Goal: Task Accomplishment & Management: Manage account settings

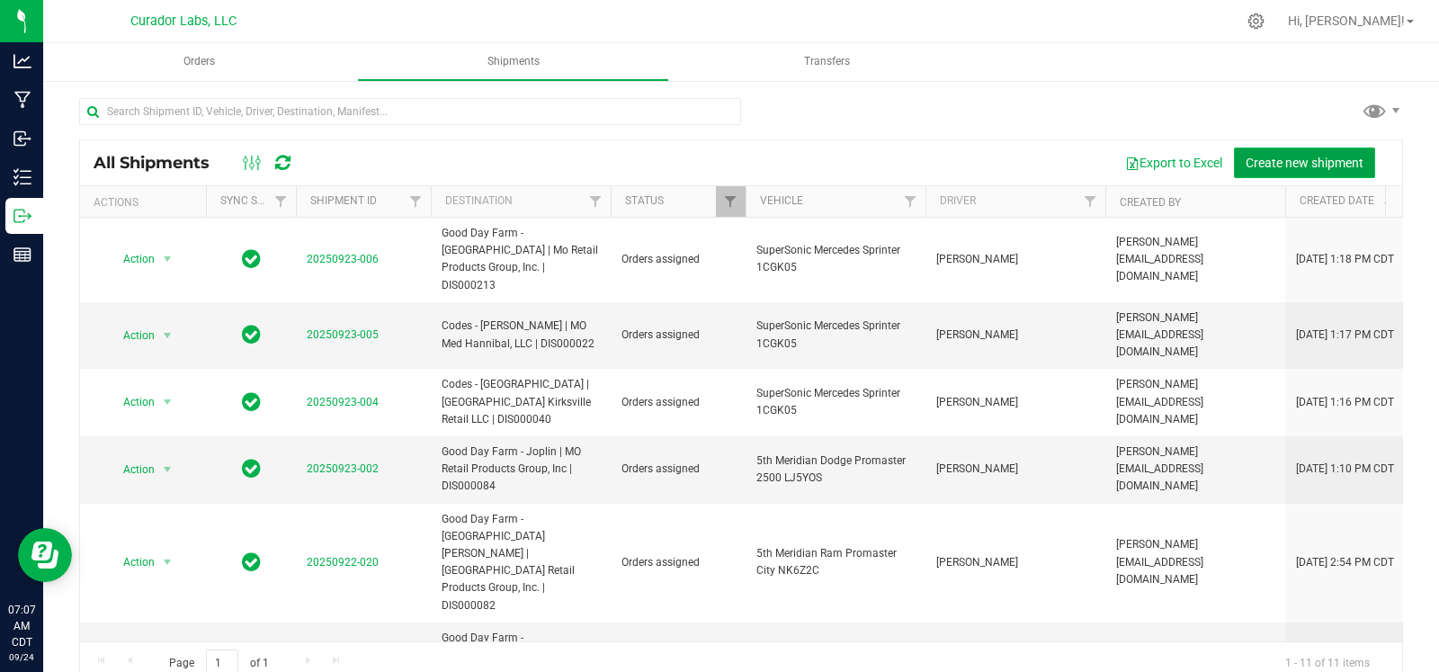
click at [1274, 156] on span "Create new shipment" at bounding box center [1305, 163] width 118 height 14
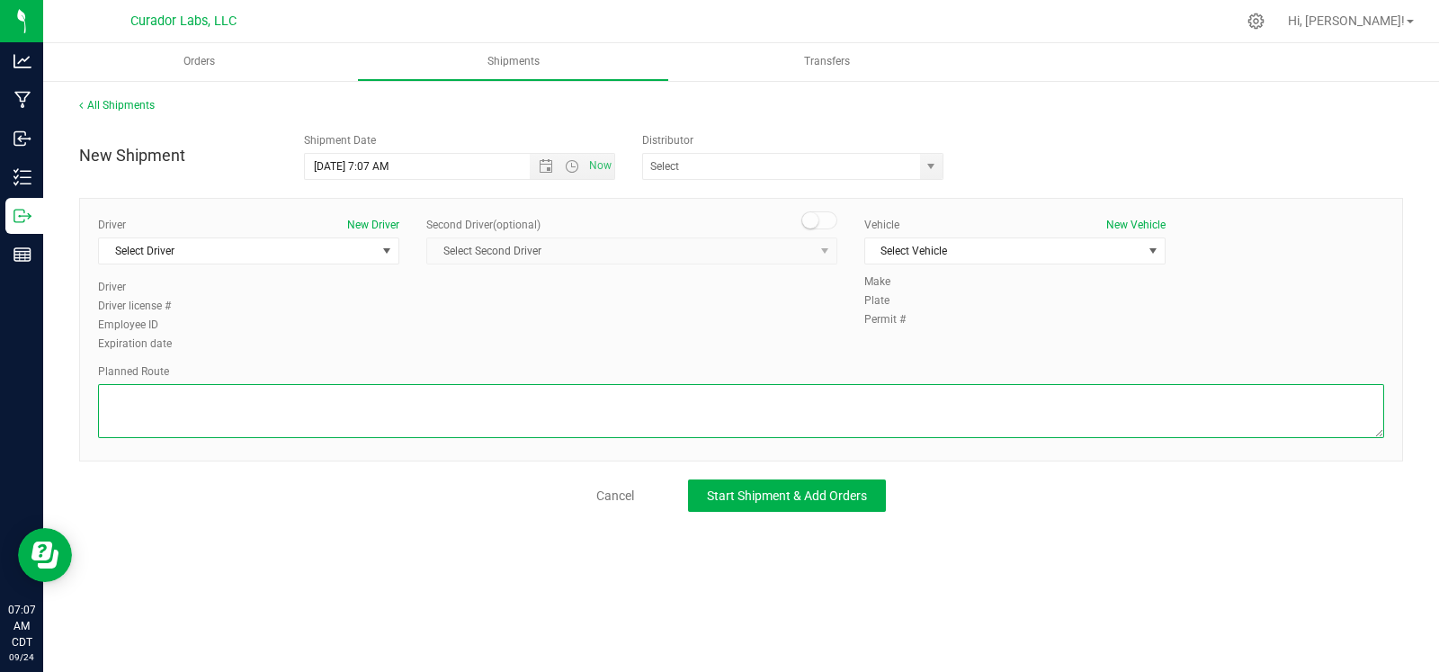
drag, startPoint x: 513, startPoint y: 408, endPoint x: 504, endPoint y: 401, distance: 11.5
click at [513, 408] on textarea at bounding box center [741, 411] width 1286 height 54
paste textarea ""Continue to I-70 E 3 min (1.2 mi) Follow I-44 W to State Hwy H/Ichord Ave in W…"
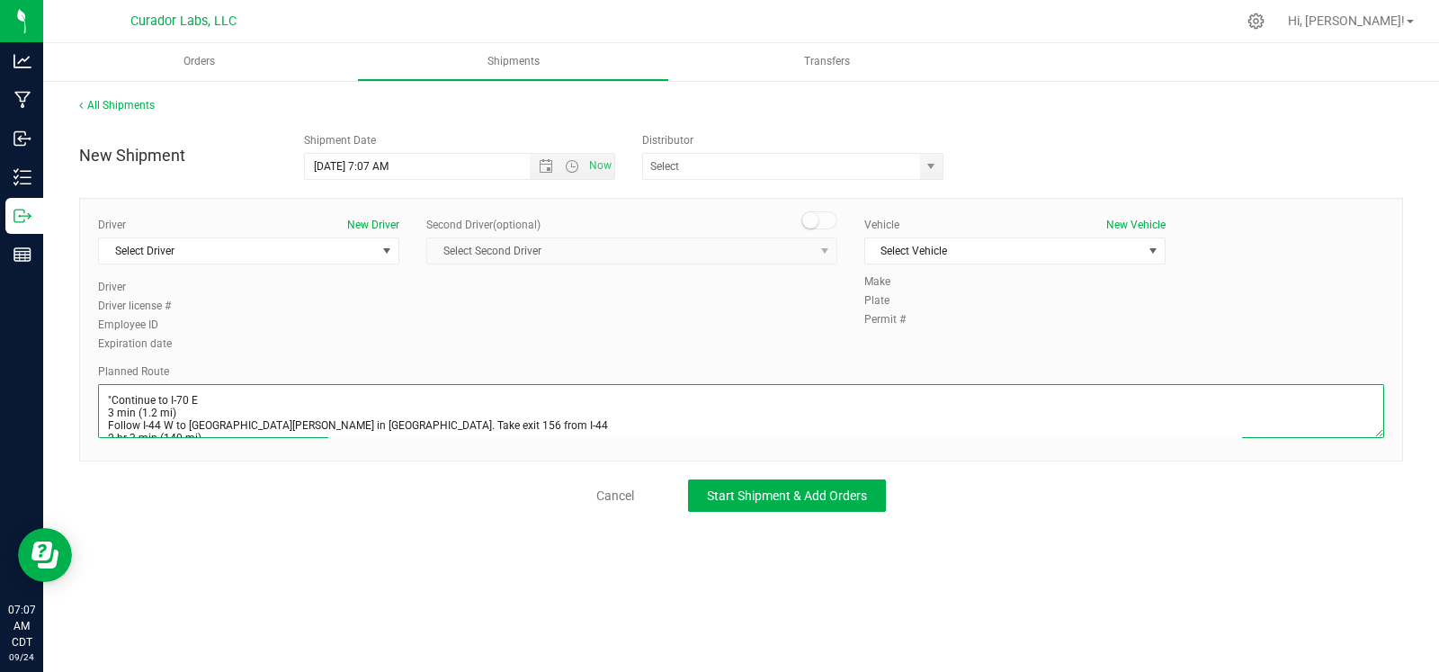
scroll to position [240, 0]
type textarea ""Continue to I-70 E 3 min (1.2 mi) Follow I-44 W to State Hwy H/Ichord Ave in W…"
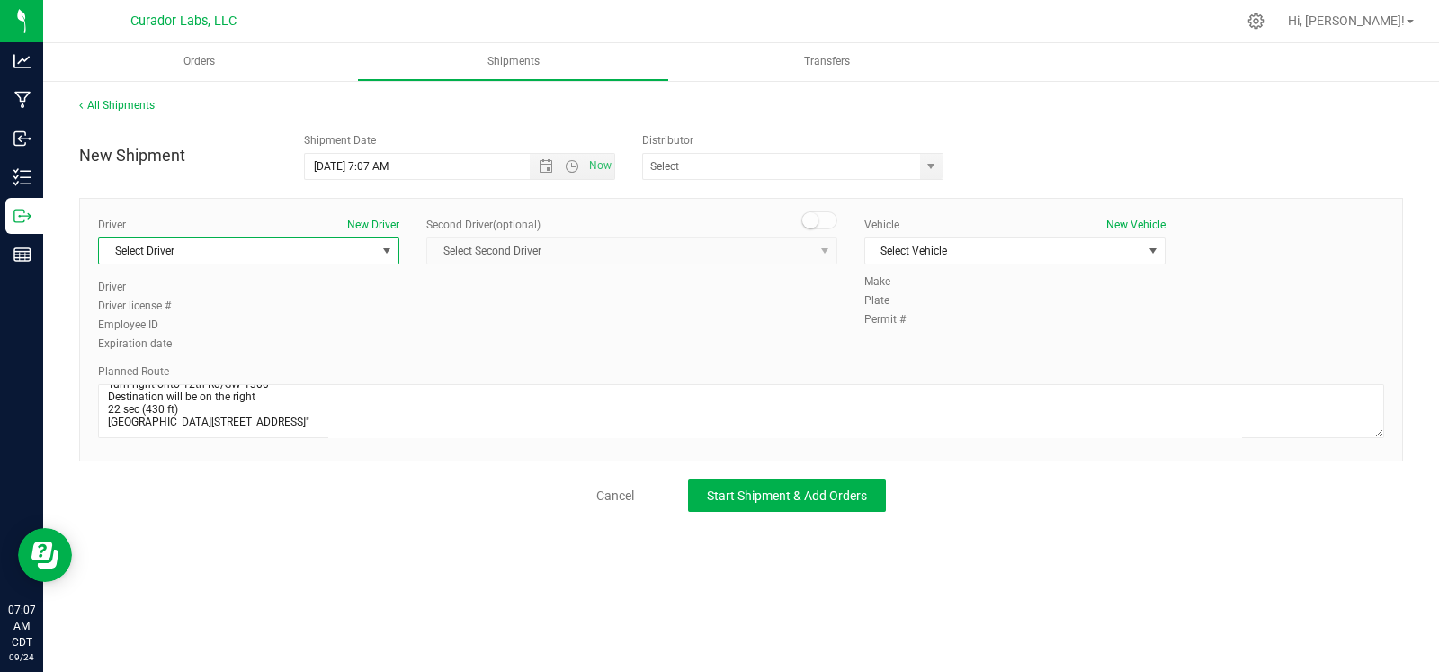
click at [339, 257] on span "Select Driver" at bounding box center [237, 250] width 277 height 25
drag, startPoint x: 229, startPoint y: 378, endPoint x: 247, endPoint y: 379, distance: 18.0
click at [233, 378] on li "John Ortega" at bounding box center [248, 378] width 299 height 27
type input "ort"
click at [551, 169] on span "Open the date view" at bounding box center [546, 166] width 14 height 14
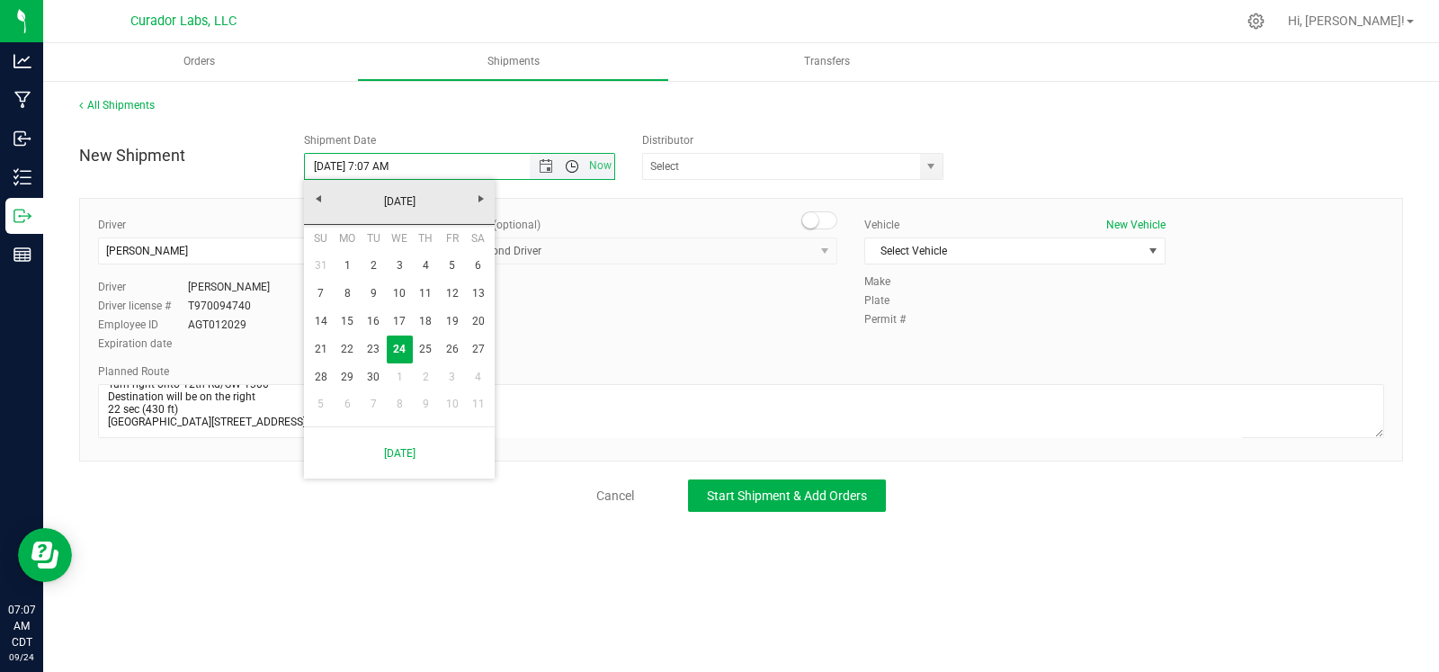
click at [573, 167] on span "Open the time view" at bounding box center [572, 166] width 14 height 14
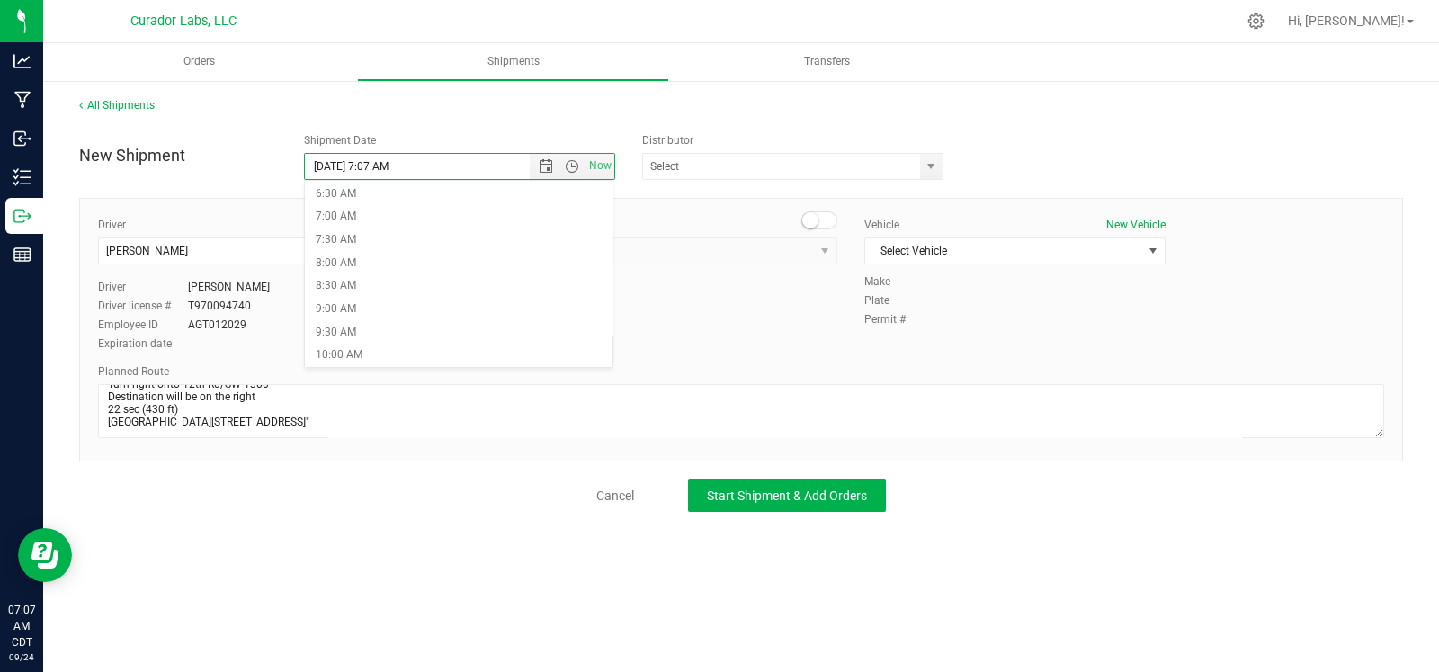
scroll to position [311, 0]
click at [393, 245] on li "8:00 AM" at bounding box center [459, 254] width 308 height 23
type input "9/24/2025 8:00 AM"
click at [929, 173] on span "select" at bounding box center [931, 166] width 14 height 14
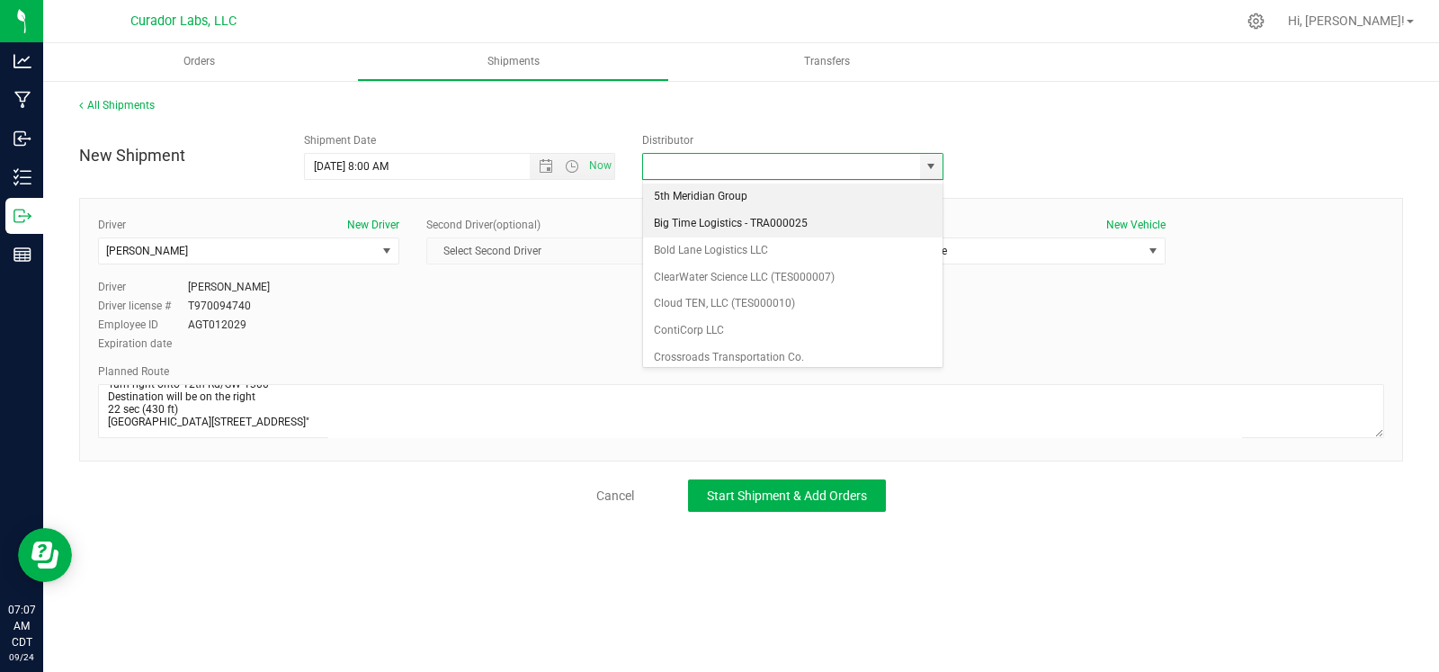
click at [769, 210] on li "Big Time Logistics - TRA000025" at bounding box center [792, 223] width 299 height 27
type input "Big Time Logistics - TRA000025"
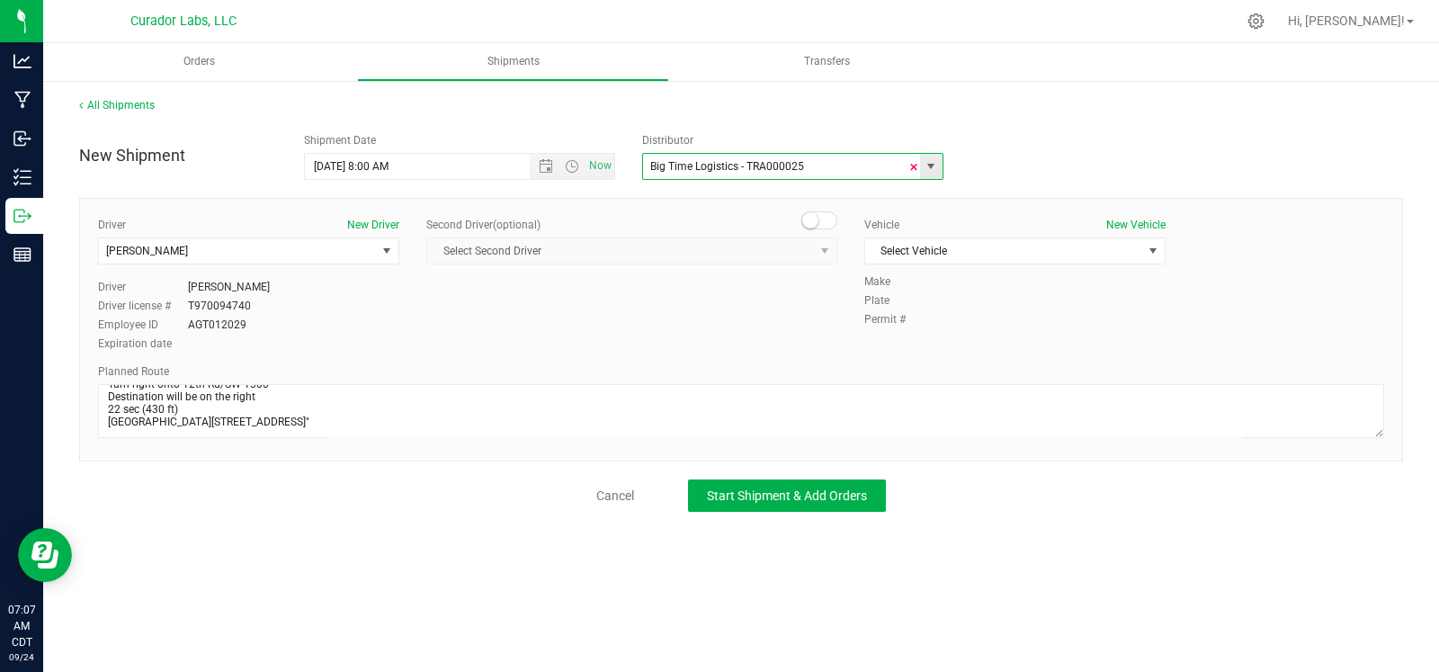
click at [911, 167] on span at bounding box center [913, 167] width 11 height 27
click at [931, 162] on span "select" at bounding box center [931, 166] width 14 height 14
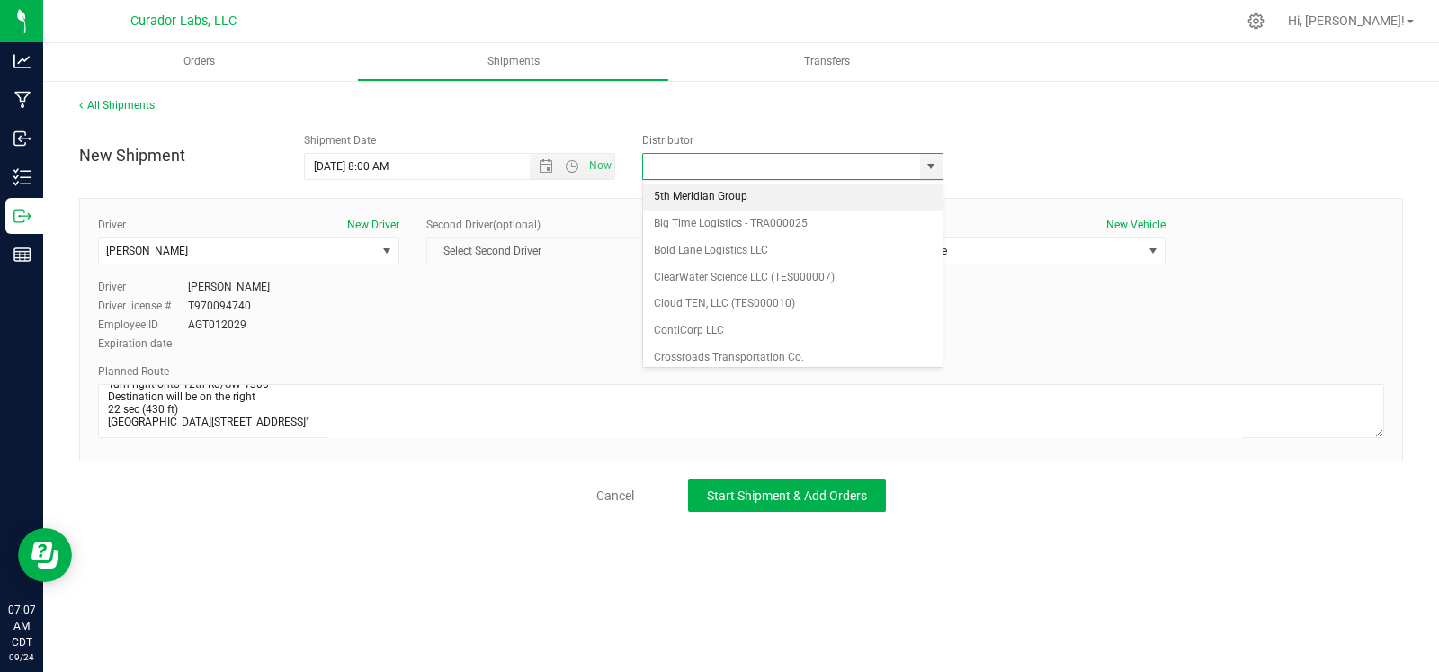
click at [858, 193] on li "5th Meridian Group" at bounding box center [792, 196] width 299 height 27
type input "5th Meridian Group"
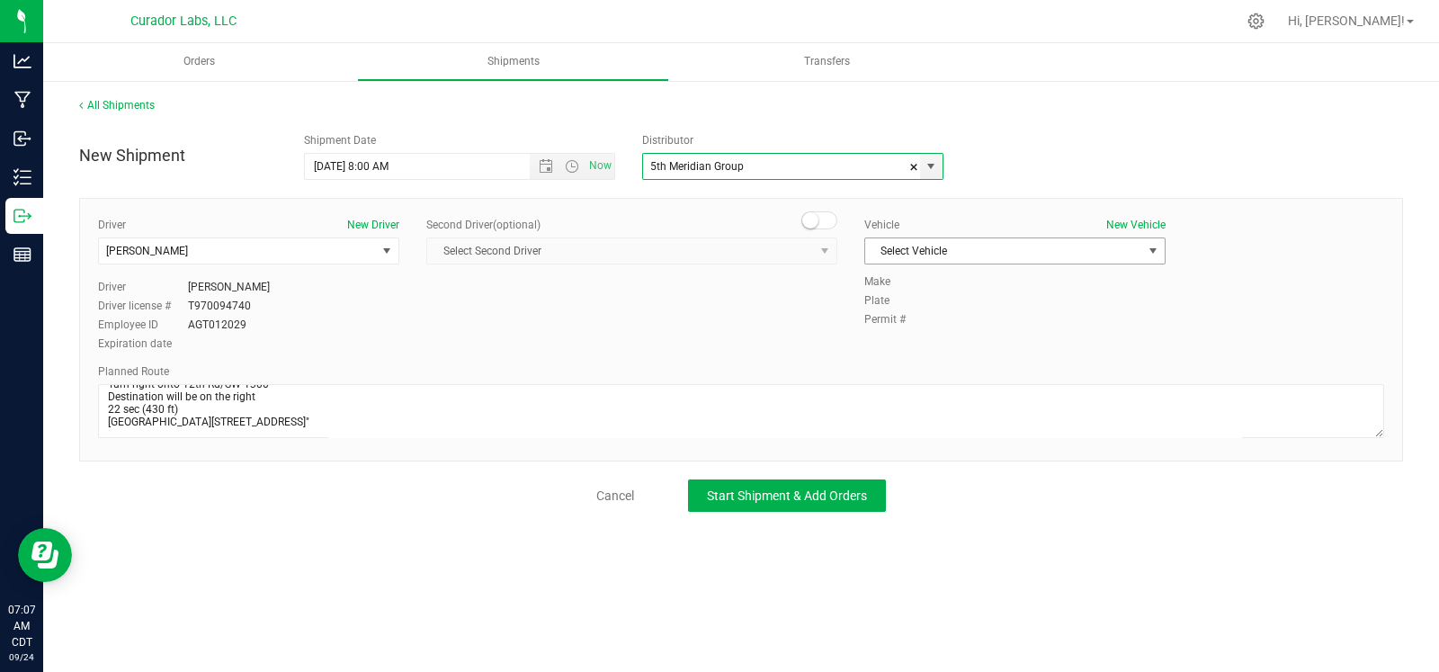
click at [978, 245] on span "Select Vehicle" at bounding box center [1003, 250] width 277 height 25
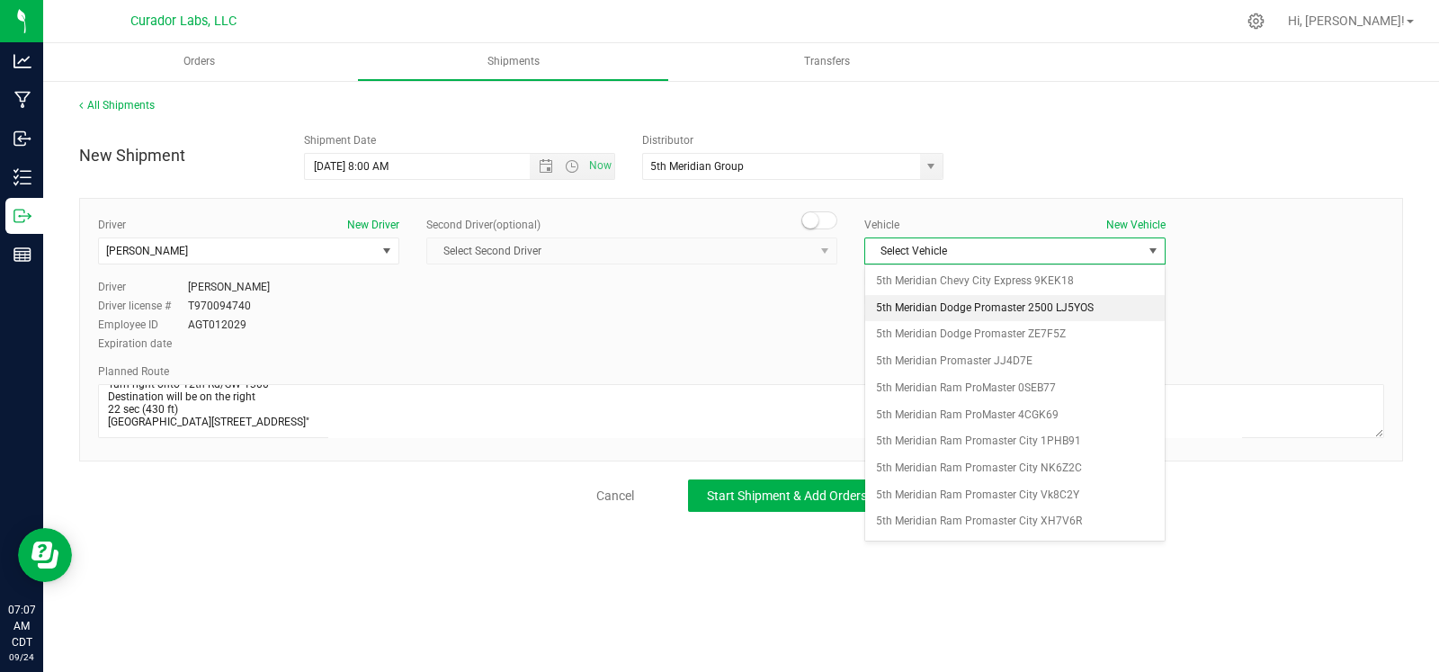
click at [982, 308] on li "5th Meridian Dodge Promaster 2500 LJ5YOS" at bounding box center [1014, 308] width 299 height 27
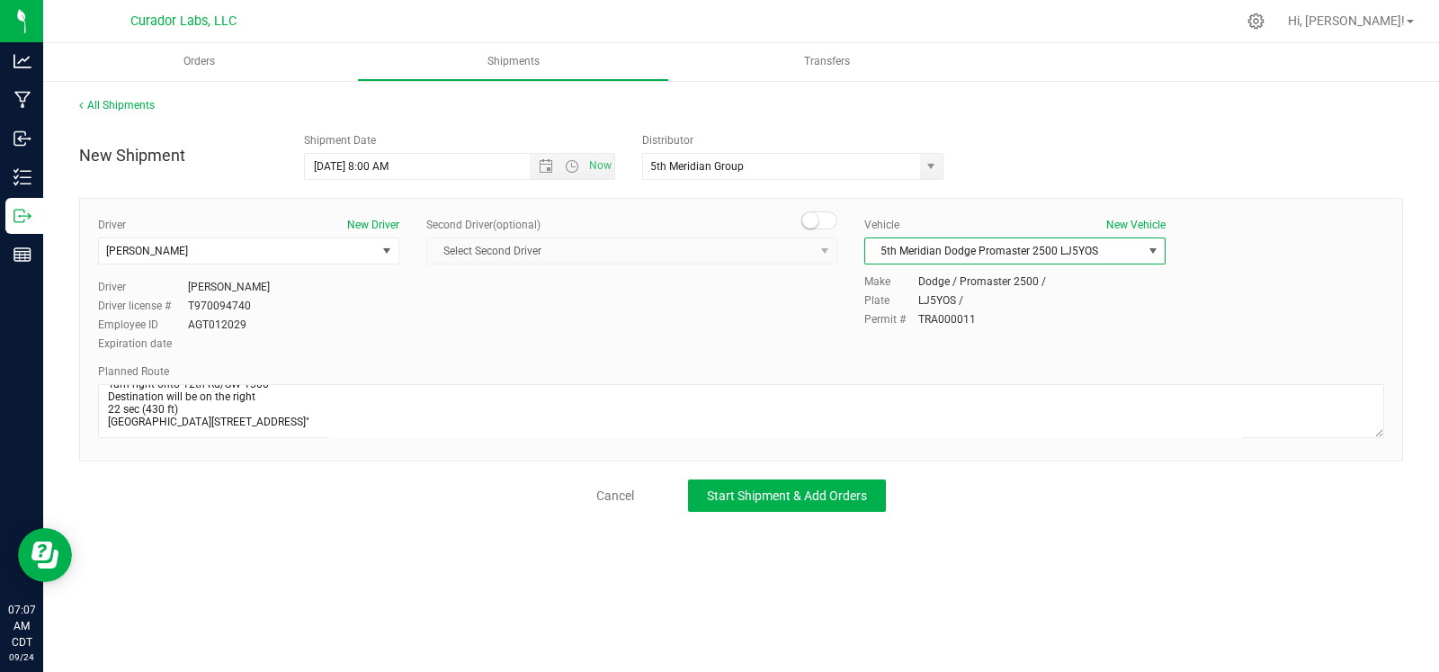
click at [773, 520] on div "All Shipments New Shipment Shipment Date 9/24/2025 8:00 AM Now Distributor 5th …" at bounding box center [741, 304] width 1396 height 451
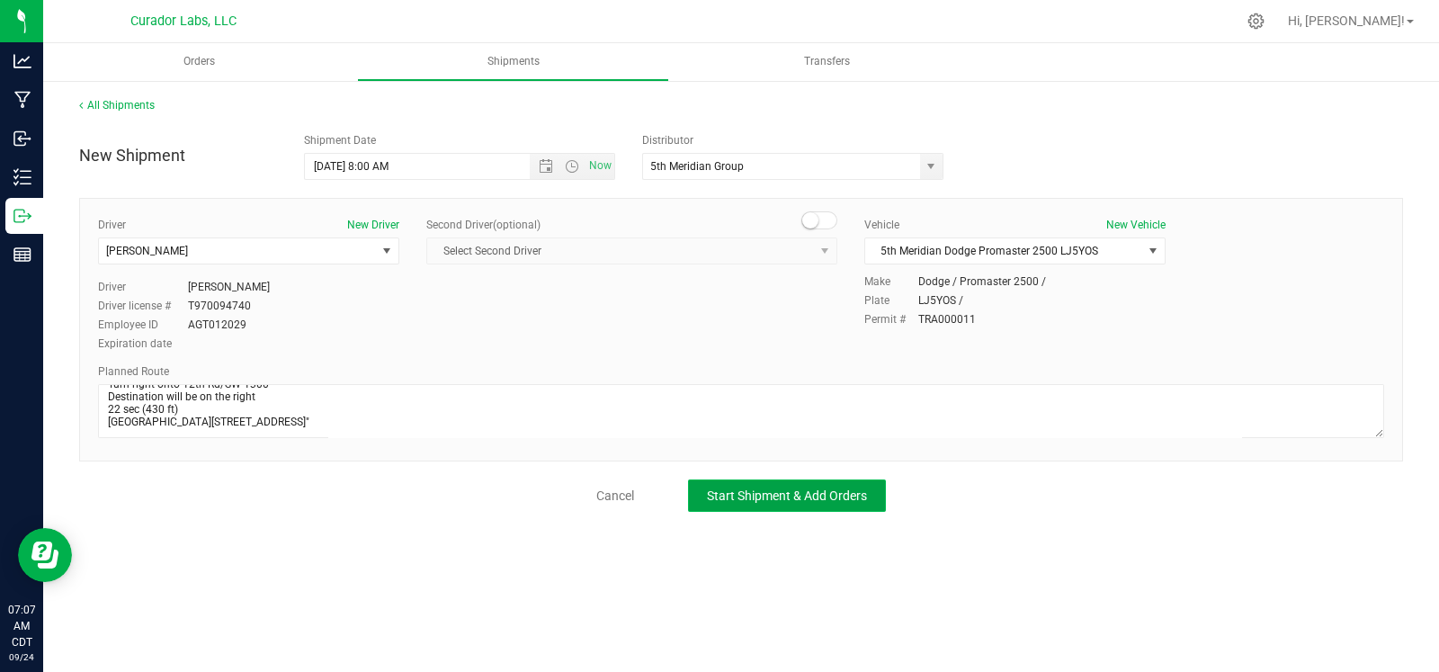
click at [778, 502] on button "Start Shipment & Add Orders" at bounding box center [787, 495] width 198 height 32
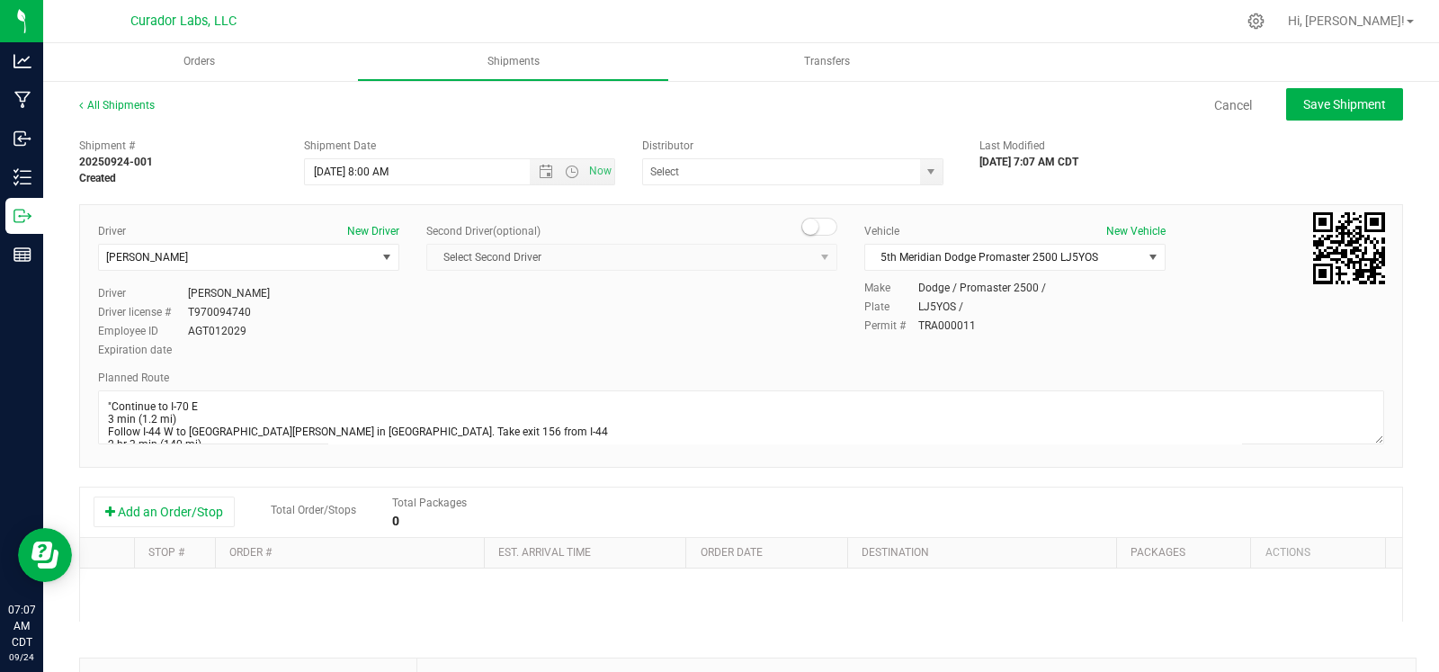
type input "5th Meridian Group"
click at [208, 519] on button "Add an Order/Stop" at bounding box center [164, 511] width 141 height 31
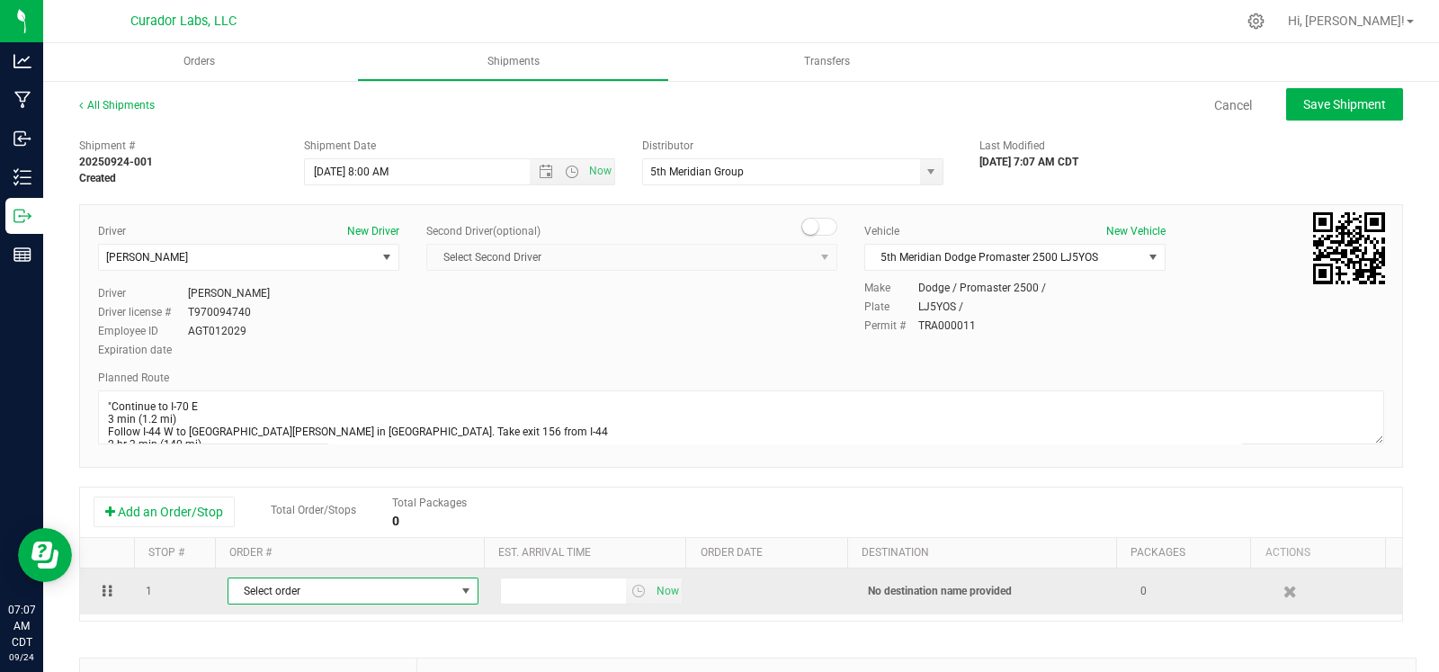
click at [273, 597] on span "Select order" at bounding box center [341, 590] width 227 height 25
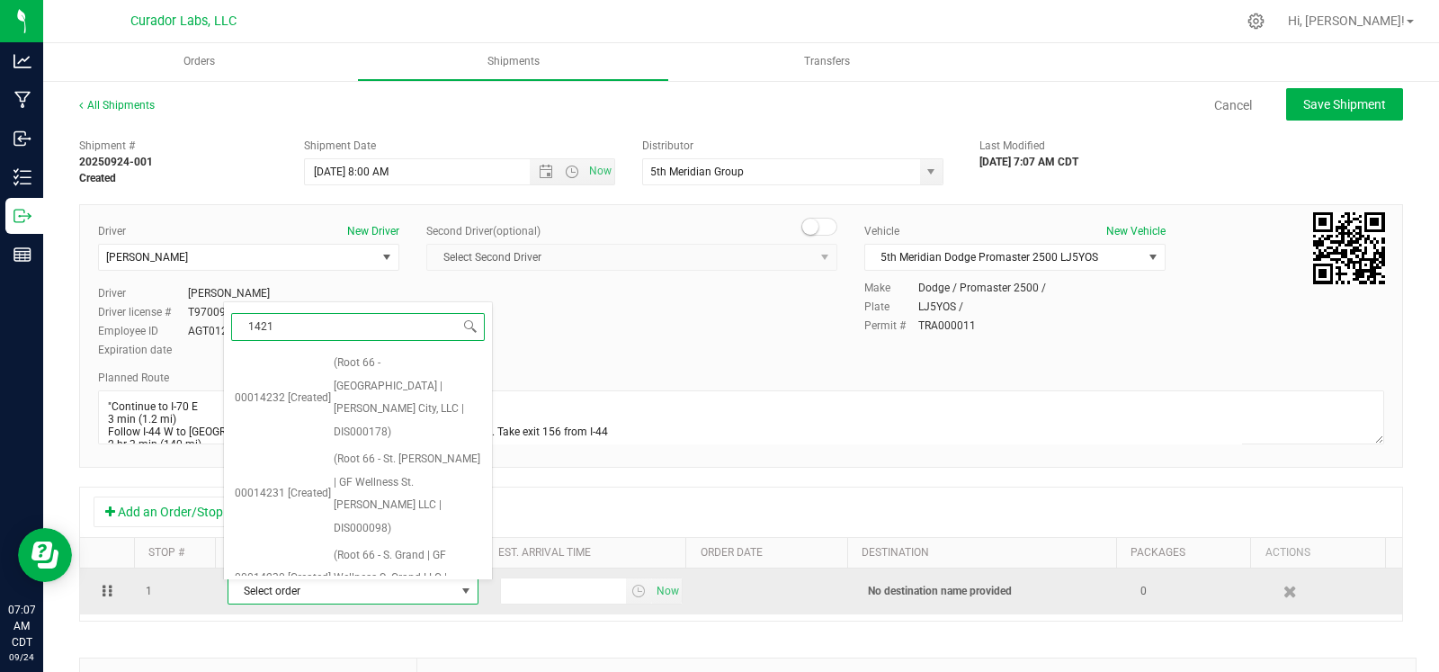
type input "14215"
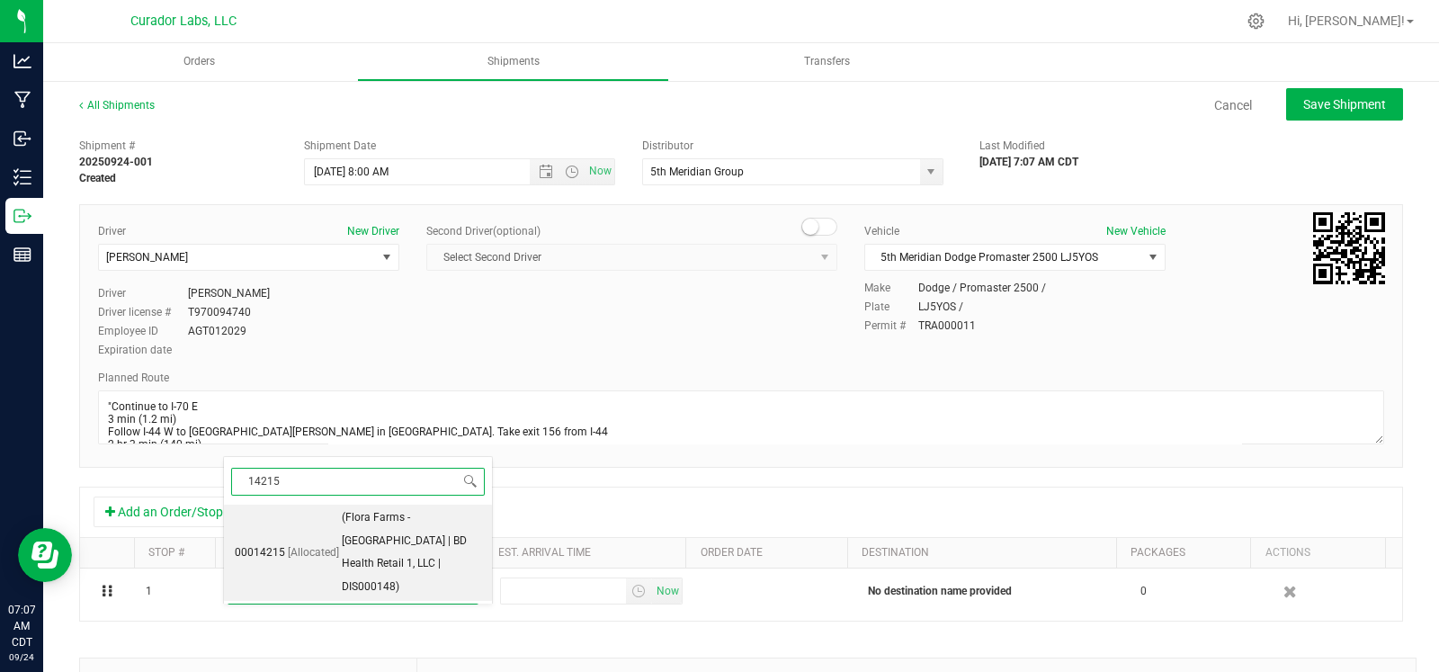
click at [326, 541] on span "[Allocated]" at bounding box center [313, 552] width 51 height 23
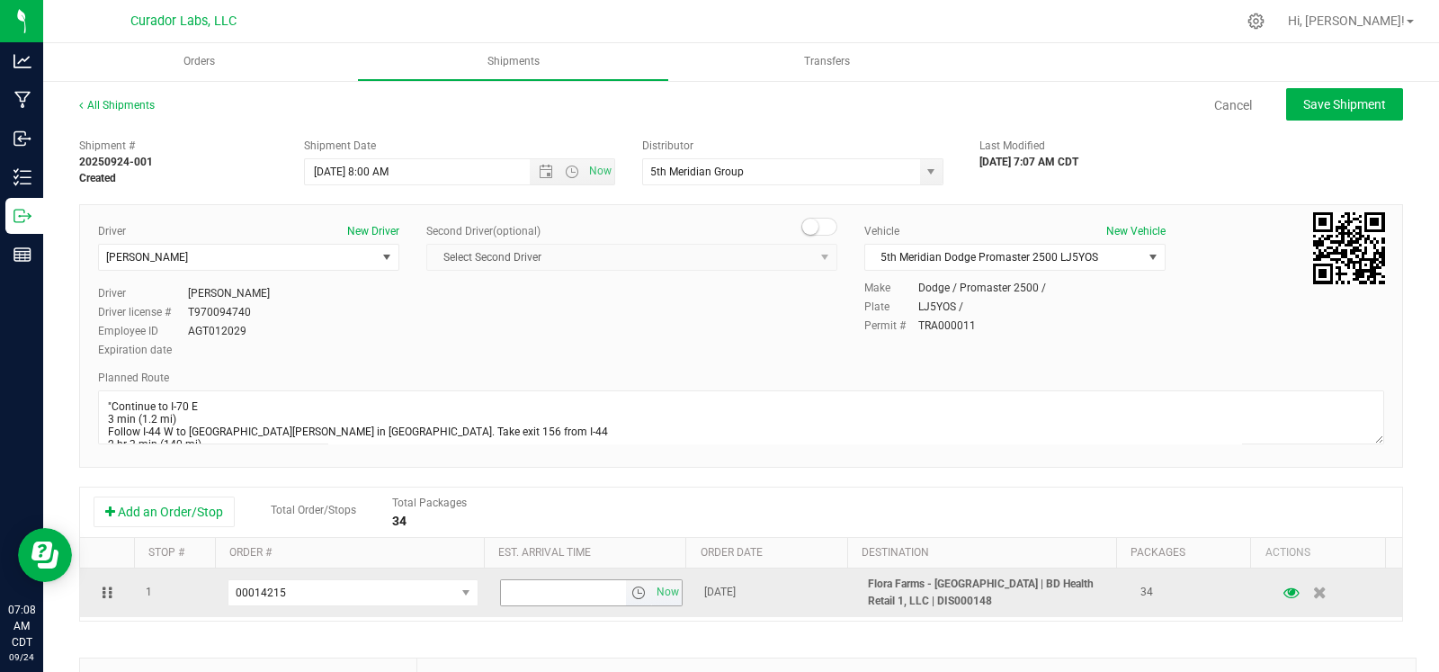
click at [631, 587] on span "select" at bounding box center [638, 592] width 14 height 14
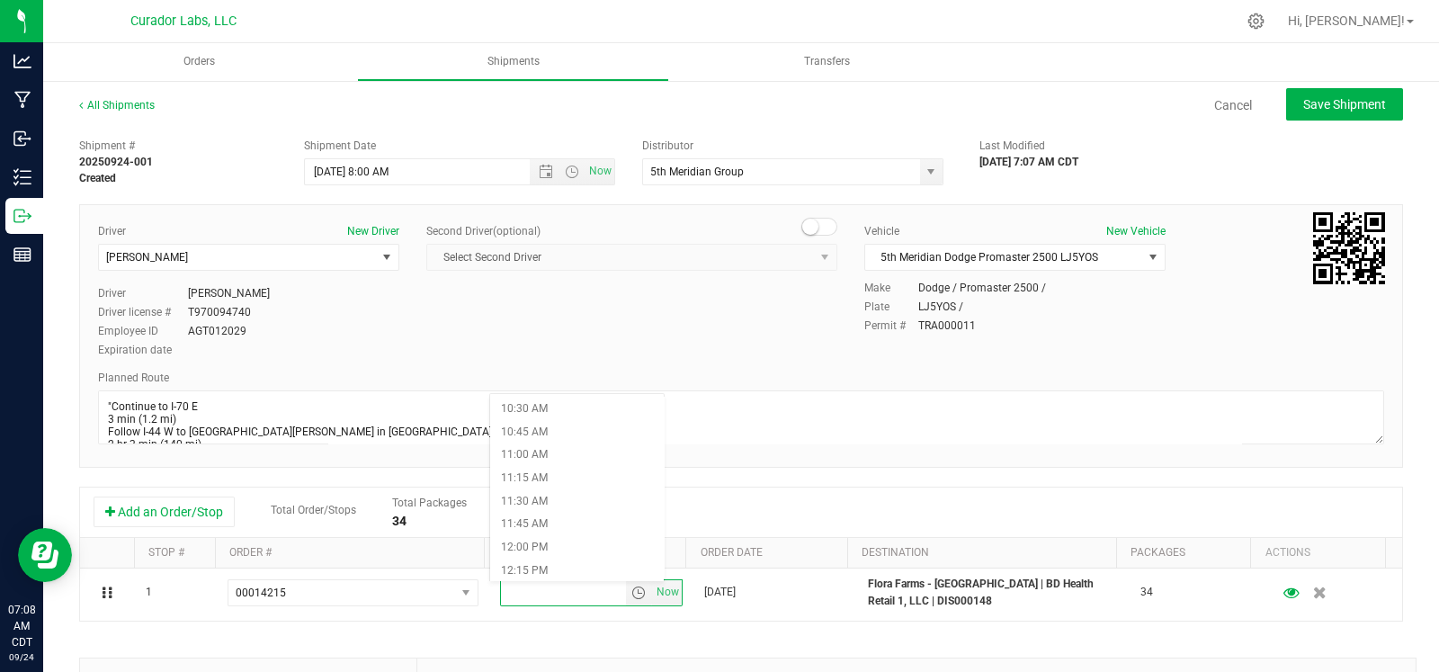
scroll to position [1018, 0]
drag, startPoint x: 550, startPoint y: 538, endPoint x: 658, endPoint y: 496, distance: 116.4
click at [550, 540] on li "12:30 PM" at bounding box center [577, 546] width 174 height 23
click at [1304, 115] on button "Save Shipment" at bounding box center [1344, 104] width 117 height 32
type input "9/24/2025 1:00 PM"
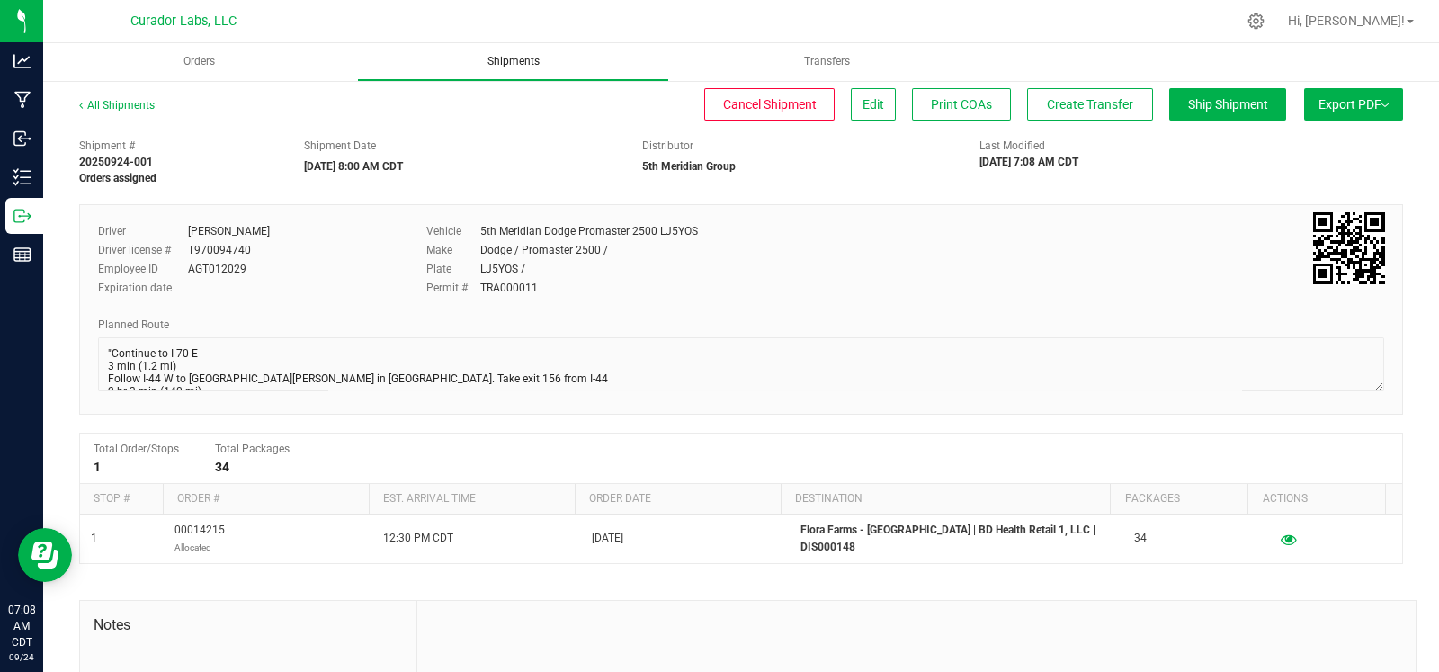
click at [523, 60] on span "Shipments" at bounding box center [513, 61] width 101 height 15
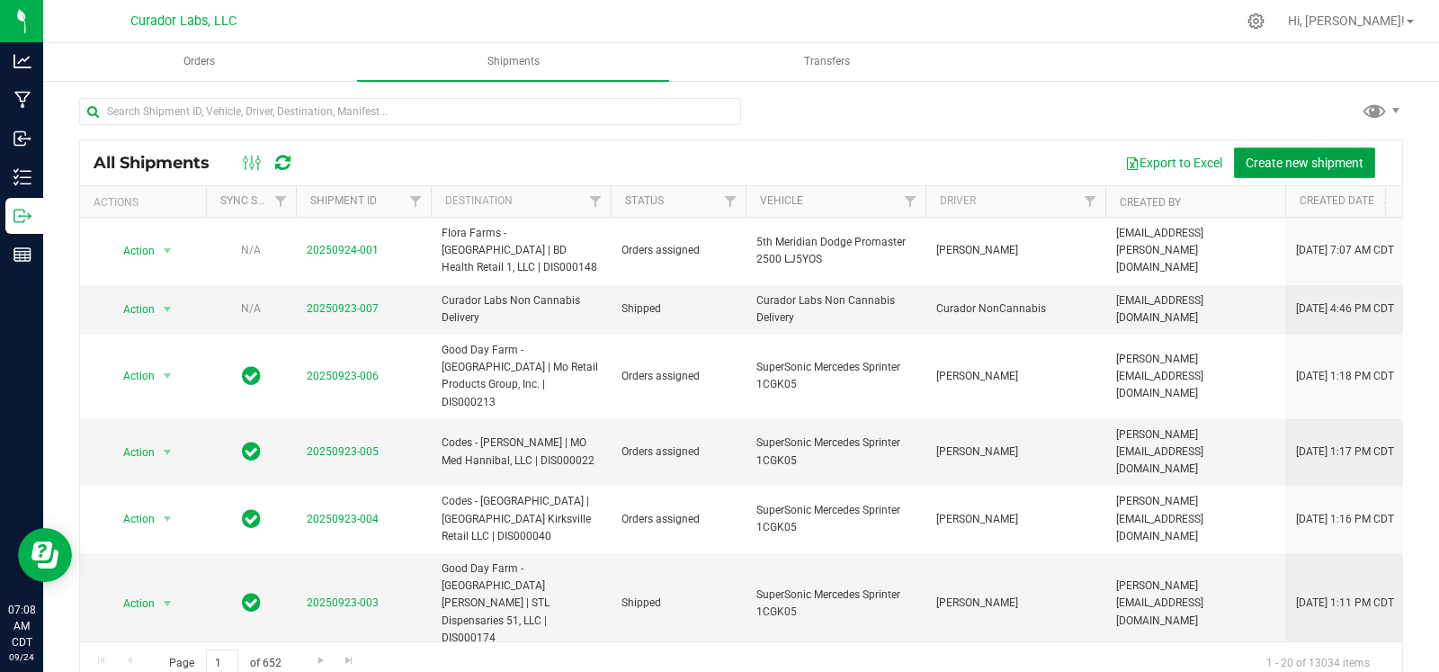
click at [1302, 157] on span "Create new shipment" at bounding box center [1305, 163] width 118 height 14
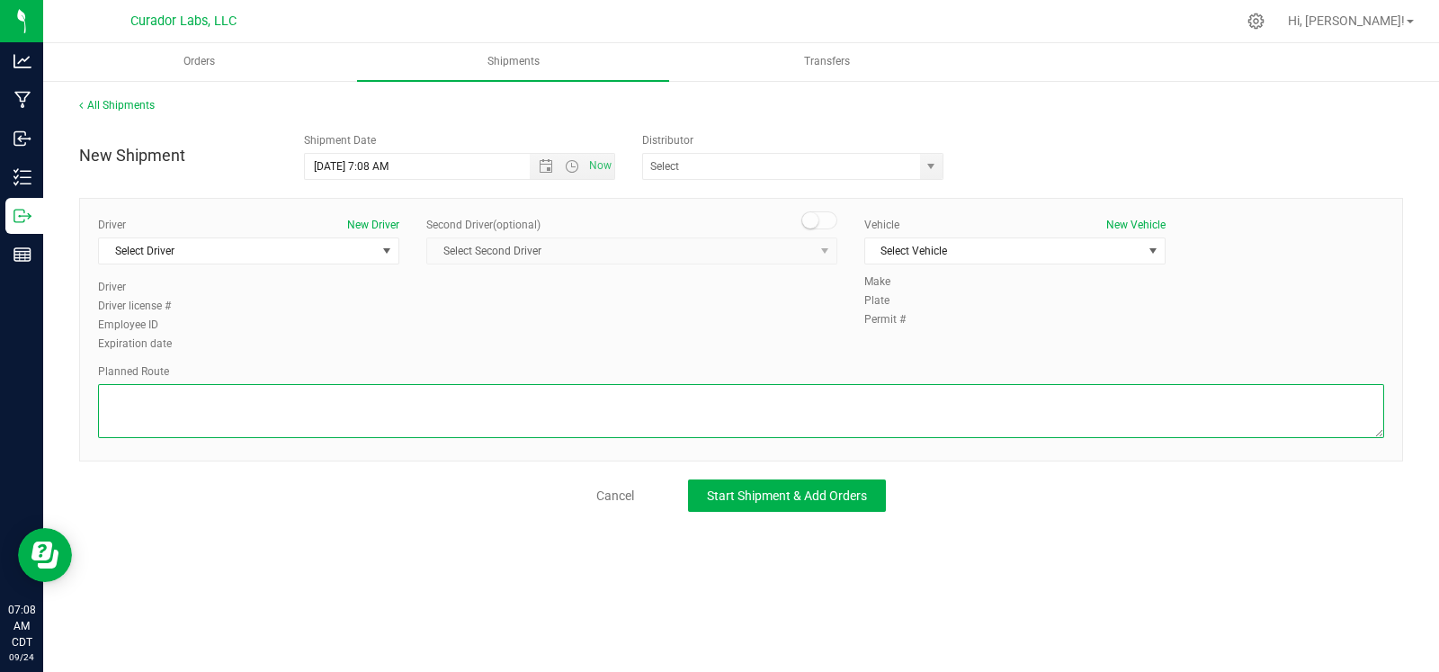
drag, startPoint x: 466, startPoint y: 406, endPoint x: 455, endPoint y: 407, distance: 10.8
click at [460, 407] on textarea at bounding box center [741, 411] width 1286 height 54
paste textarea """"Continue to I-70 E 3 min (1.2 mi) Follow I-44 W to State Hwy H/Ichord Ave in…"
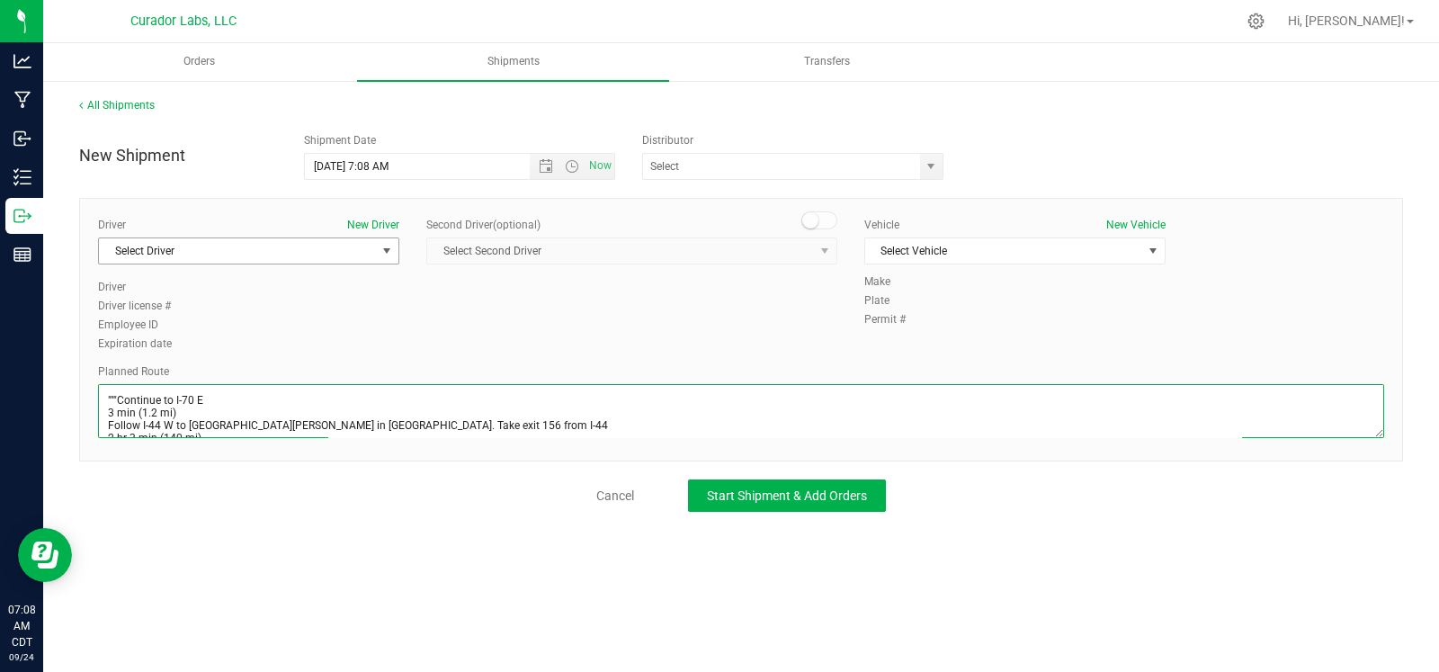
scroll to position [348, 0]
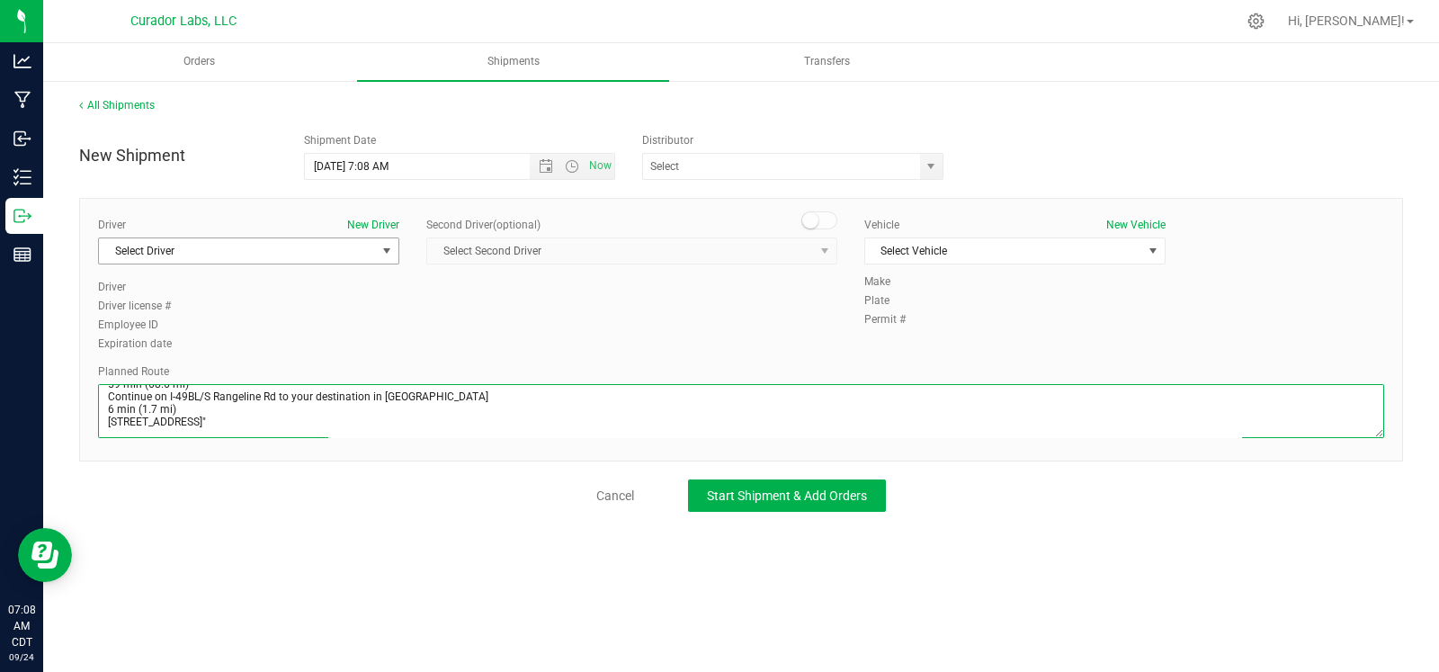
type textarea """"Continue to I-70 E 3 min (1.2 mi) Follow I-44 W to State Hwy H/Ichord Ave in…"
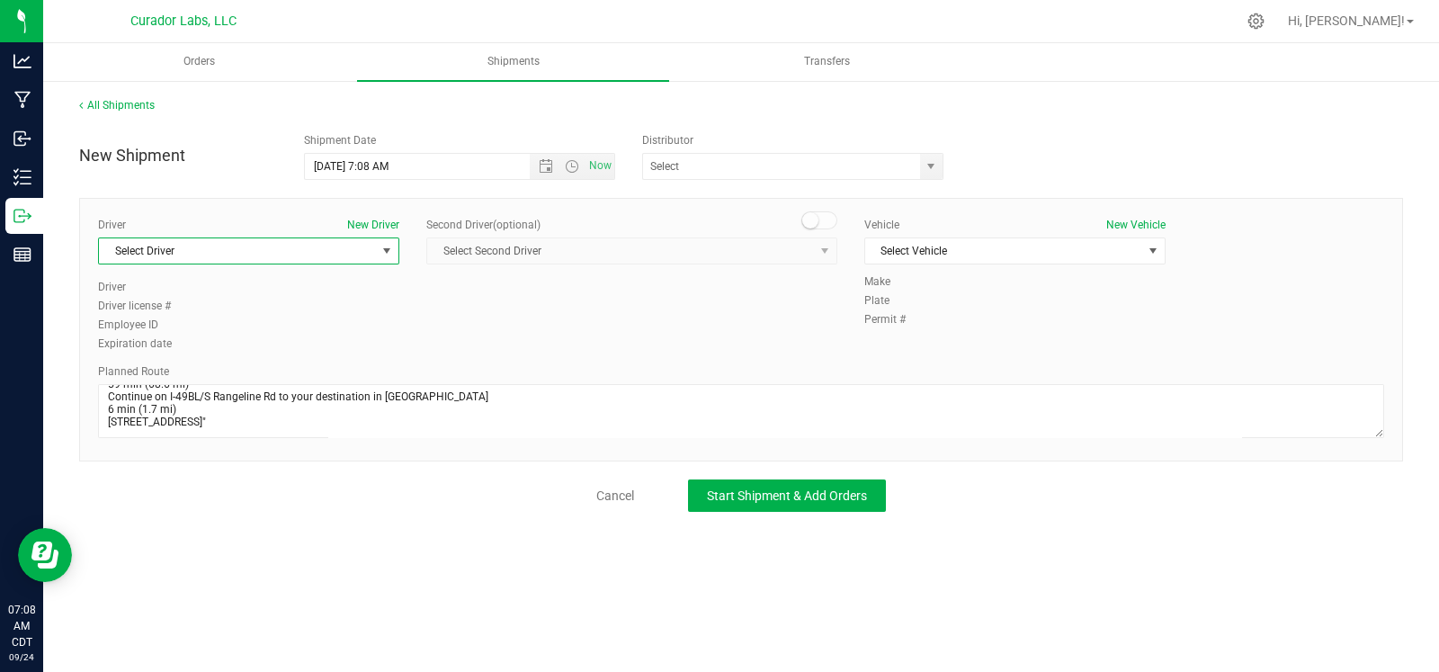
click at [288, 246] on span "Select Driver" at bounding box center [237, 250] width 277 height 25
click at [211, 389] on li "John Ortega" at bounding box center [248, 378] width 299 height 27
type input "ort"
click at [1077, 233] on div "Vehicle New Vehicle Select Vehicle Select Vehicle 5th Meridian Chevy City Expre…" at bounding box center [1015, 245] width 328 height 57
click at [1045, 255] on span "Select Vehicle" at bounding box center [1003, 250] width 277 height 25
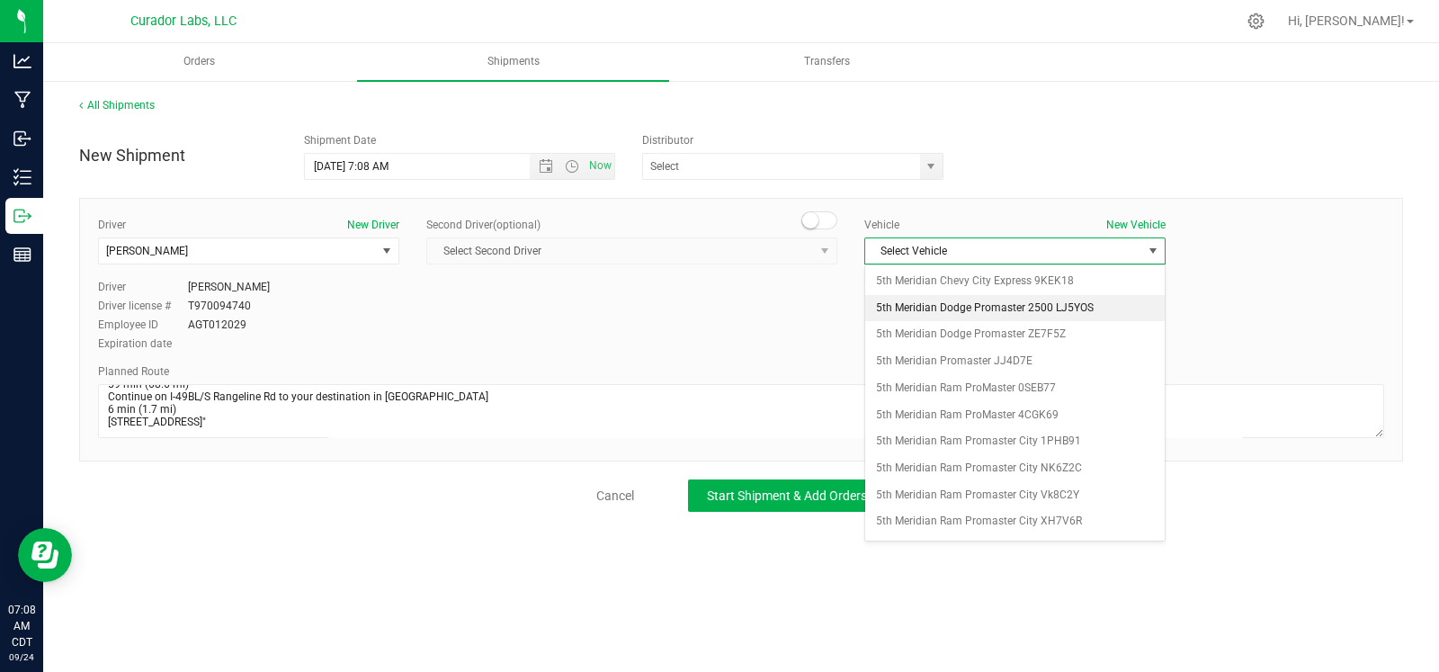
click at [1034, 308] on li "5th Meridian Dodge Promaster 2500 LJ5YOS" at bounding box center [1014, 308] width 299 height 27
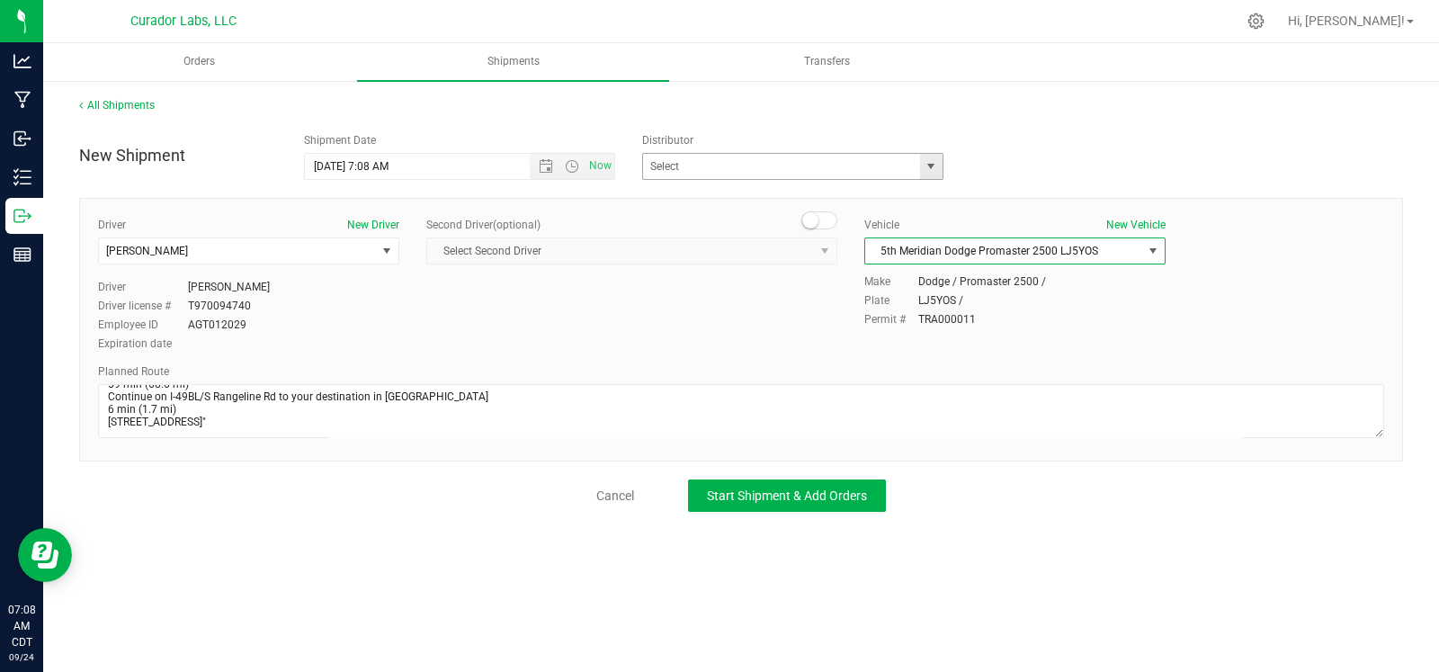
click at [929, 165] on span "select" at bounding box center [931, 166] width 14 height 14
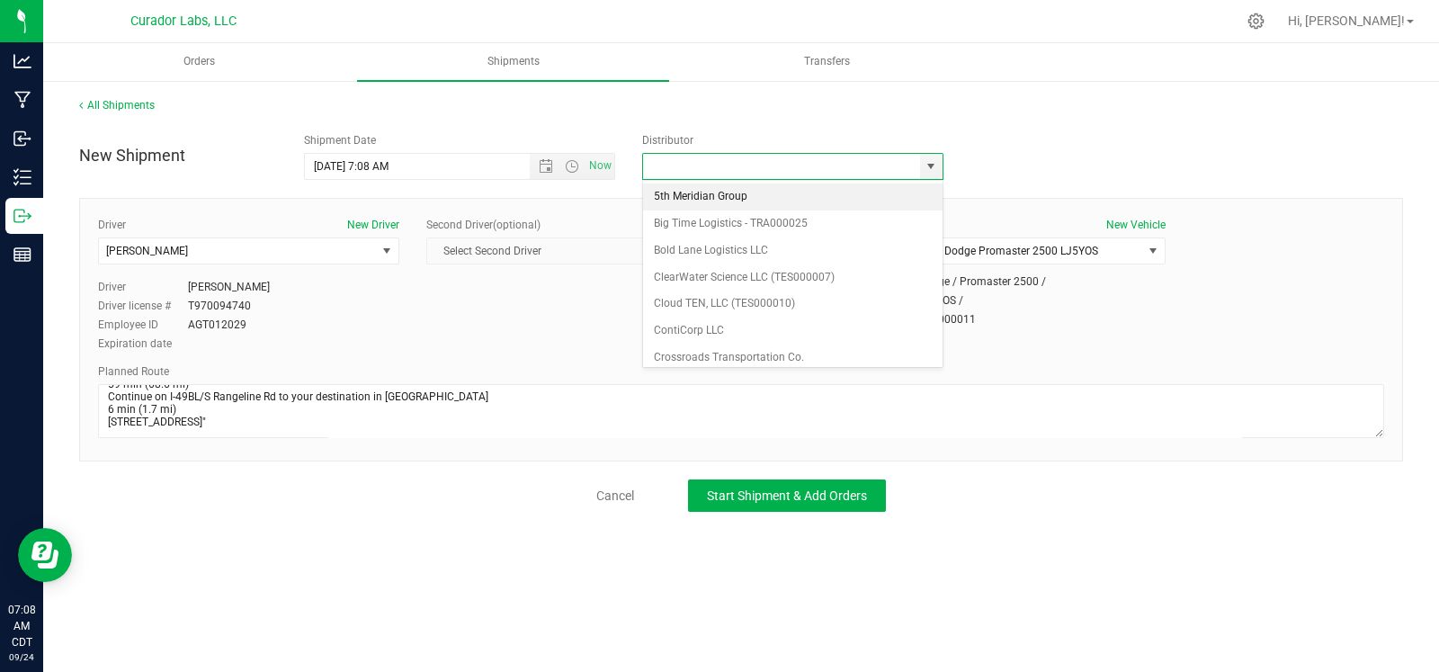
click at [871, 197] on li "5th Meridian Group" at bounding box center [792, 196] width 299 height 27
type input "5th Meridian Group"
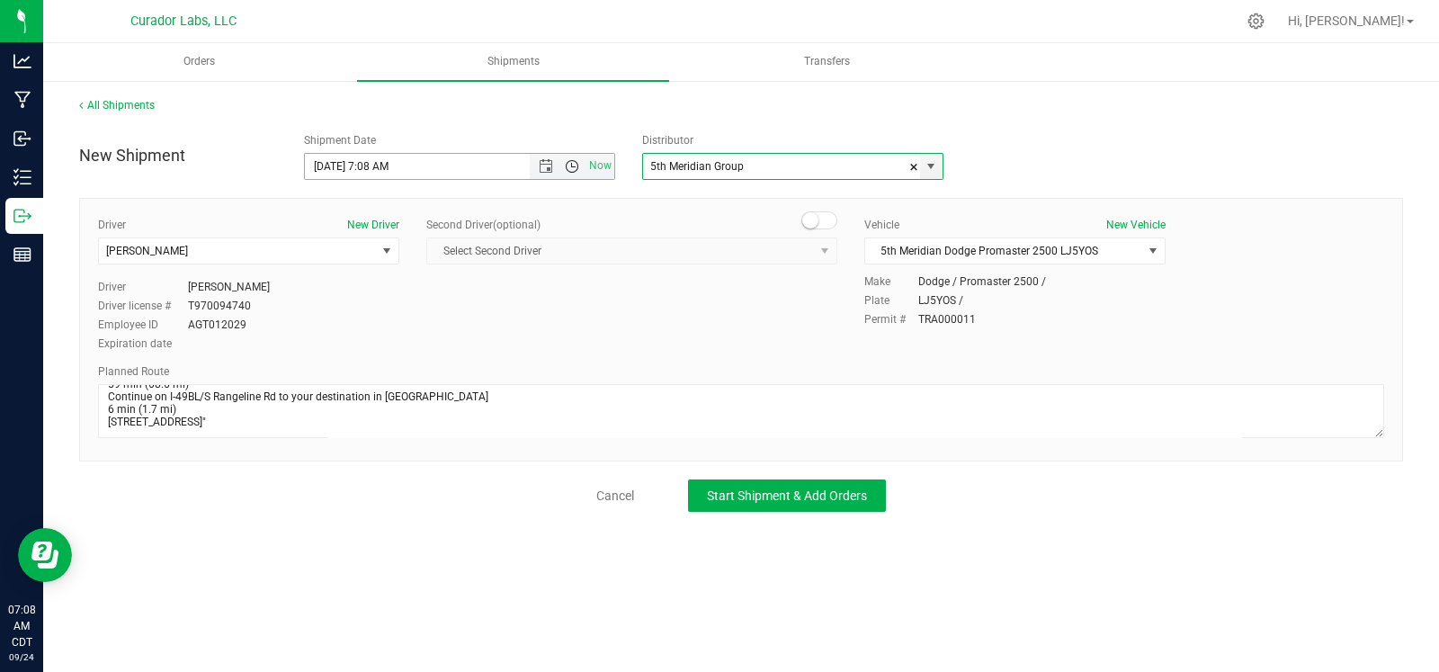
click at [568, 161] on span "Open the time view" at bounding box center [572, 166] width 14 height 14
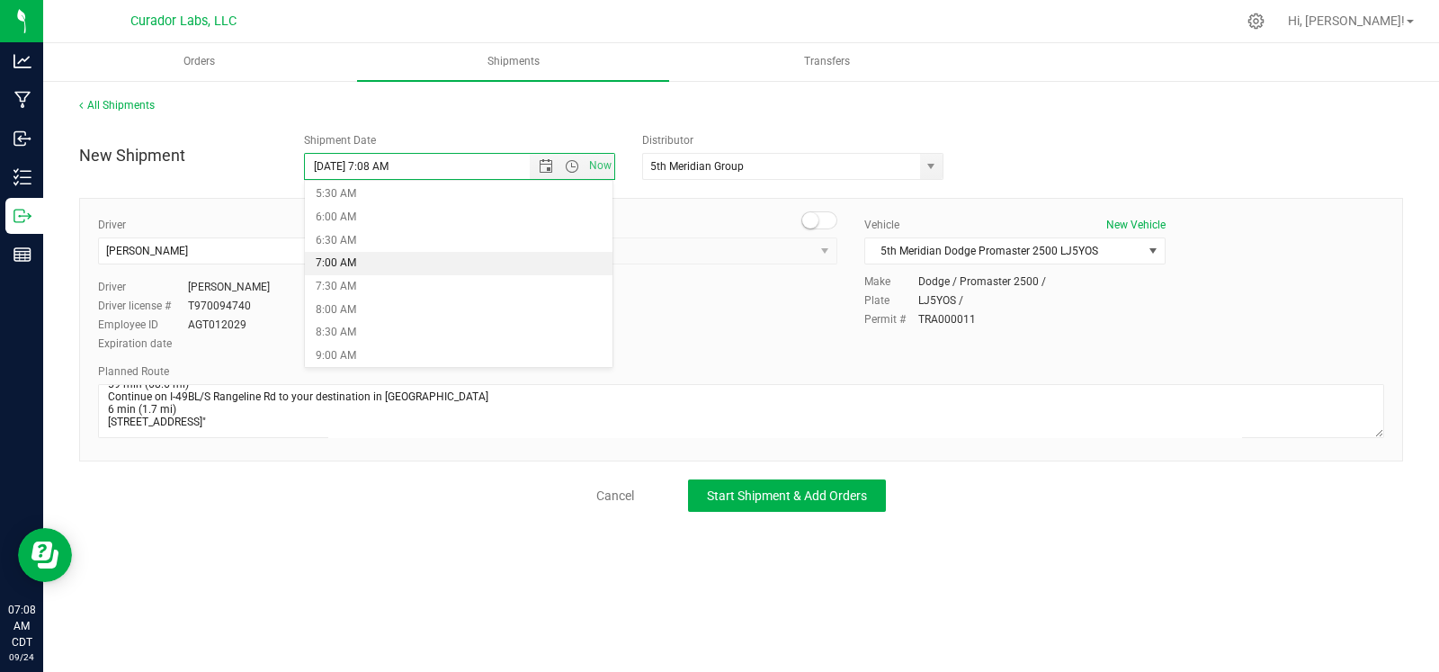
scroll to position [243, 0]
click at [377, 326] on li "8:00 AM" at bounding box center [459, 322] width 308 height 23
type input "9/24/2025 8:00 AM"
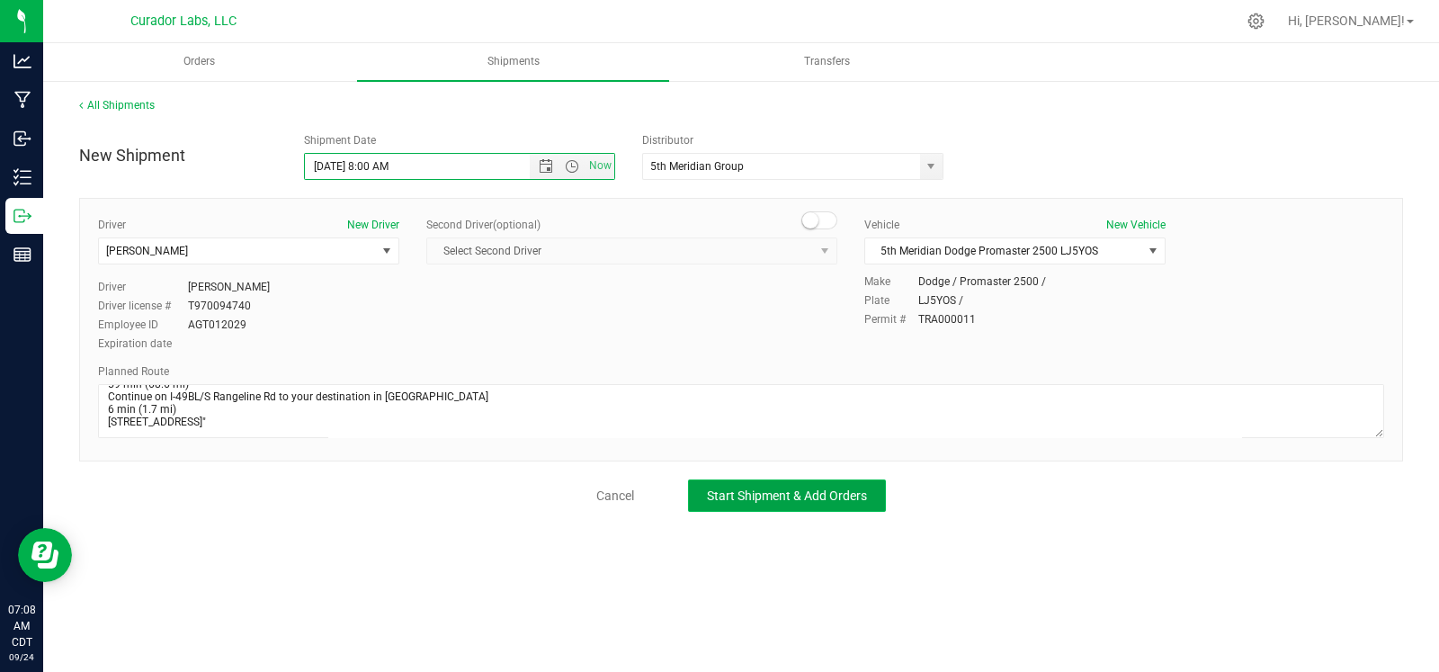
click at [715, 480] on button "Start Shipment & Add Orders" at bounding box center [787, 495] width 198 height 32
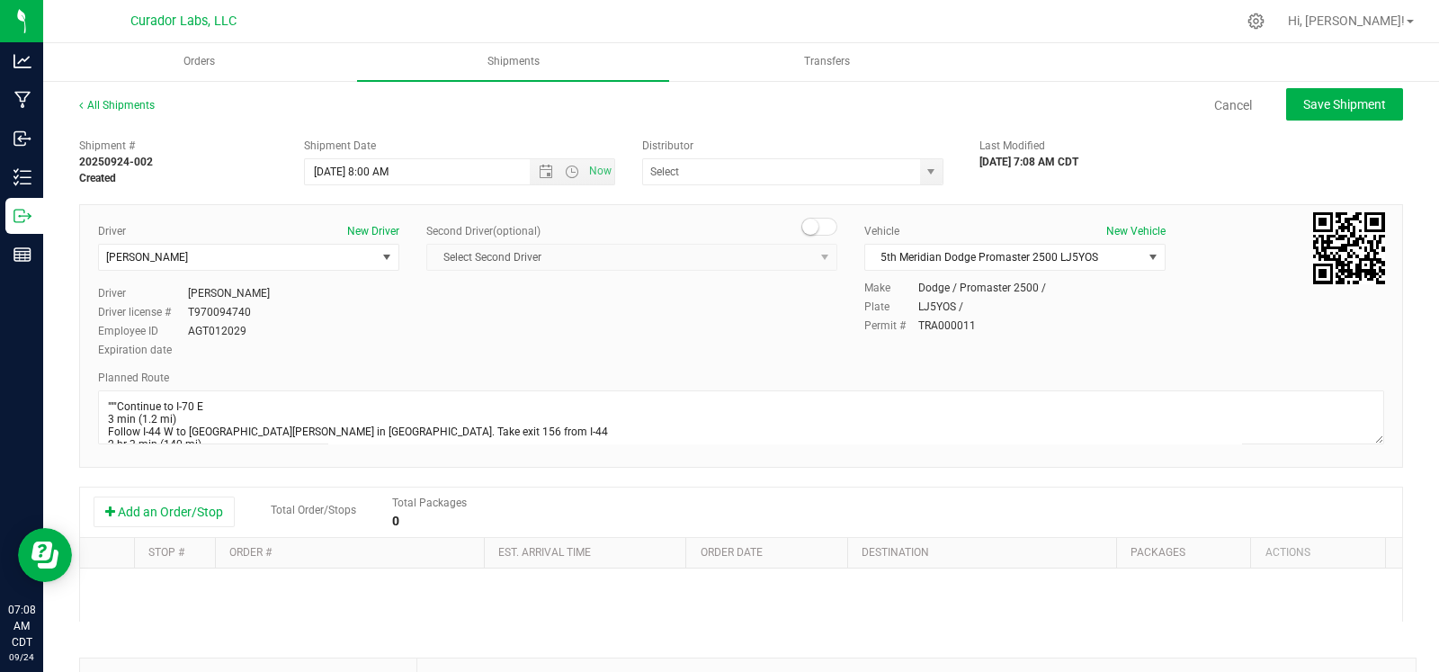
type input "5th Meridian Group"
click at [198, 510] on button "Add an Order/Stop" at bounding box center [164, 511] width 141 height 31
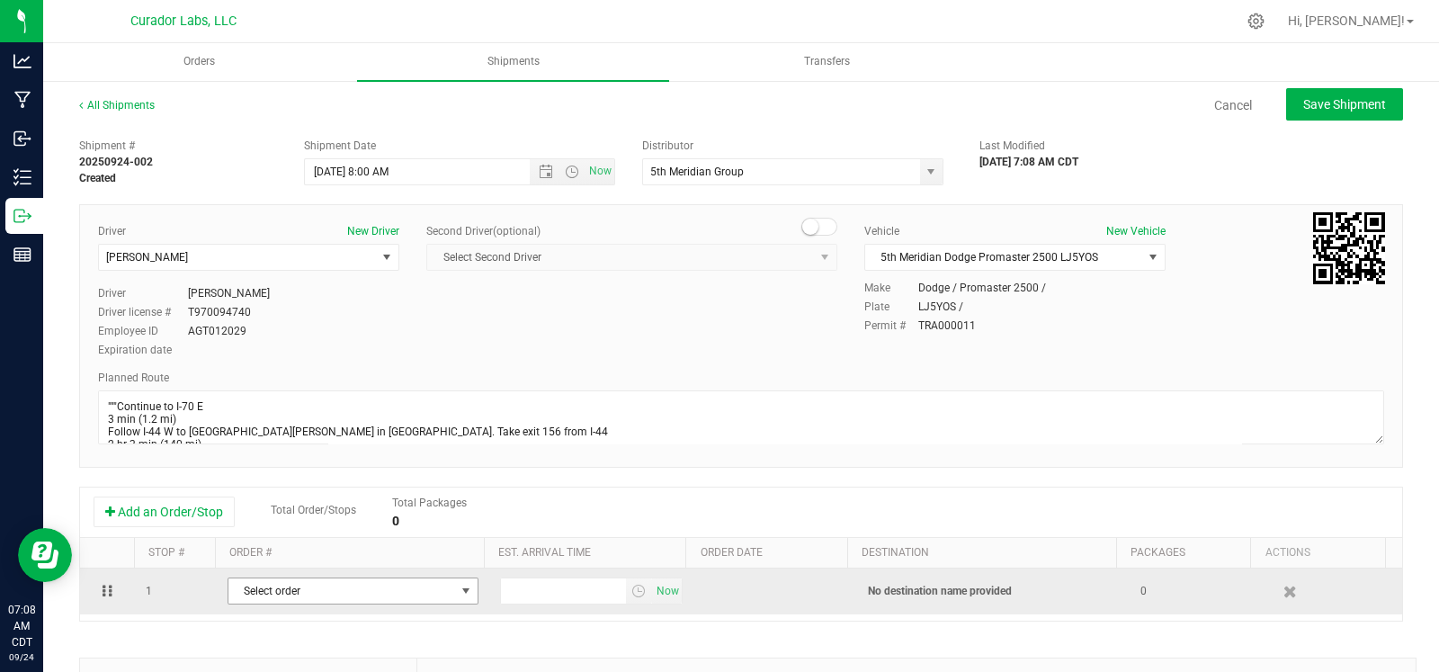
click at [329, 596] on span "Select order" at bounding box center [341, 590] width 227 height 25
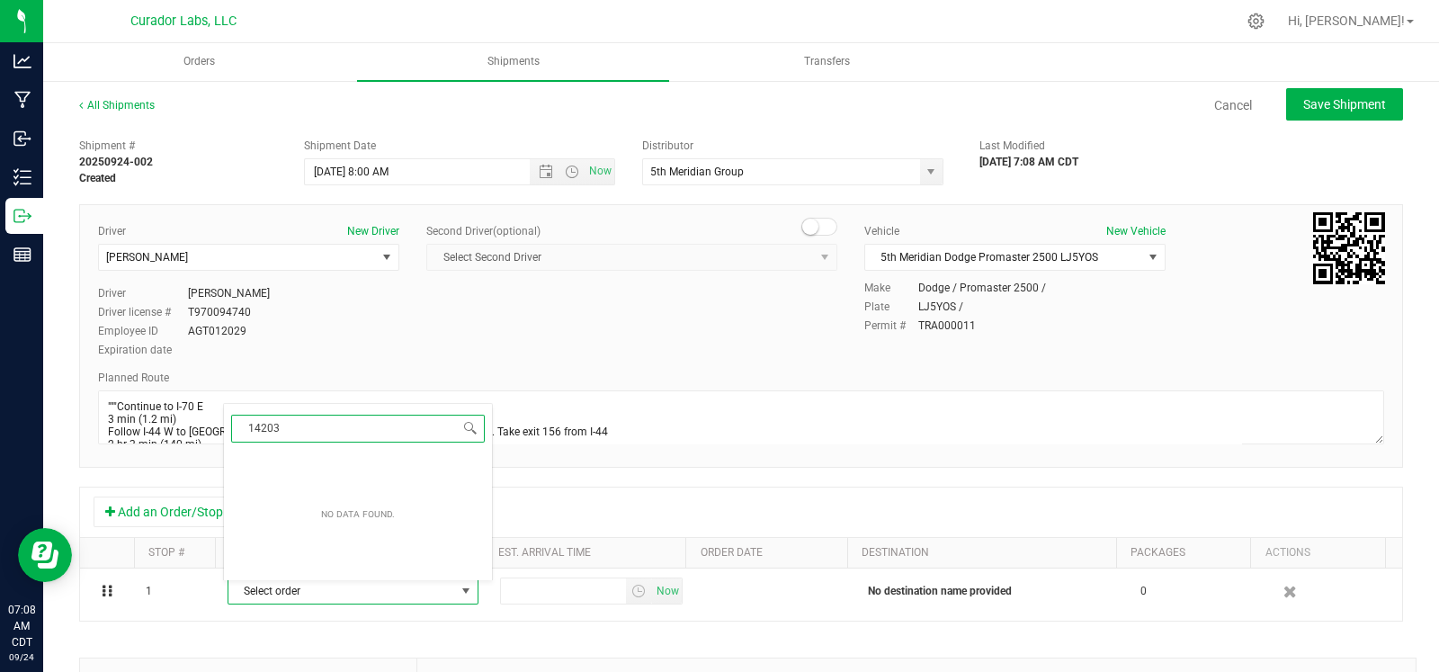
type input "14203"
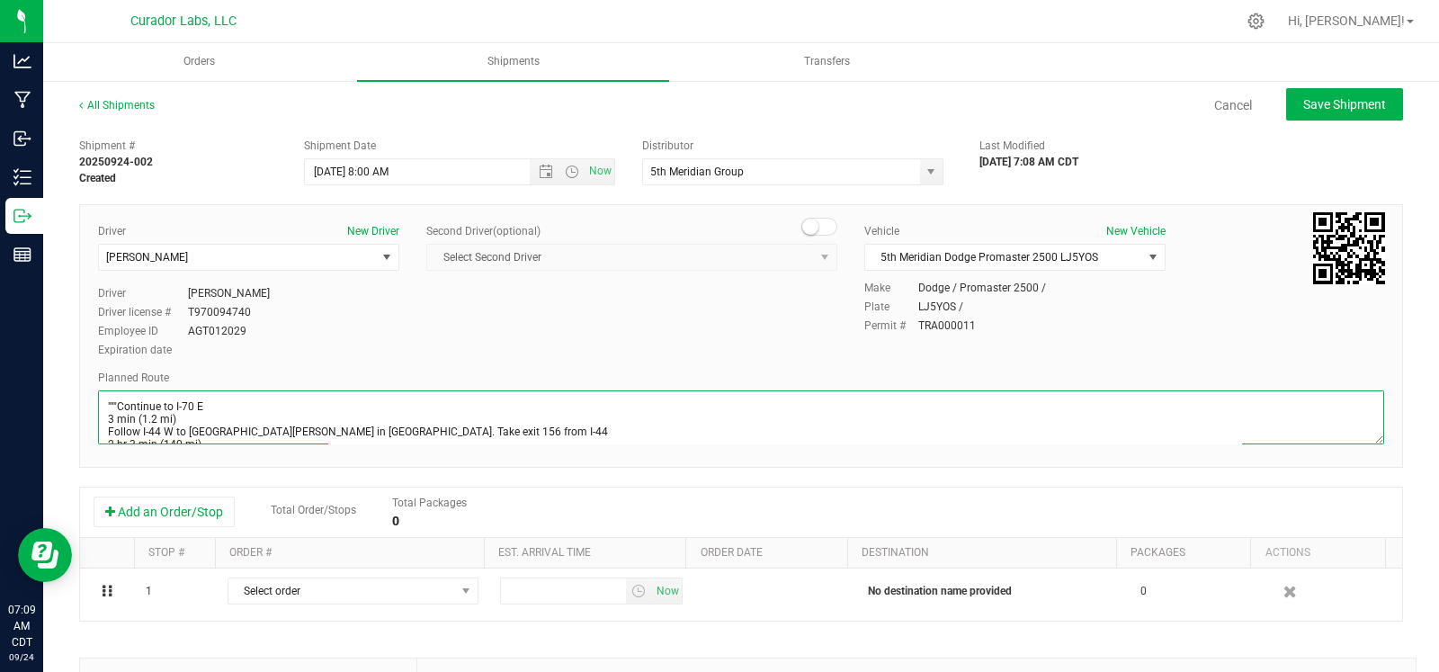
click at [355, 419] on textarea at bounding box center [741, 417] width 1286 height 54
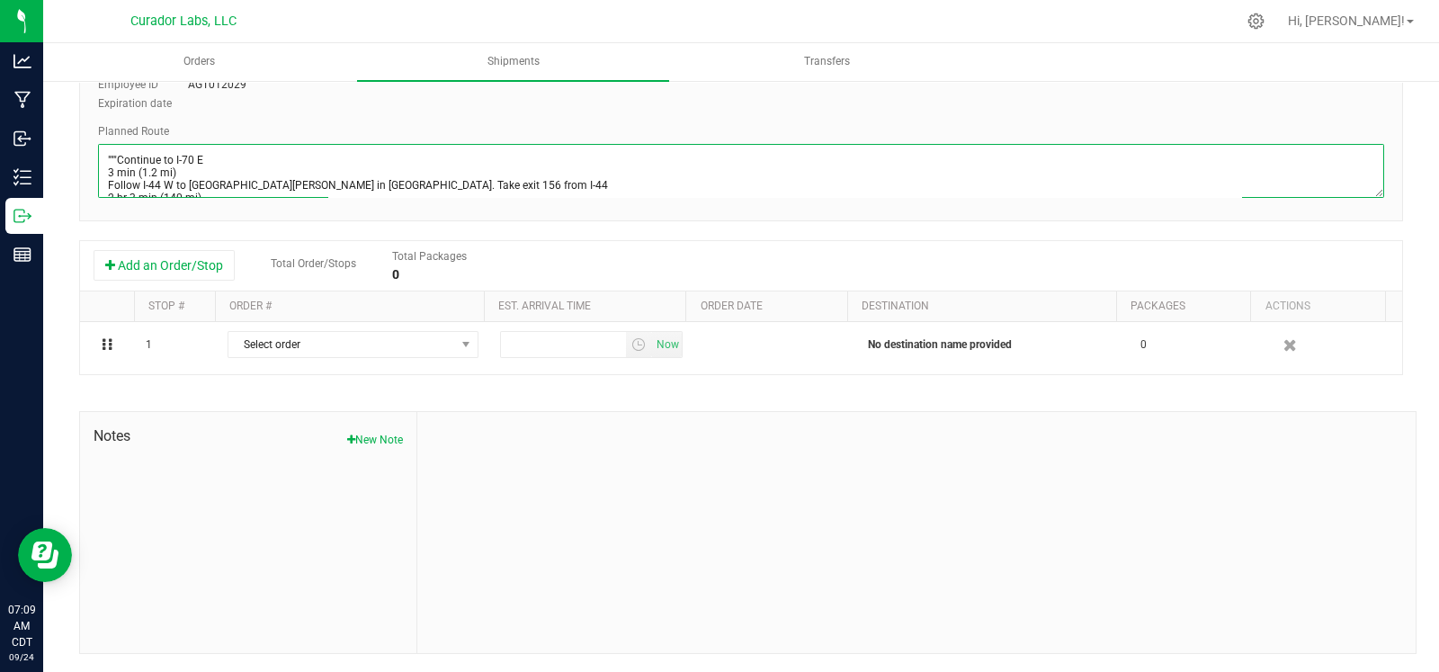
drag, startPoint x: 225, startPoint y: 185, endPoint x: 72, endPoint y: 103, distance: 173.4
click at [72, 103] on div "All Shipments Cancel Save Shipment Shipment # 20250924-002 Created Shipment Dat…" at bounding box center [741, 252] width 1396 height 839
paste textarea """""Continue to I-70 E 3 min (1.2 mi) Follow I-44 W to State Hwy H/Ichord Ave i…"
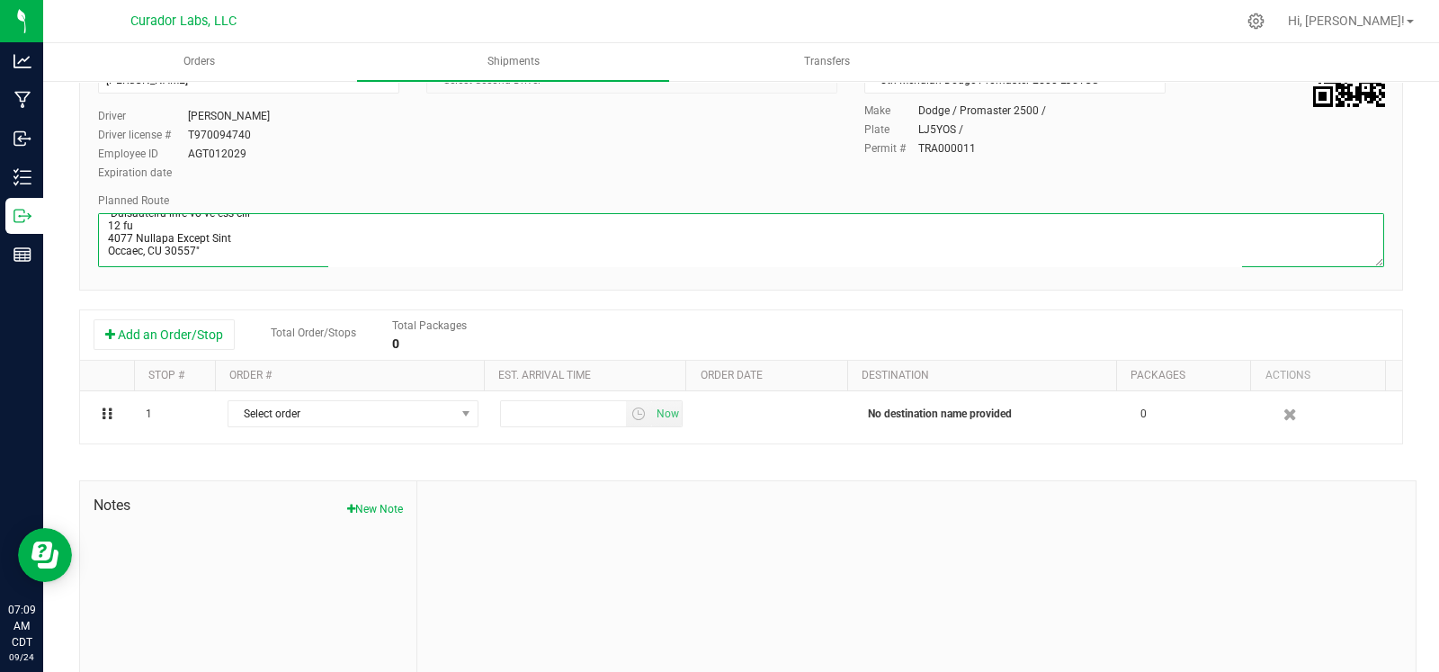
scroll to position [31, 0]
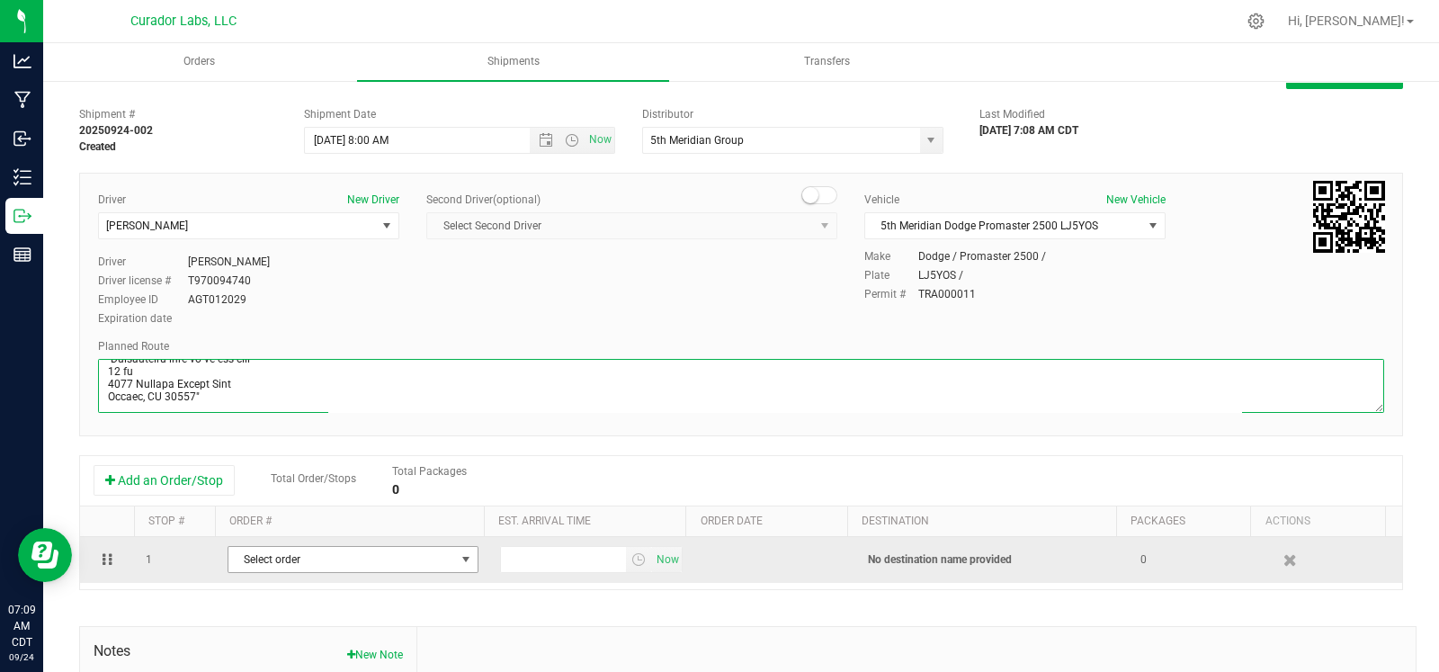
type textarea """"""""Continue to I-70 E 3 min (1.2 mi) Follow I-44 W to State Hwy H/Ichord Av…"
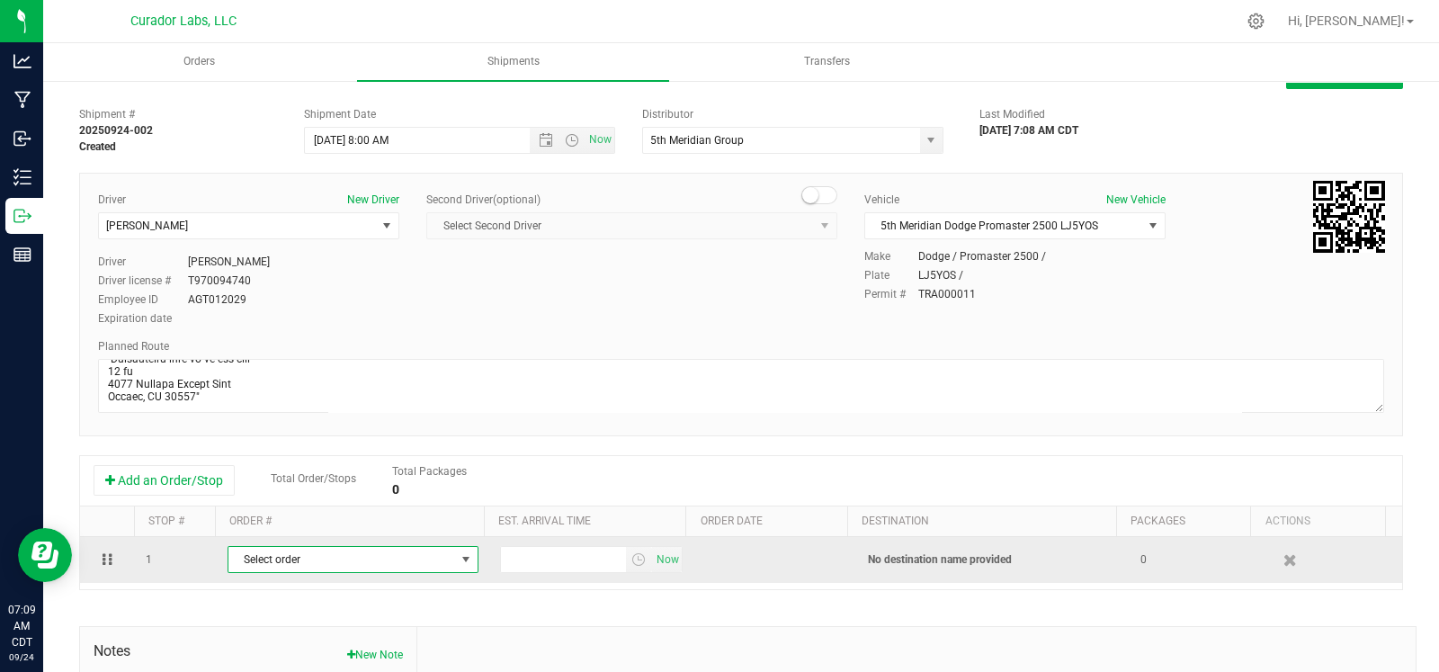
click at [442, 558] on span "Select order" at bounding box center [341, 559] width 227 height 25
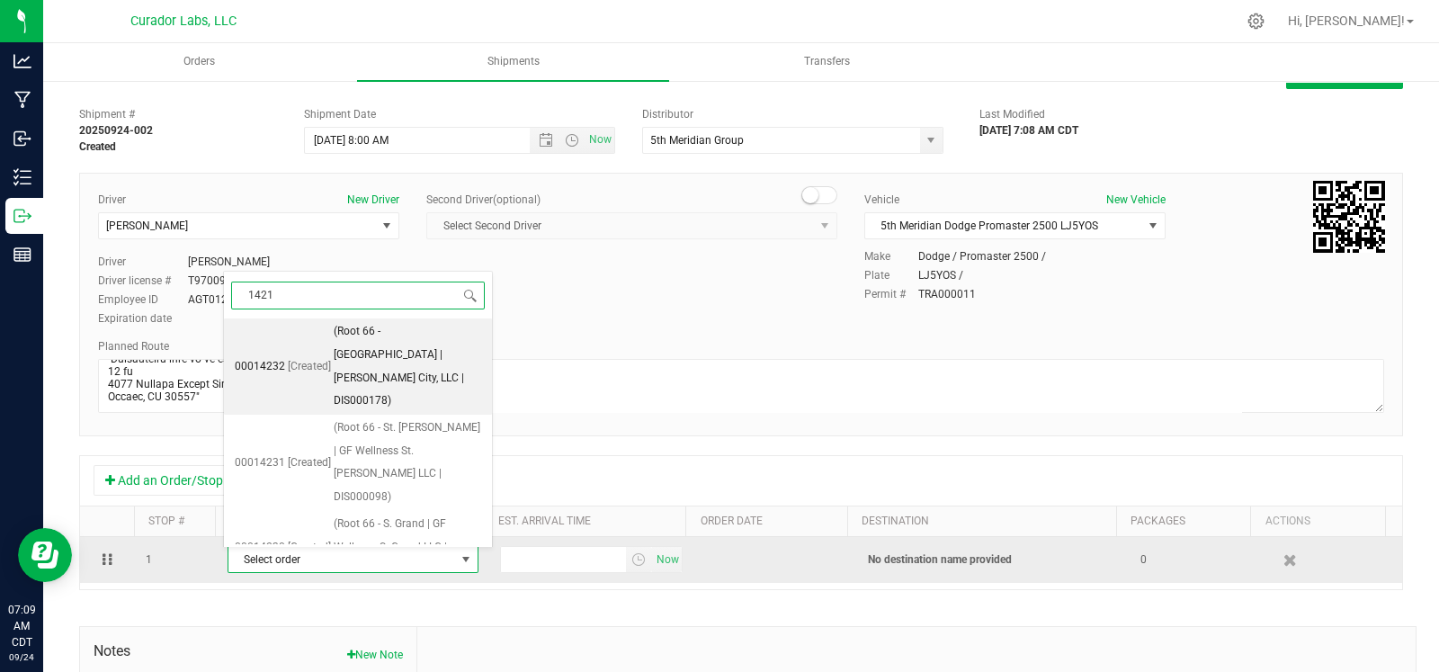
type input "14216"
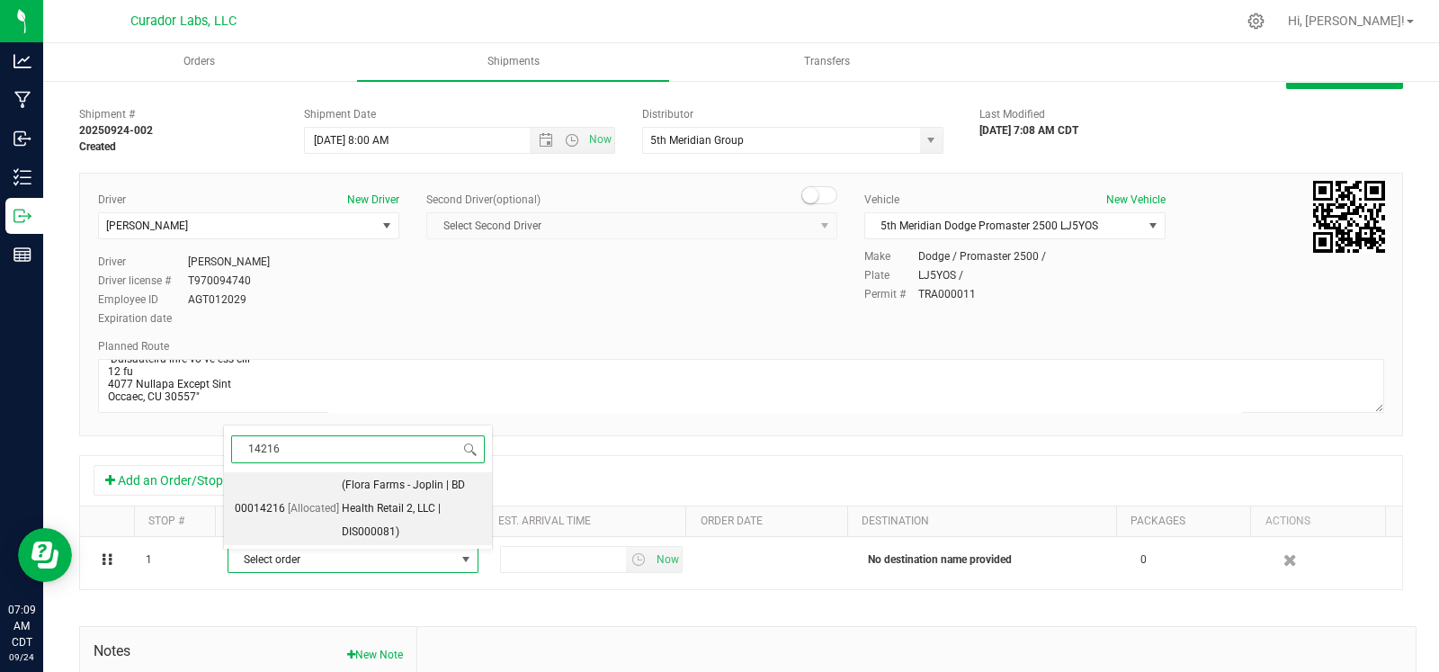
click at [364, 516] on span "(Flora Farms - Joplin | BD Health Retail 2, LLC | DIS000081)" at bounding box center [411, 508] width 139 height 69
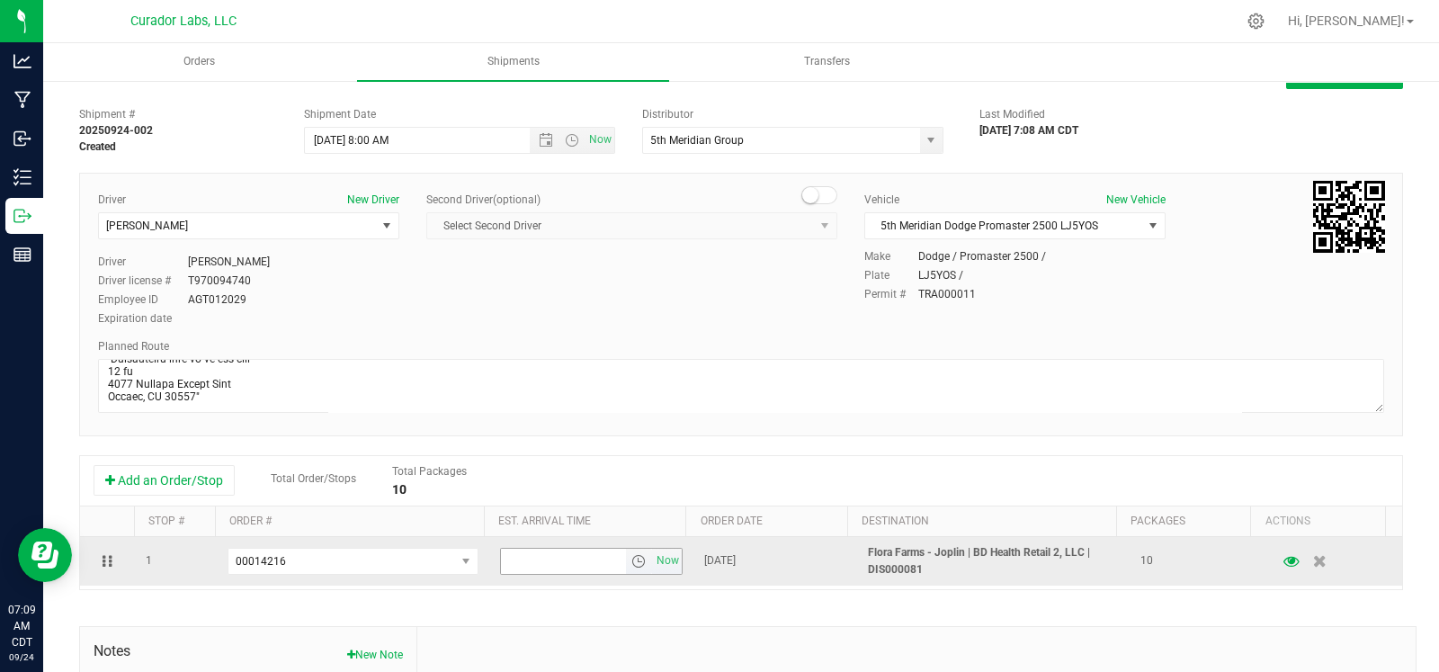
click at [631, 559] on span "select" at bounding box center [638, 561] width 14 height 14
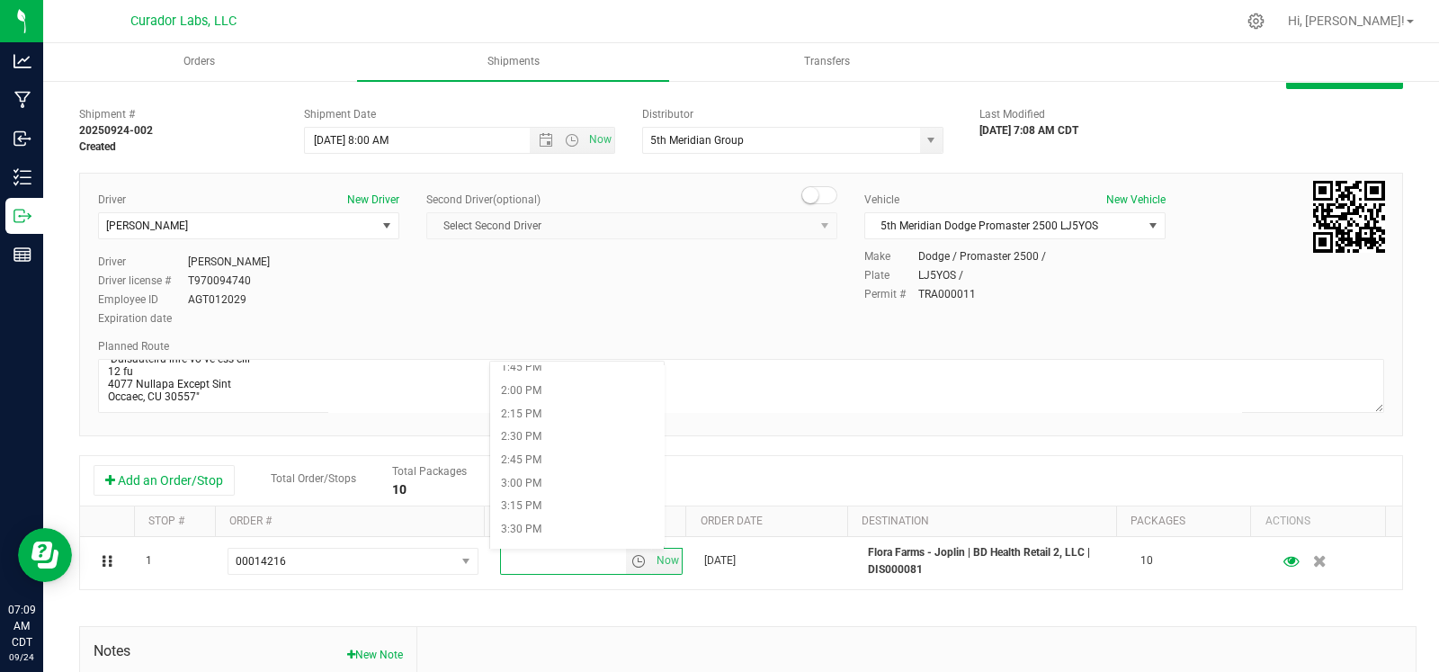
scroll to position [1282, 0]
click at [559, 478] on li "3:00 PM" at bounding box center [577, 481] width 174 height 23
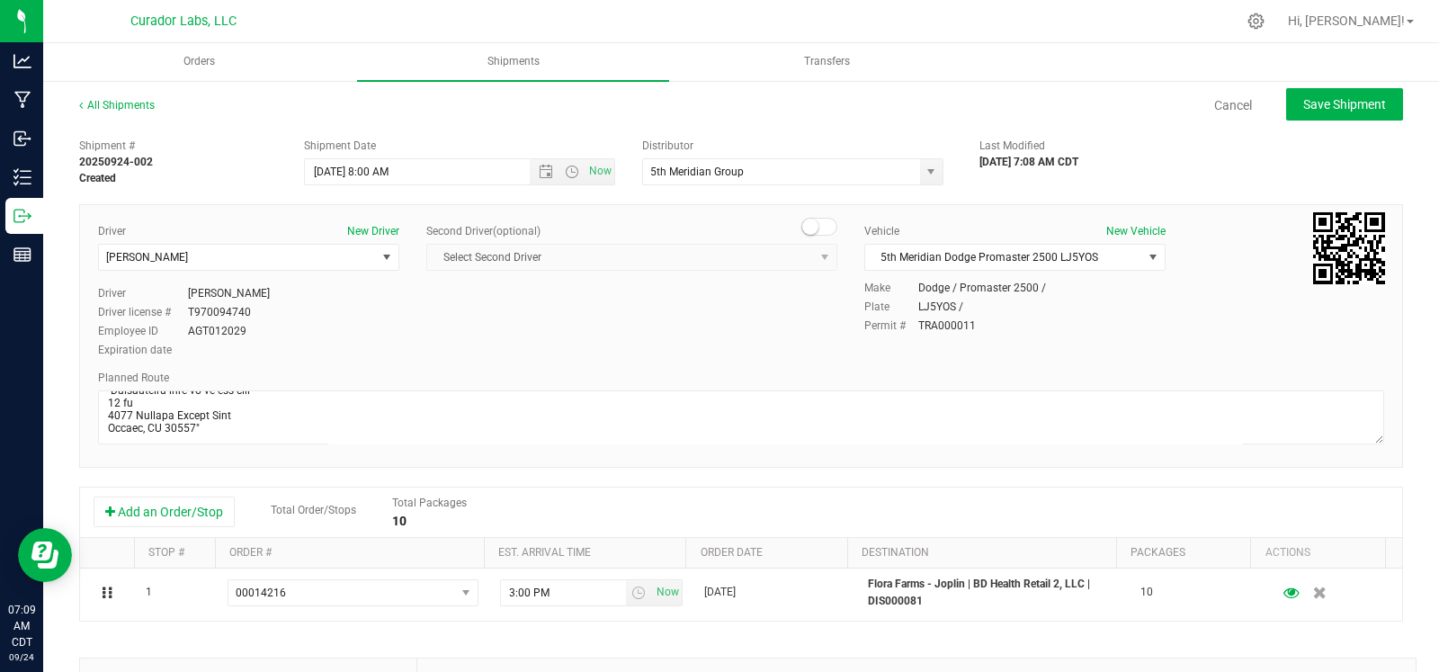
scroll to position [562, 0]
click at [1312, 115] on button "Save Shipment" at bounding box center [1344, 104] width 117 height 32
type input "9/24/2025 1:00 PM"
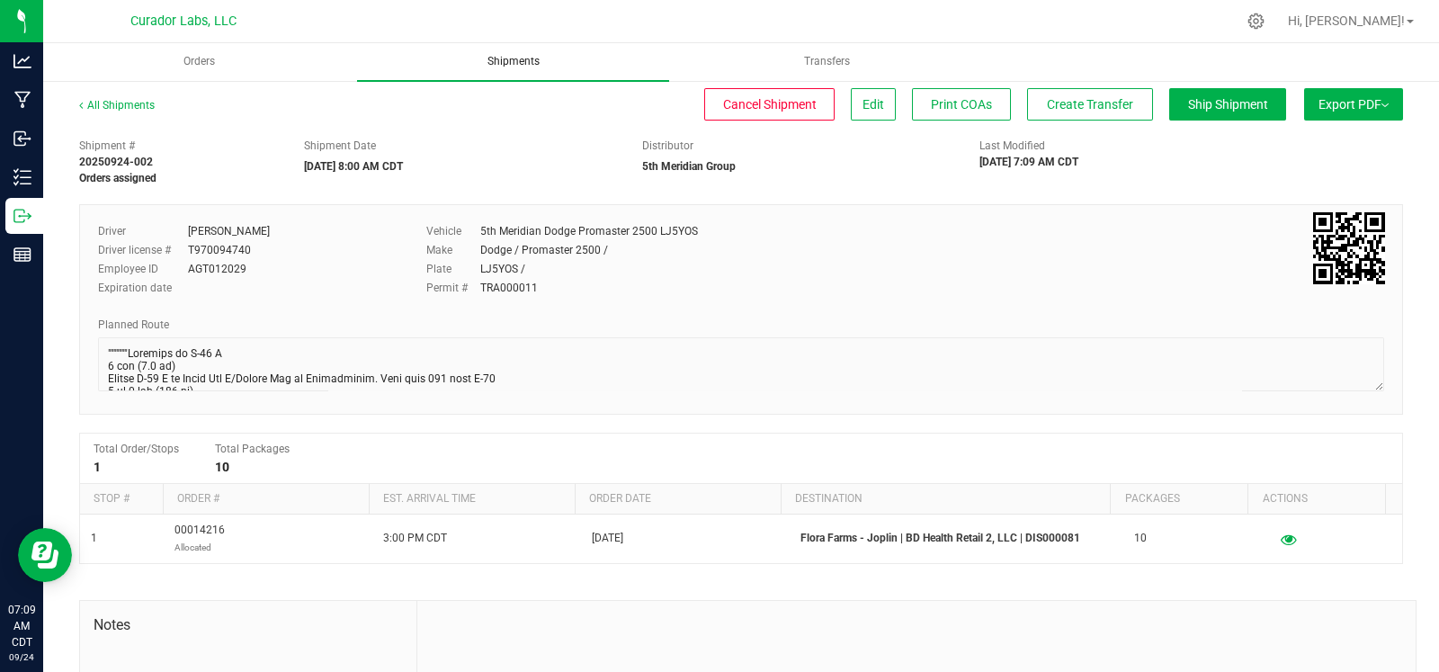
click at [506, 56] on span "Shipments" at bounding box center [513, 61] width 101 height 15
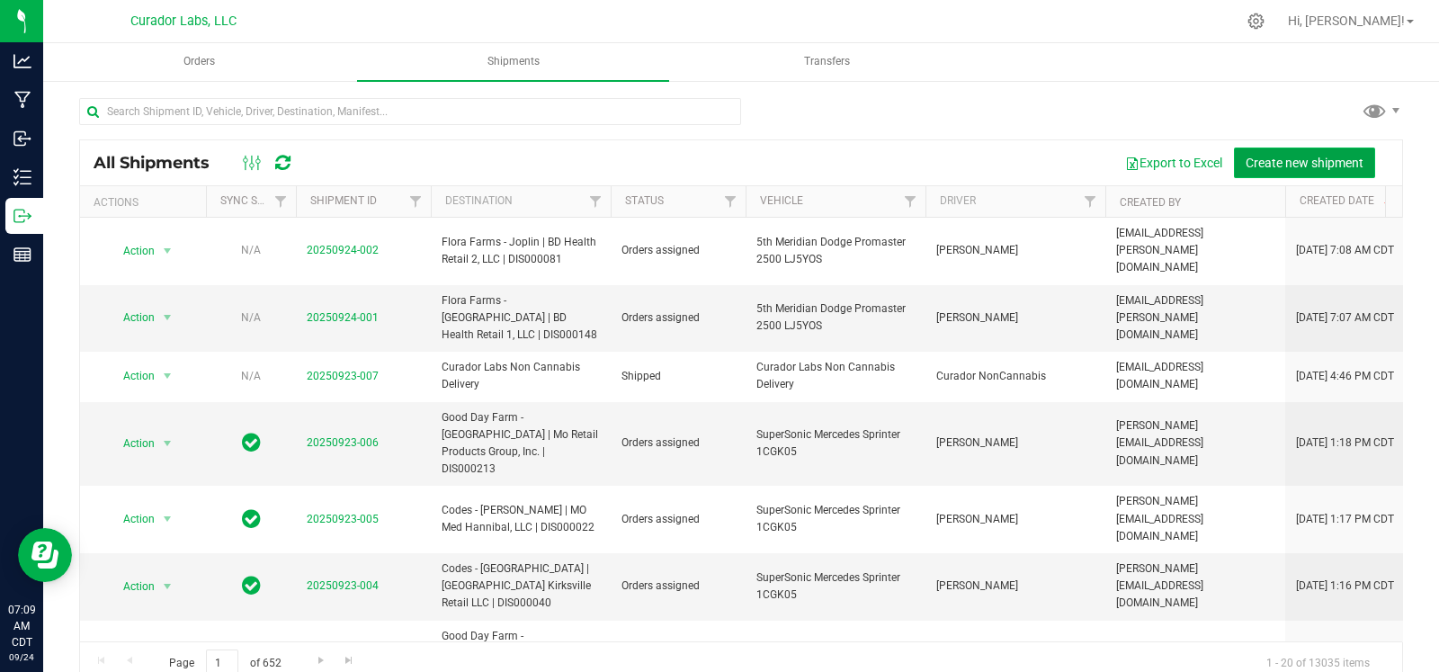
click at [1255, 151] on button "Create new shipment" at bounding box center [1304, 162] width 141 height 31
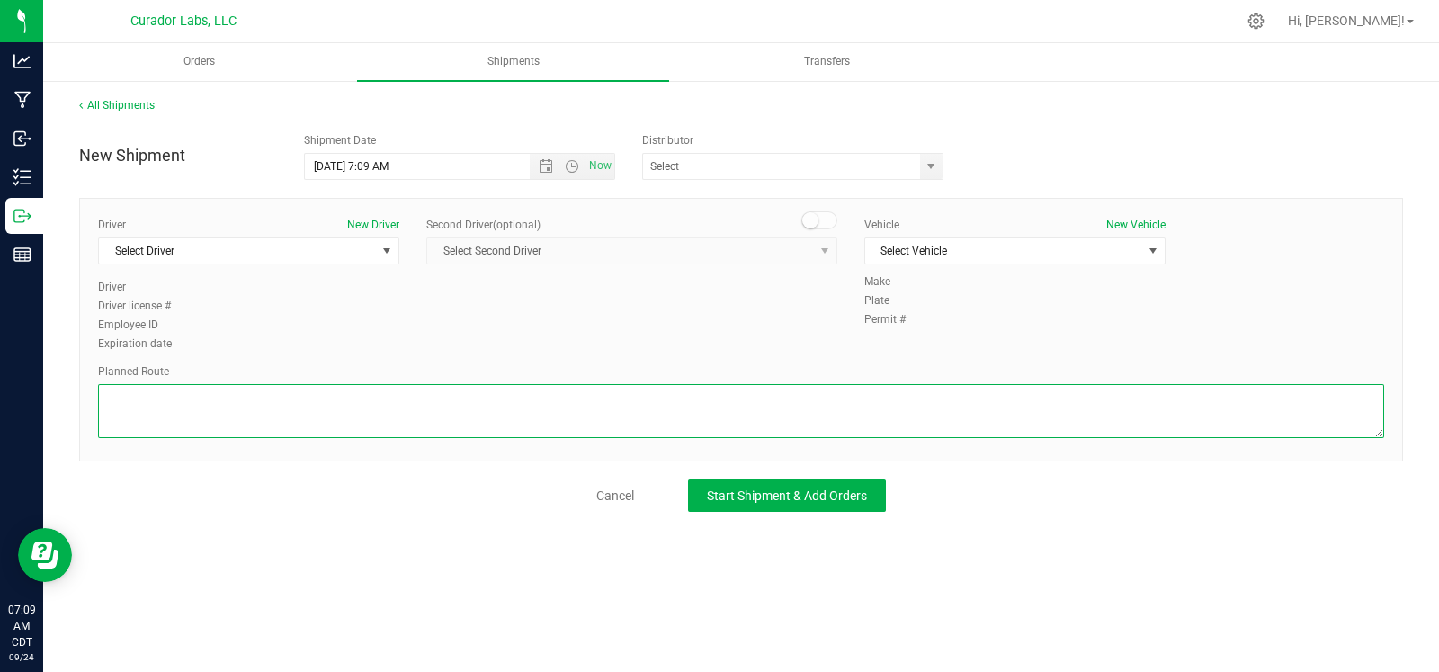
click at [416, 402] on textarea at bounding box center [741, 411] width 1286 height 54
paste textarea ""Continue to I-70 E 3 min (1.2 mi) Follow I-44 W to State Hwy H/Ichord Ave in W…"
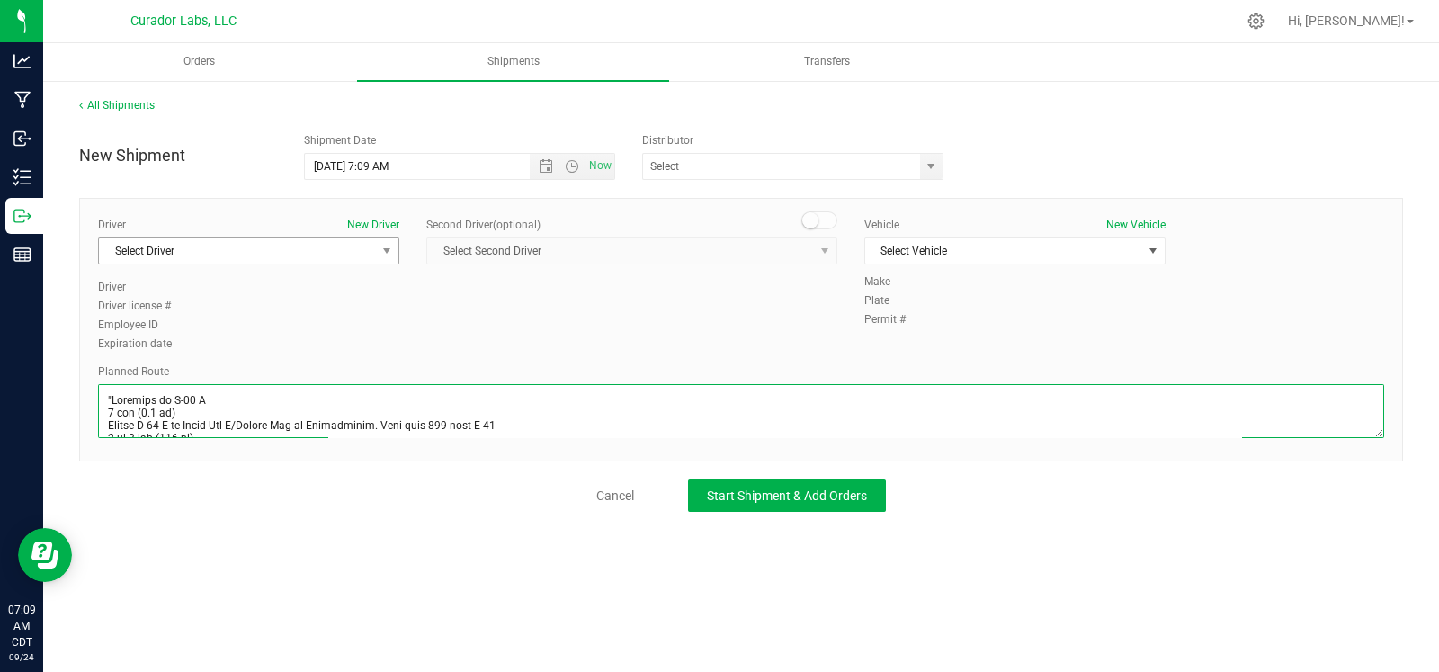
scroll to position [1104, 0]
type textarea ""Continue to I-70 E 3 min (1.2 mi) Follow I-44 W to State Hwy H/Ichord Ave in W…"
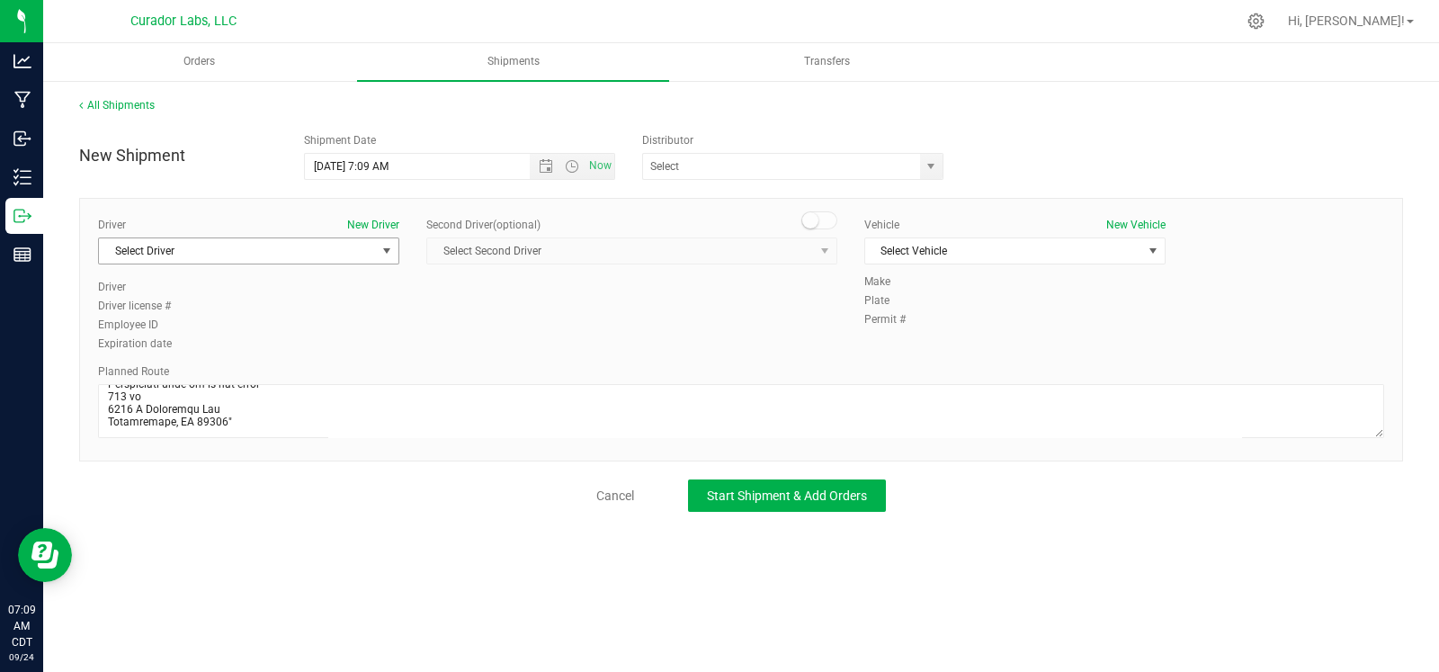
click at [316, 248] on span "Select Driver" at bounding box center [237, 250] width 277 height 25
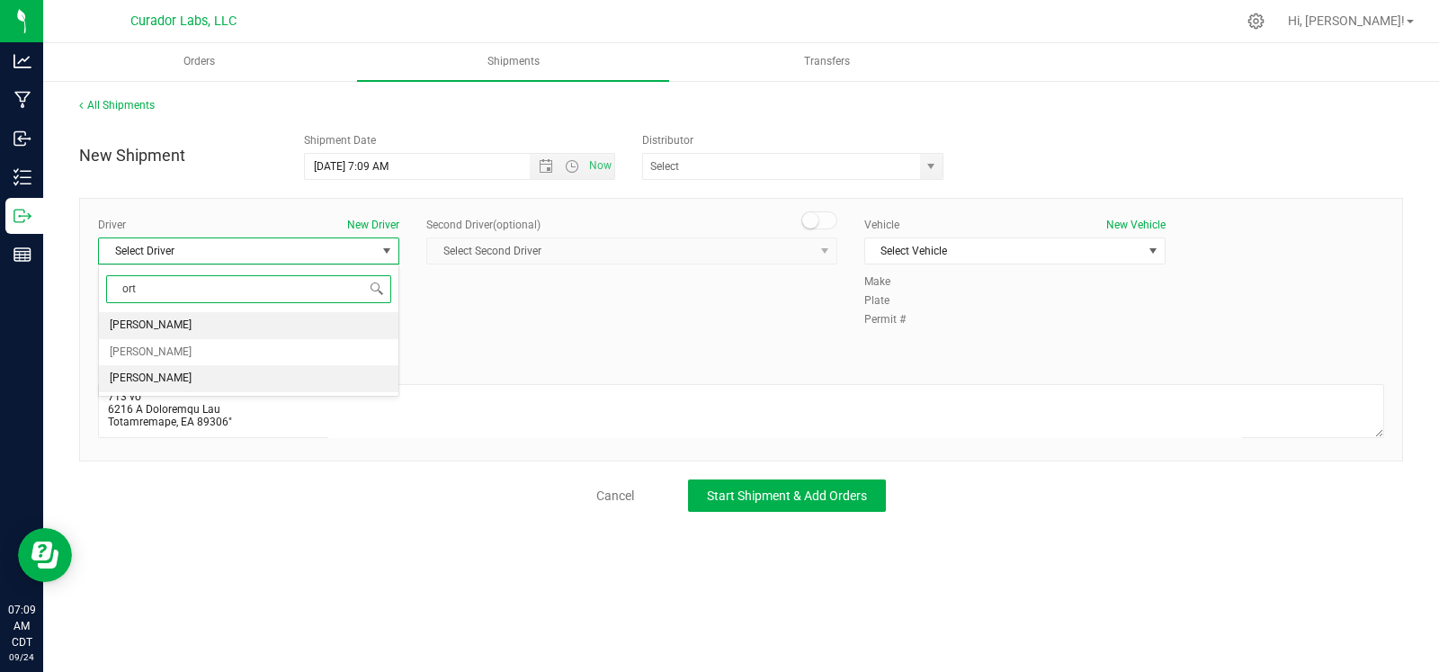
click at [228, 367] on li "John Ortega" at bounding box center [248, 378] width 299 height 27
type input "ort"
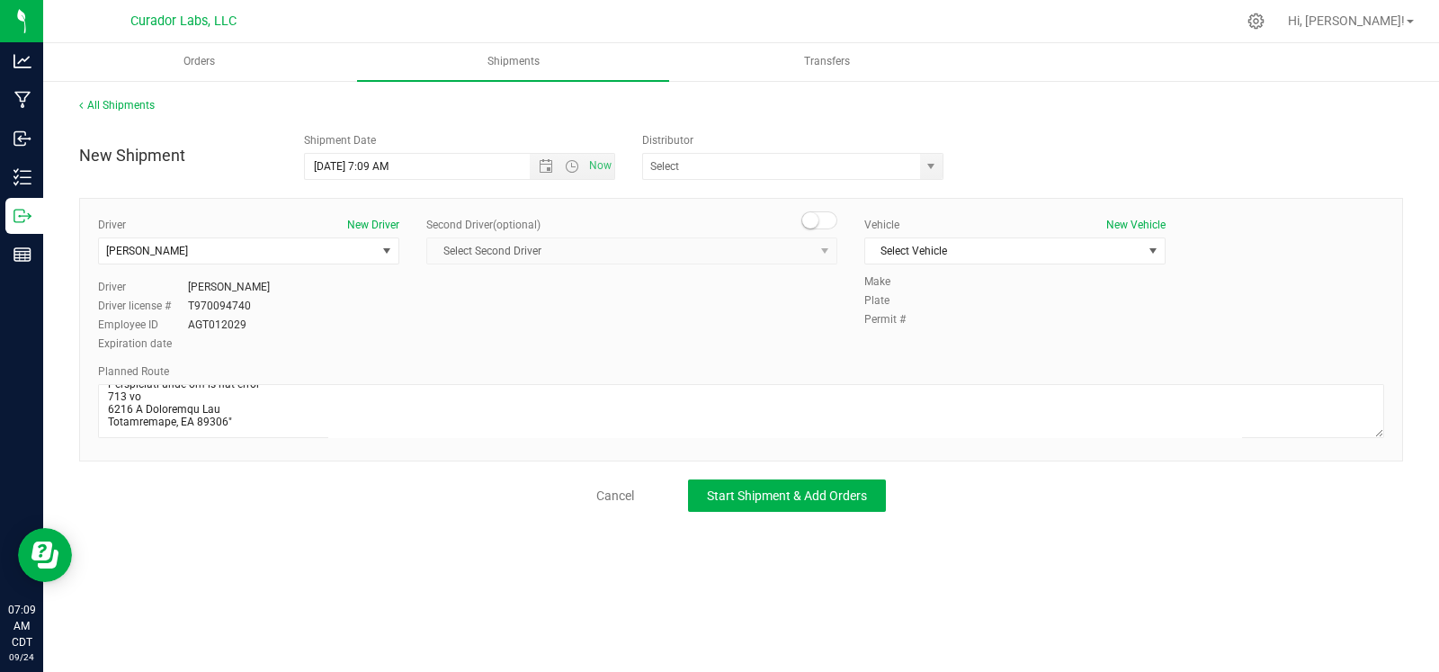
click at [984, 228] on div "Vehicle New Vehicle" at bounding box center [1014, 225] width 301 height 16
click at [979, 245] on span "Select Vehicle" at bounding box center [1003, 250] width 277 height 25
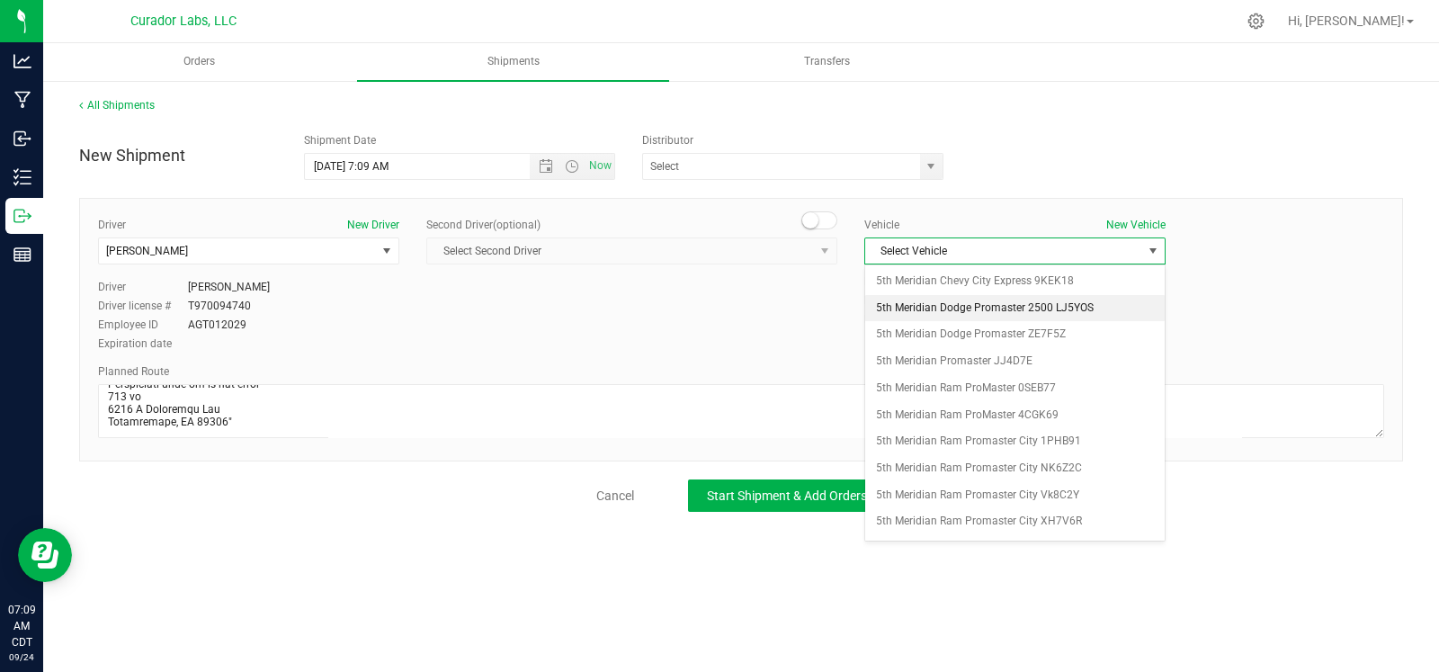
click at [989, 301] on li "5th Meridian Dodge Promaster 2500 LJ5YOS" at bounding box center [1014, 308] width 299 height 27
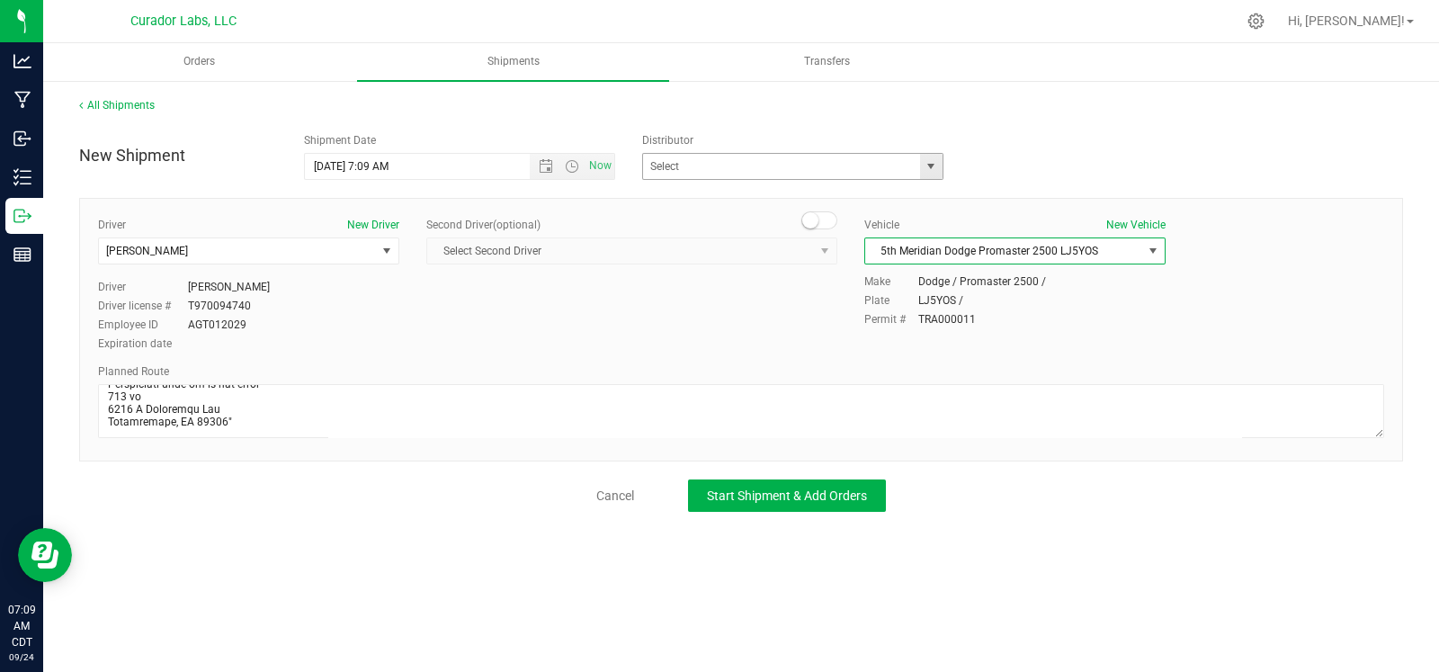
click at [929, 166] on span "select" at bounding box center [931, 166] width 14 height 14
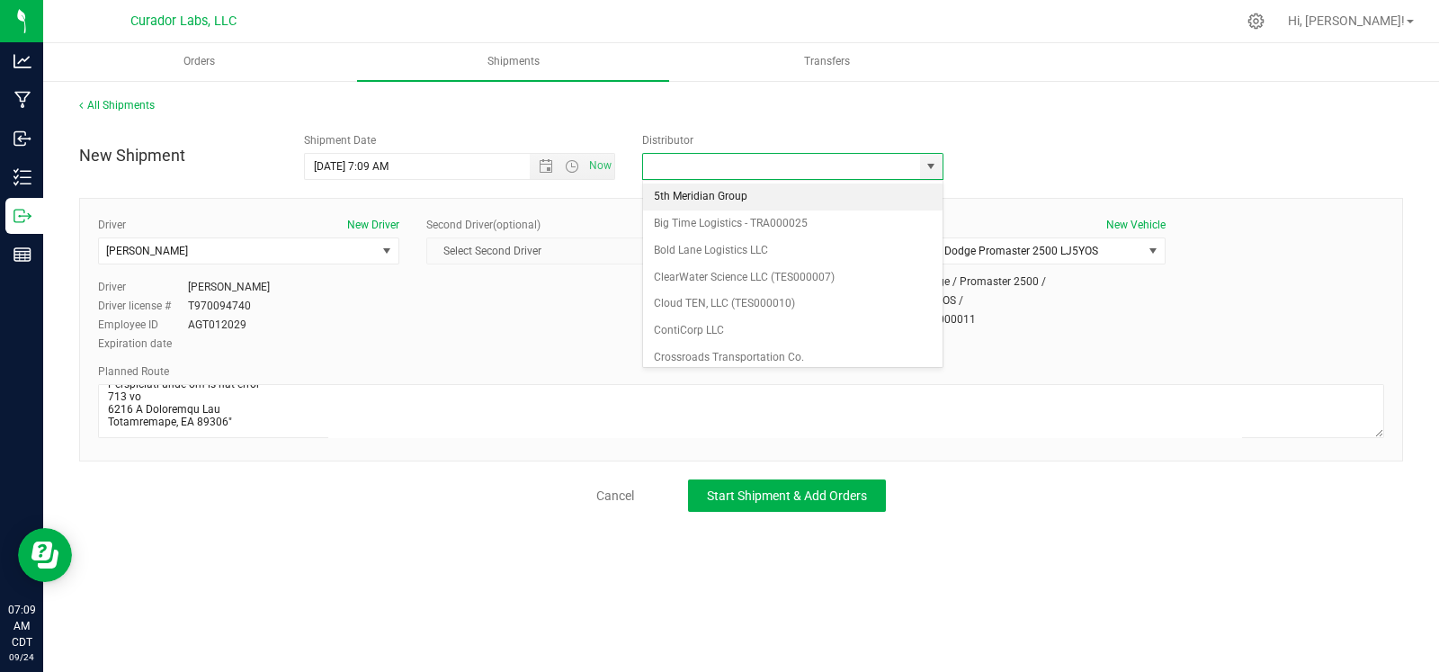
click at [777, 200] on li "5th Meridian Group" at bounding box center [792, 196] width 299 height 27
type input "5th Meridian Group"
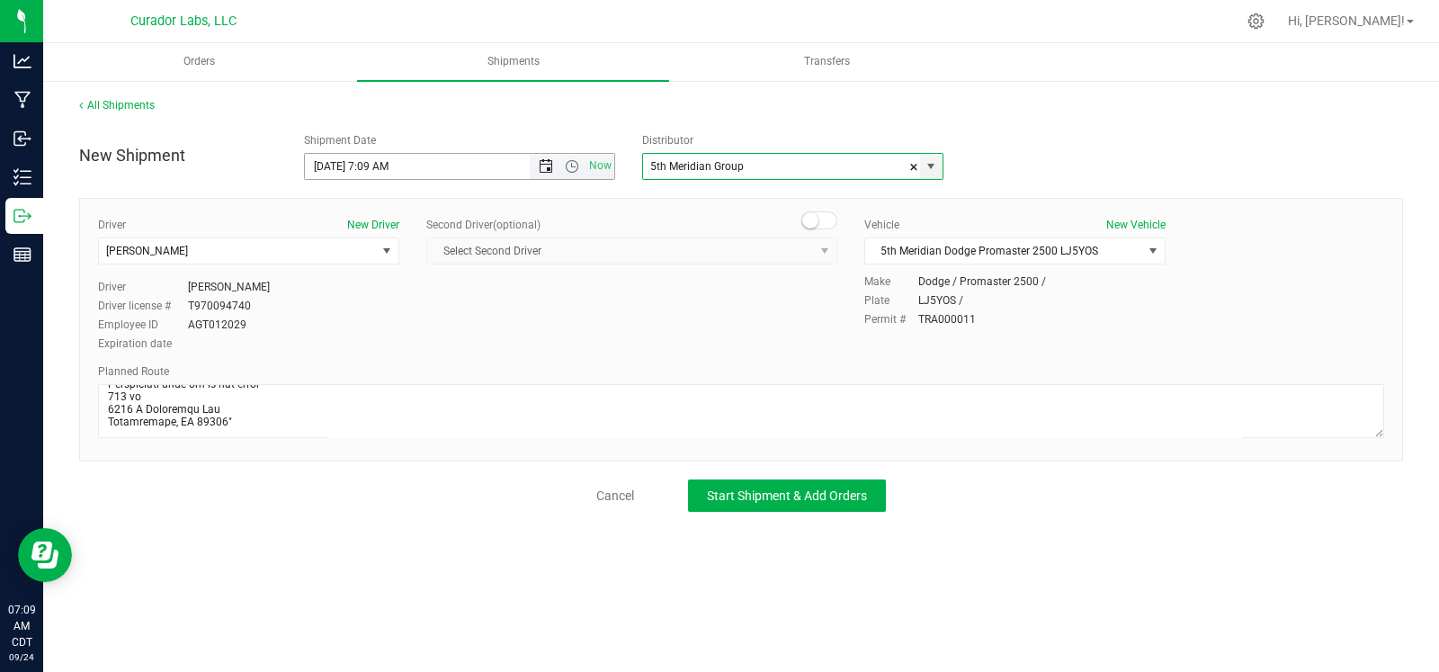
click at [535, 161] on span "Open the date view" at bounding box center [546, 166] width 31 height 14
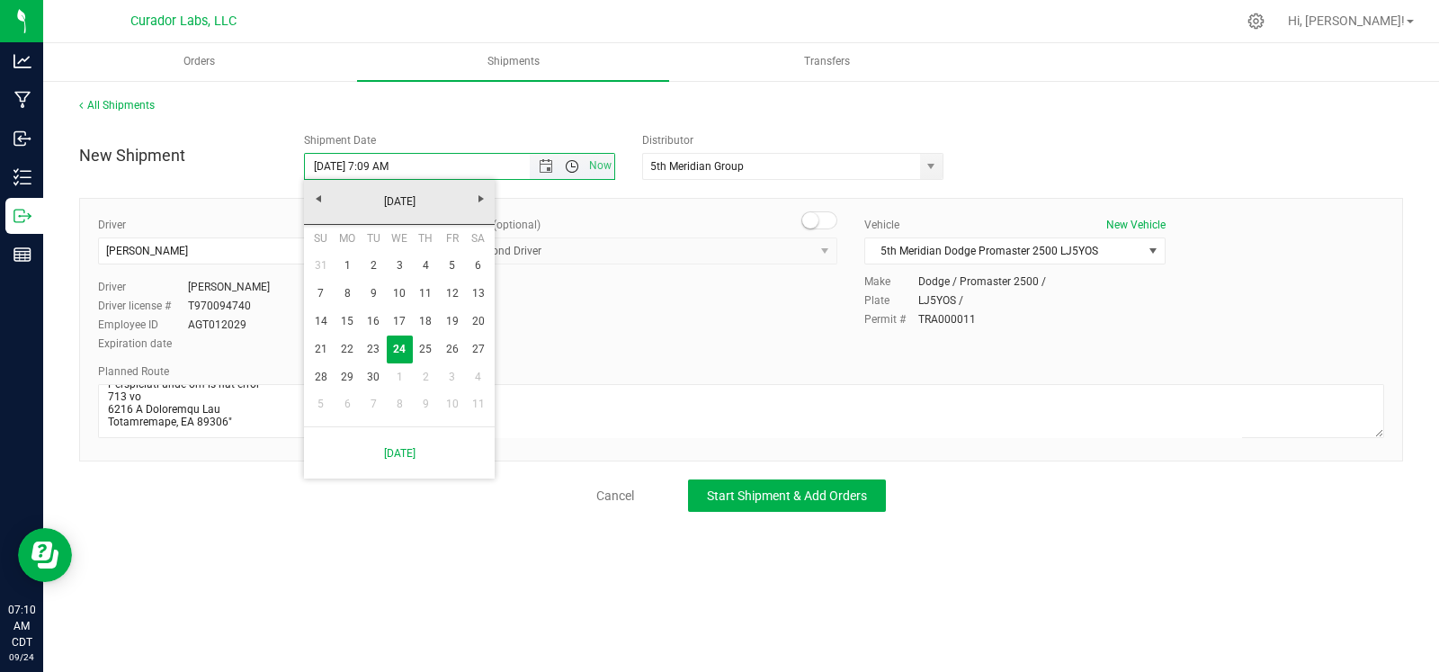
click at [565, 161] on span "Open the time view" at bounding box center [572, 166] width 14 height 14
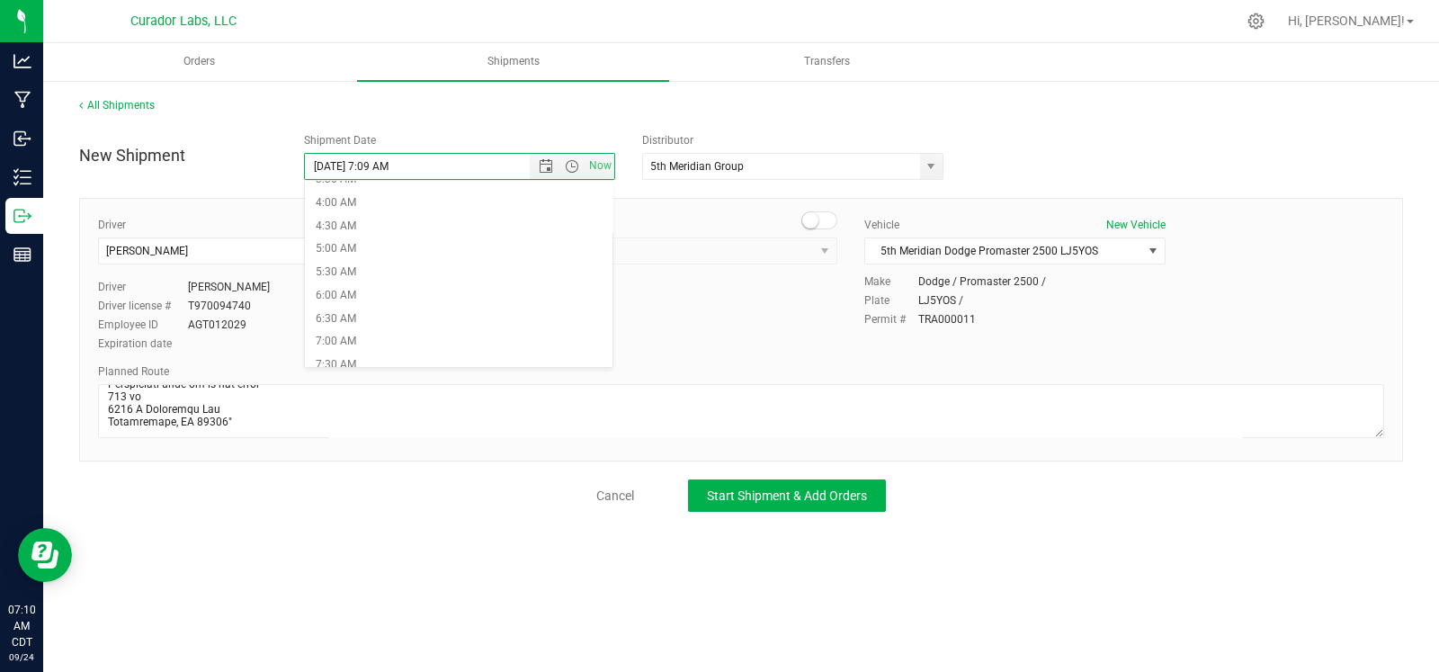
scroll to position [283, 0]
click at [389, 276] on li "8:00 AM" at bounding box center [459, 282] width 308 height 23
type input "9/24/2025 8:00 AM"
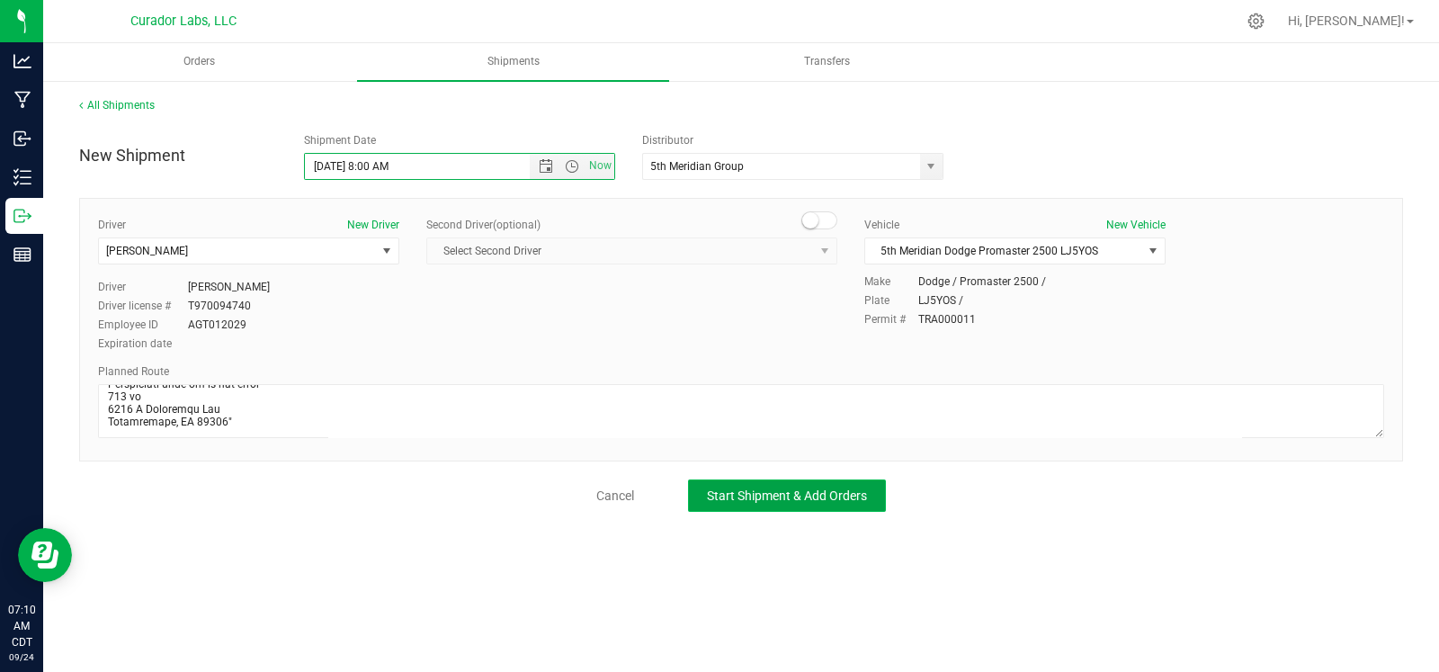
click at [735, 496] on span "Start Shipment & Add Orders" at bounding box center [787, 495] width 160 height 14
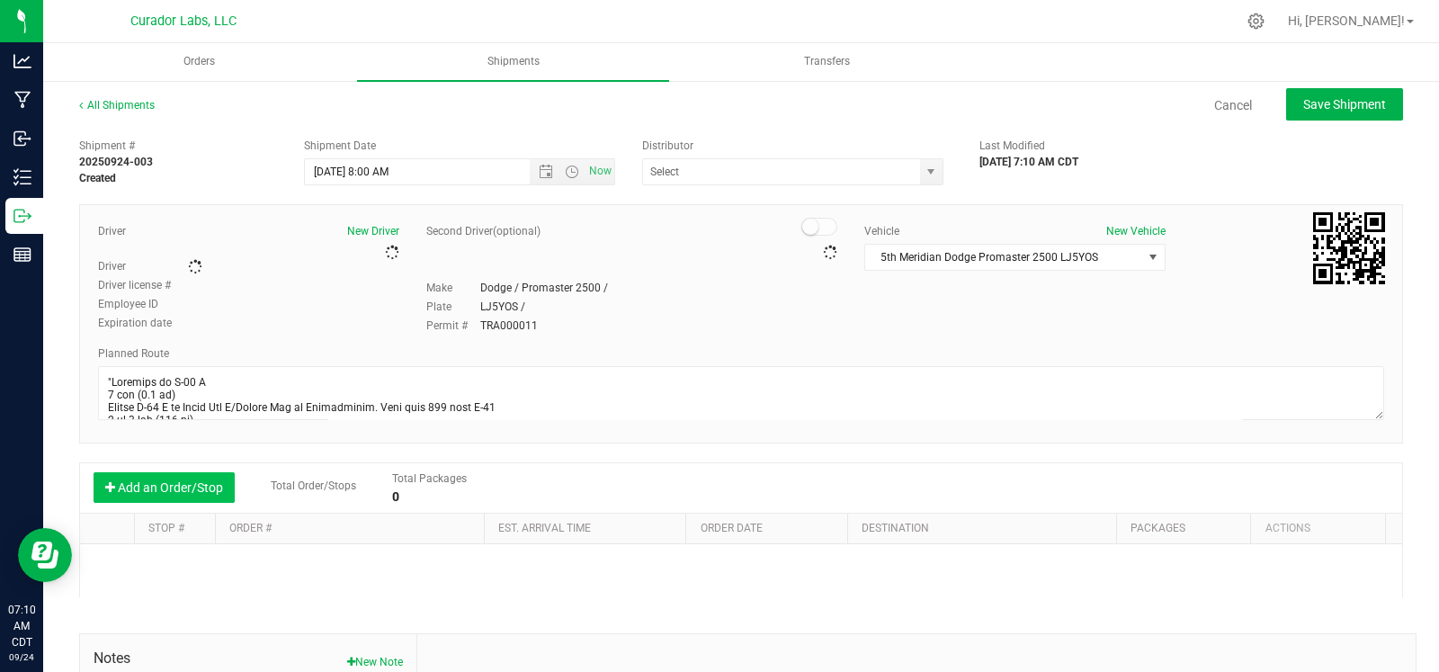
type input "5th Meridian Group"
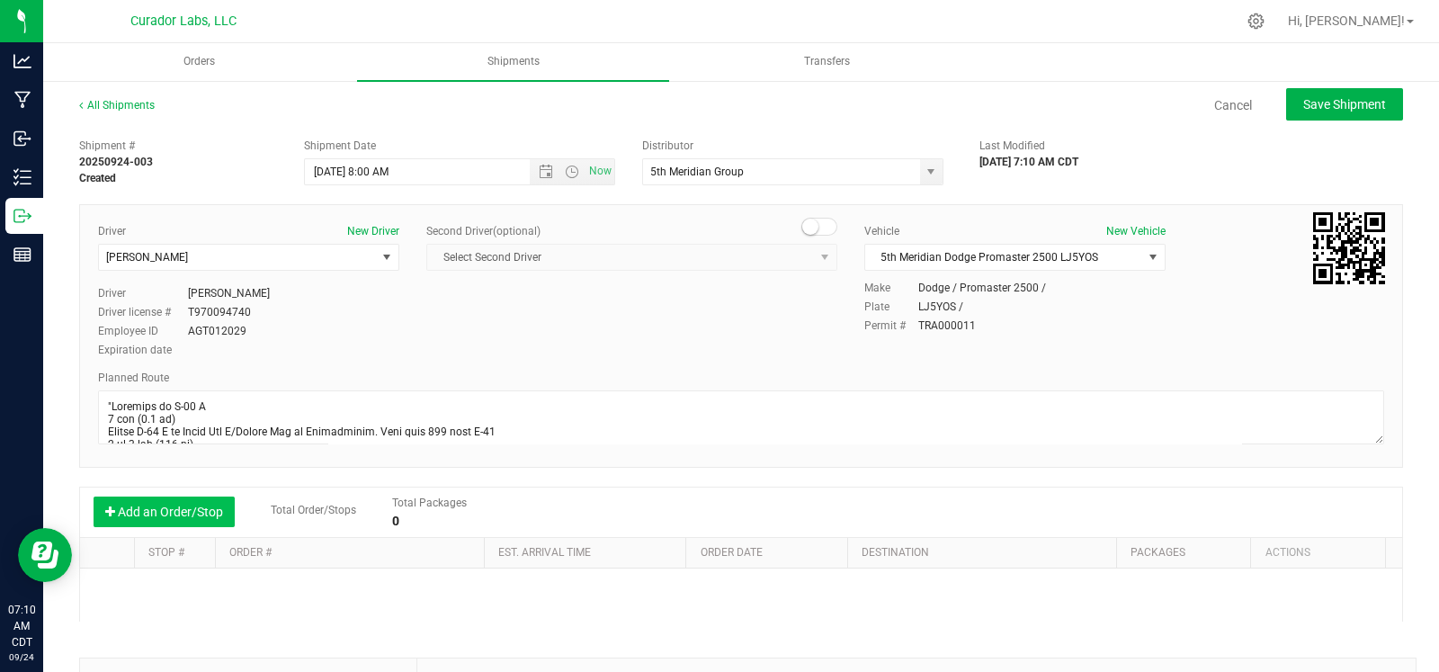
click at [157, 523] on button "Add an Order/Stop" at bounding box center [164, 511] width 141 height 31
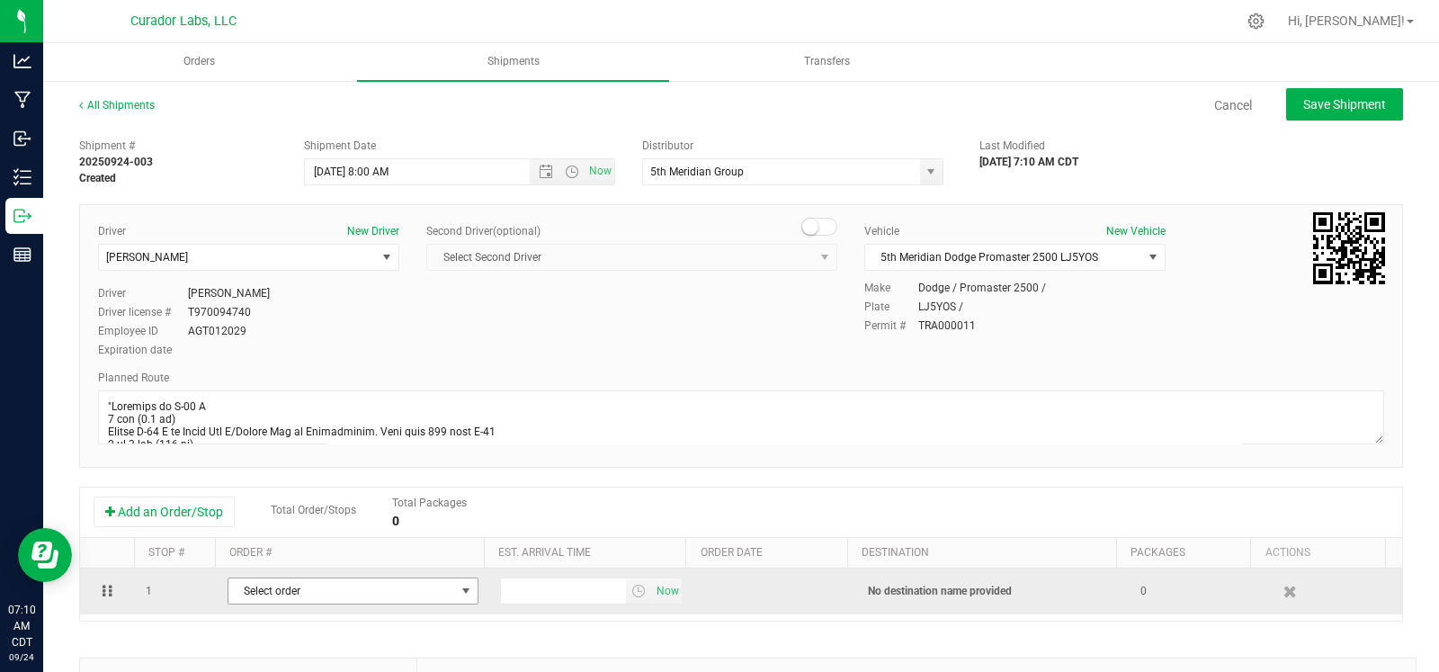
click at [249, 597] on span "Select order" at bounding box center [341, 590] width 227 height 25
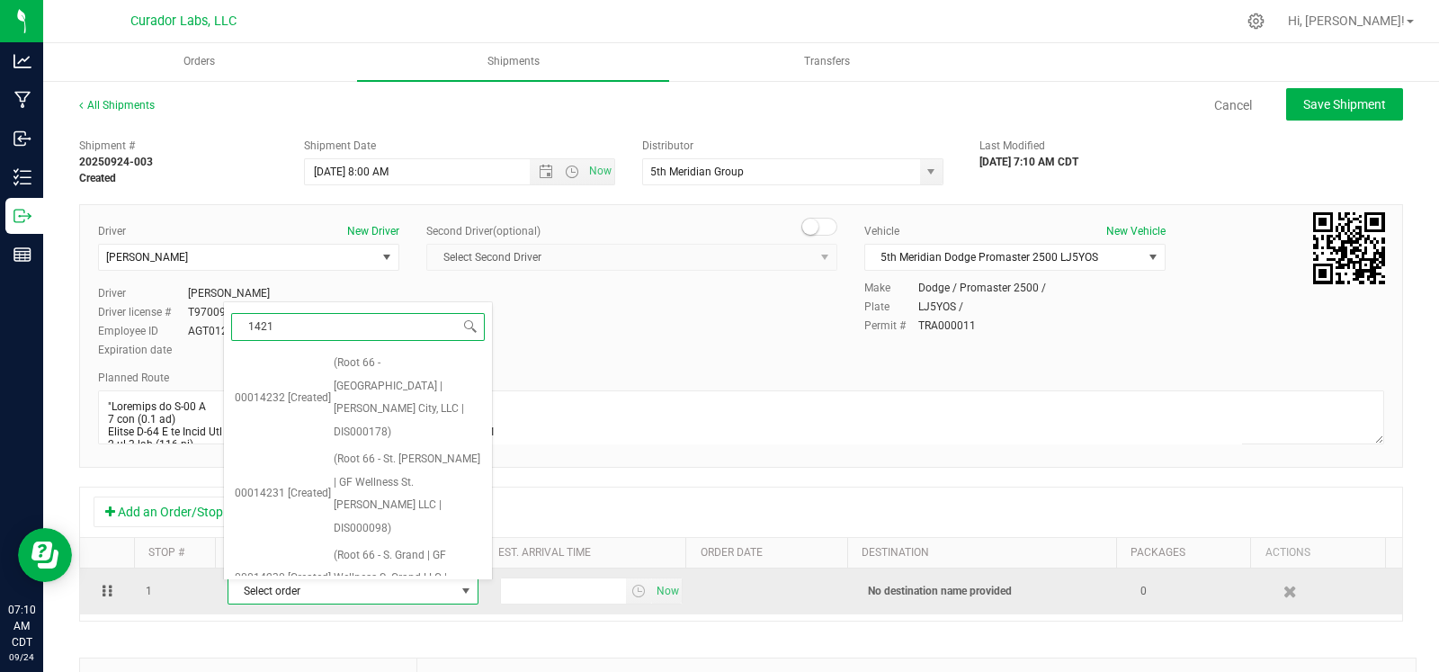
type input "14212"
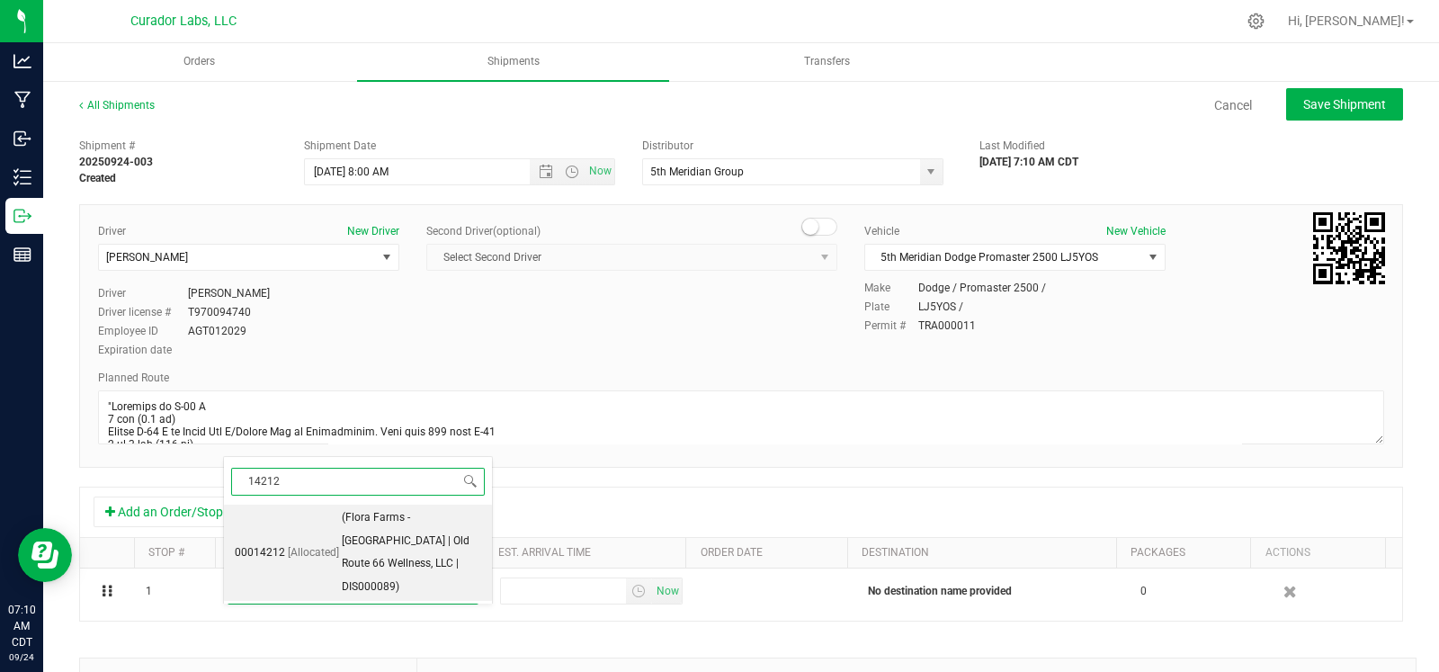
click at [305, 545] on span "[Allocated]" at bounding box center [313, 552] width 51 height 23
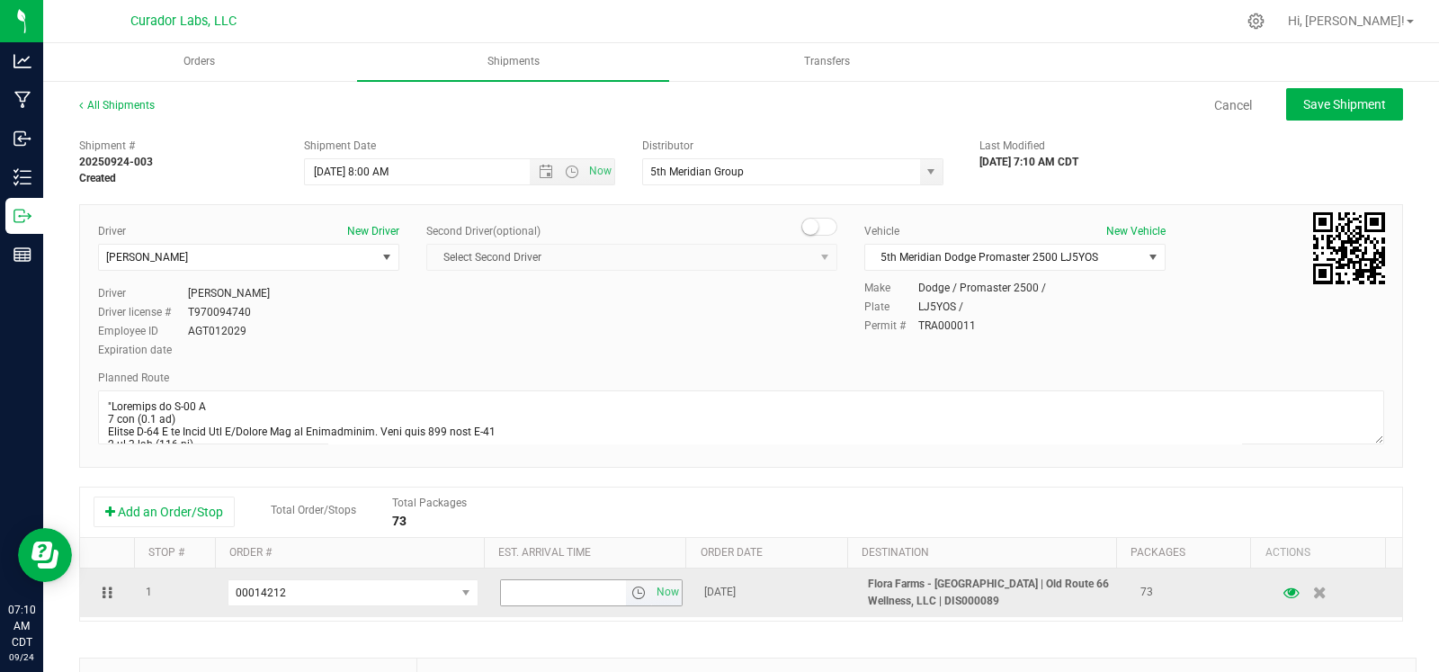
click at [630, 595] on span "select" at bounding box center [639, 592] width 26 height 25
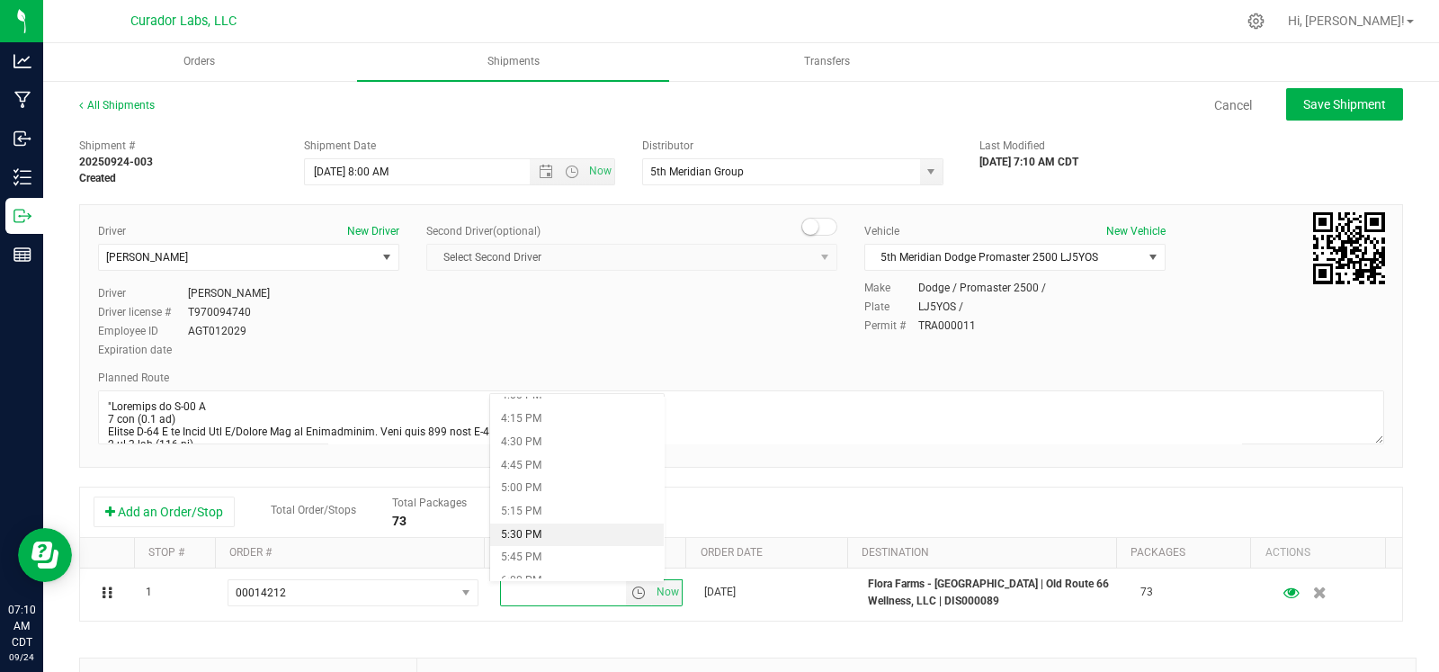
scroll to position [1506, 0]
click at [567, 517] on li "5:30 PM" at bounding box center [577, 521] width 174 height 23
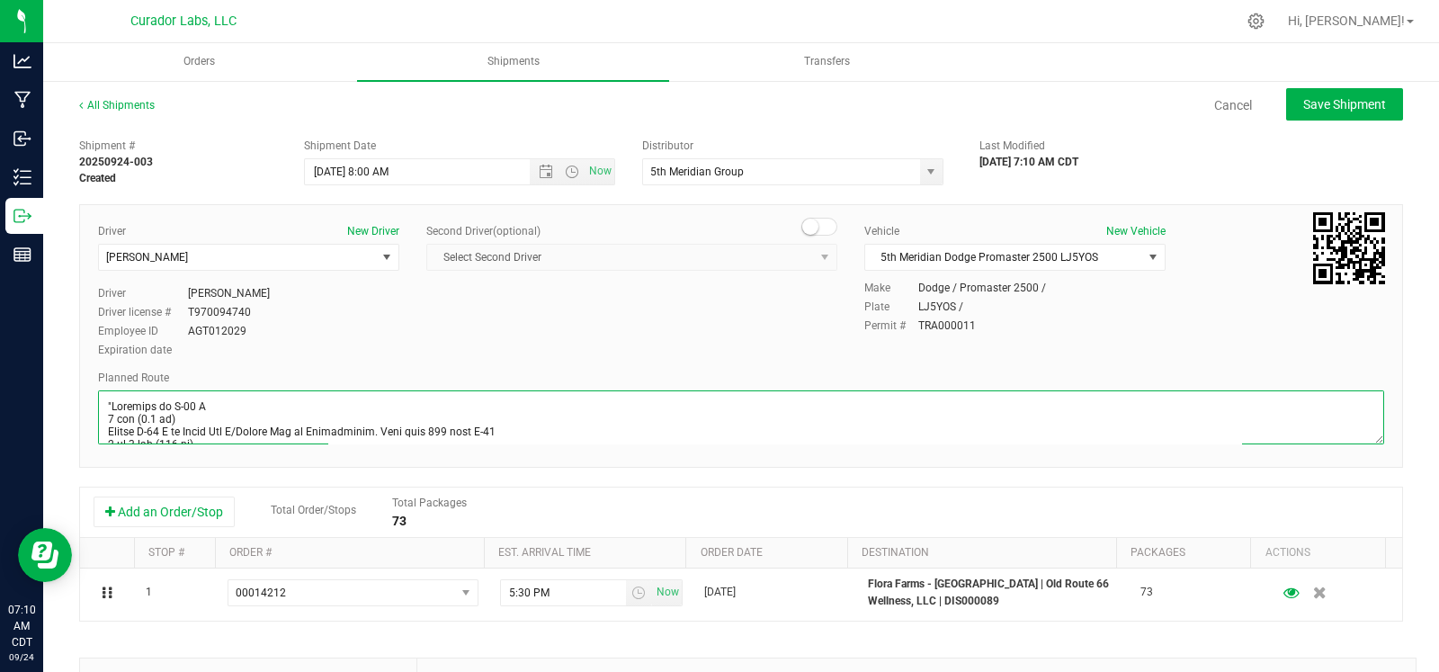
click at [809, 391] on textarea at bounding box center [741, 417] width 1286 height 54
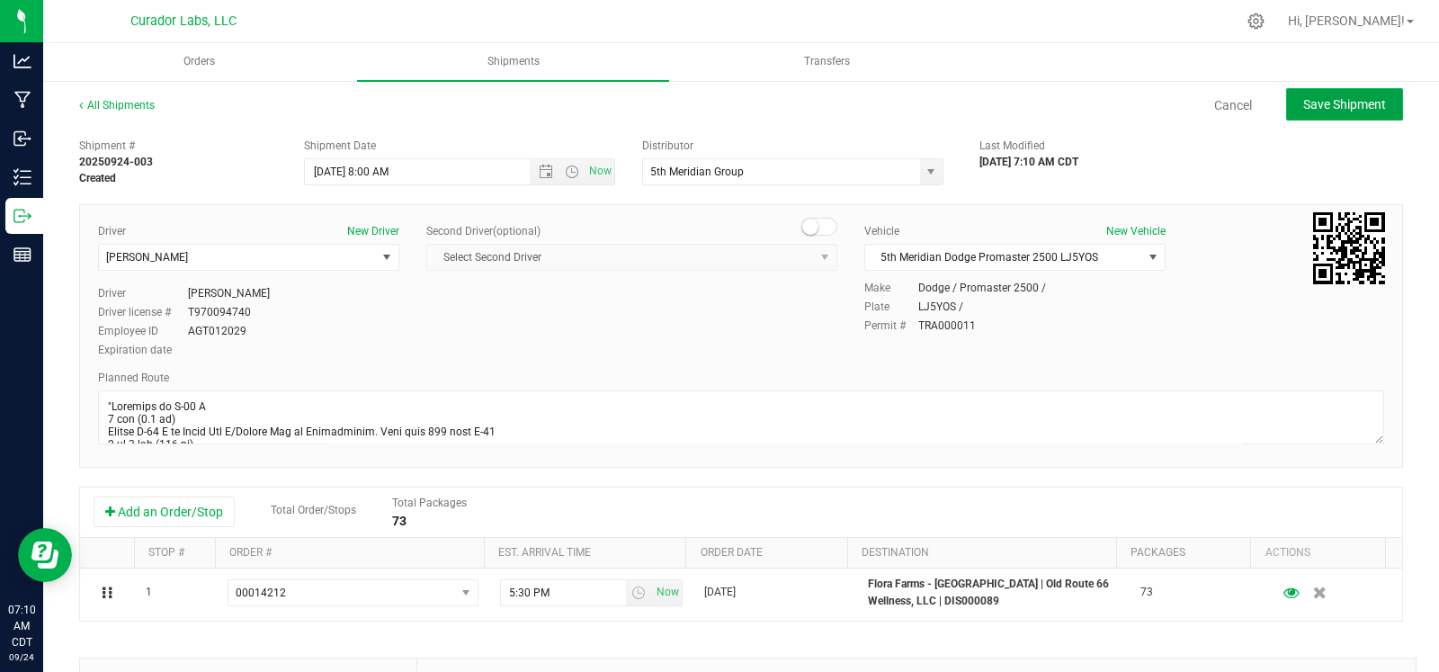
click at [1332, 112] on button "Save Shipment" at bounding box center [1344, 104] width 117 height 32
type input "9/24/2025 1:00 PM"
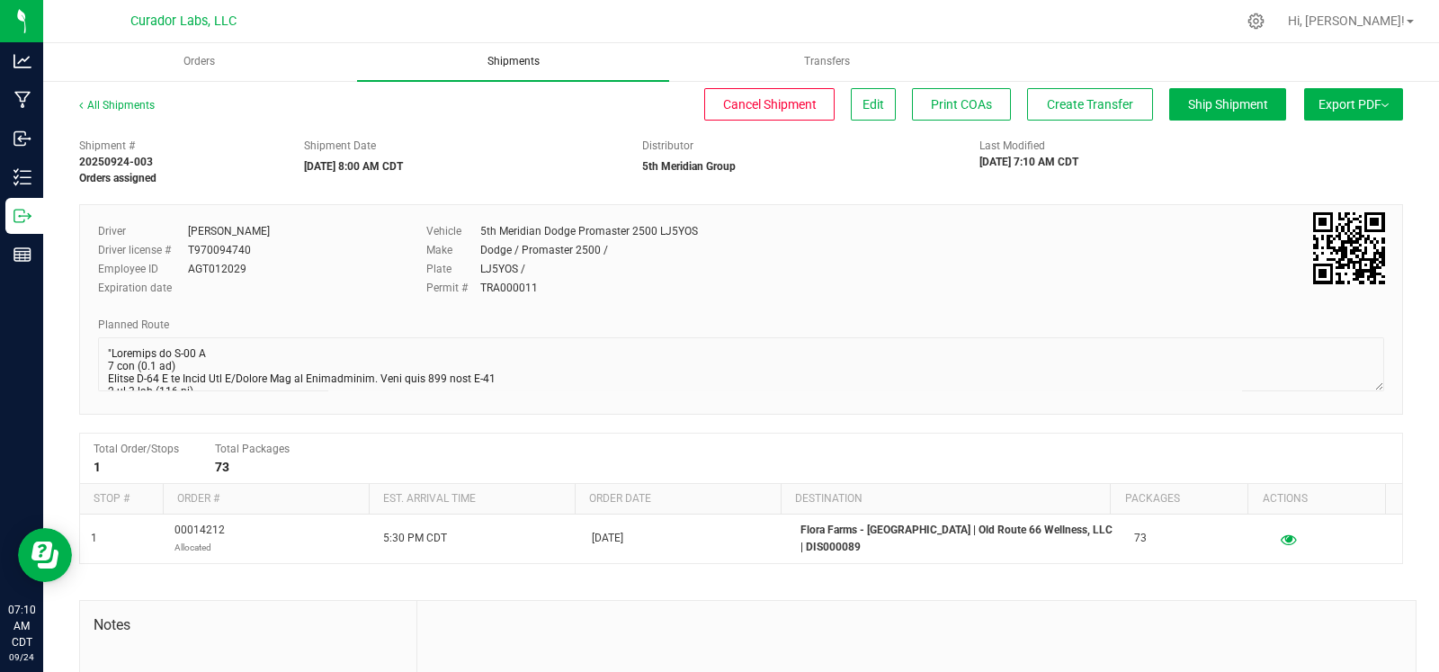
click at [512, 65] on span "Shipments" at bounding box center [513, 61] width 101 height 15
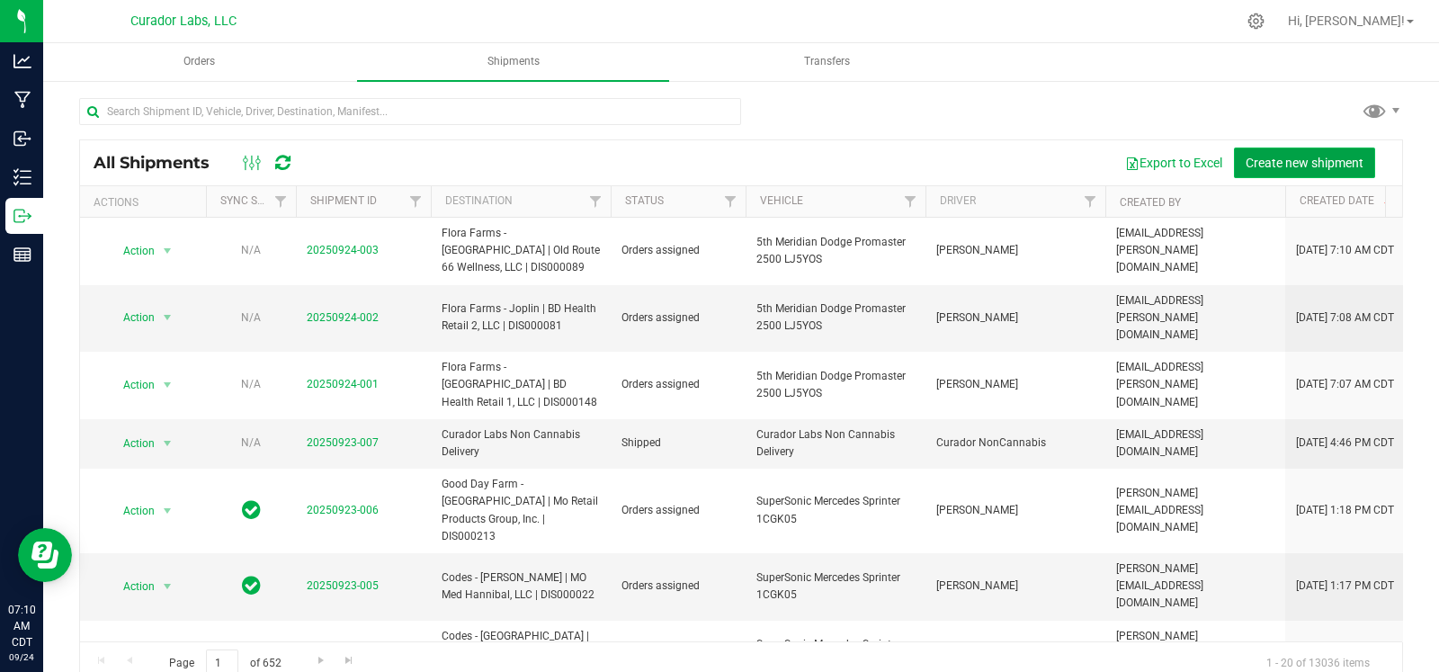
click at [1277, 160] on span "Create new shipment" at bounding box center [1305, 163] width 118 height 14
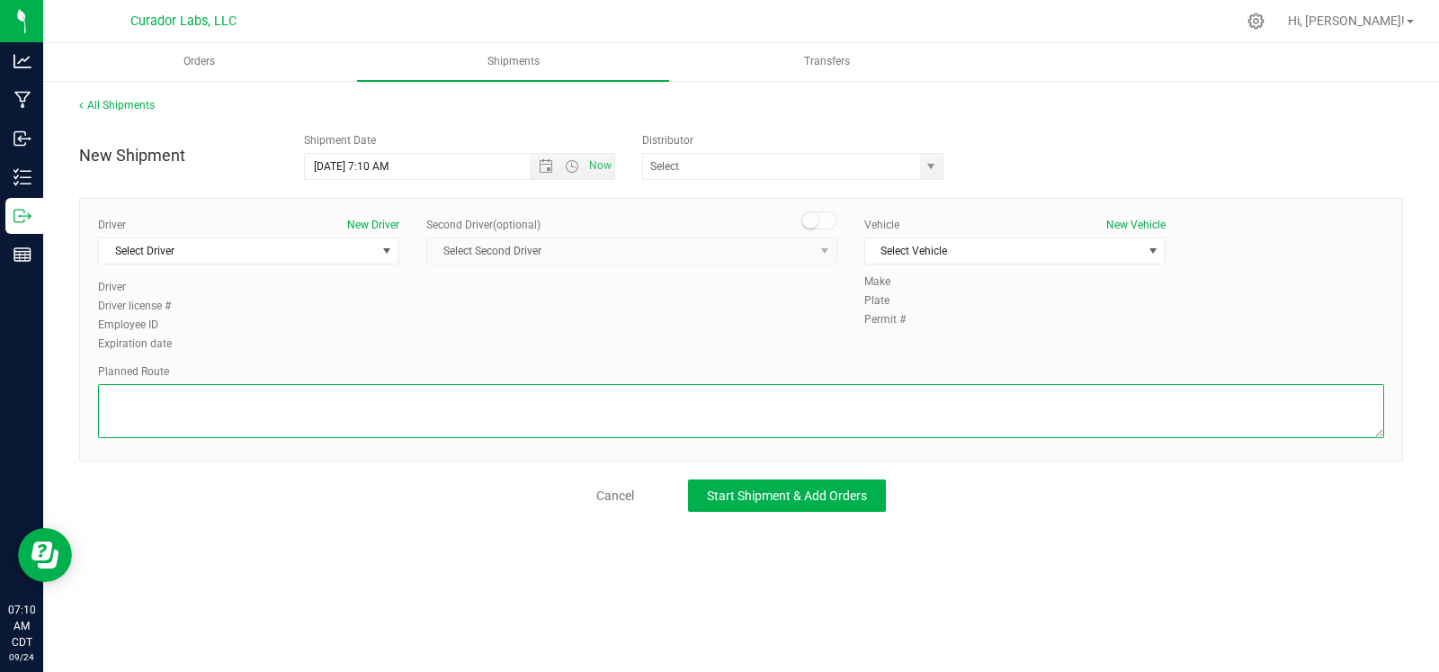
click at [417, 410] on textarea at bounding box center [741, 411] width 1286 height 54
paste textarea """"Continue to I-70 E 3 min (1.2 mi) Follow I-44 W to State Hwy H/Ichord Ave in…"
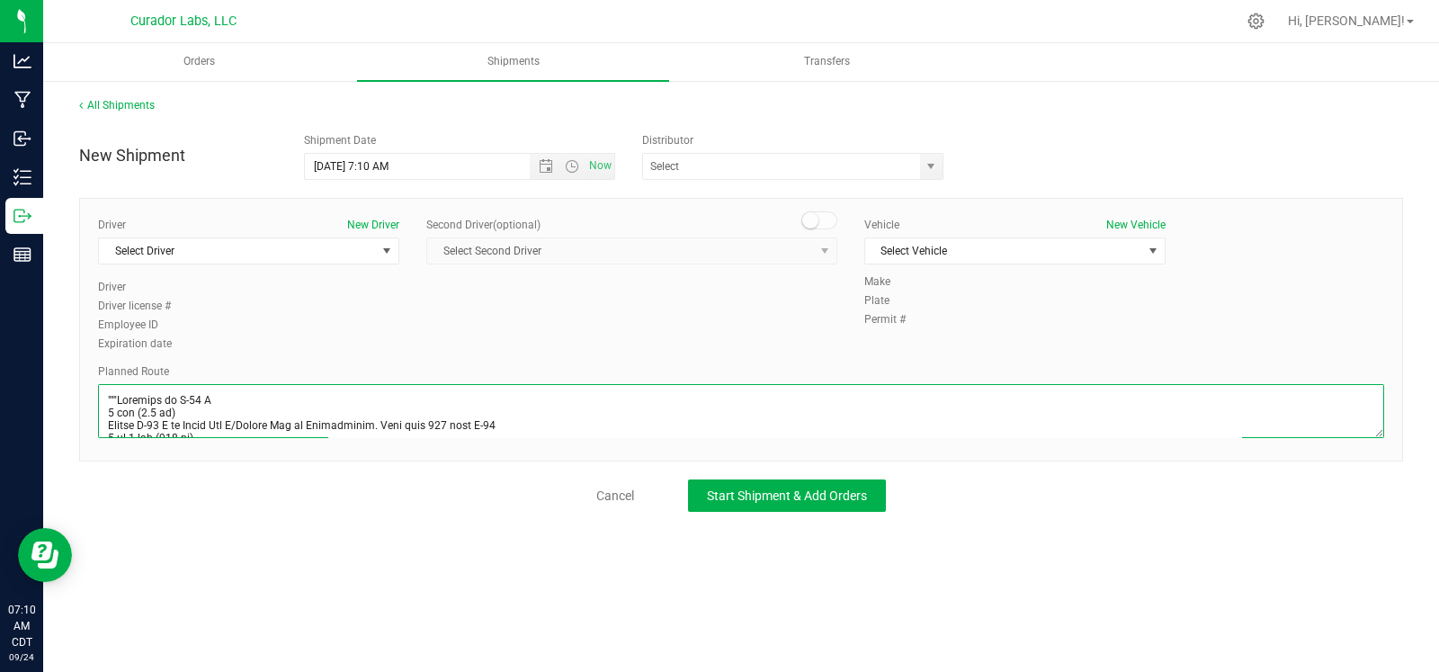
scroll to position [1306, 0]
type textarea """"Continue to I-70 E 3 min (1.2 mi) Follow I-44 W to State Hwy H/Ichord Ave in…"
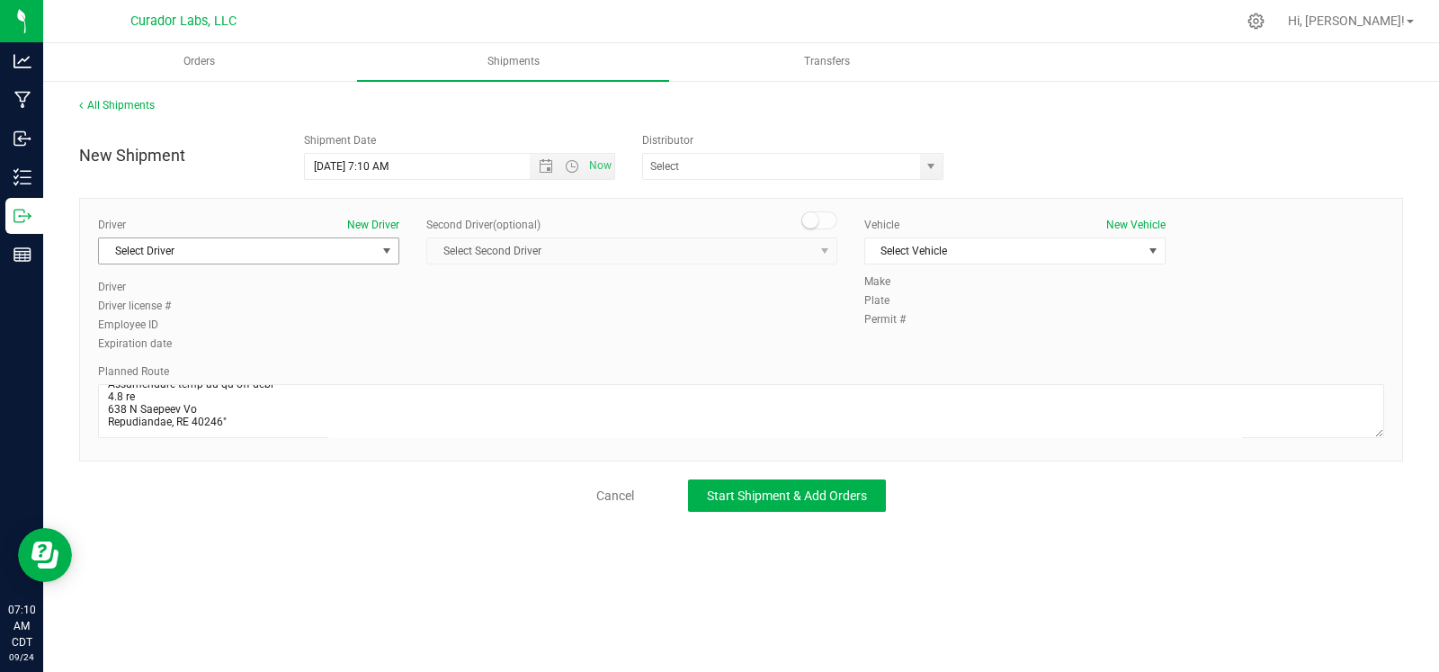
click at [275, 246] on span "Select Driver" at bounding box center [237, 250] width 277 height 25
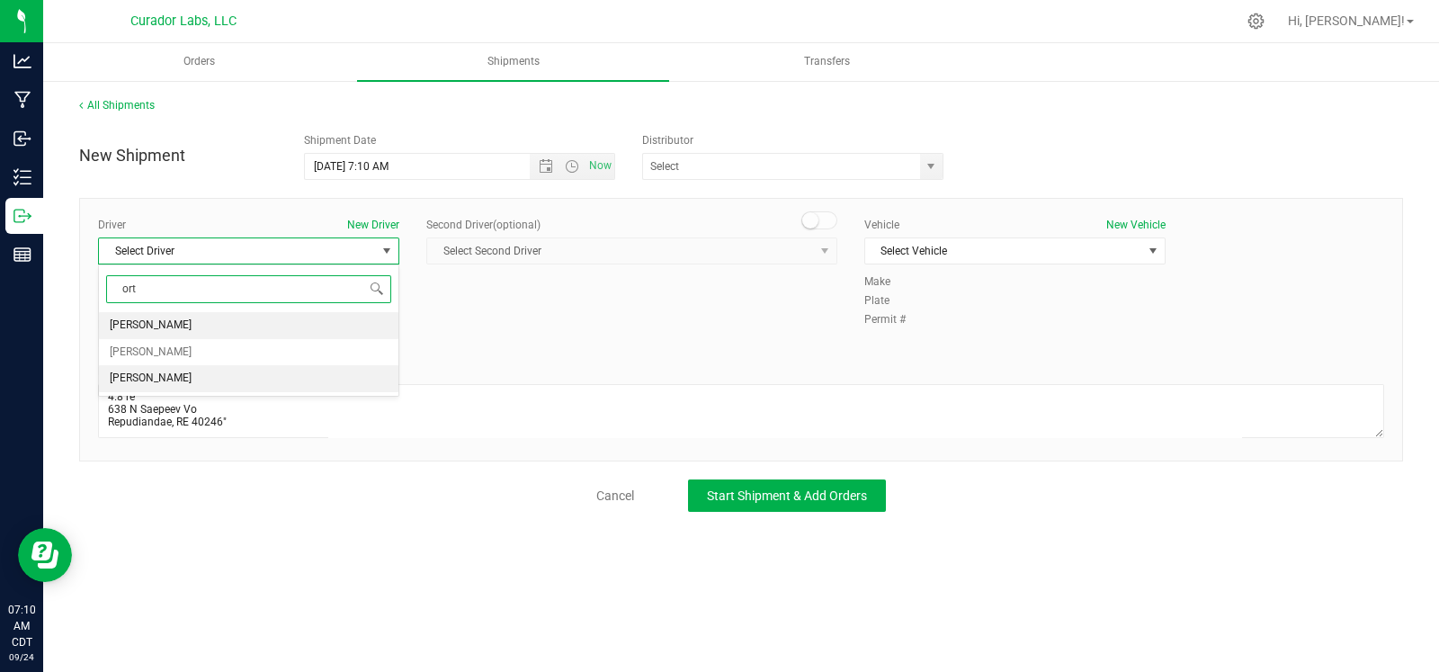
click at [213, 383] on li "John Ortega" at bounding box center [248, 378] width 299 height 27
type input "ort"
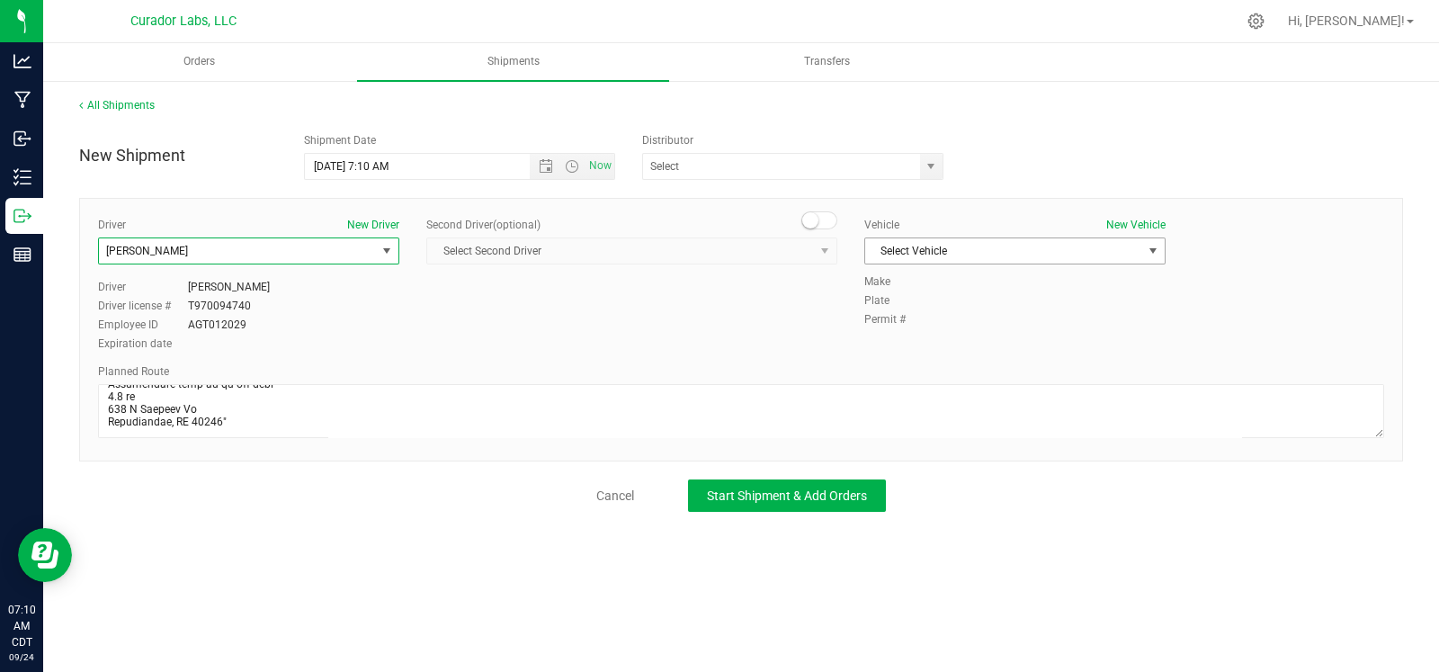
click at [1007, 250] on span "Select Vehicle" at bounding box center [1003, 250] width 277 height 25
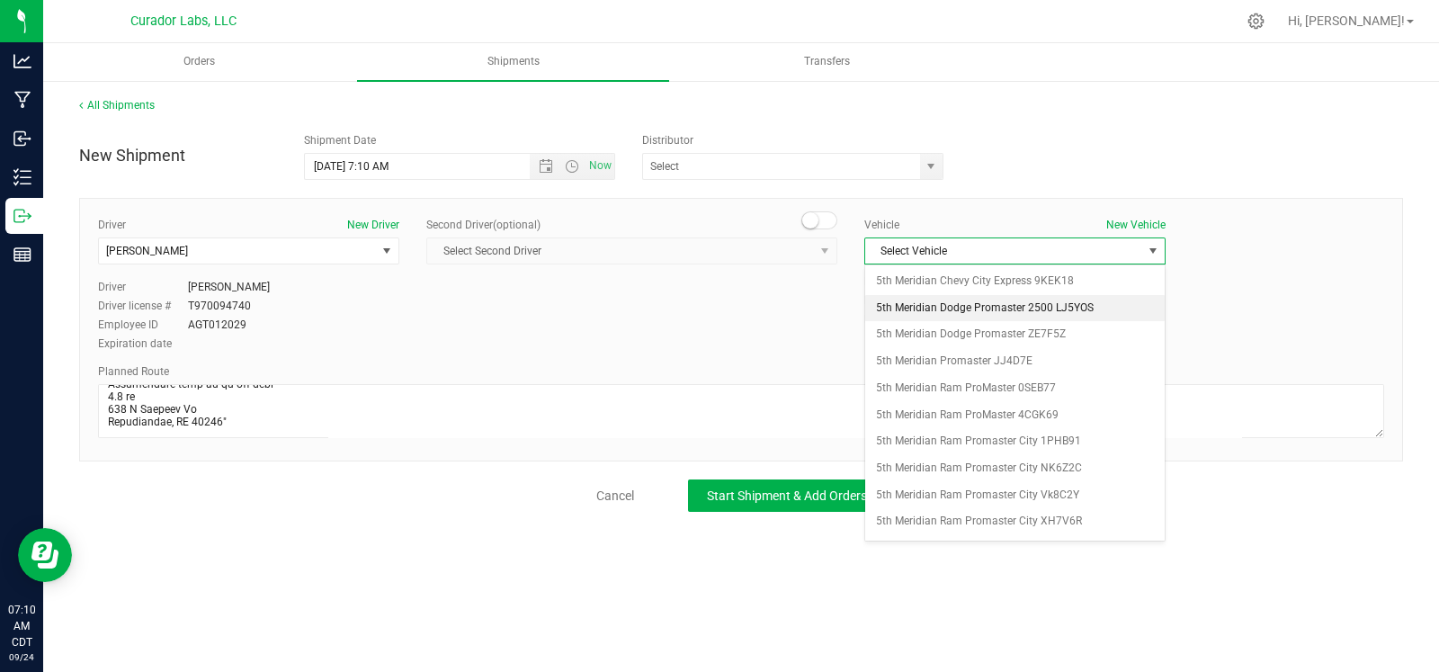
click at [1011, 318] on li "5th Meridian Dodge Promaster 2500 LJ5YOS" at bounding box center [1014, 308] width 299 height 27
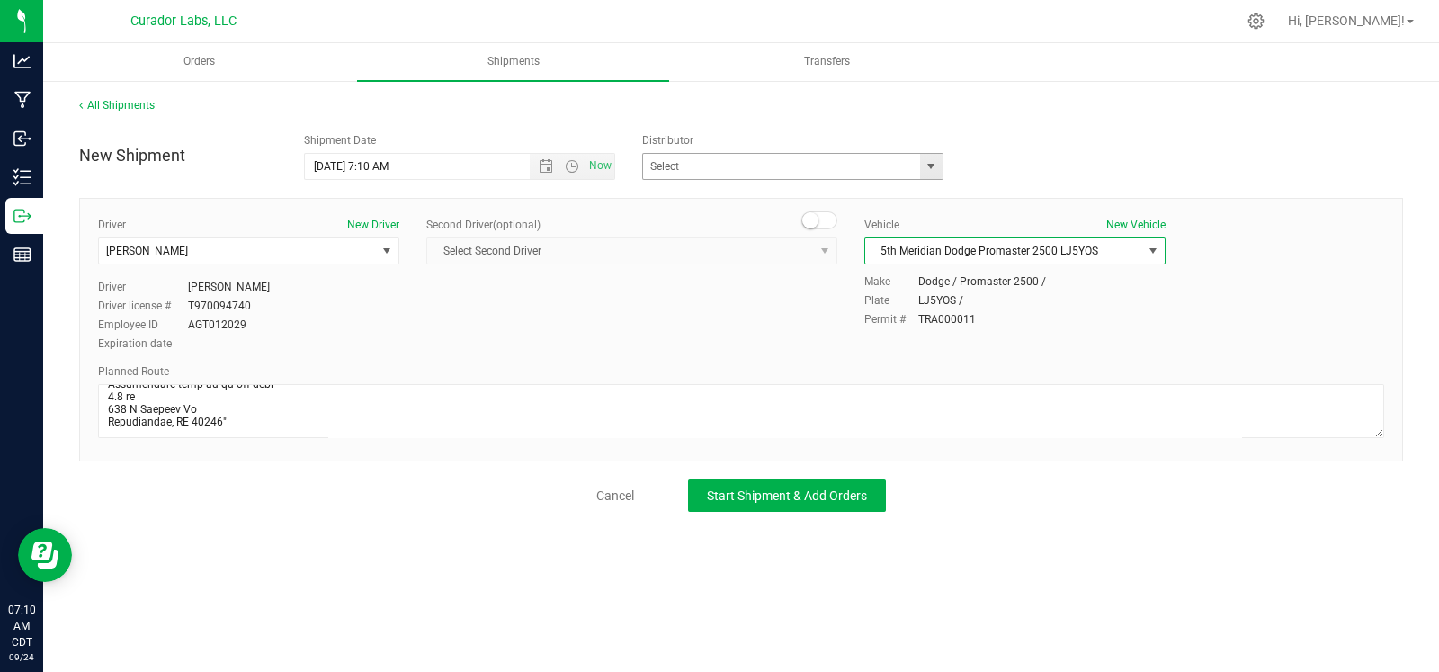
click at [939, 168] on span "select" at bounding box center [931, 166] width 22 height 25
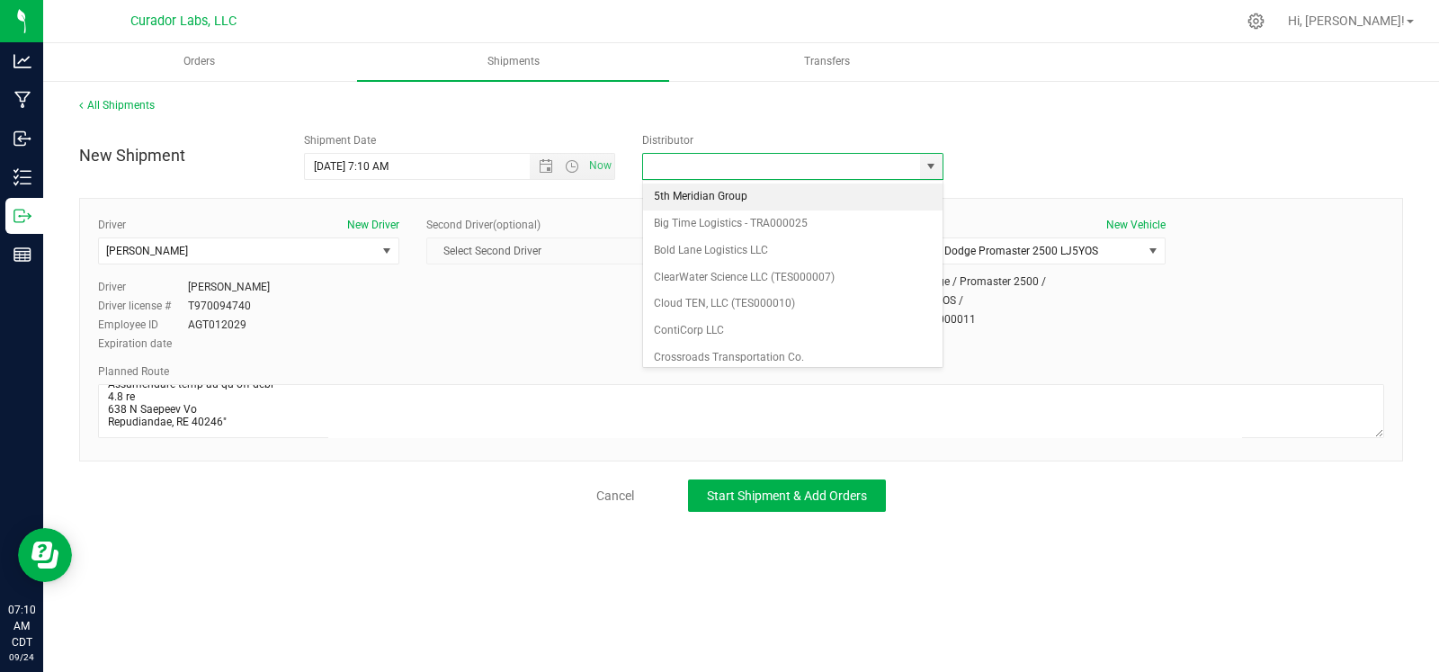
click at [780, 197] on li "5th Meridian Group" at bounding box center [792, 196] width 299 height 27
type input "5th Meridian Group"
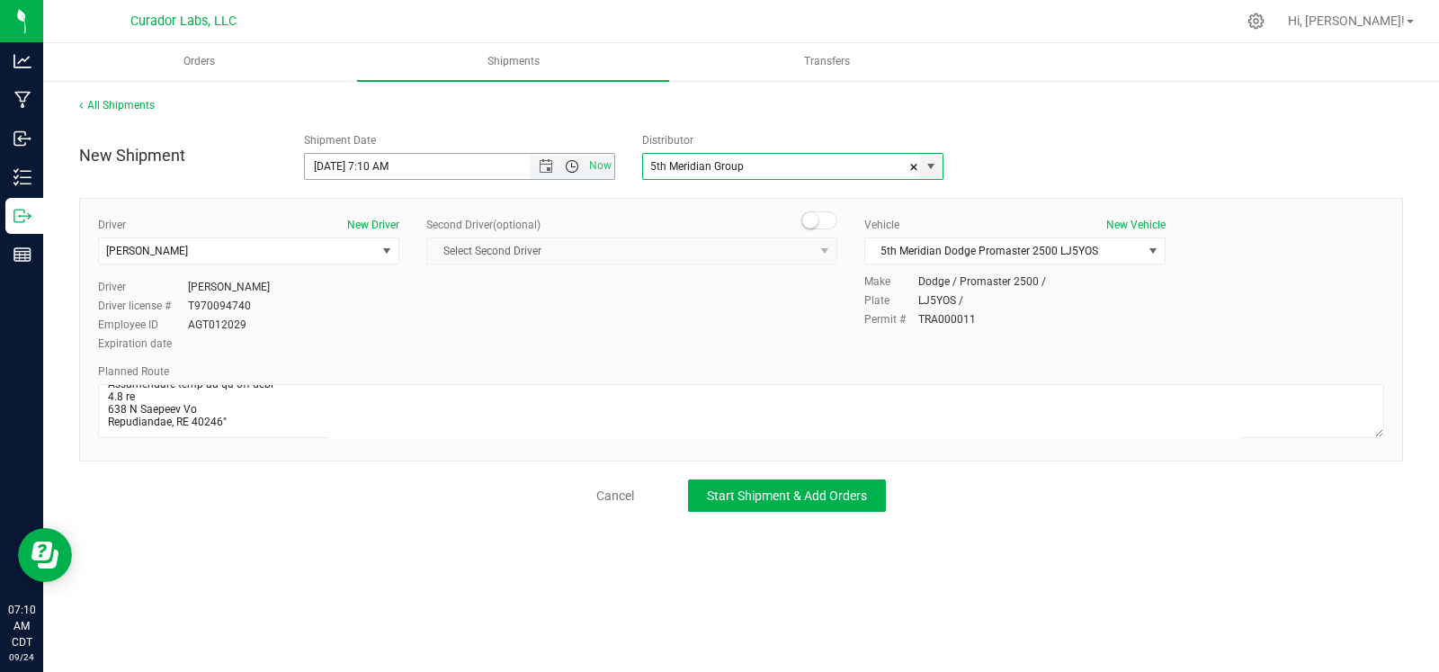
click at [570, 159] on span "Open the time view" at bounding box center [572, 166] width 14 height 14
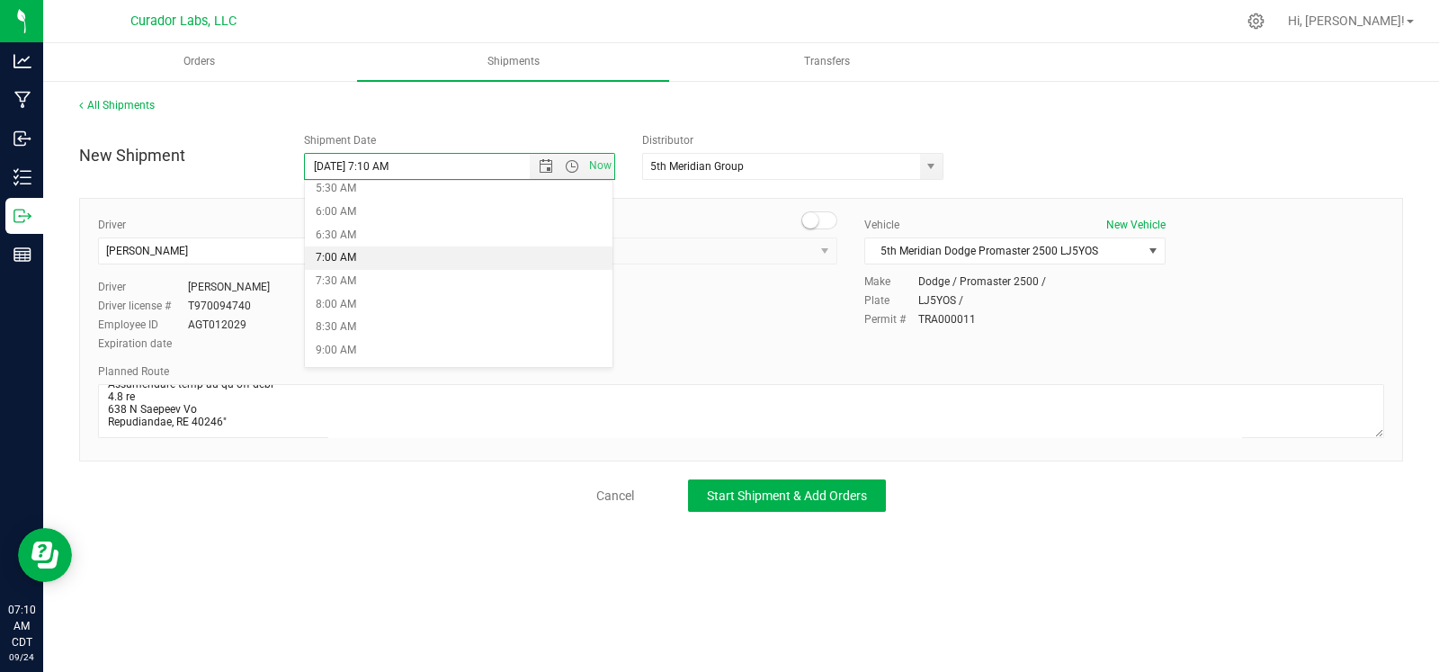
scroll to position [261, 0]
click at [367, 308] on li "8:00 AM" at bounding box center [459, 304] width 308 height 23
type input "9/24/2025 8:00 AM"
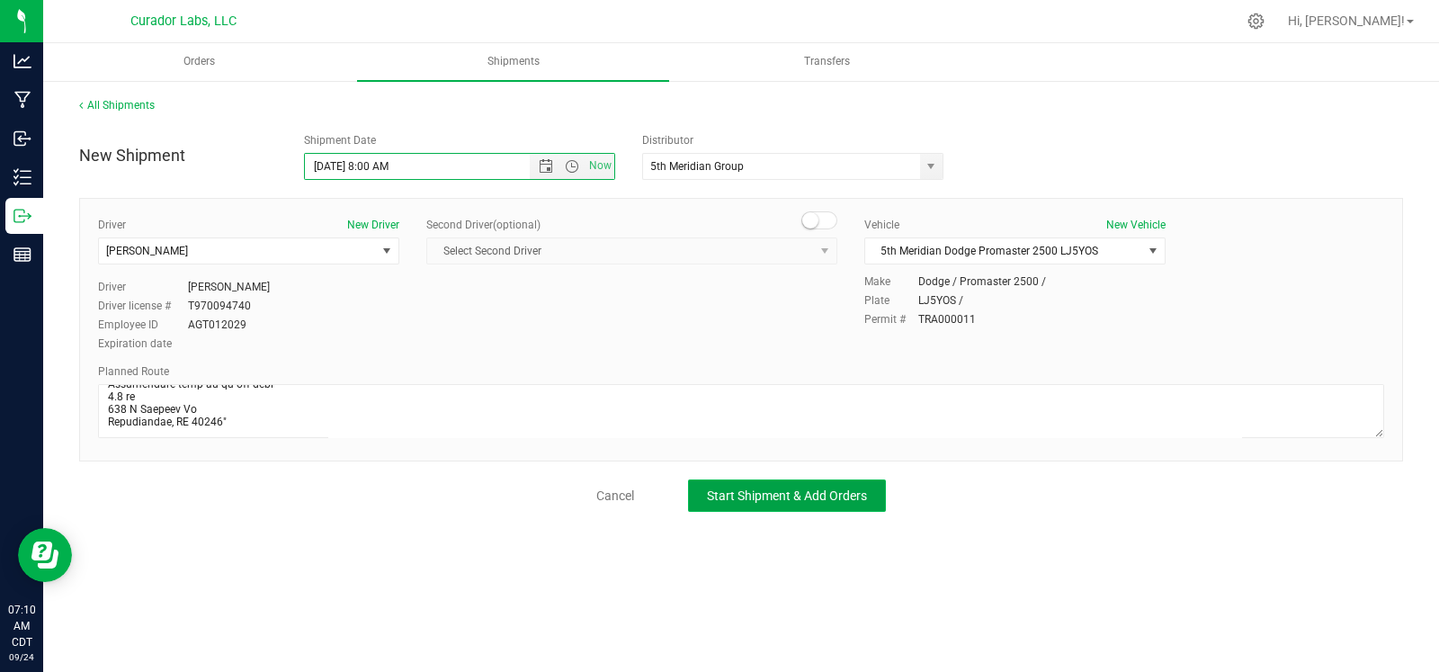
click at [748, 496] on span "Start Shipment & Add Orders" at bounding box center [787, 495] width 160 height 14
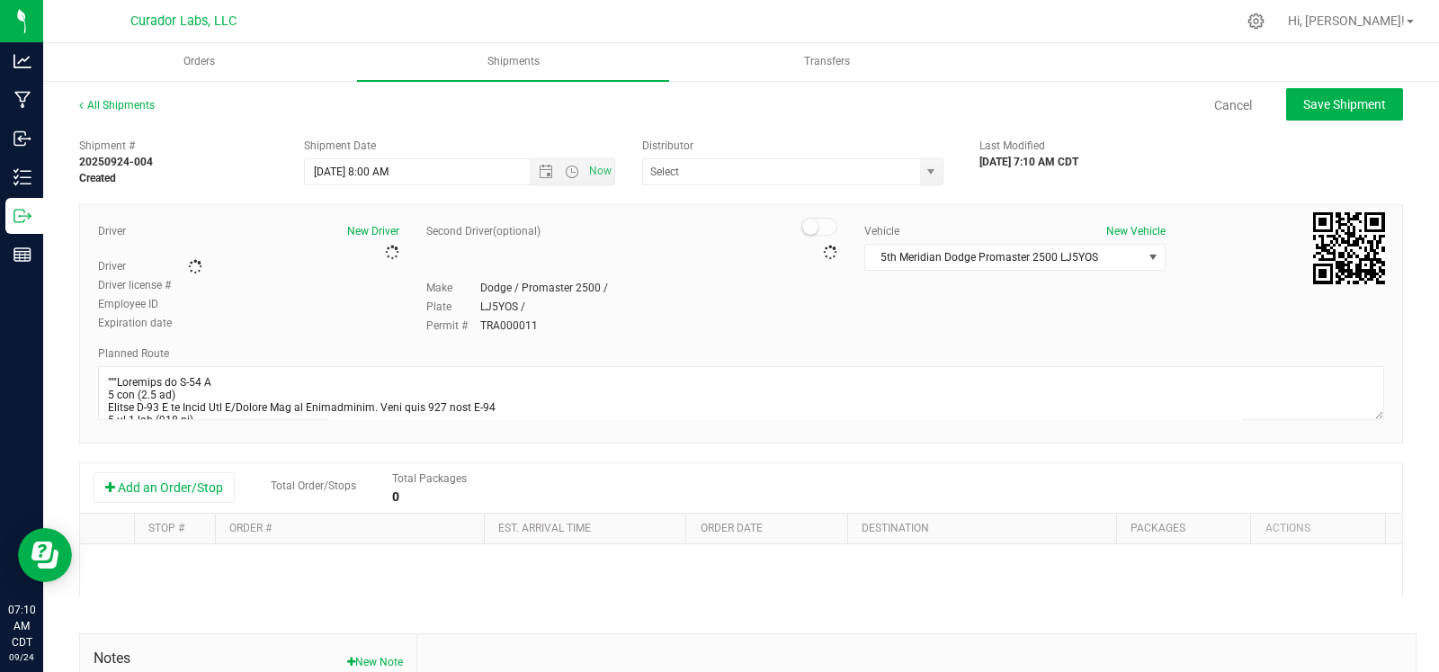
type input "5th Meridian Group"
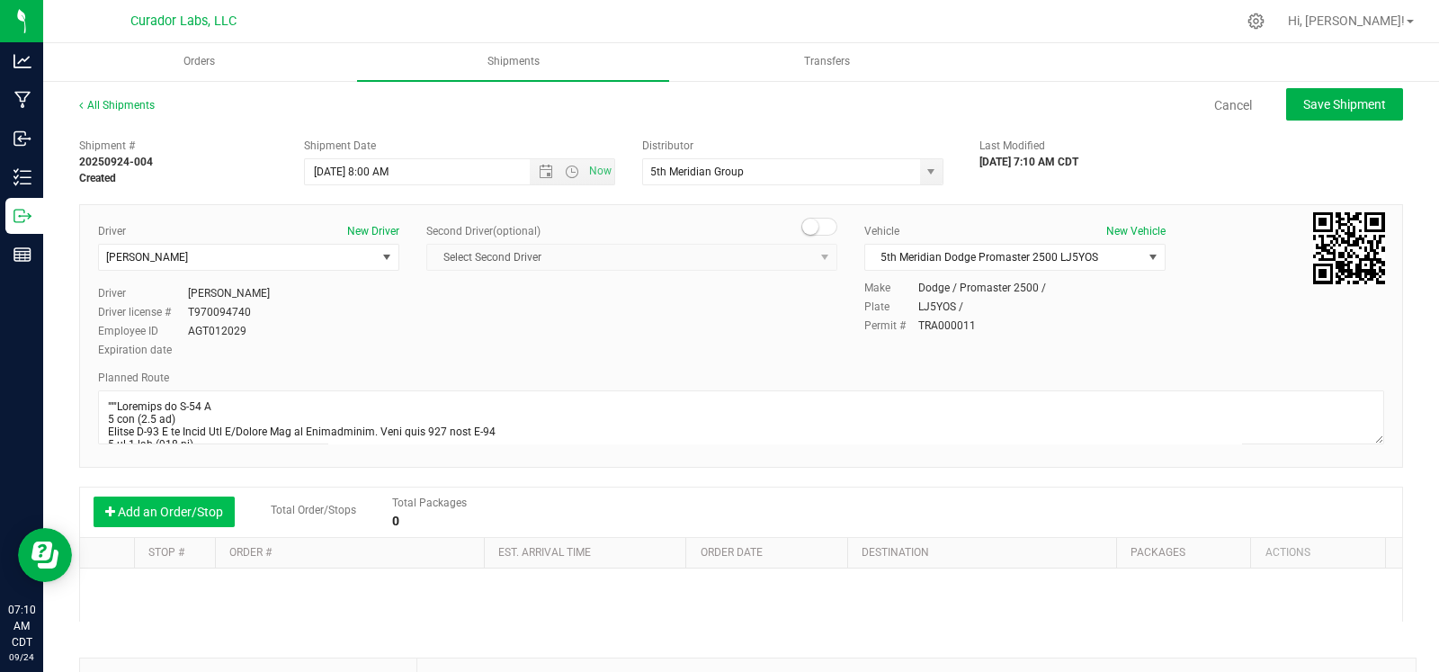
click at [187, 508] on button "Add an Order/Stop" at bounding box center [164, 511] width 141 height 31
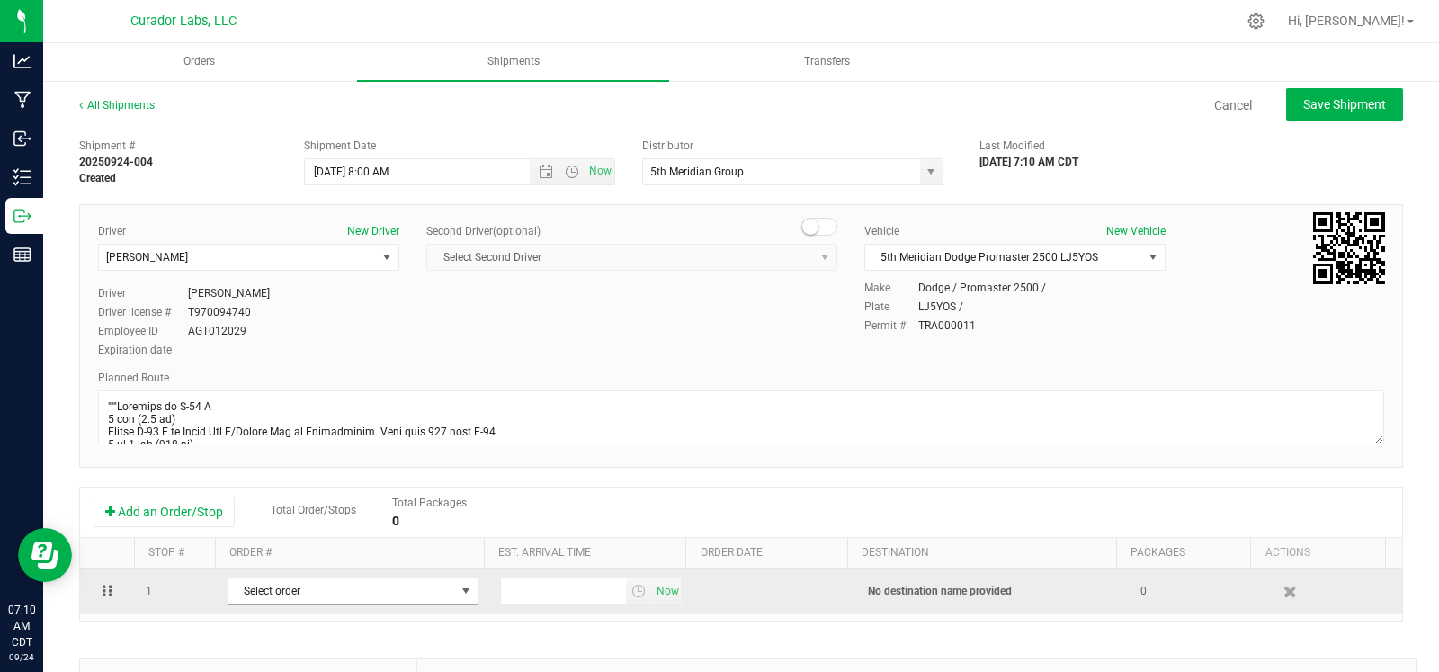
drag, startPoint x: 246, startPoint y: 553, endPoint x: 288, endPoint y: 578, distance: 49.2
click at [288, 578] on span "Select order" at bounding box center [353, 590] width 251 height 27
click at [321, 595] on span "Select order" at bounding box center [341, 590] width 227 height 25
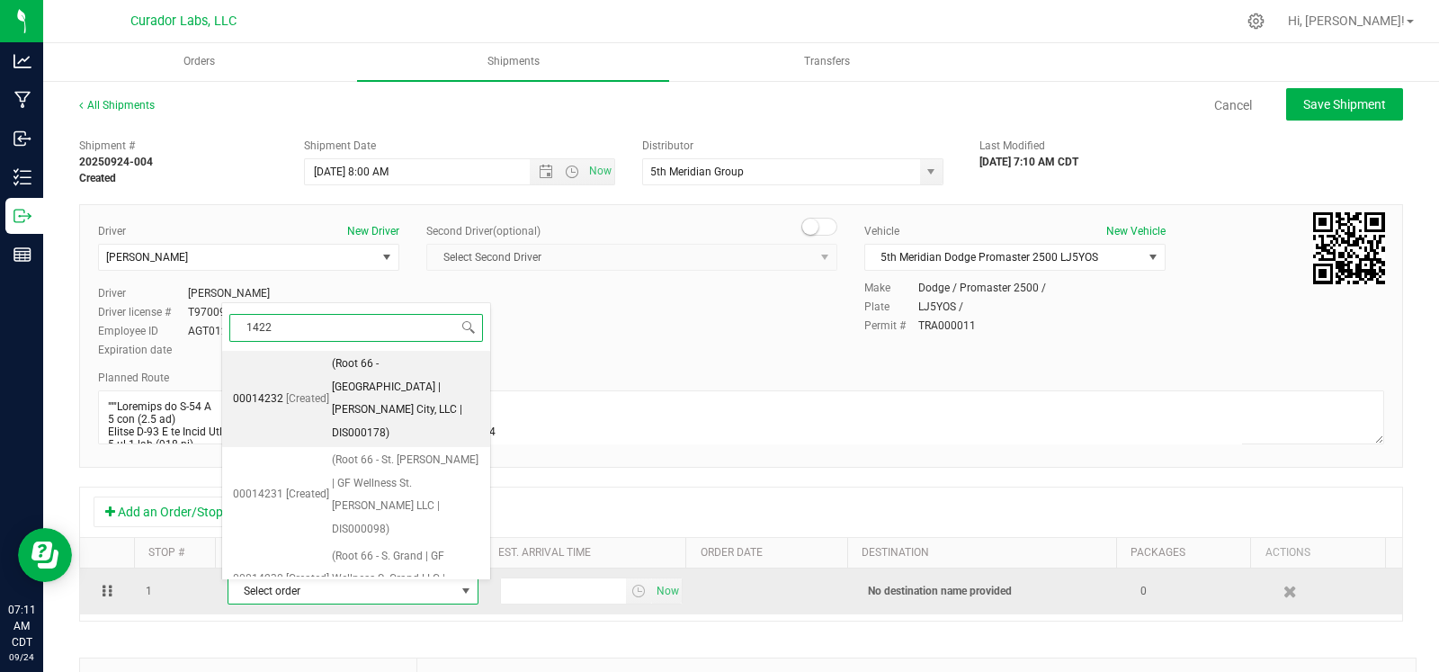
type input "14227"
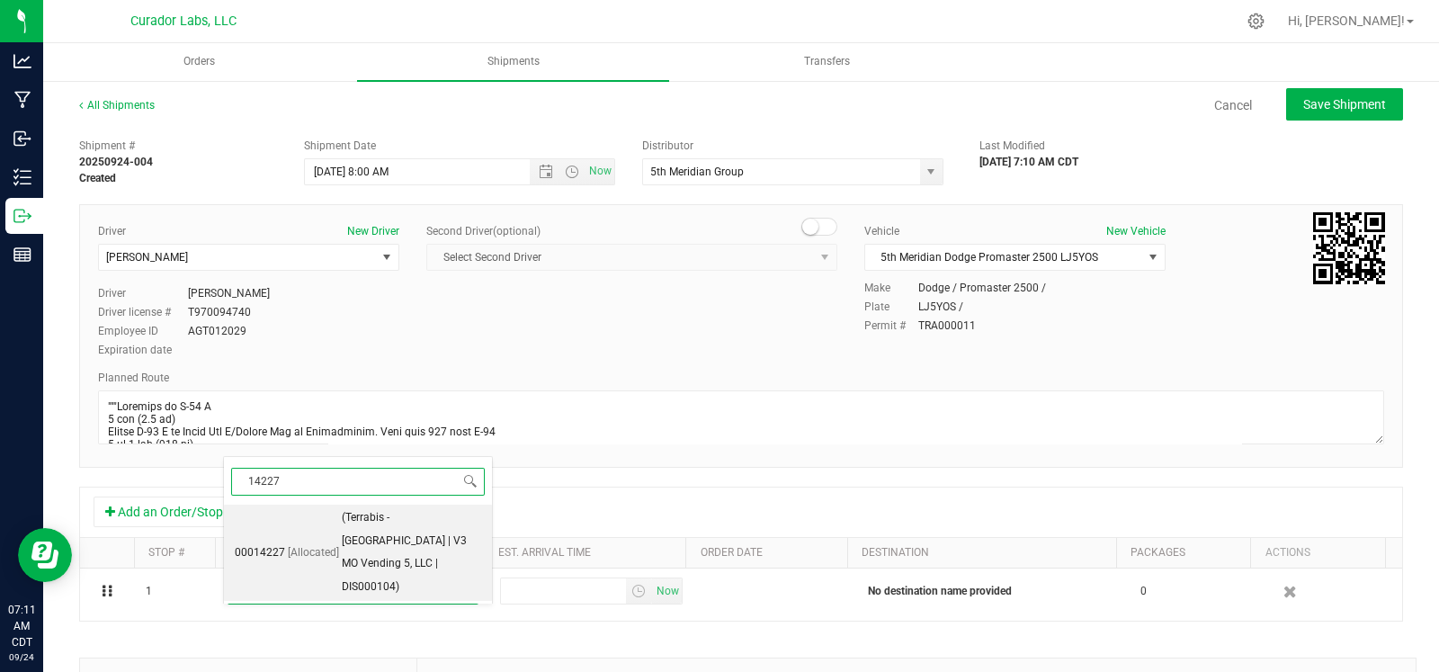
click at [376, 521] on span "(Terrabis - Springfield | V3 MO Vending 5, LLC | DIS000104)" at bounding box center [411, 552] width 139 height 93
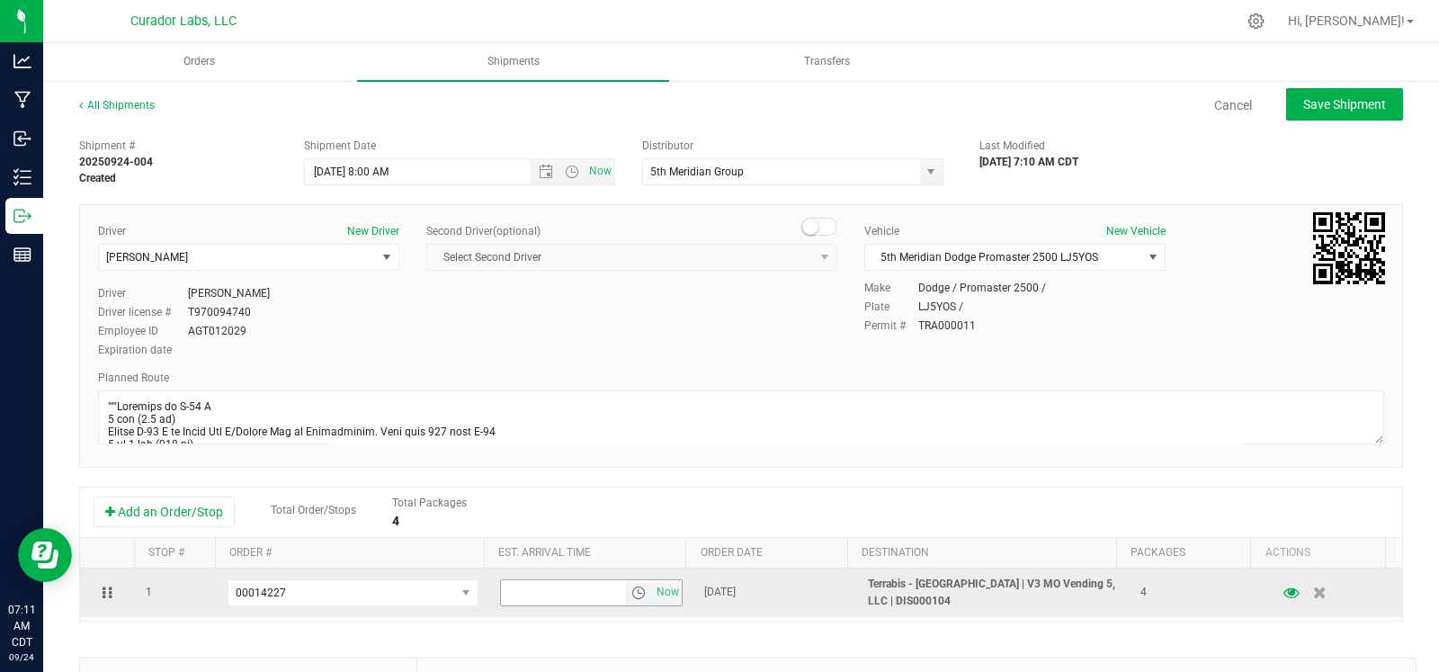
click at [631, 599] on span "select" at bounding box center [638, 592] width 14 height 14
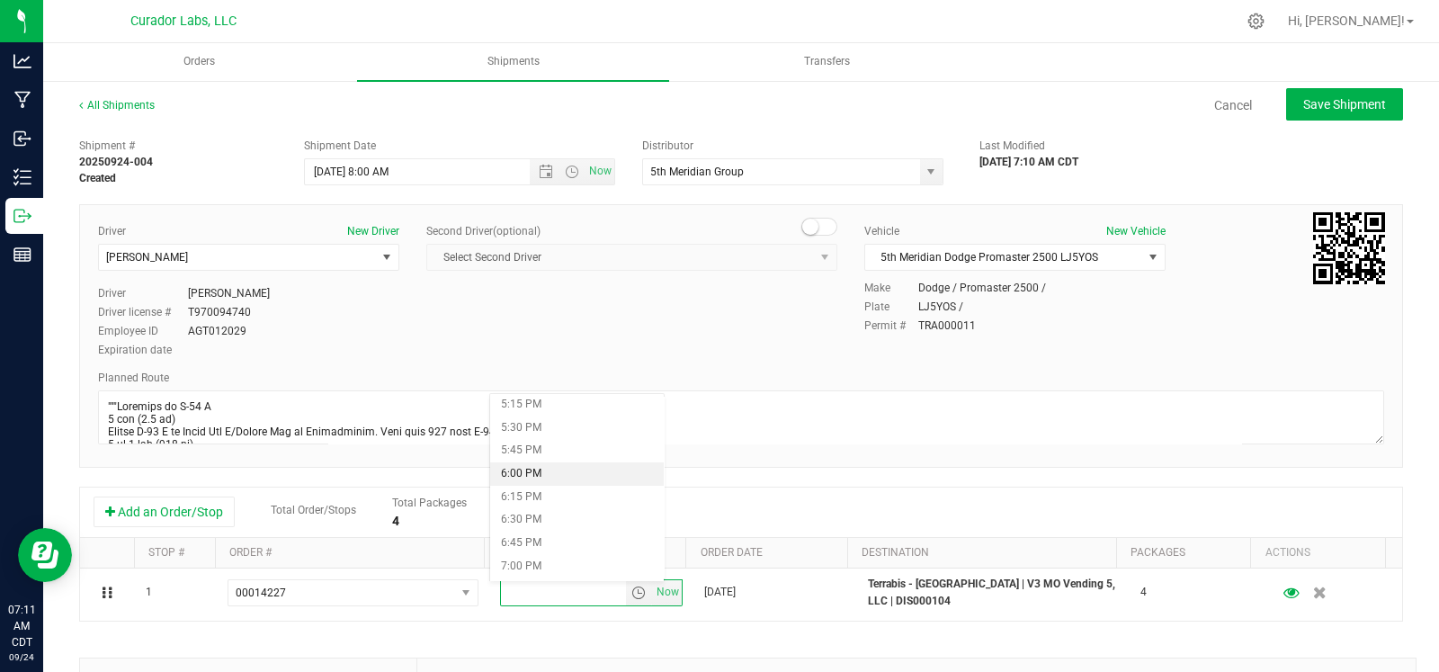
scroll to position [1600, 0]
click at [543, 472] on li "6:00 PM" at bounding box center [577, 472] width 174 height 23
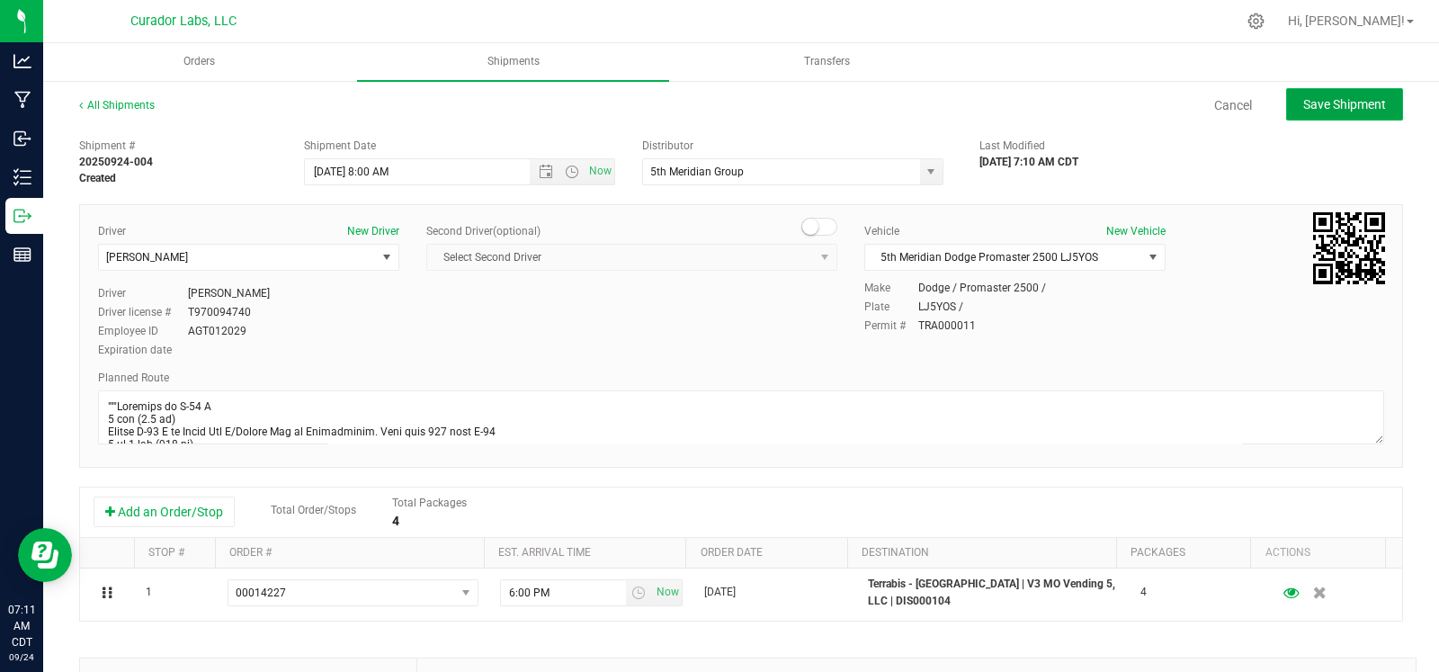
click at [1311, 102] on span "Save Shipment" at bounding box center [1344, 104] width 83 height 14
type input "9/24/2025 1:00 PM"
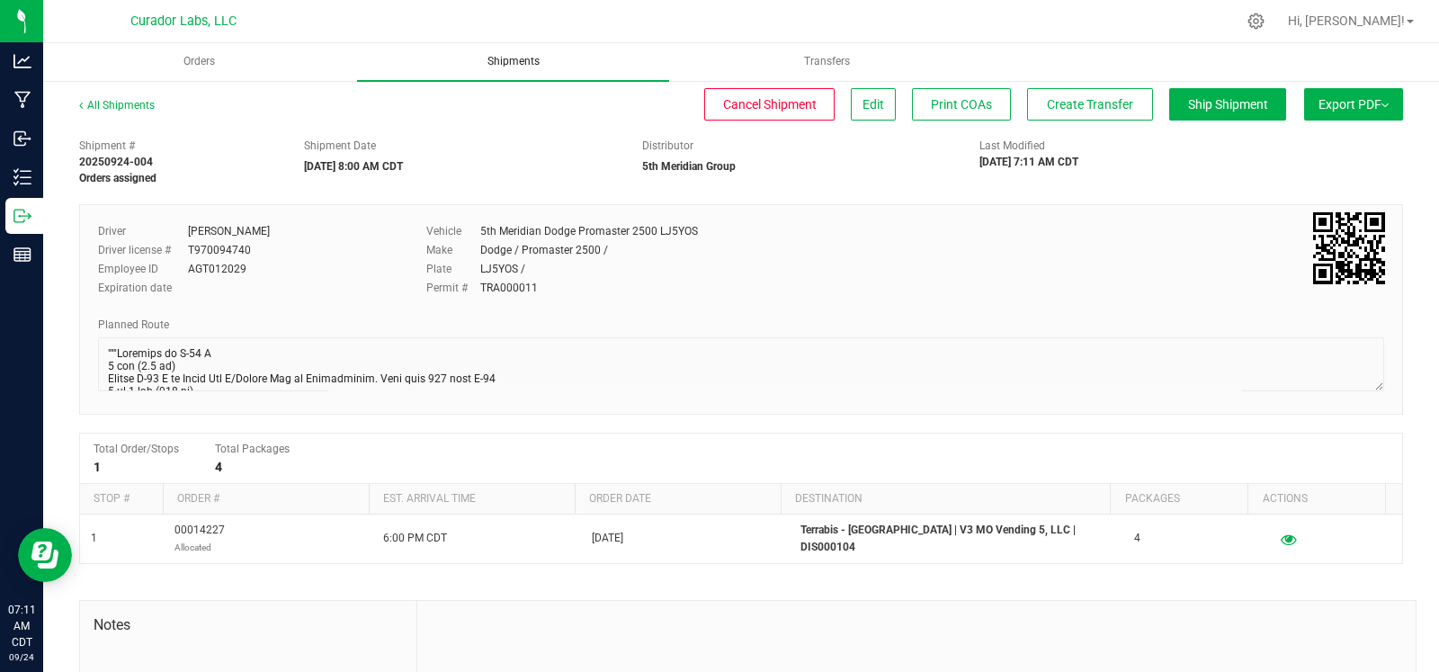
click at [502, 66] on span "Shipments" at bounding box center [513, 61] width 101 height 15
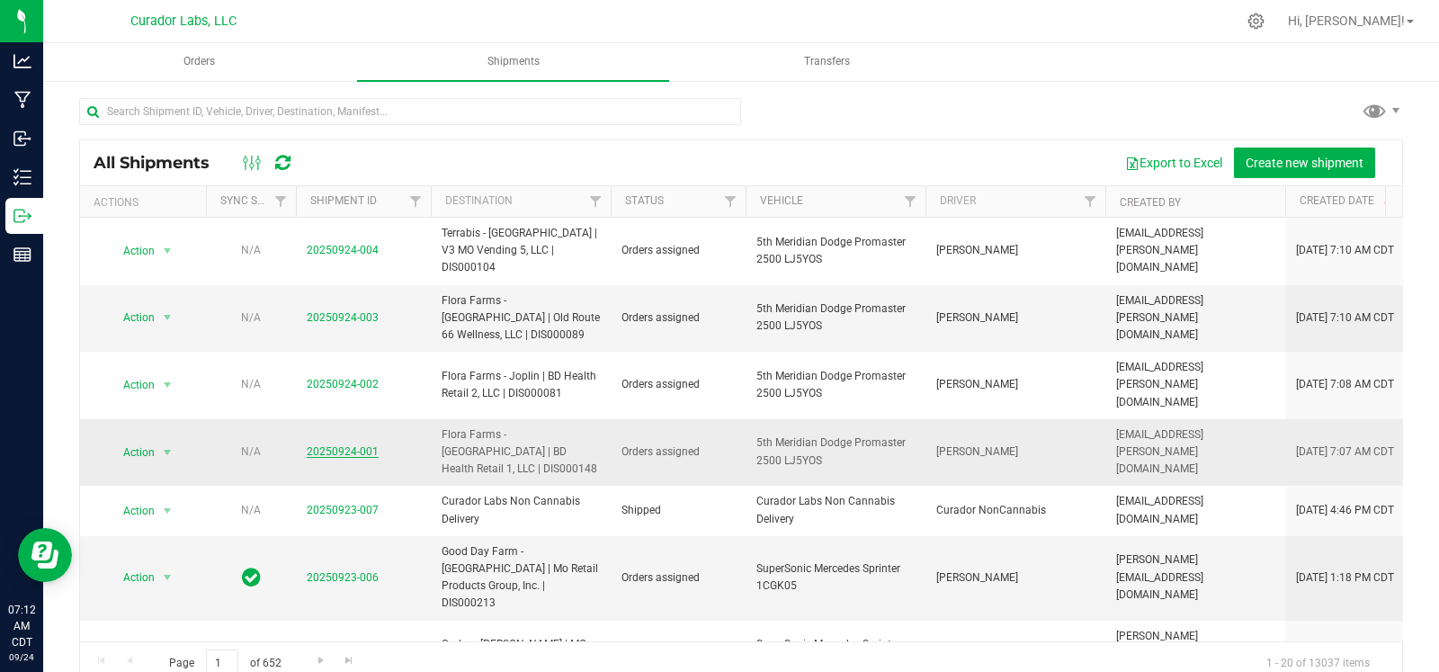
click at [355, 445] on link "20250924-001" at bounding box center [343, 451] width 72 height 13
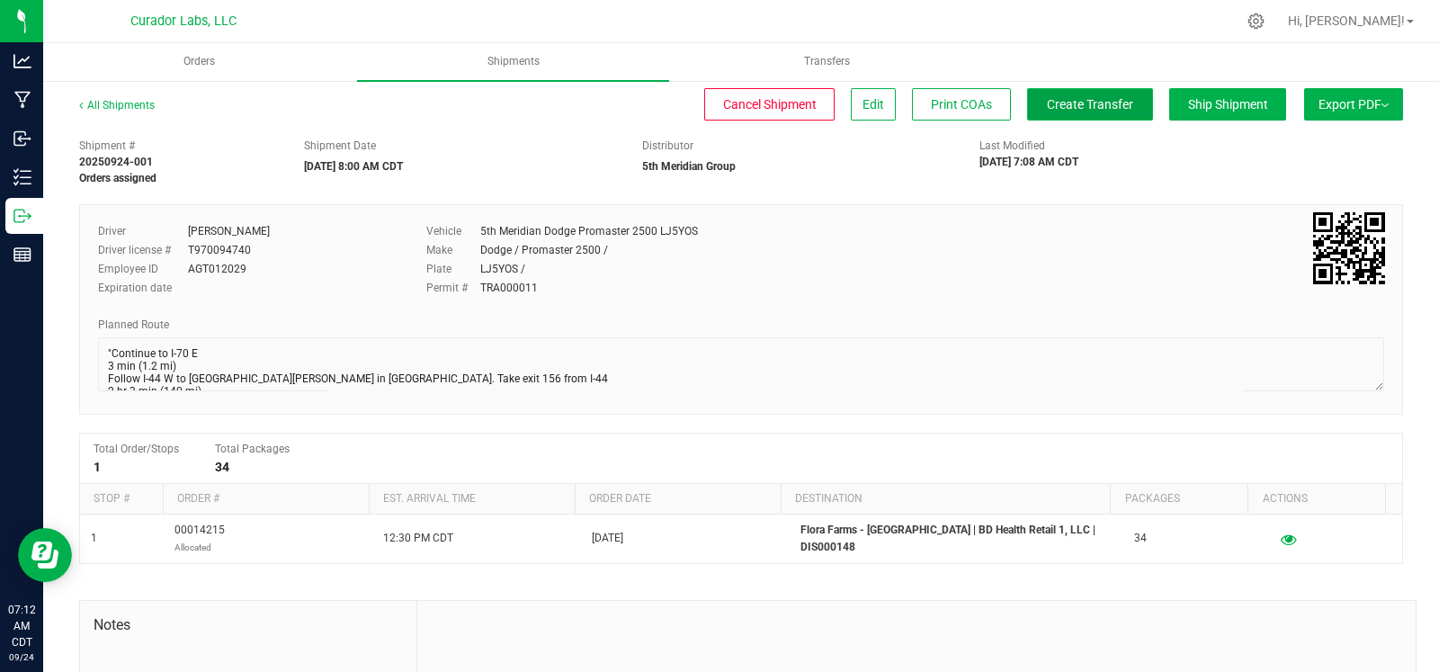
click at [1048, 114] on button "Create Transfer" at bounding box center [1090, 104] width 126 height 32
click at [116, 100] on link "All Shipments" at bounding box center [117, 105] width 76 height 13
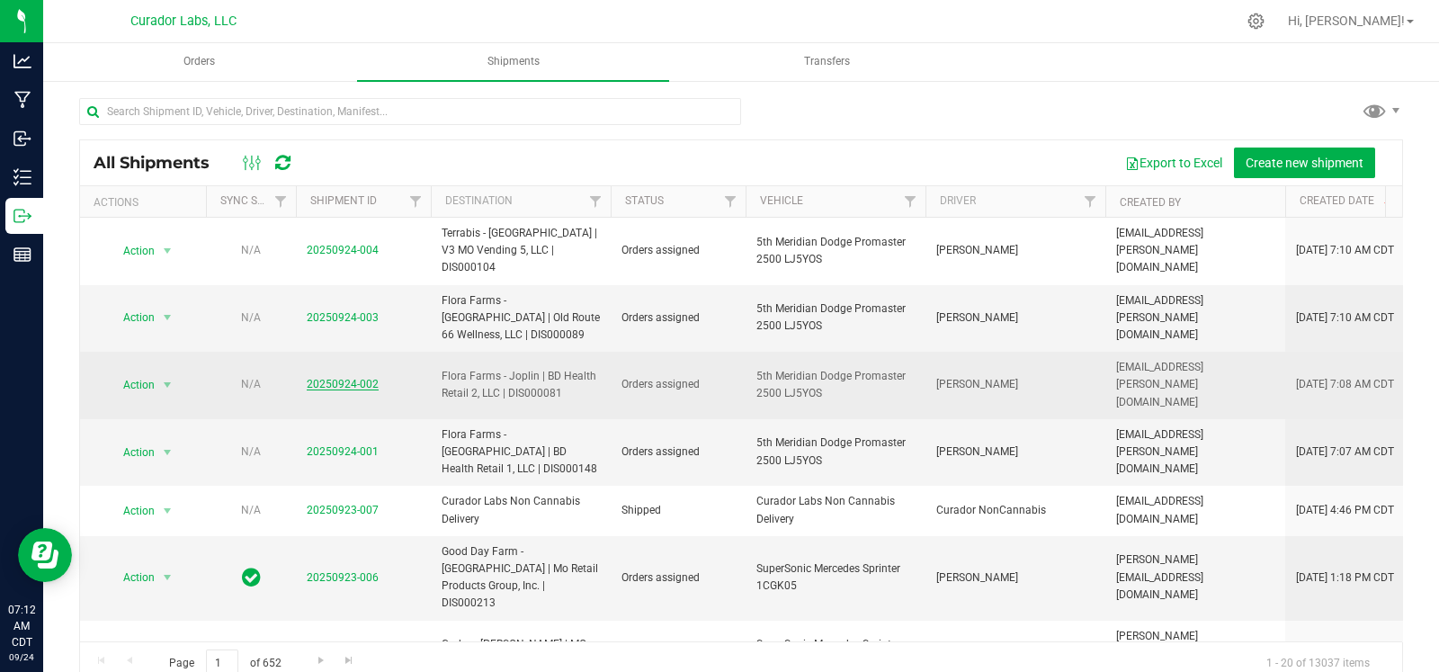
click at [345, 378] on link "20250924-002" at bounding box center [343, 384] width 72 height 13
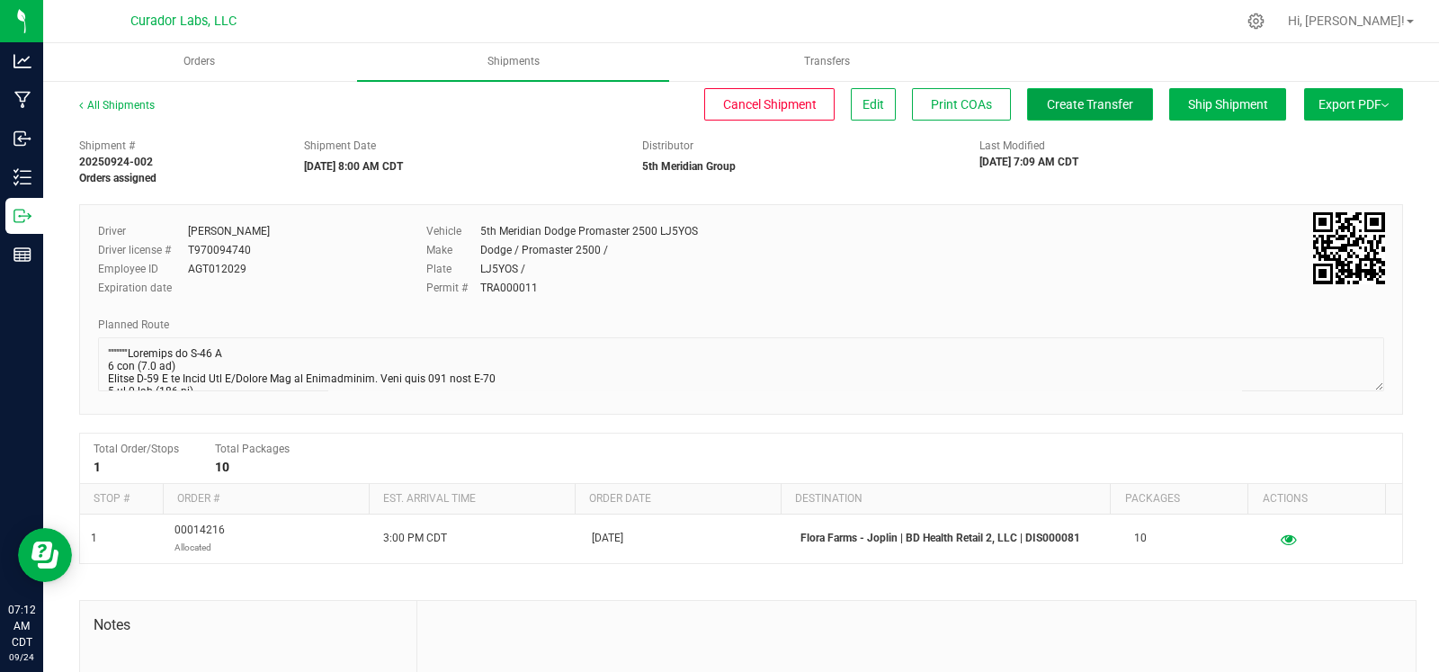
click at [1057, 94] on button "Create Transfer" at bounding box center [1090, 104] width 126 height 32
click at [108, 95] on div "All Shipments Cancel Shipment Edit Print COAs Create Transfer Ship Shipment Exp…" at bounding box center [741, 470] width 1396 height 782
click at [107, 105] on link "All Shipments" at bounding box center [117, 105] width 76 height 13
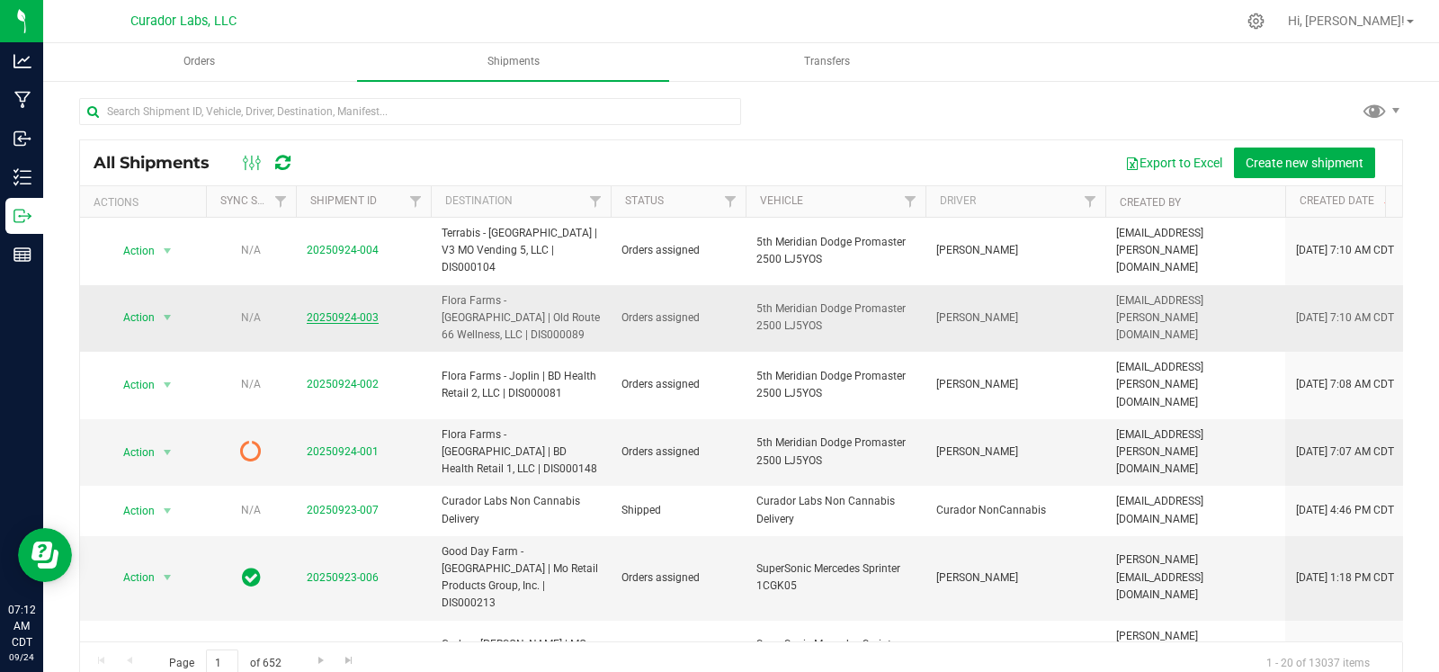
click at [341, 311] on link "20250924-003" at bounding box center [343, 317] width 72 height 13
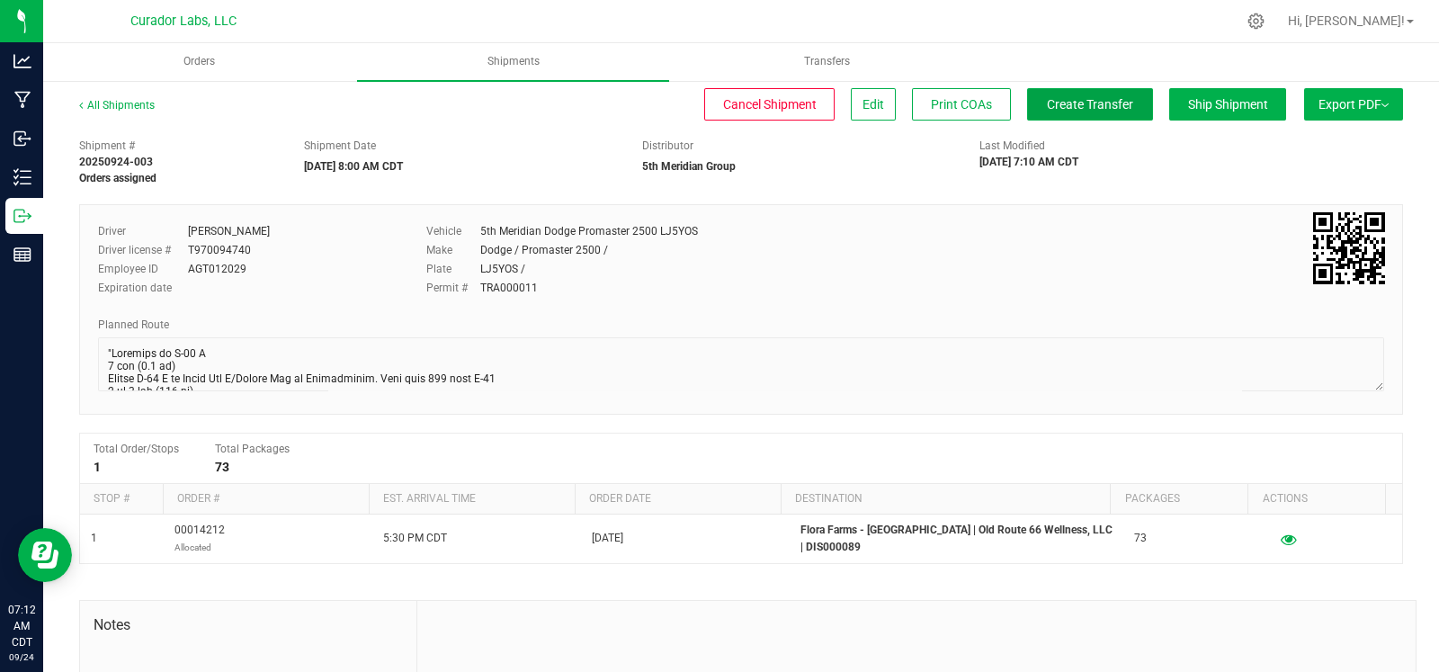
click at [1039, 120] on button "Create Transfer" at bounding box center [1090, 104] width 126 height 32
click at [125, 105] on link "All Shipments" at bounding box center [117, 105] width 76 height 13
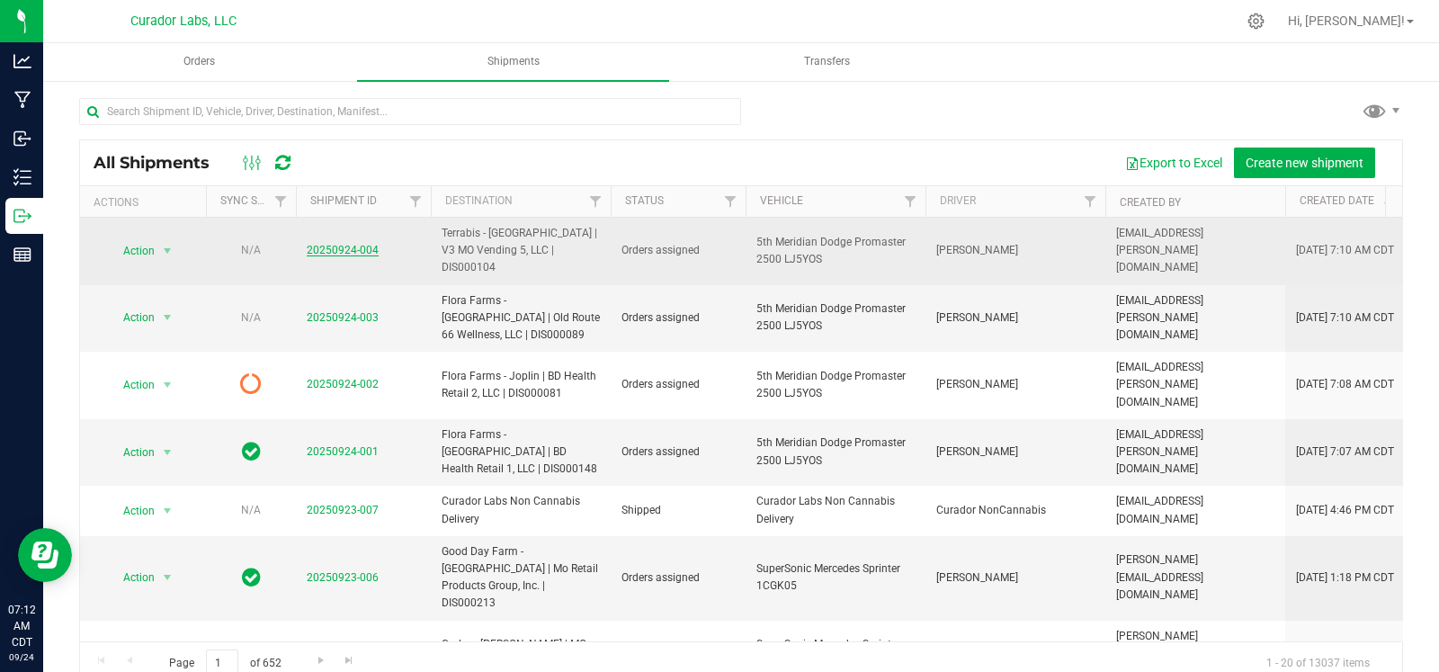
click at [358, 245] on link "20250924-004" at bounding box center [343, 250] width 72 height 13
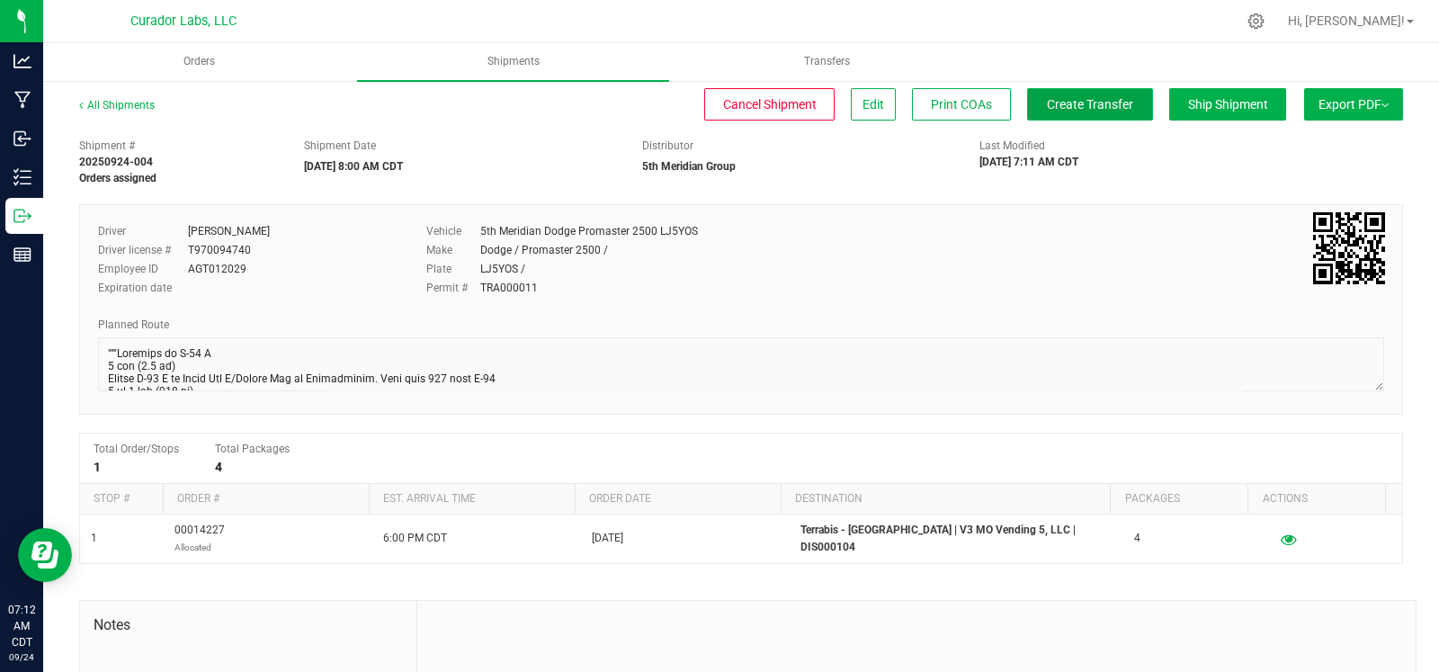
click at [1070, 88] on button "Create Transfer" at bounding box center [1090, 104] width 126 height 32
click at [109, 105] on link "All Shipments" at bounding box center [117, 105] width 76 height 13
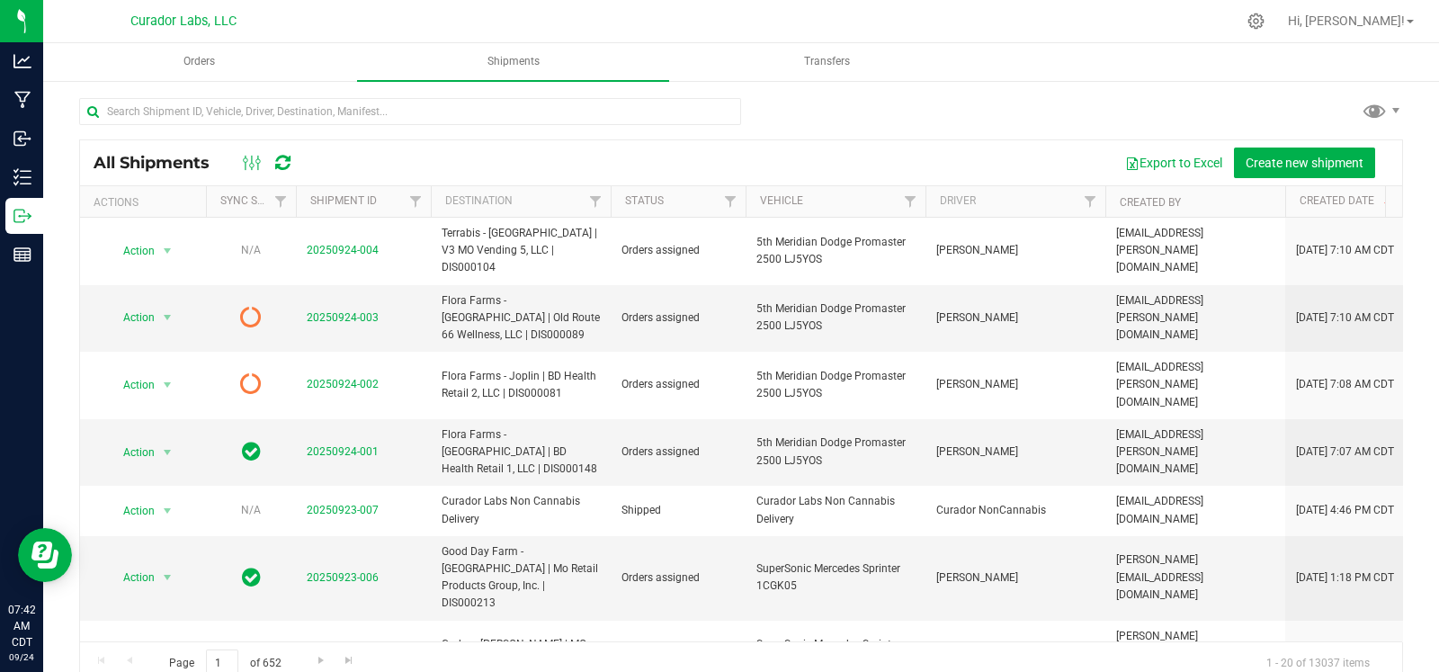
click at [43, 177] on div "All Shipments Export to Excel Create new shipment Actions Sync Status Shipment …" at bounding box center [741, 390] width 1396 height 623
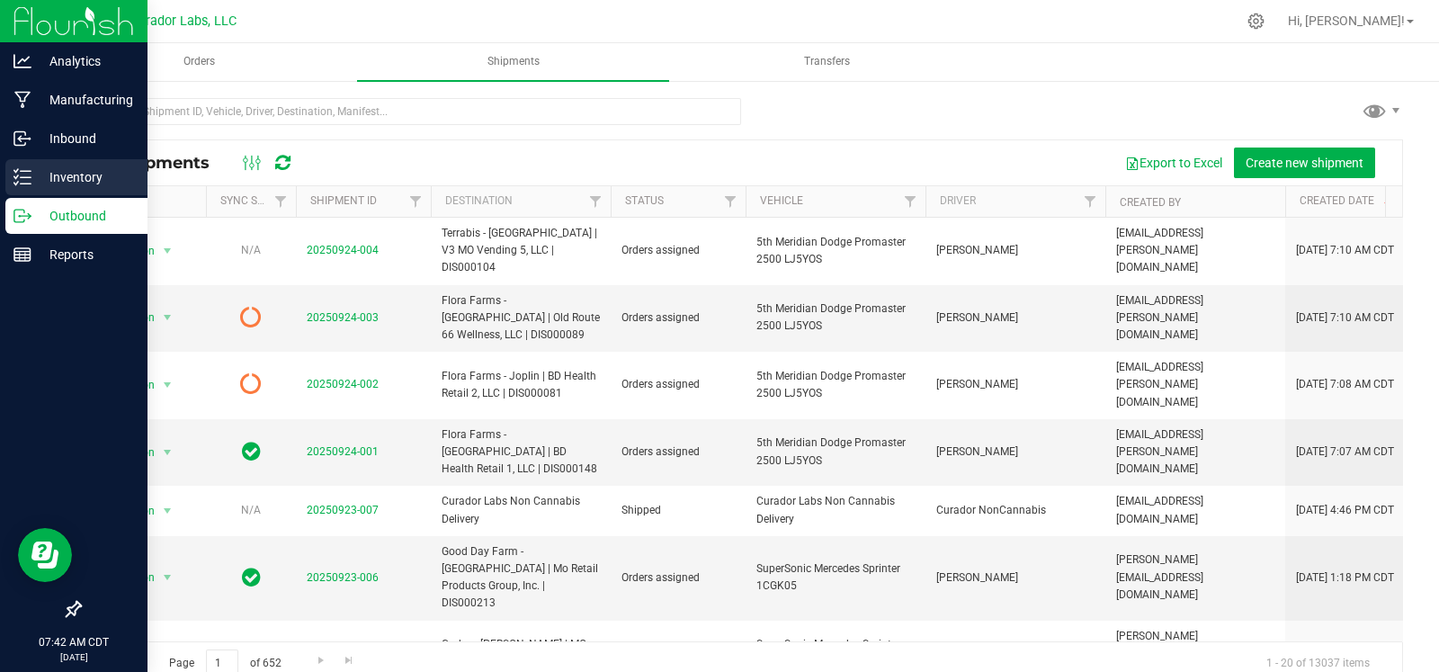
click at [26, 181] on icon at bounding box center [22, 177] width 18 height 18
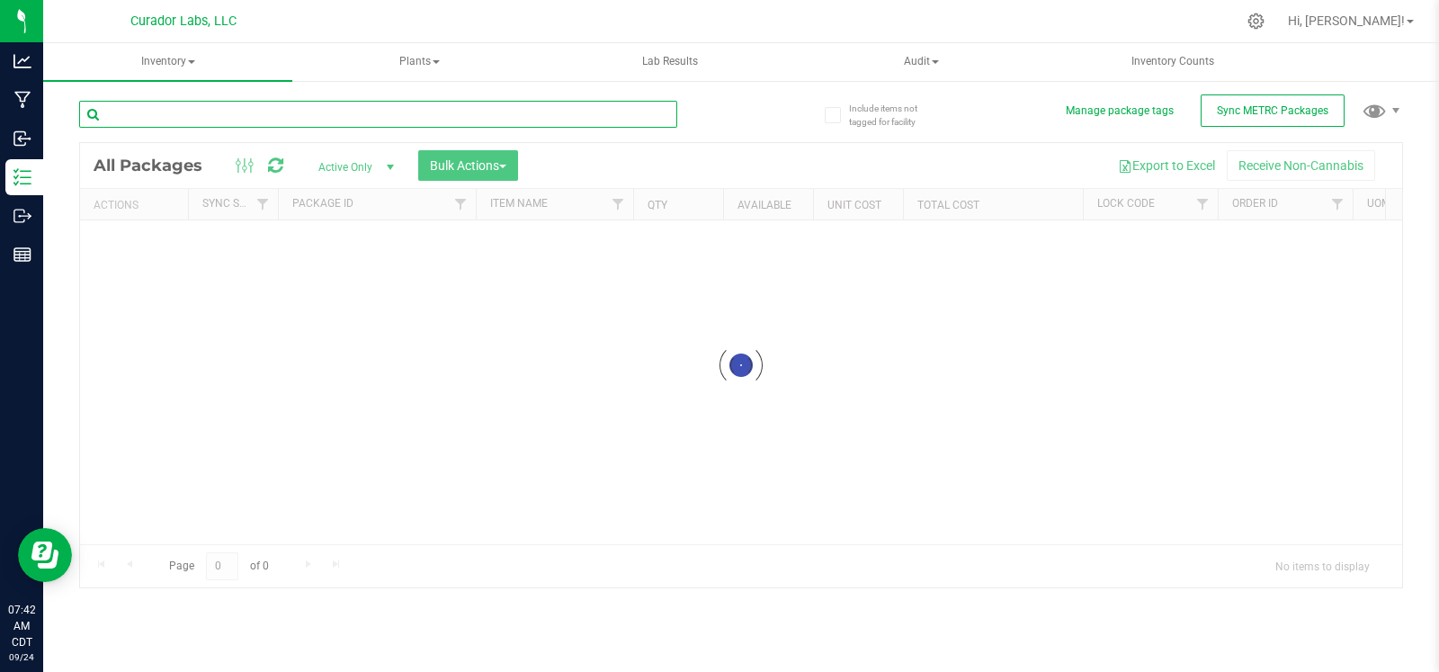
click at [178, 111] on input "text" at bounding box center [378, 114] width 598 height 27
type input "slurp juice"
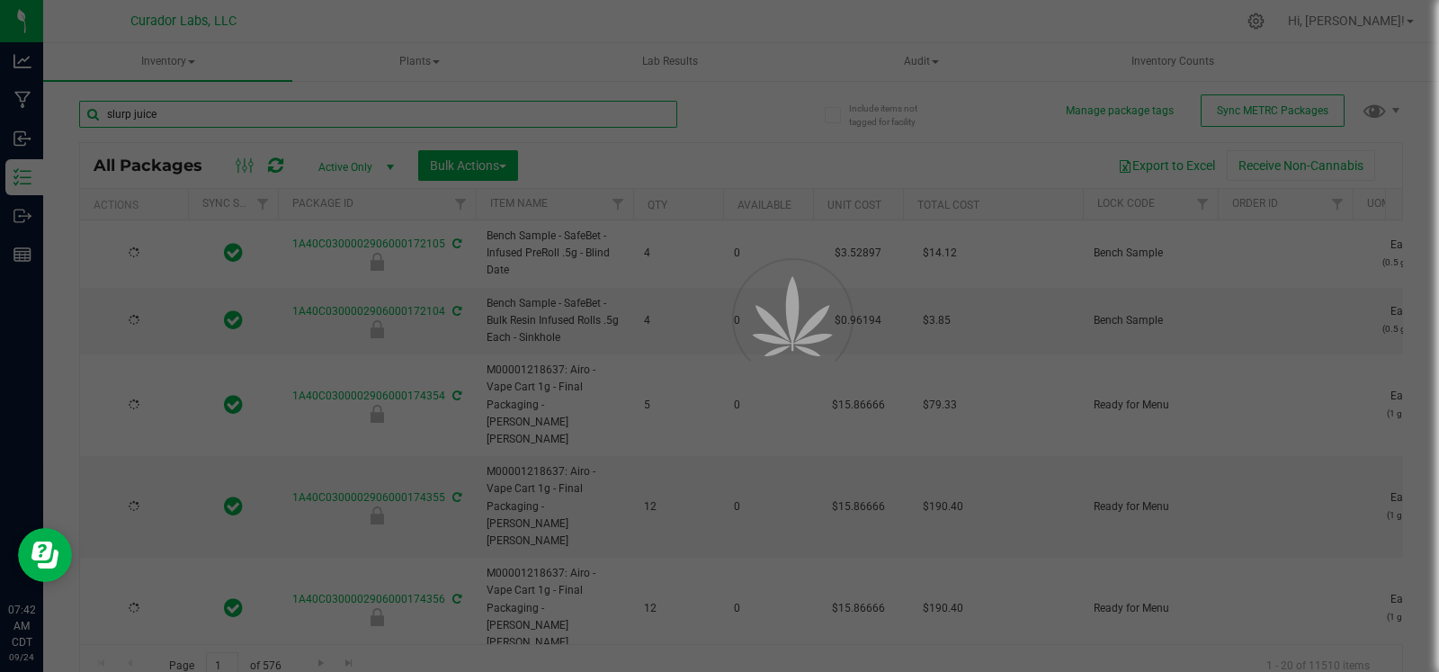
type input "2026-01-28"
type input "2026-06-24"
type input "2026-09-17"
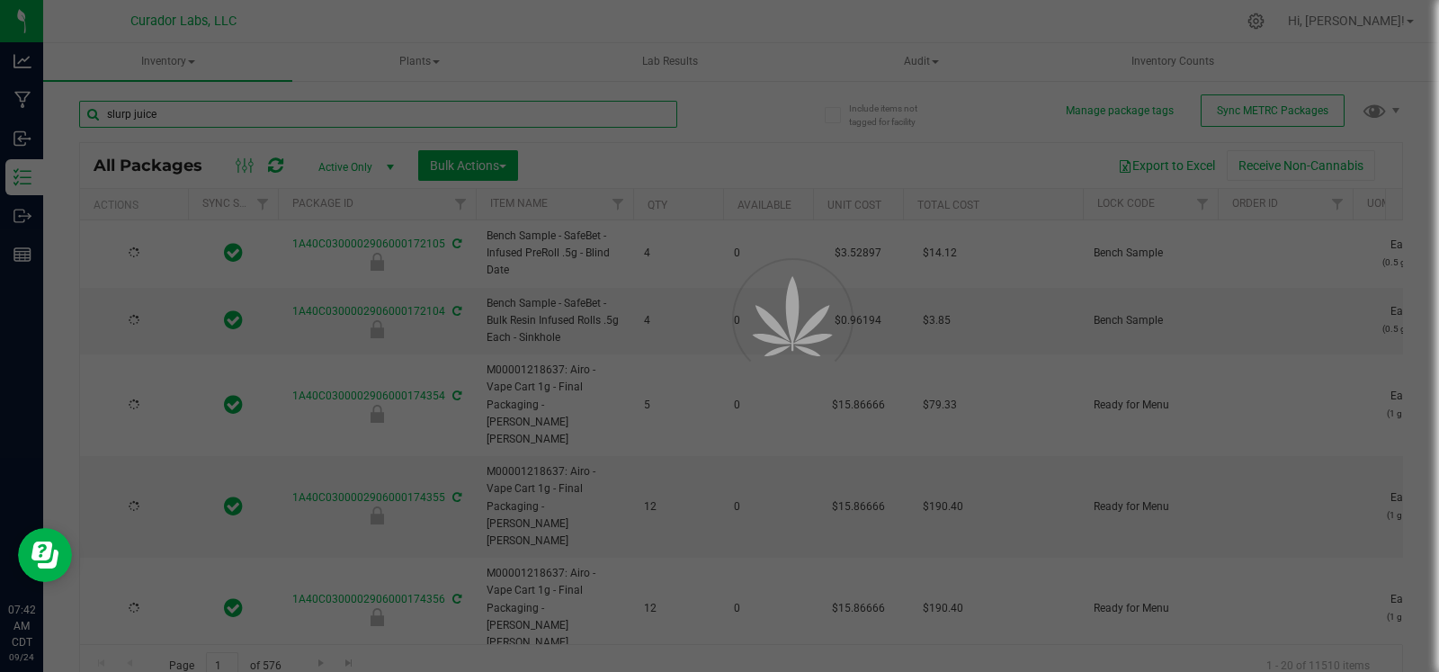
type input "2026-09-17"
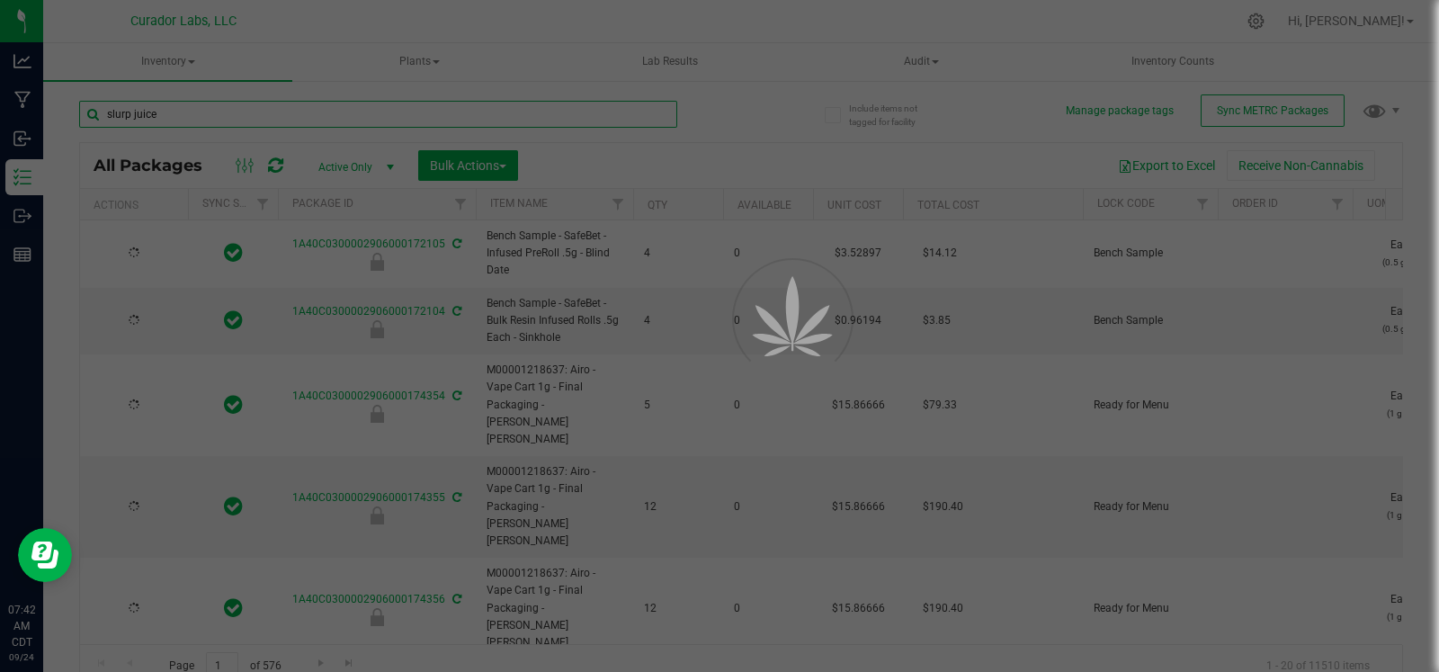
type input "2026-09-17"
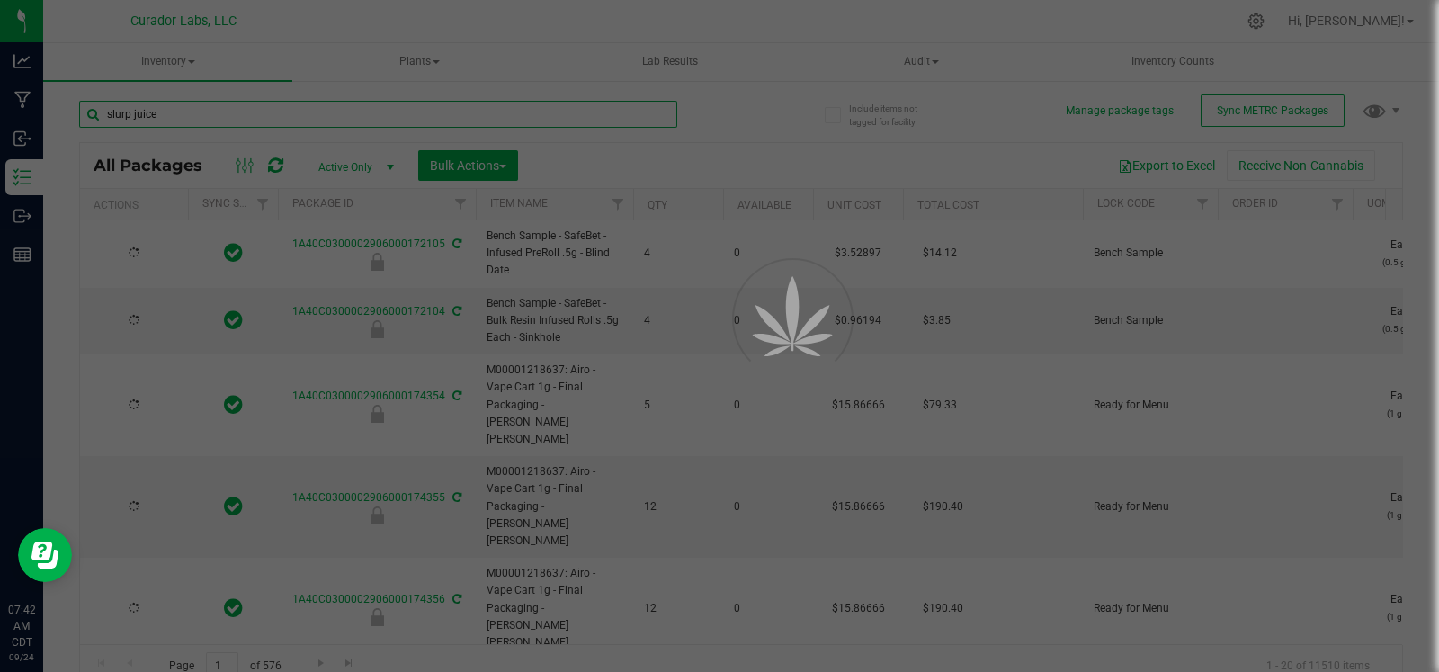
type input "2026-09-17"
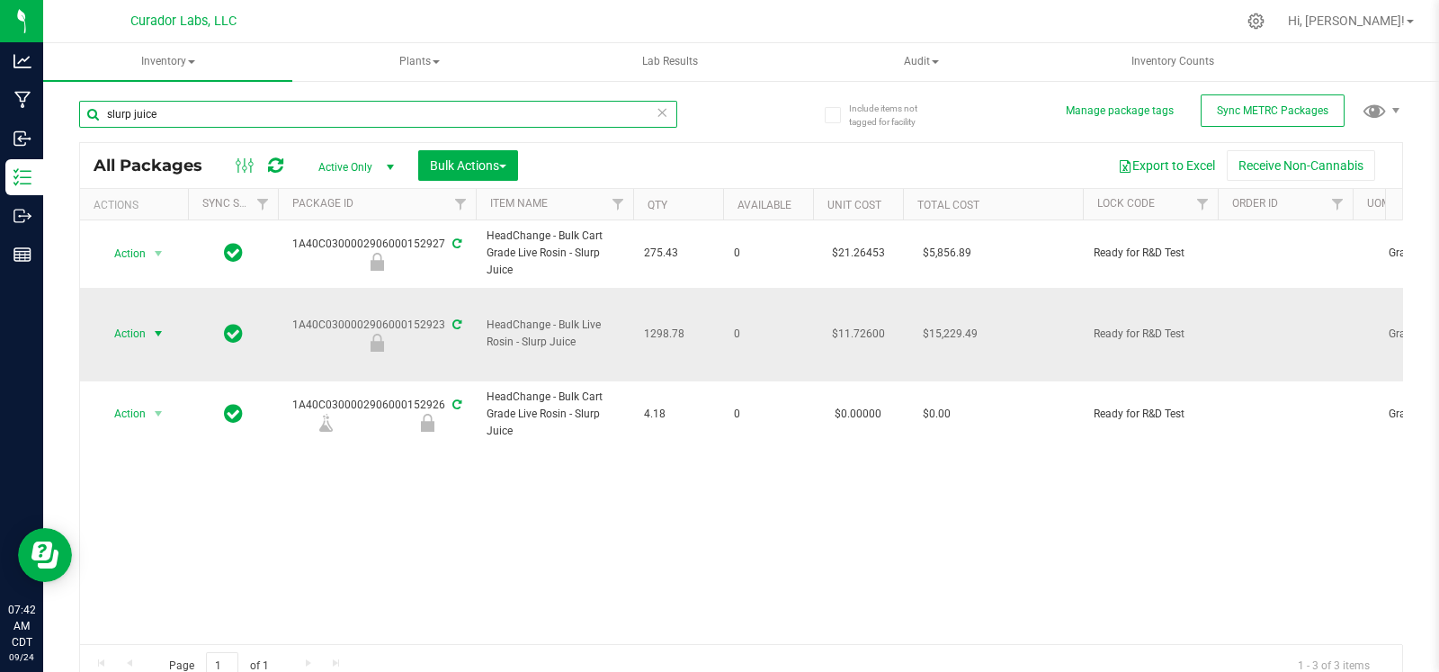
type input "slurp juice"
click at [156, 335] on span "select" at bounding box center [158, 333] width 14 height 14
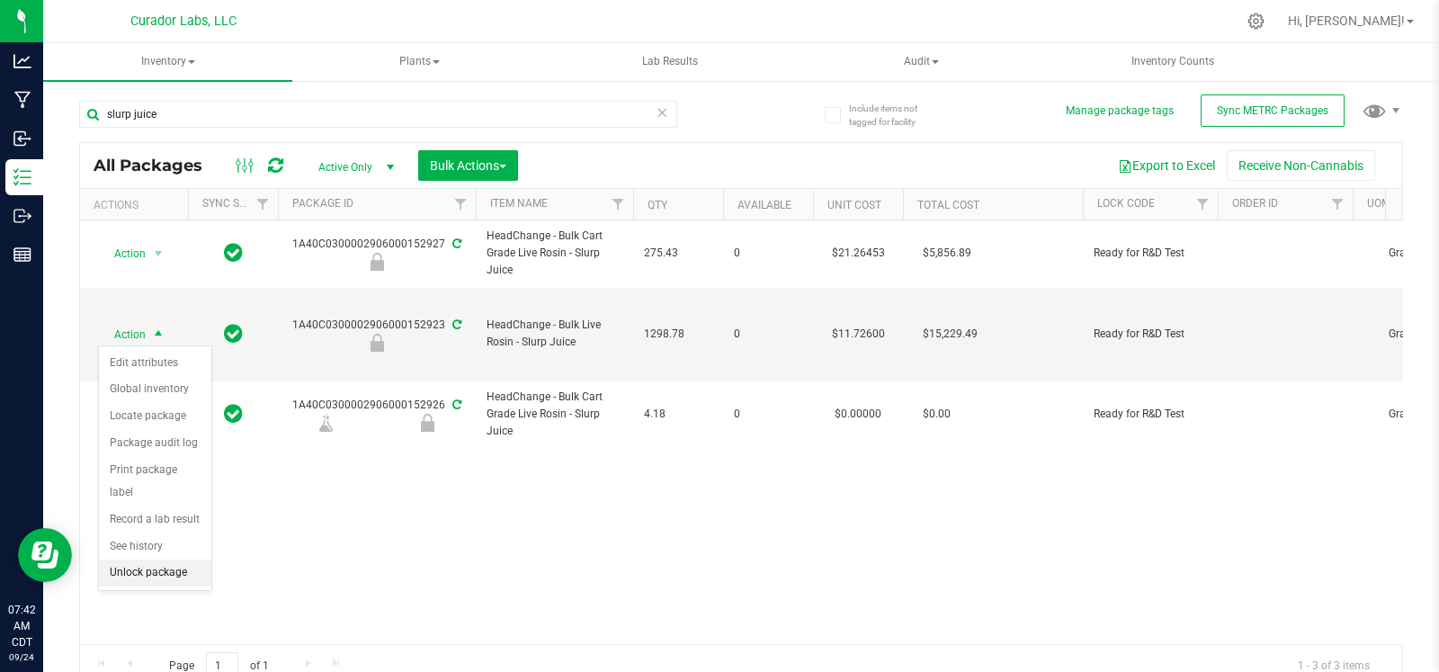
click at [141, 576] on li "Unlock package" at bounding box center [155, 572] width 112 height 27
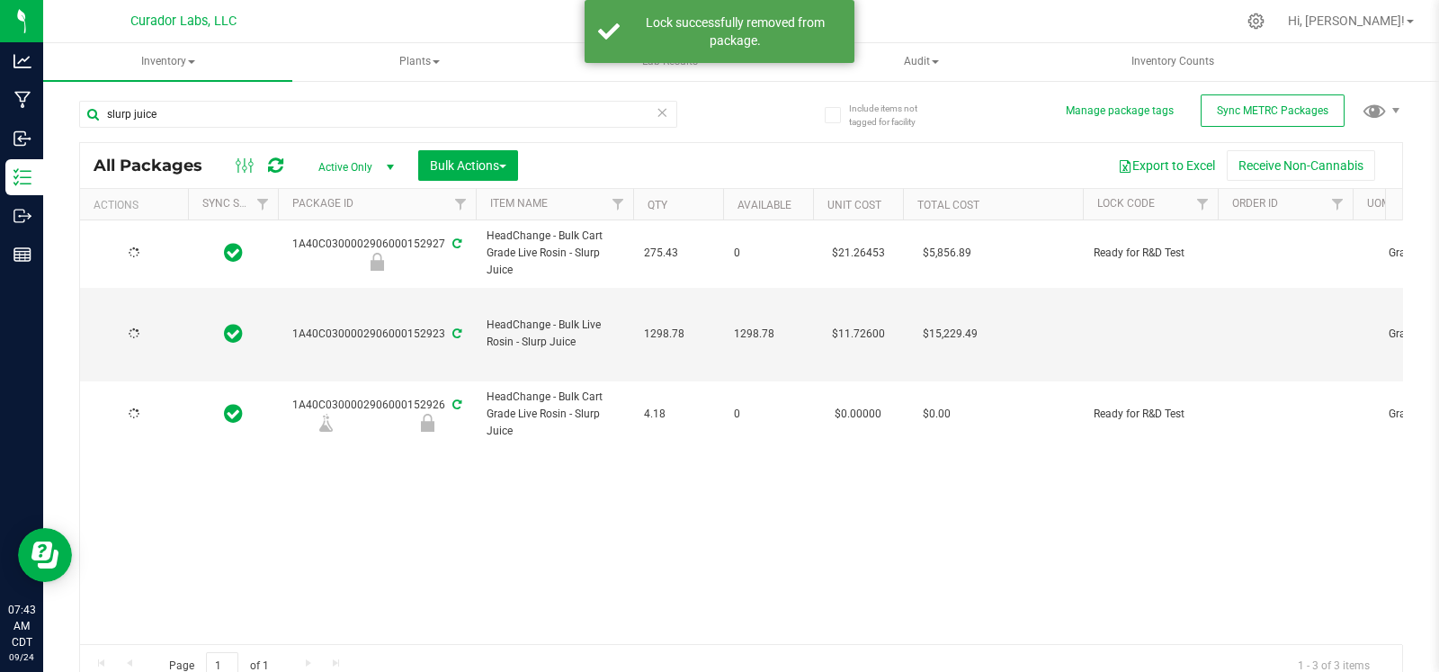
type input "2026-09-23"
click at [159, 336] on span "select" at bounding box center [158, 333] width 14 height 14
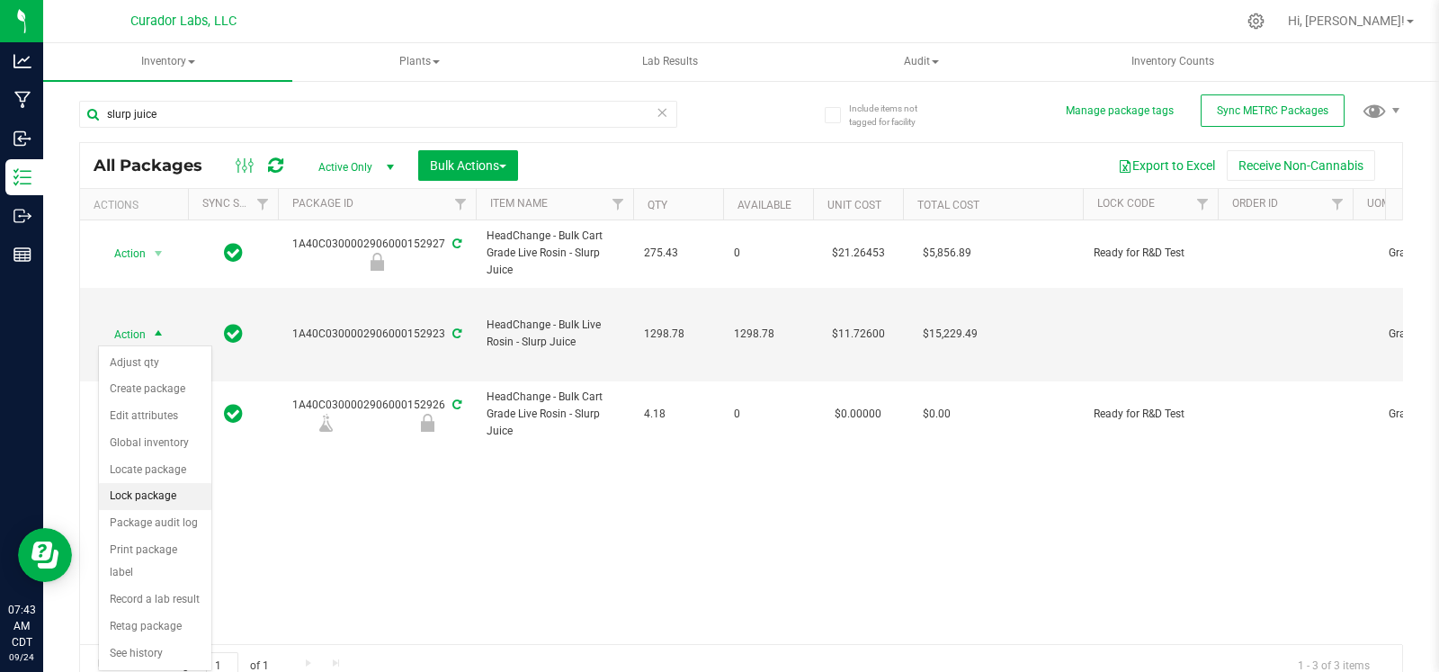
click at [144, 491] on li "Lock package" at bounding box center [155, 496] width 112 height 27
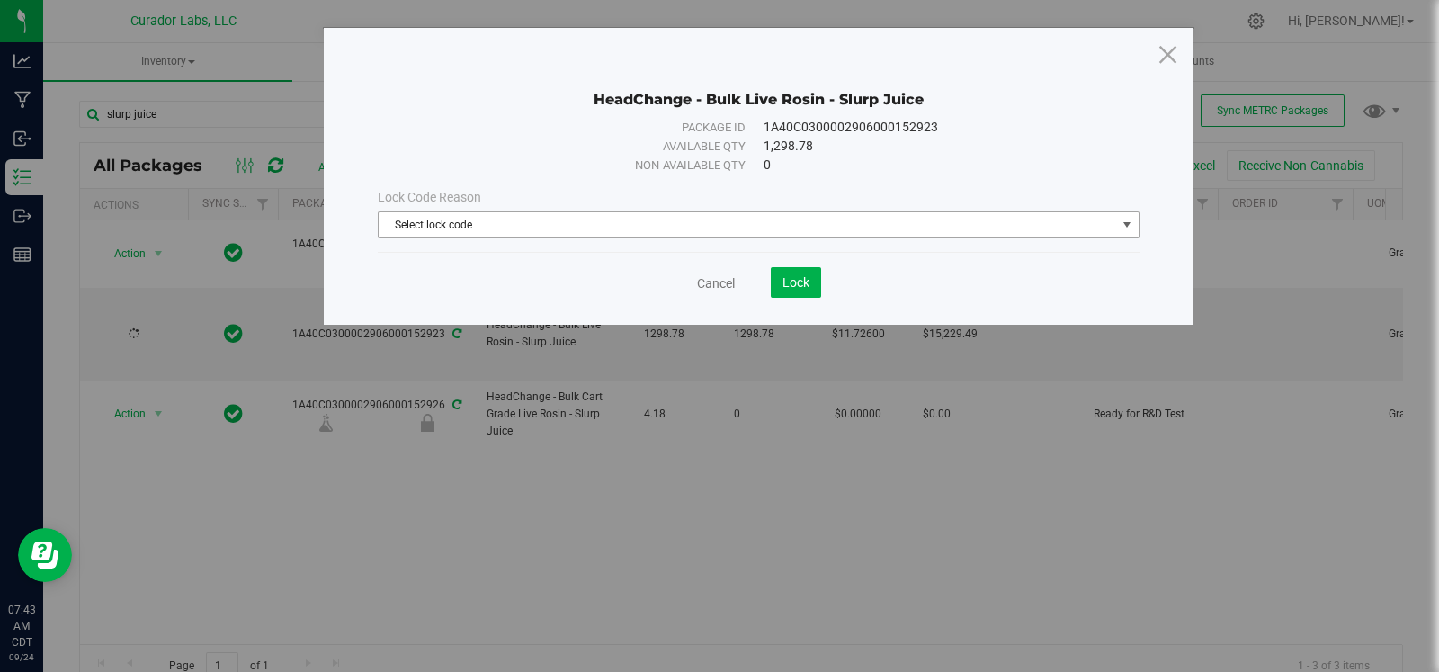
click at [878, 220] on span "Select lock code" at bounding box center [747, 224] width 737 height 25
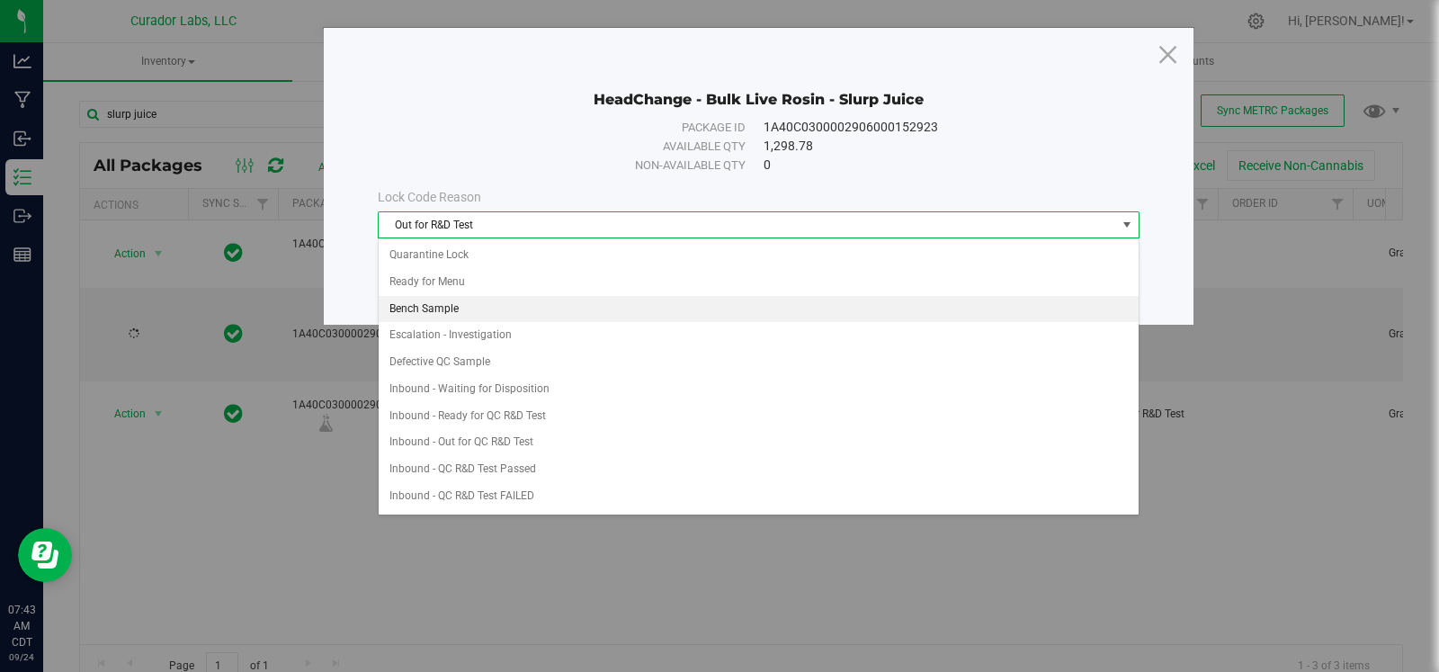
scroll to position [363, 0]
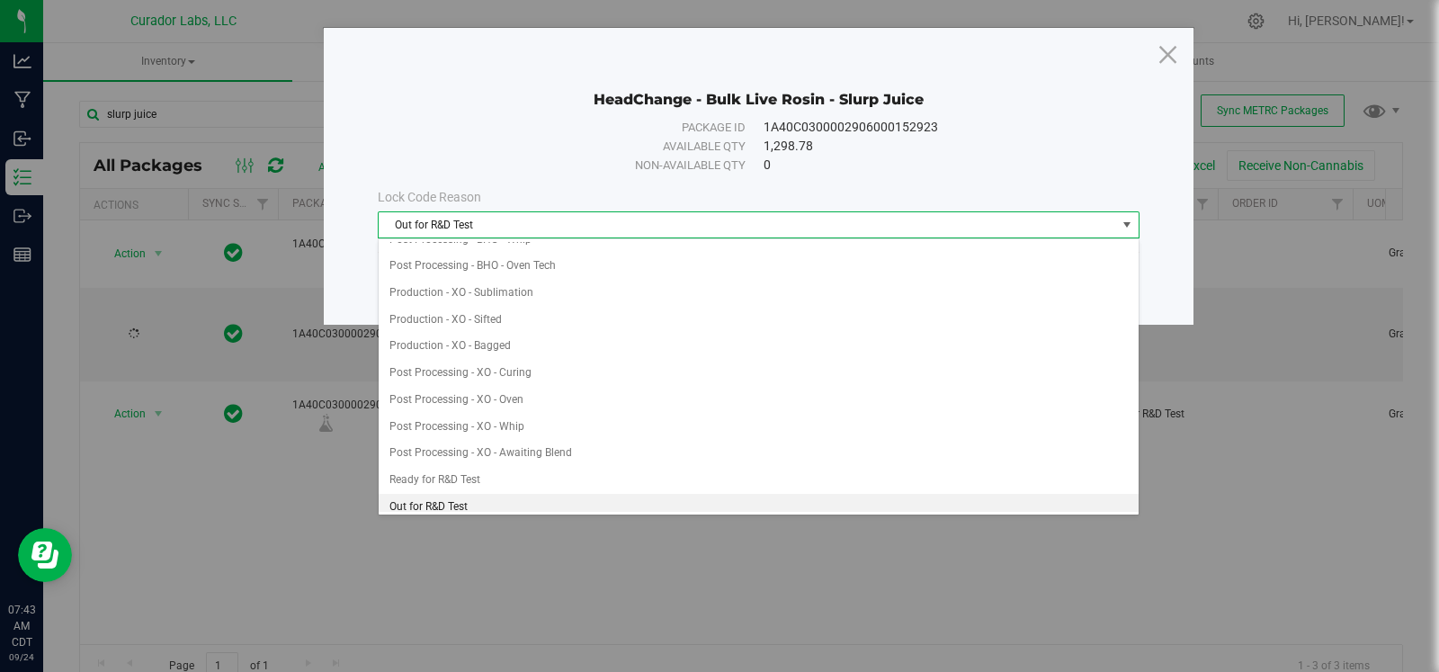
click at [470, 496] on li "Out for R&D Test" at bounding box center [759, 507] width 760 height 27
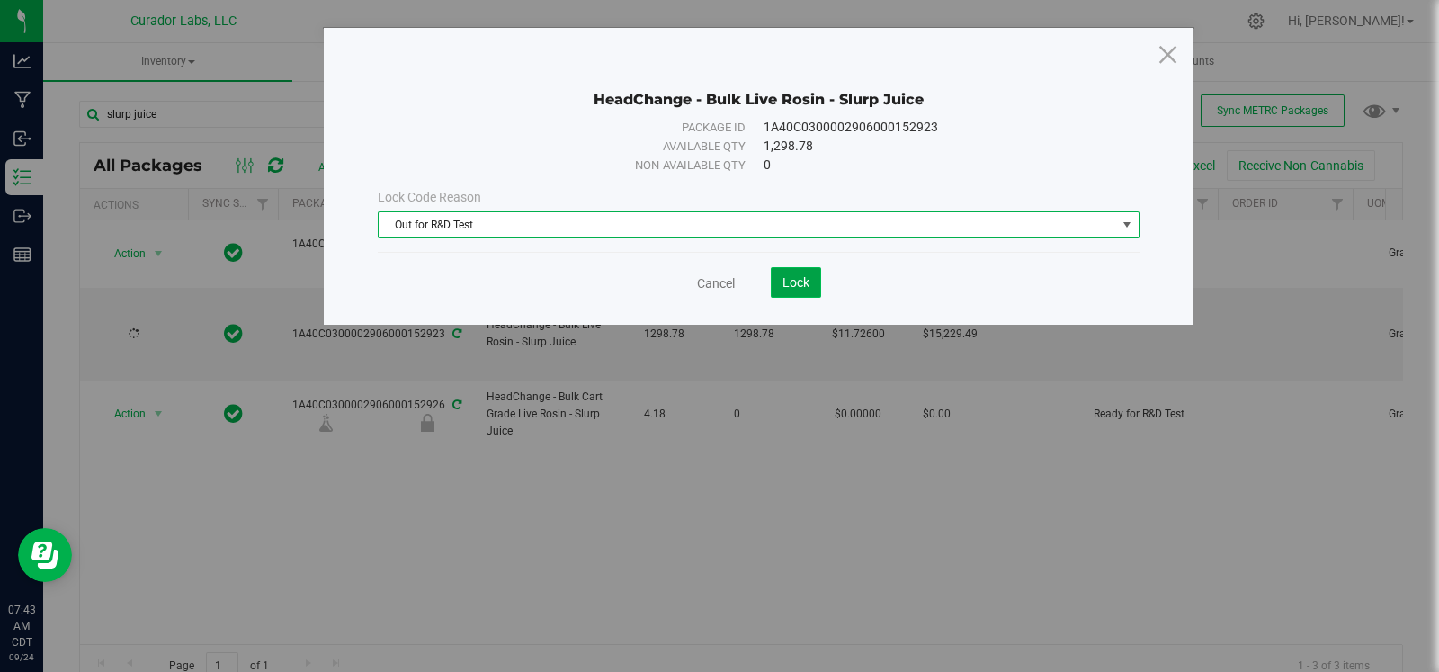
click at [797, 289] on button "Lock" at bounding box center [796, 282] width 50 height 31
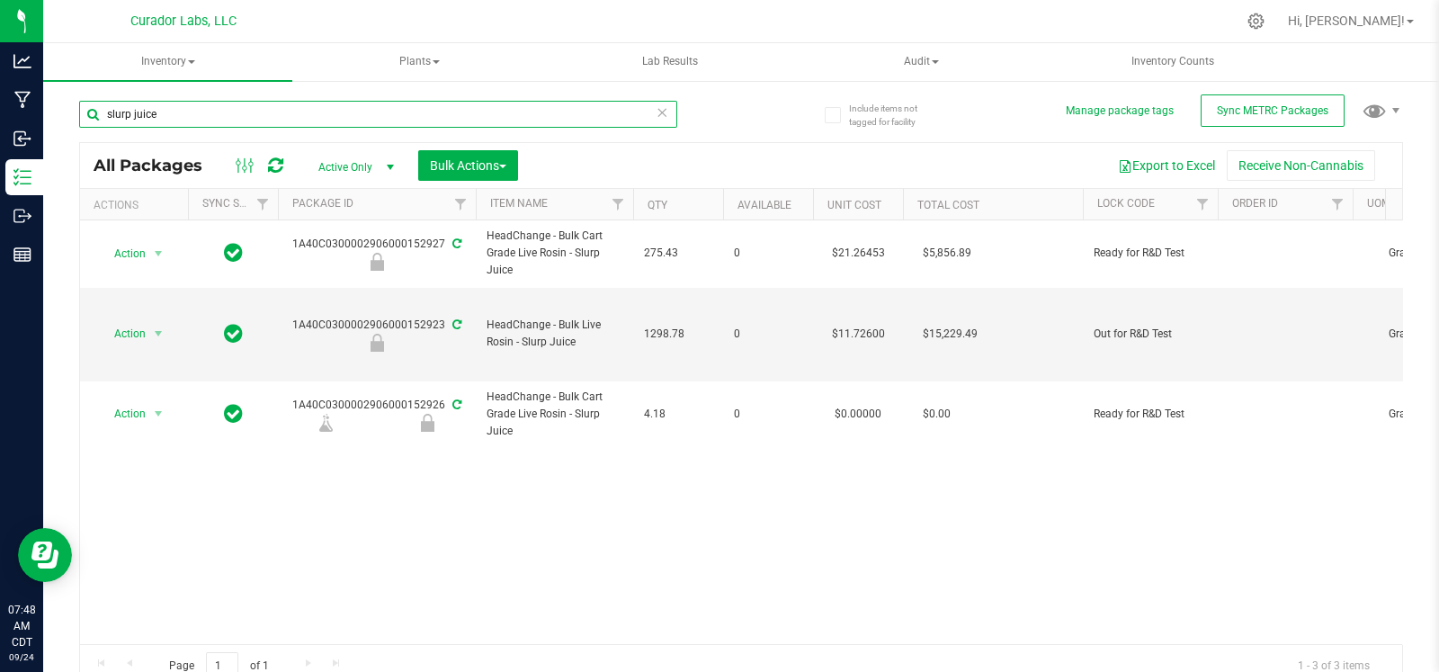
click at [256, 119] on input "slurp juice" at bounding box center [378, 114] width 598 height 27
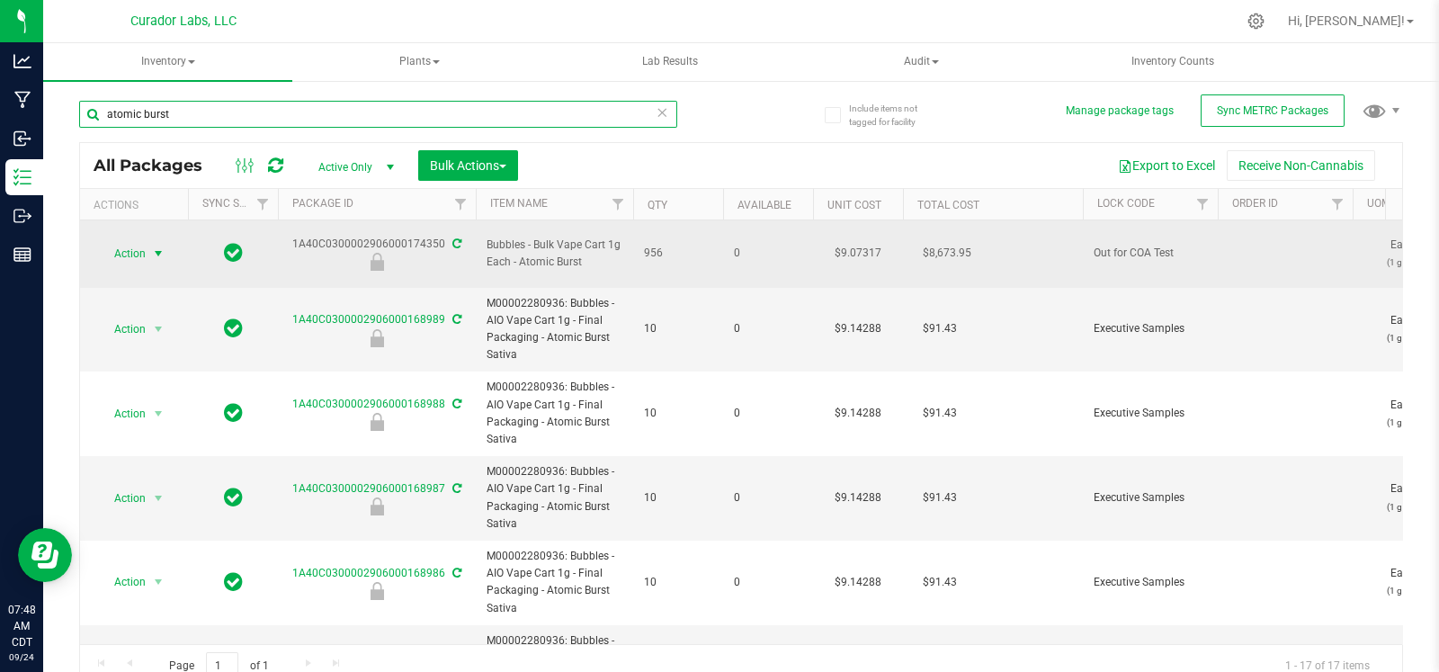
type input "atomic burst"
click at [156, 246] on span "select" at bounding box center [158, 253] width 14 height 14
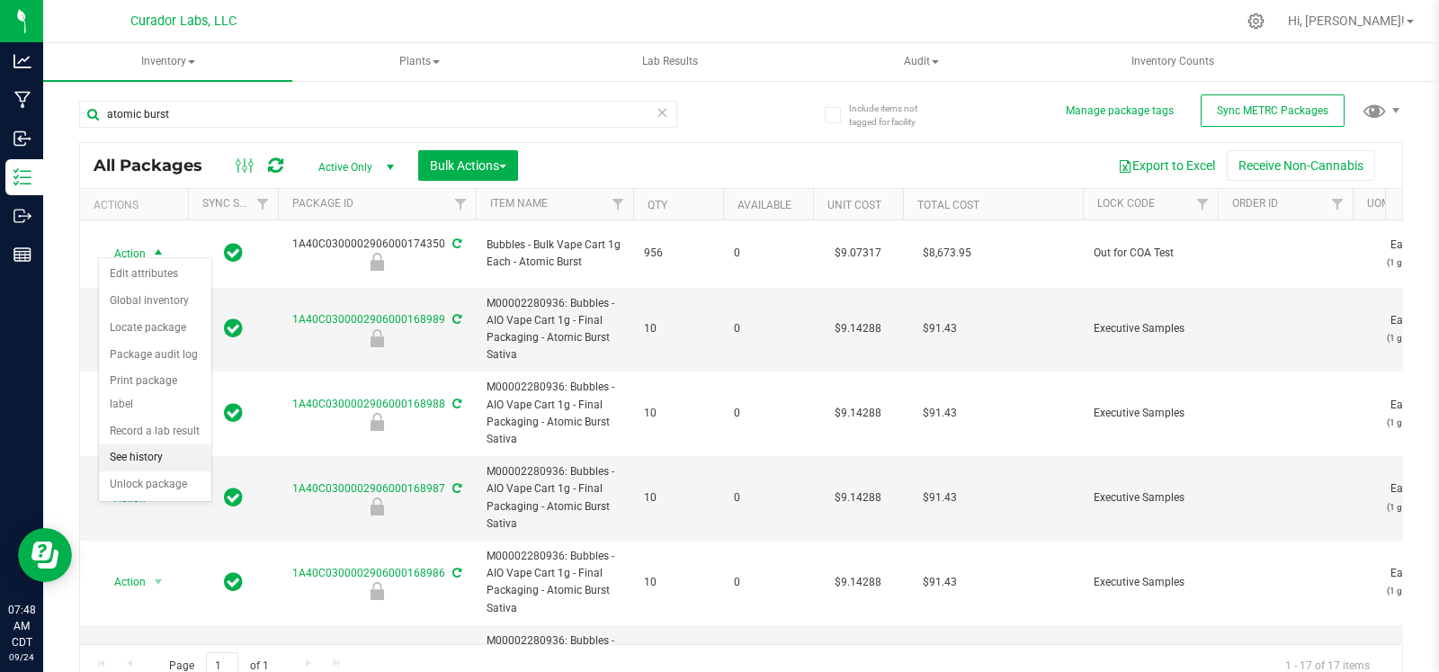
click at [144, 464] on li "See history" at bounding box center [155, 457] width 112 height 27
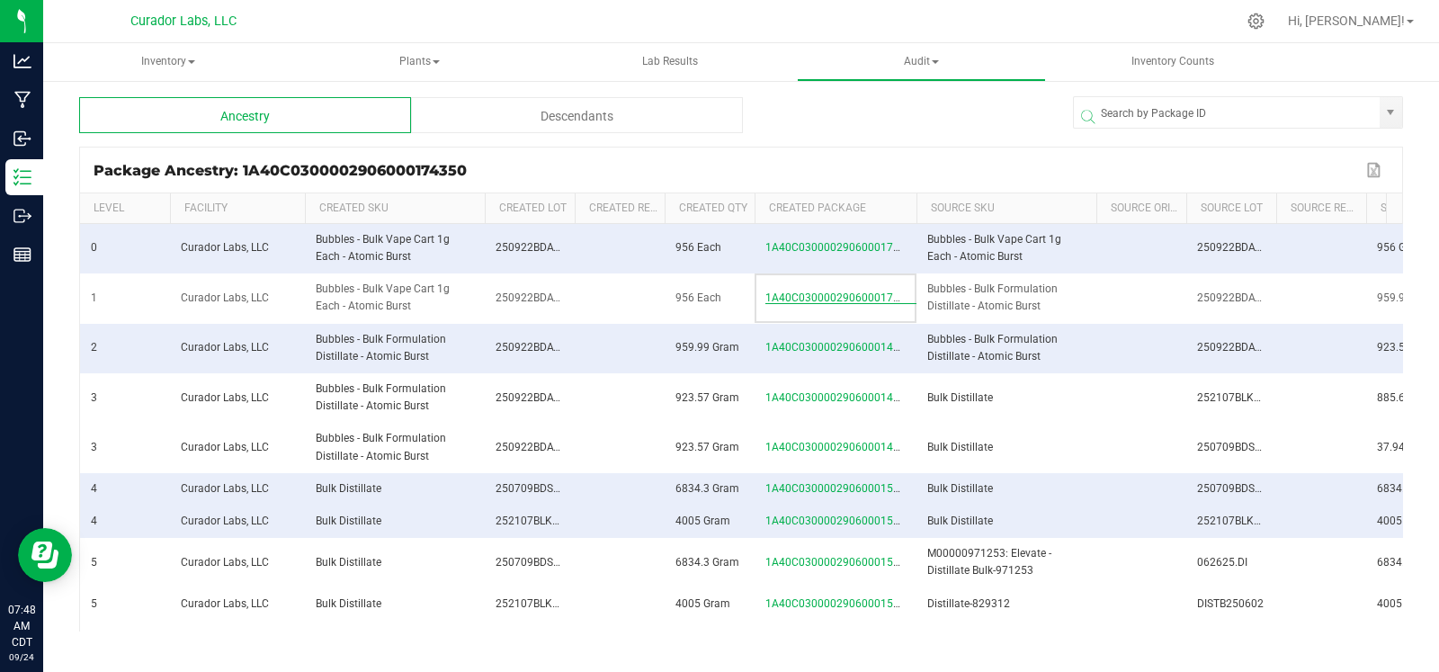
click at [827, 299] on span "1A40C0300002906000171029" at bounding box center [841, 297] width 153 height 13
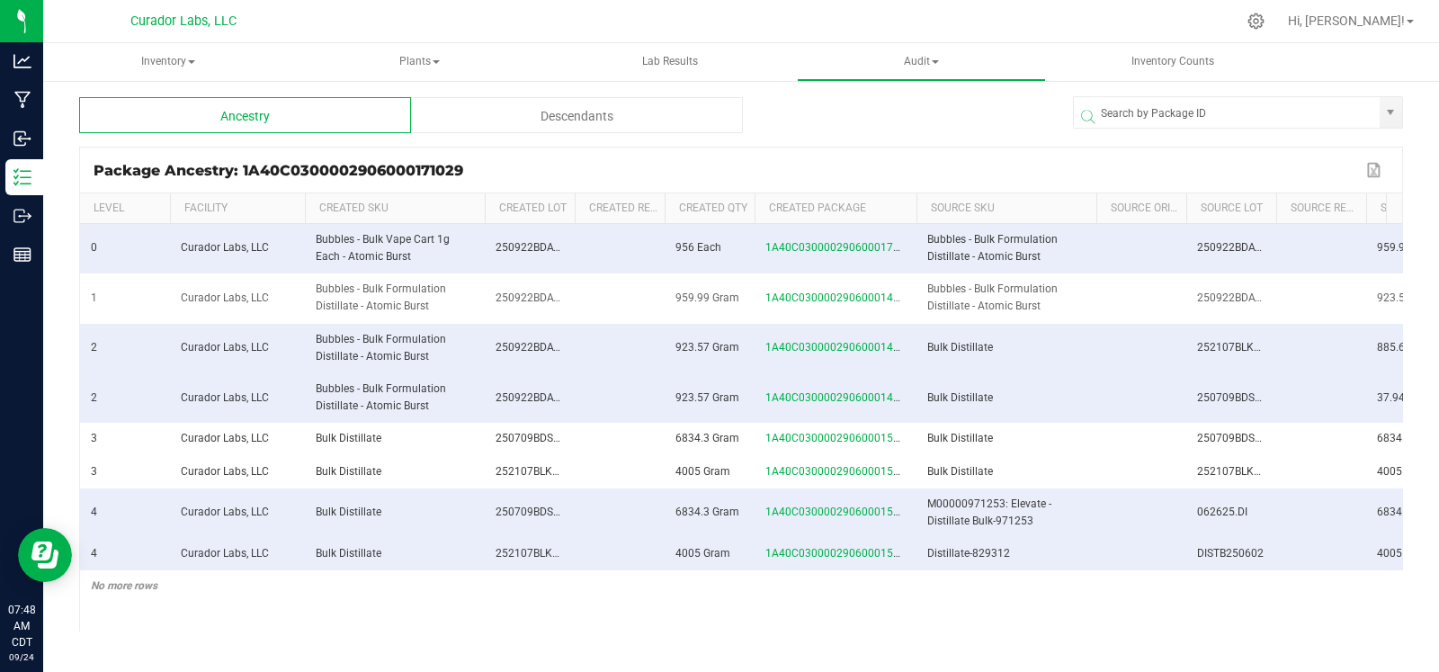
drag, startPoint x: 463, startPoint y: 164, endPoint x: 243, endPoint y: 174, distance: 220.6
click at [243, 174] on div "Package Ancestry: 1A40C0300002906000171029" at bounding box center [728, 170] width 1268 height 17
copy div "1A40C0300002906000171029"
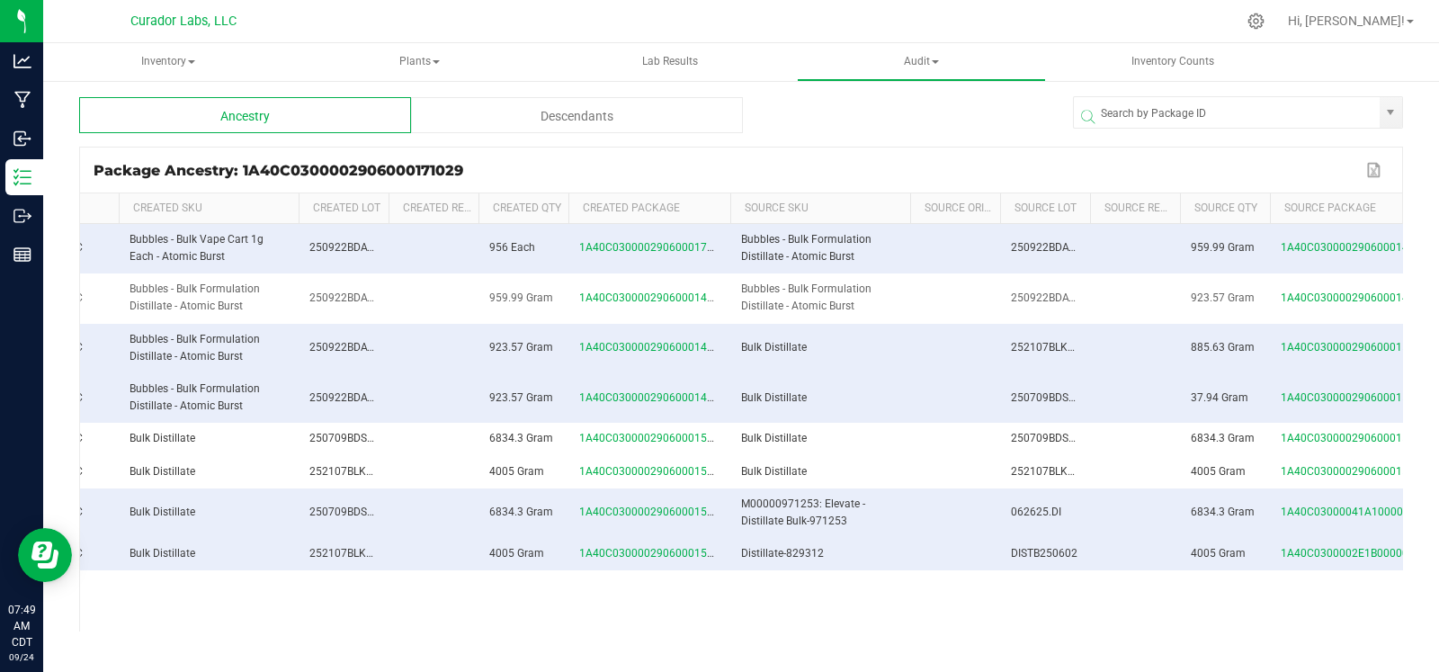
scroll to position [0, 188]
click at [1032, 296] on span "250922BDATMBLBBDC" at bounding box center [1065, 297] width 112 height 13
click at [1044, 296] on span "250922BDATMBLBBDC" at bounding box center [1065, 297] width 112 height 13
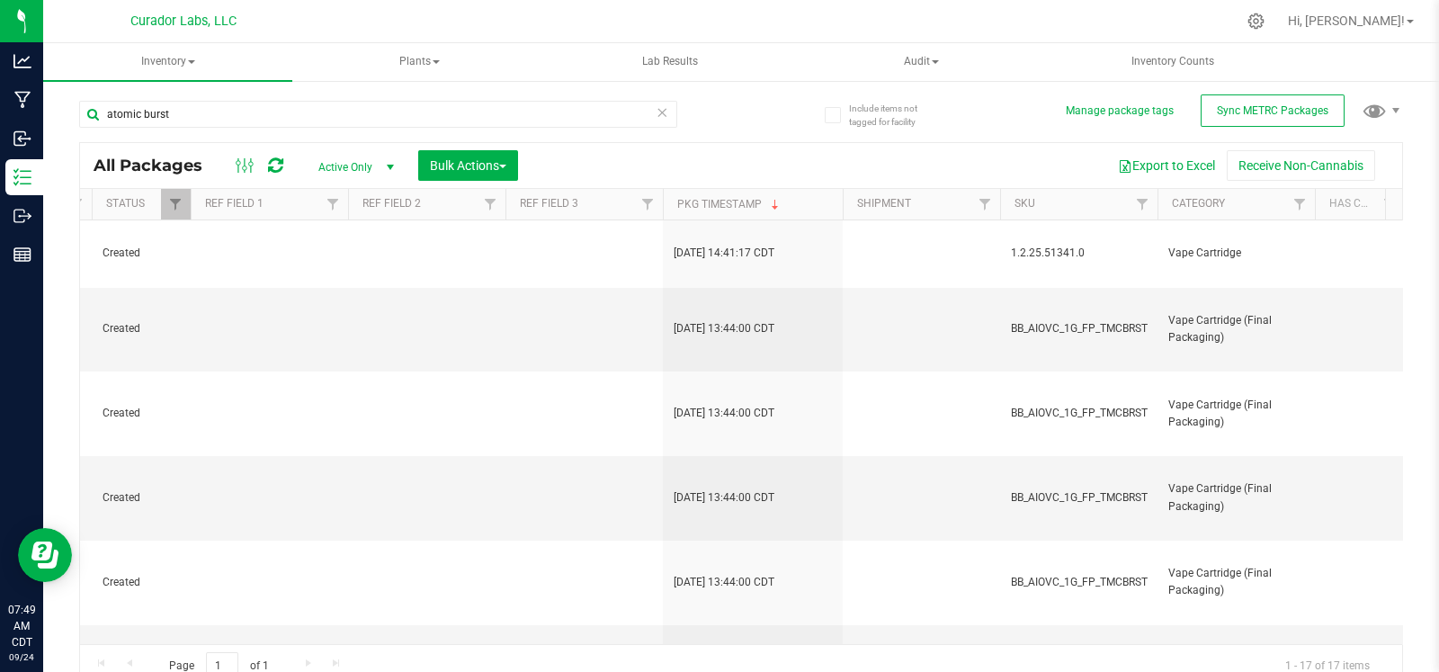
scroll to position [0, 1473]
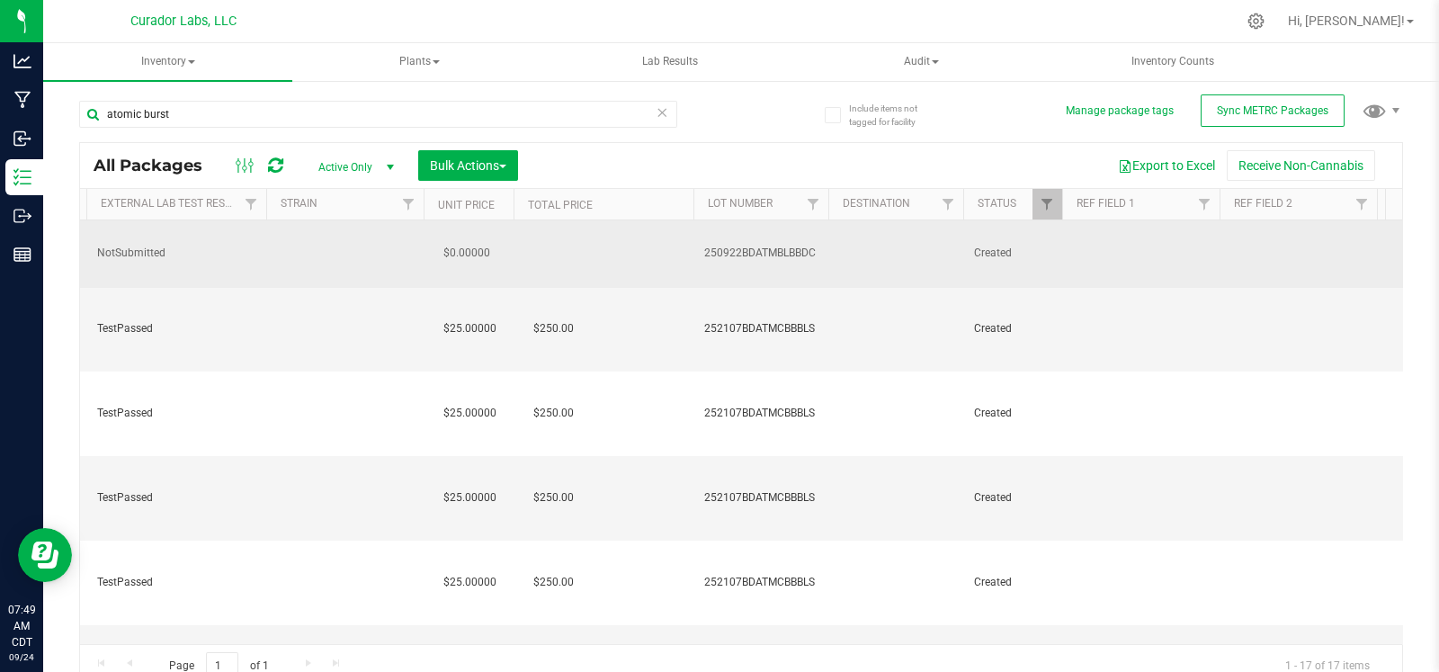
click at [742, 245] on span "250922BDATMBLBBDC" at bounding box center [760, 253] width 113 height 17
click at [742, 245] on input "250922BDATMBLBBDC" at bounding box center [757, 253] width 129 height 28
click at [659, 117] on icon at bounding box center [662, 112] width 13 height 22
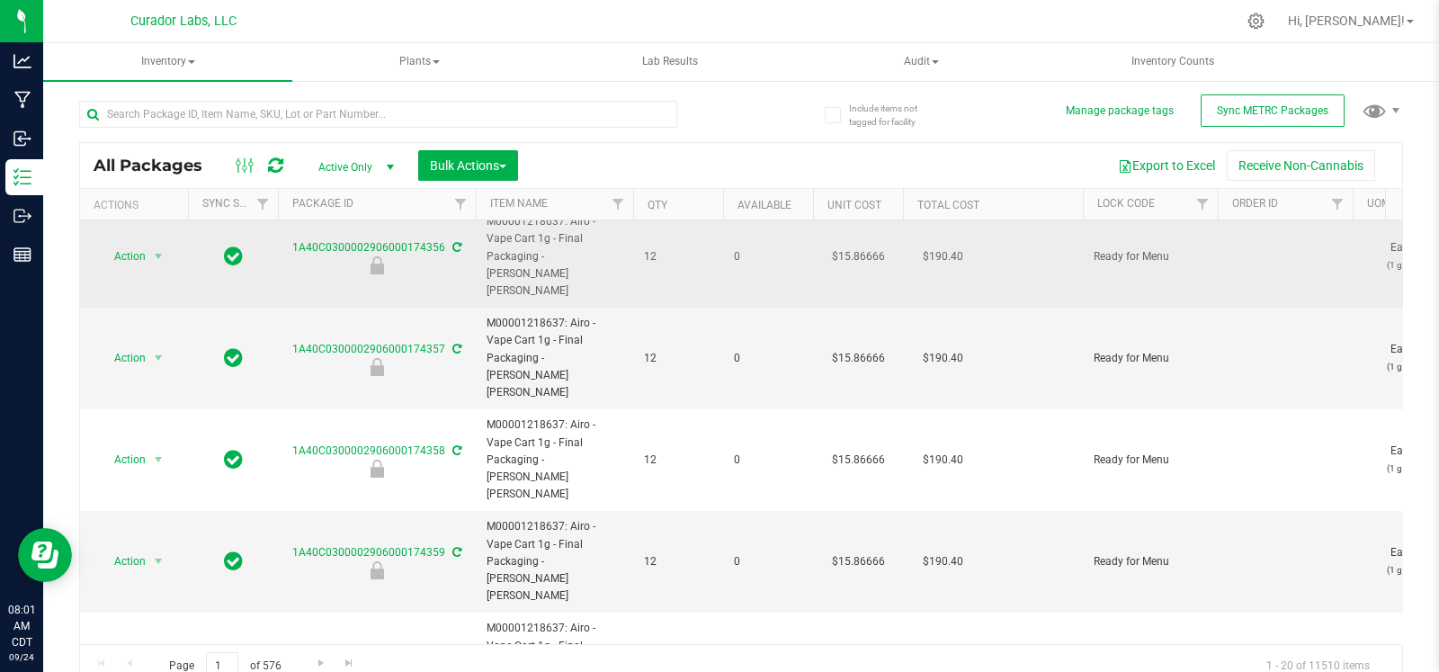
scroll to position [371, 0]
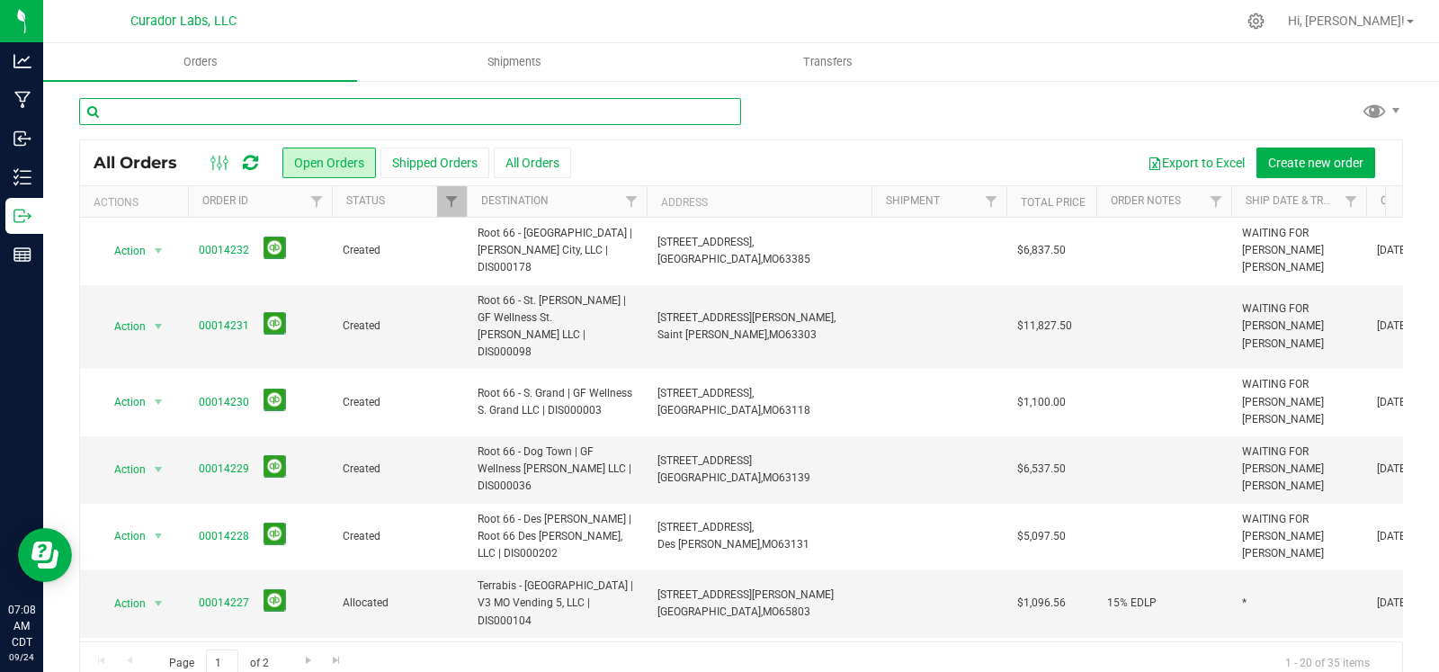
click at [197, 115] on input "text" at bounding box center [410, 111] width 662 height 27
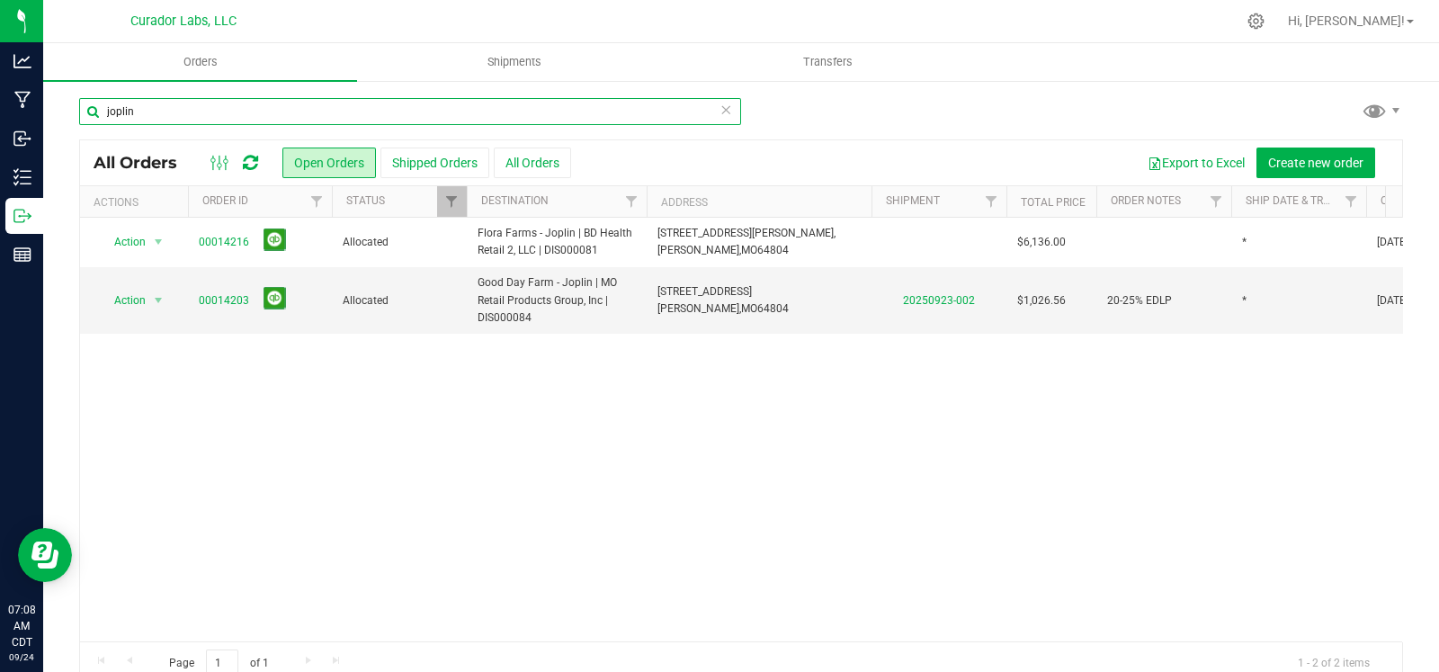
type input "joplin"
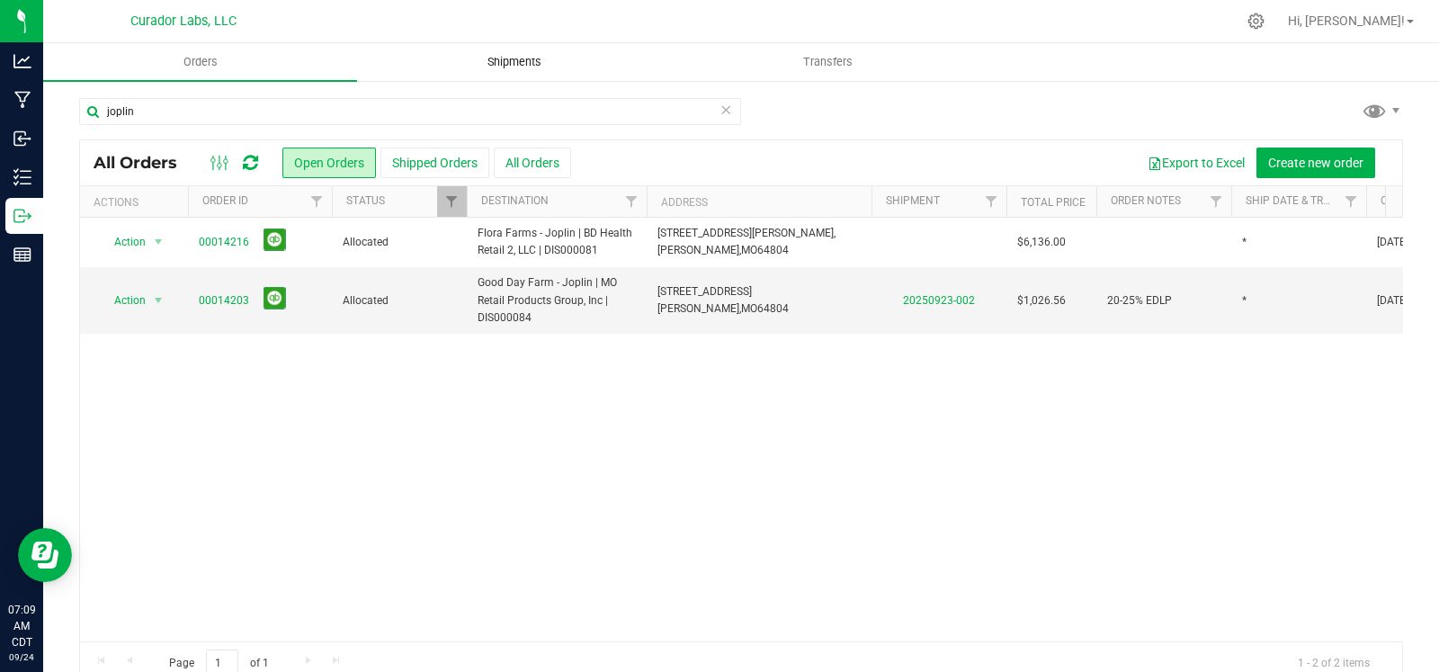
click at [509, 64] on span "Shipments" at bounding box center [514, 62] width 103 height 16
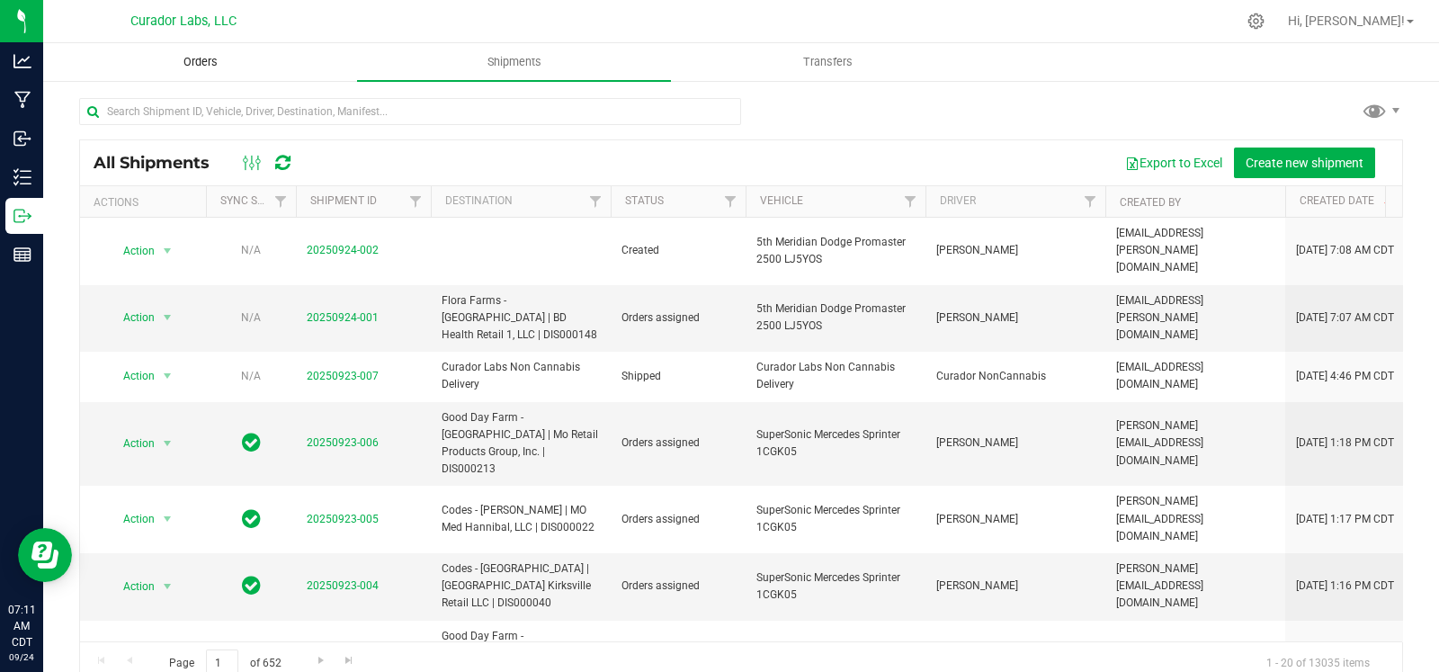
click at [188, 60] on span "Orders" at bounding box center [200, 62] width 83 height 16
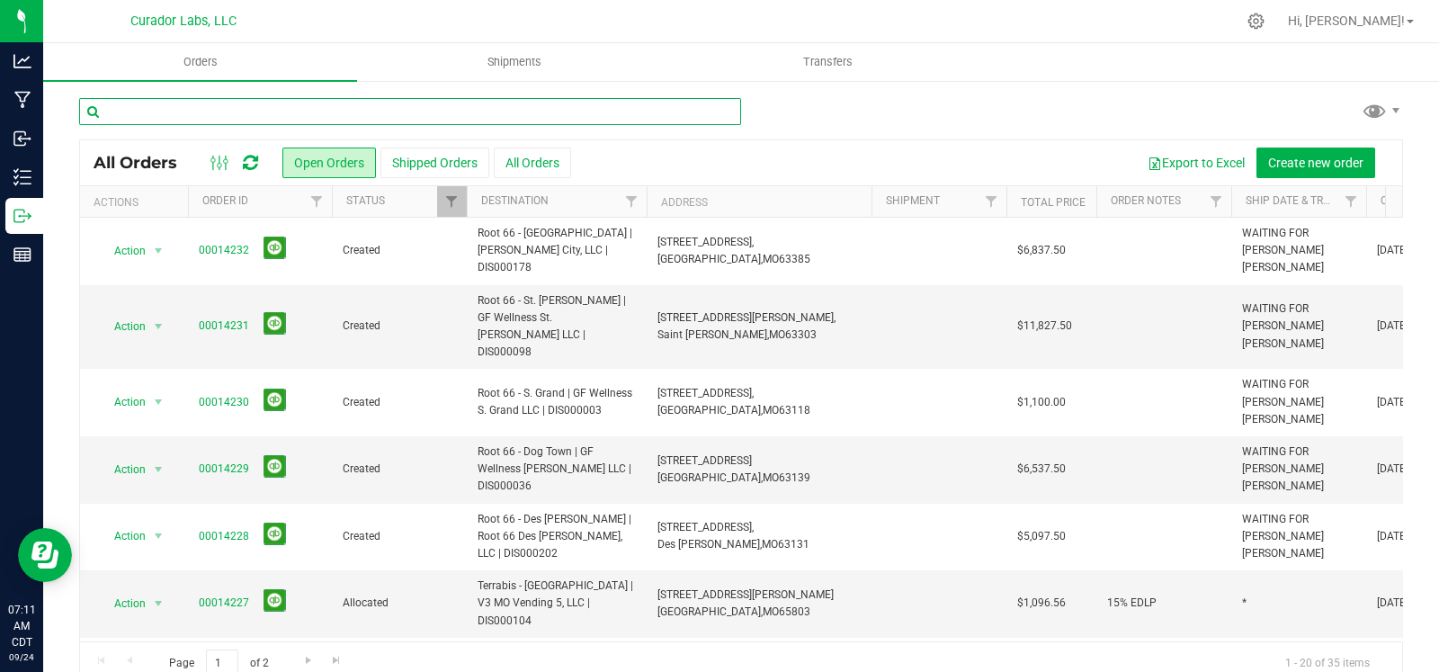
click at [194, 122] on input "text" at bounding box center [410, 111] width 662 height 27
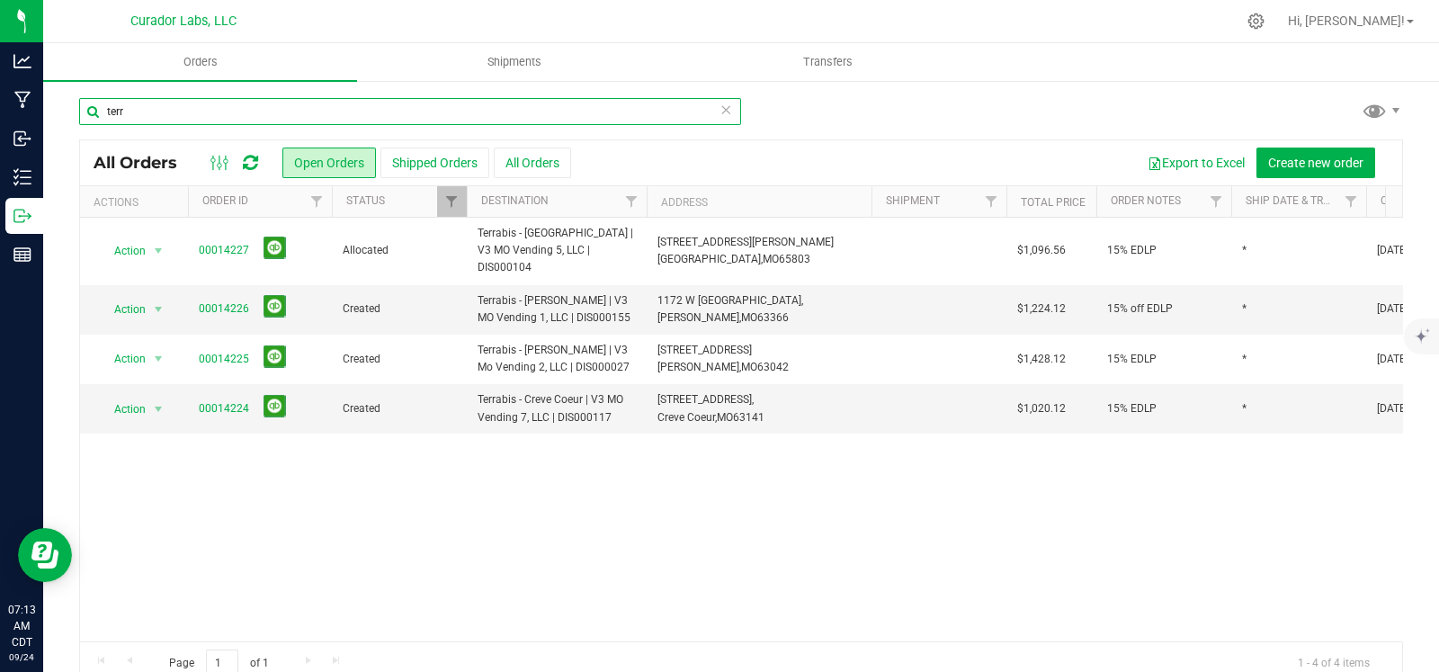
click at [246, 112] on input "terr" at bounding box center [410, 111] width 662 height 27
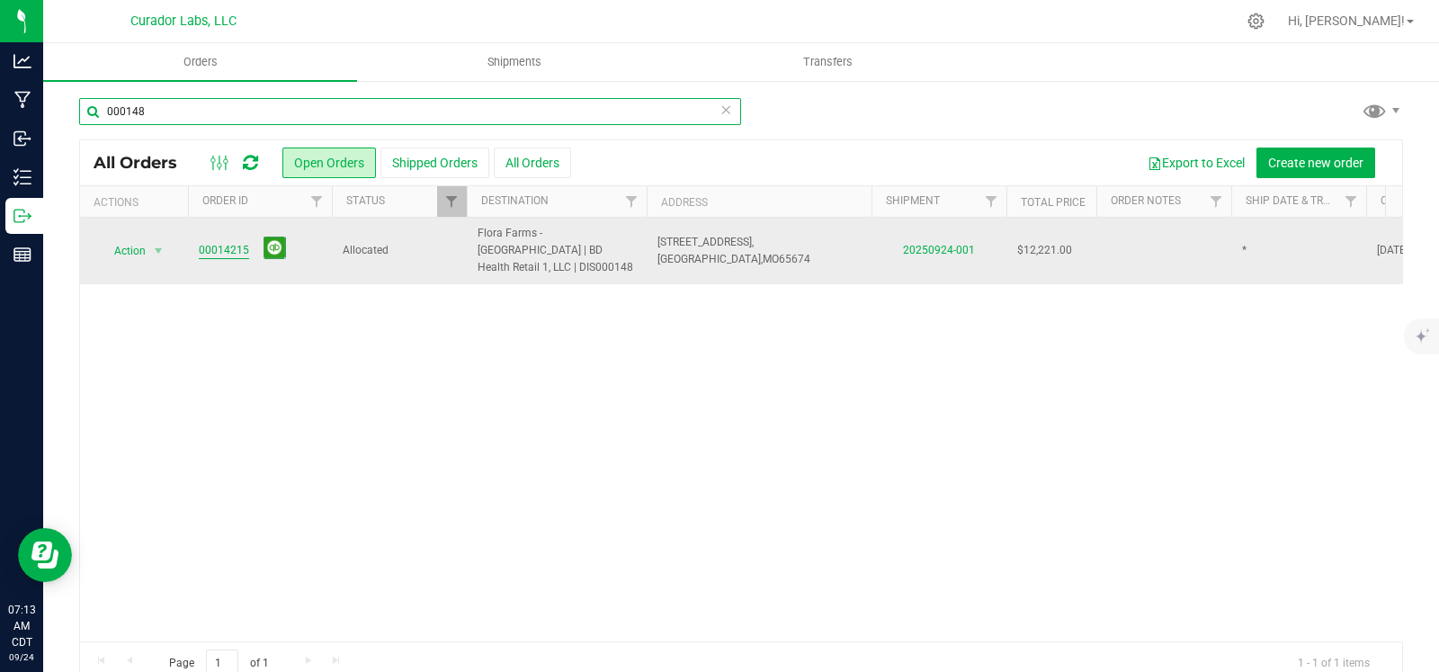
type input "000148"
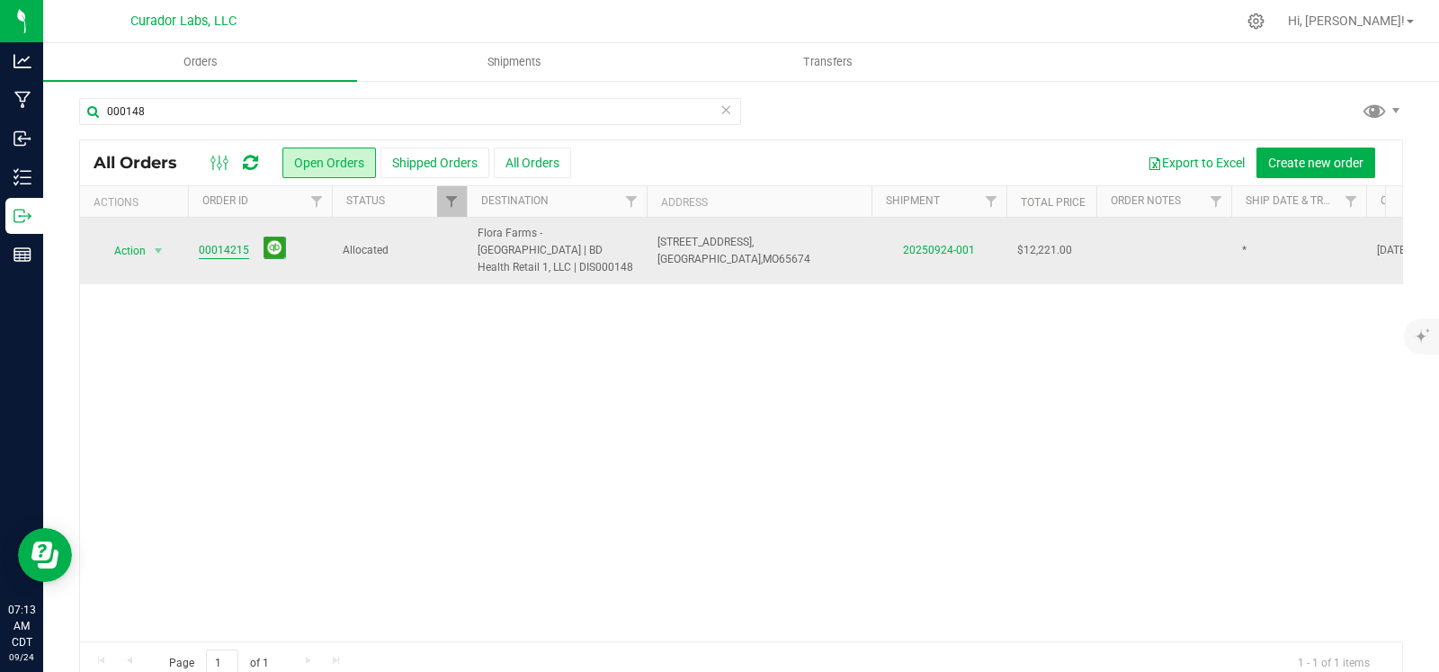
click at [212, 245] on link "00014215" at bounding box center [224, 250] width 50 height 17
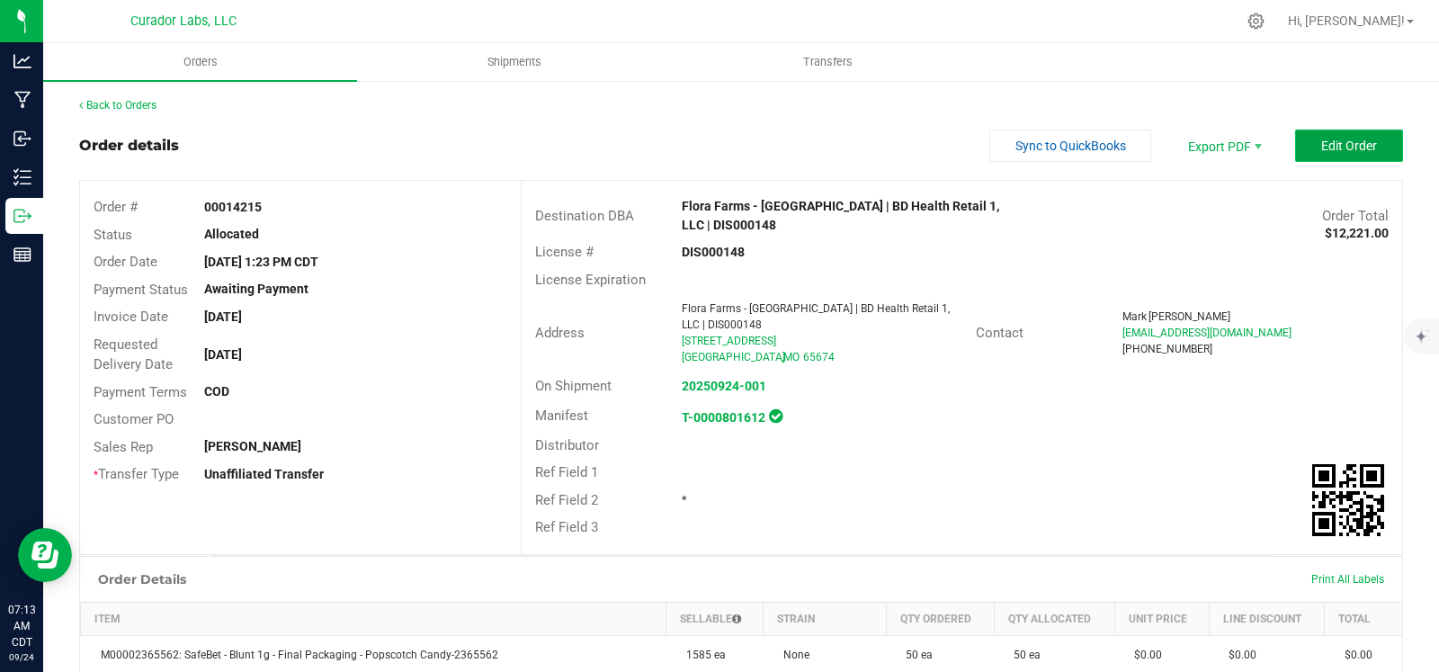
click at [1295, 147] on button "Edit Order" at bounding box center [1349, 146] width 108 height 32
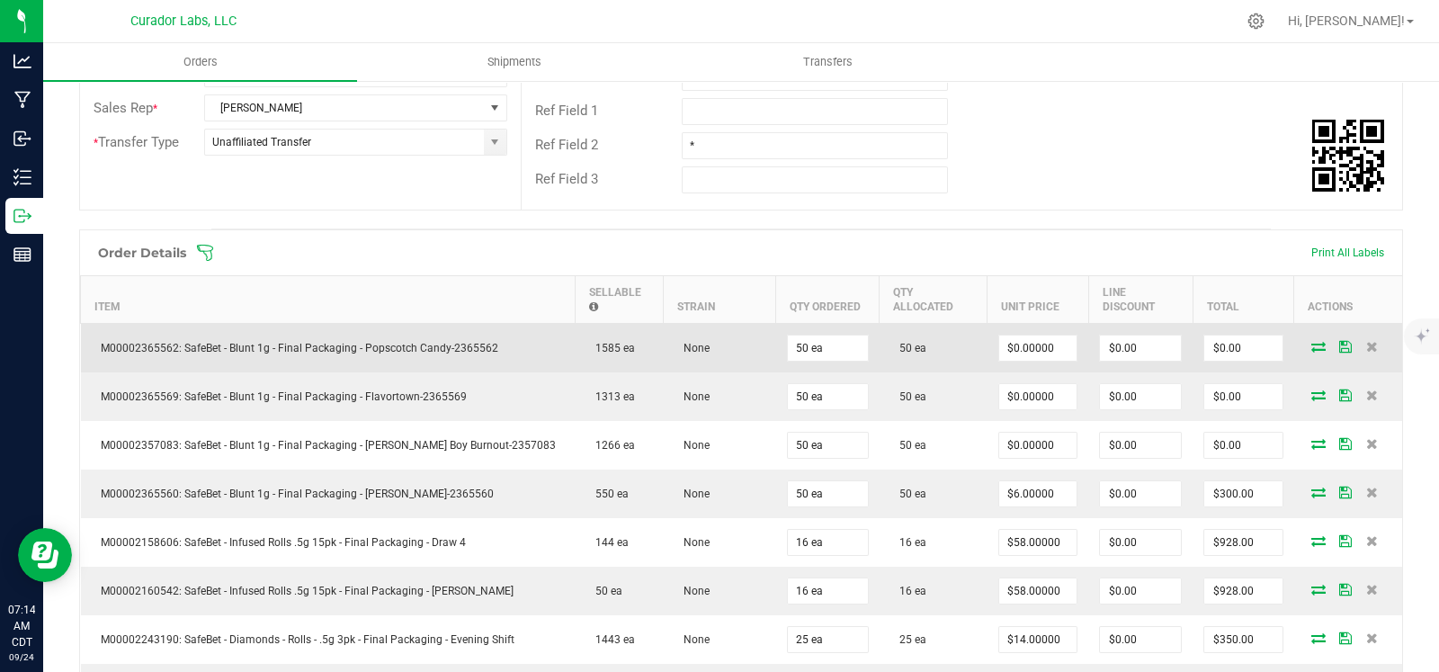
scroll to position [382, 0]
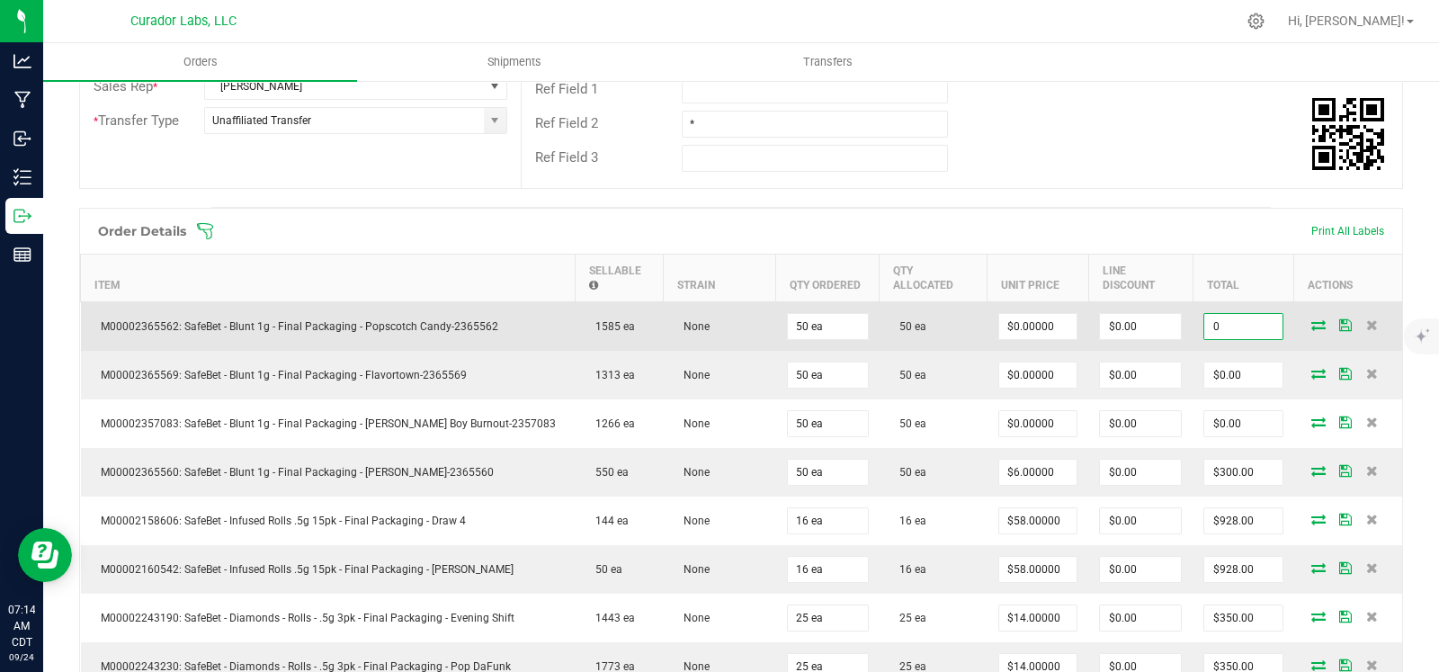
click at [1210, 327] on input "0" at bounding box center [1243, 326] width 78 height 25
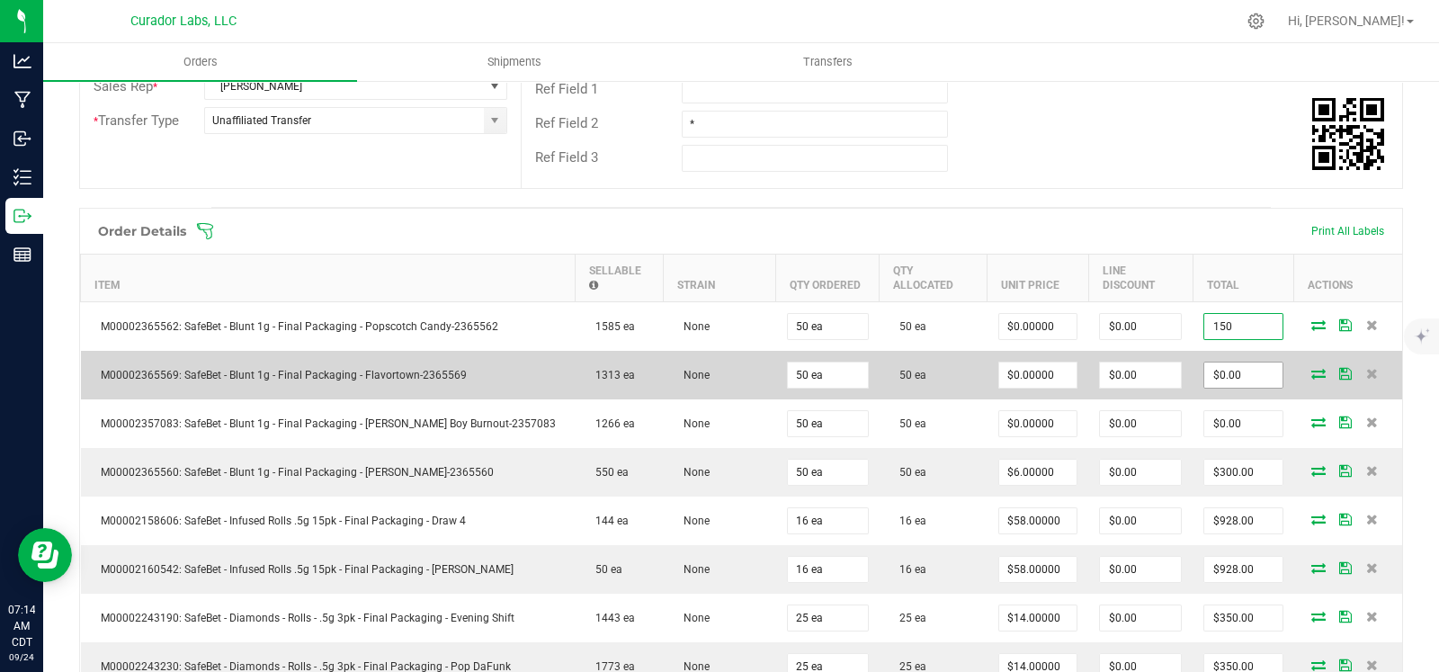
type input "150"
type input "$3.00000"
type input "$150.00"
click at [1214, 379] on input "0" at bounding box center [1243, 374] width 78 height 25
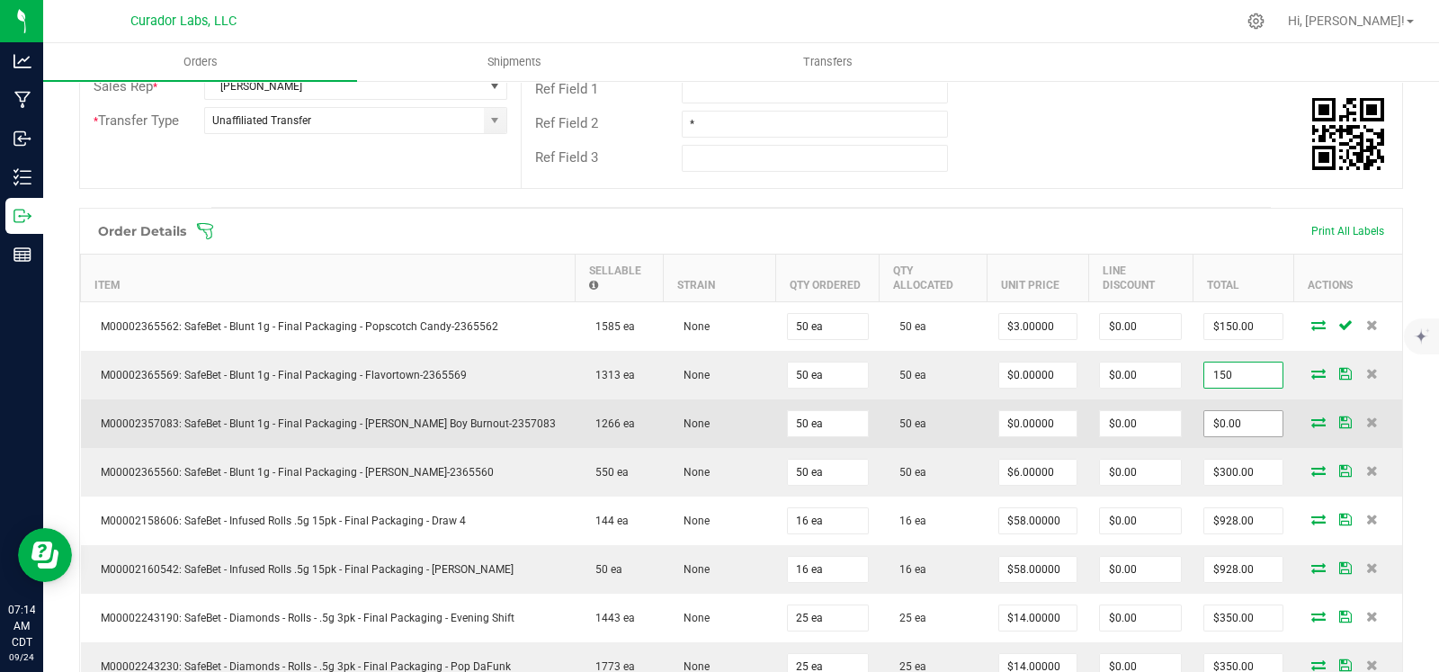
type input "150"
type input "$3.00000"
type input "$150.00"
click at [1215, 417] on input "0" at bounding box center [1243, 423] width 78 height 25
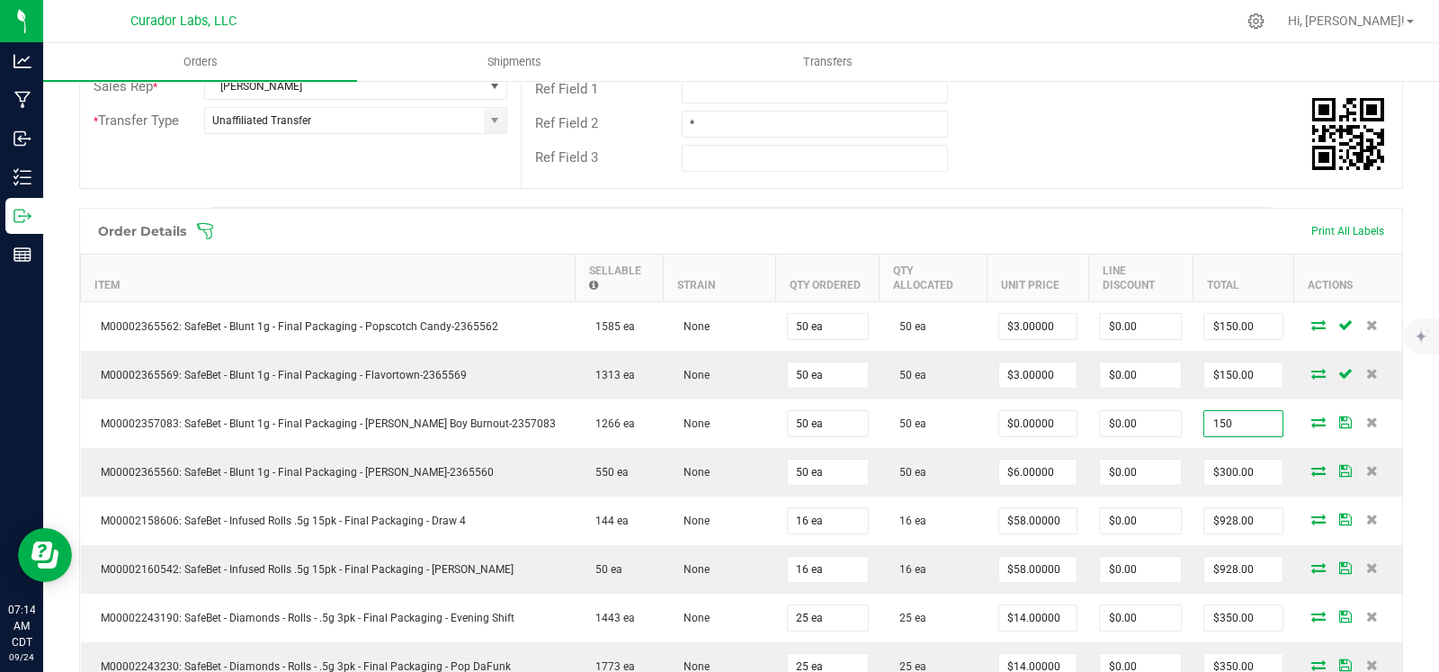
type input "150"
type input "$3.00000"
type input "$150.00"
click at [1181, 159] on div "Ref Field 3" at bounding box center [962, 158] width 880 height 34
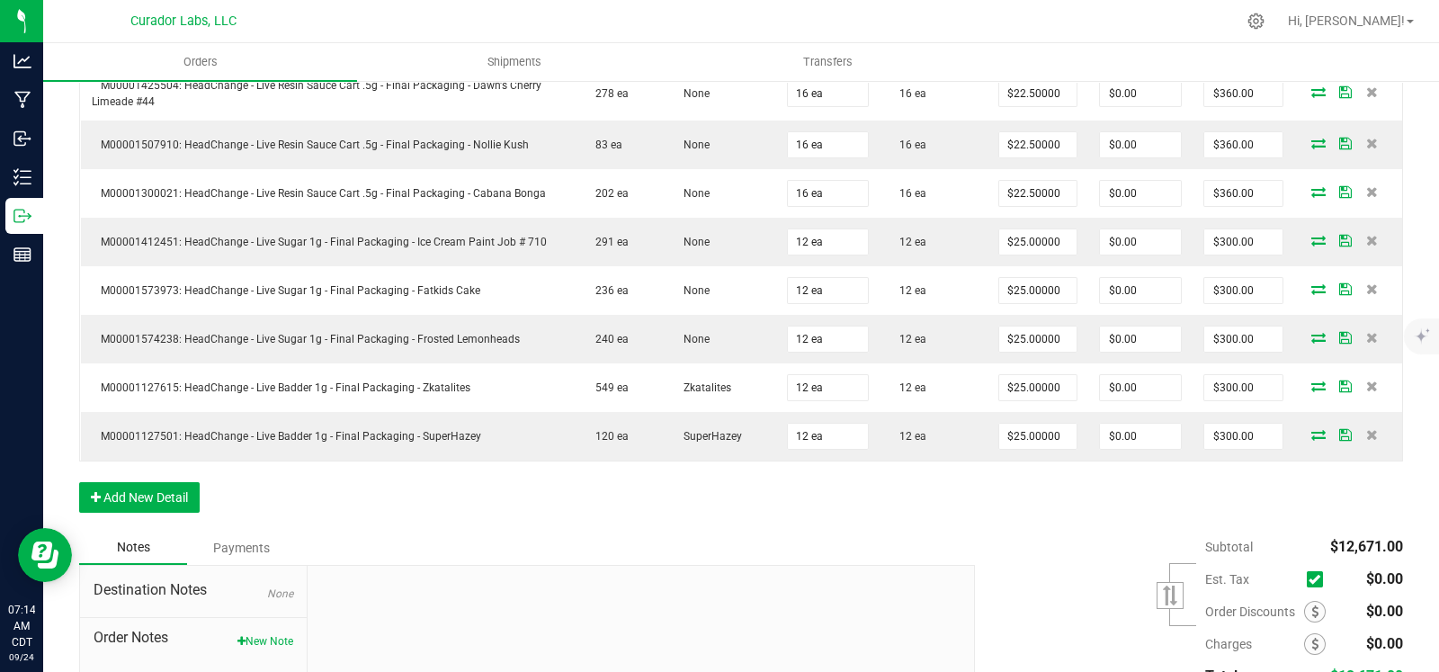
scroll to position [1765, 0]
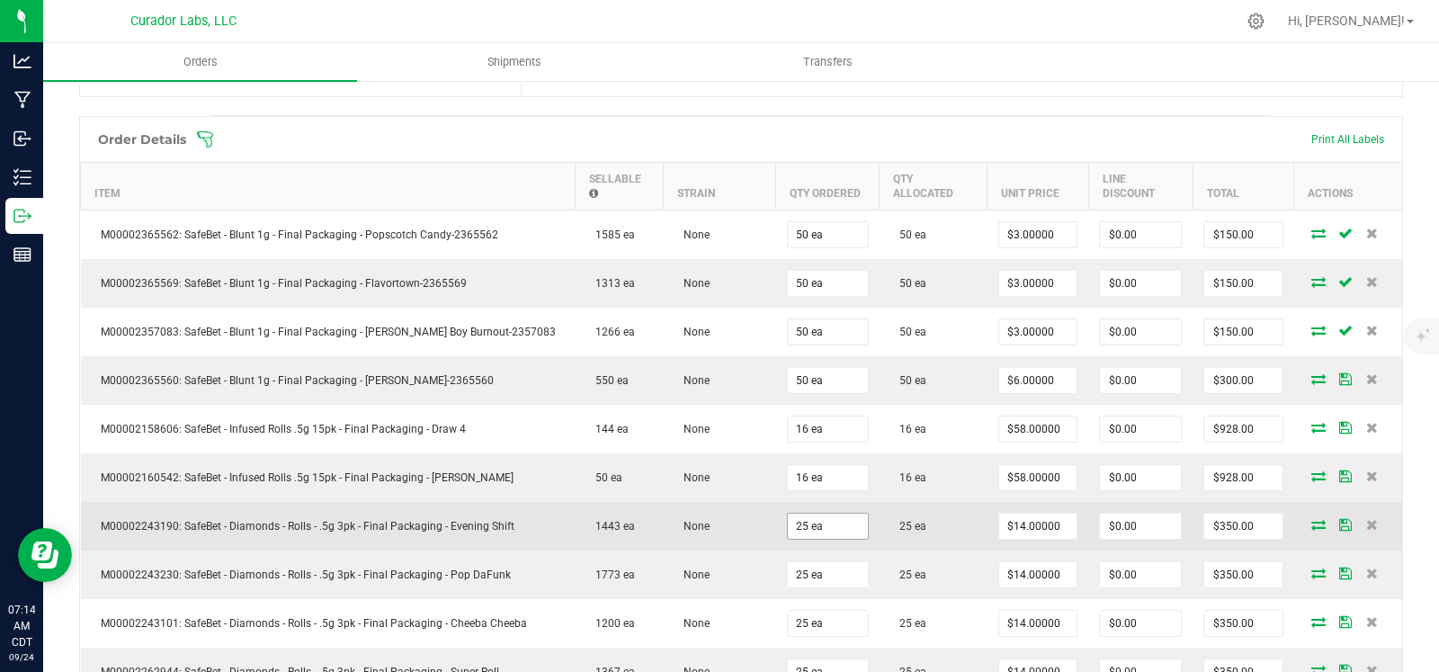
scroll to position [444, 0]
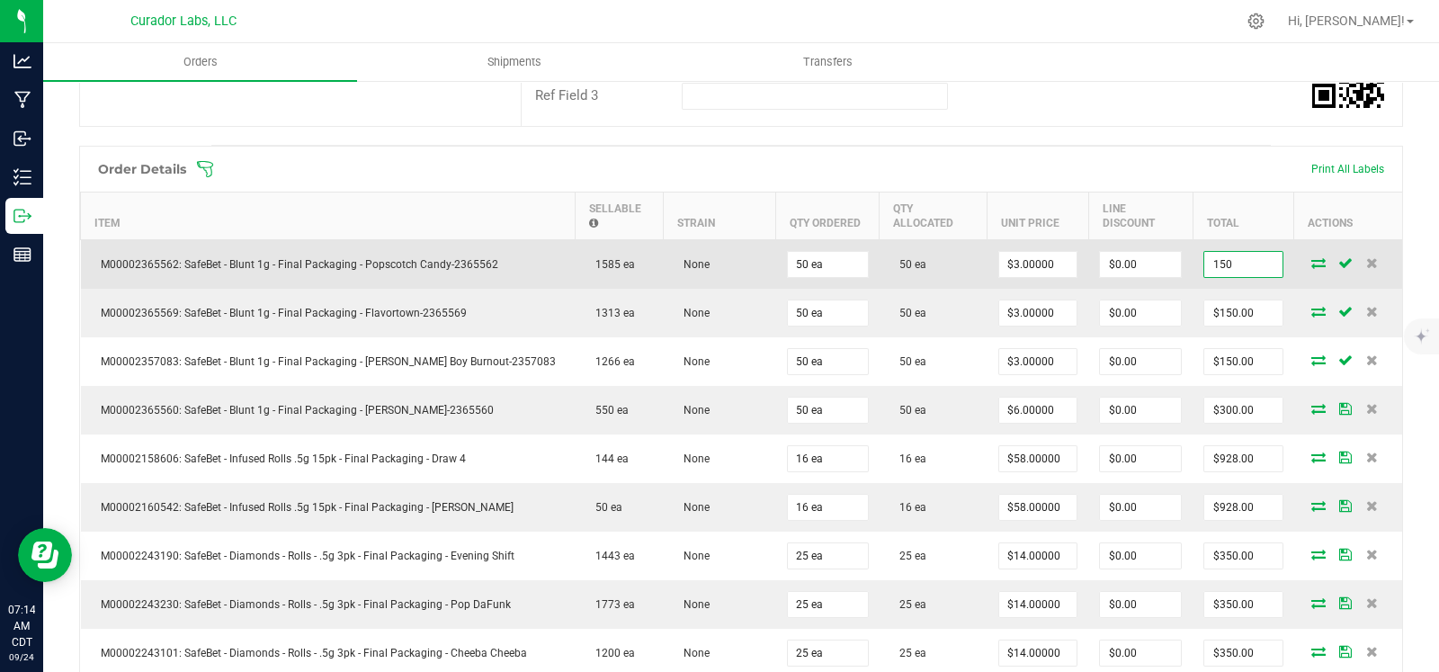
click at [1248, 263] on input "150" at bounding box center [1243, 264] width 78 height 25
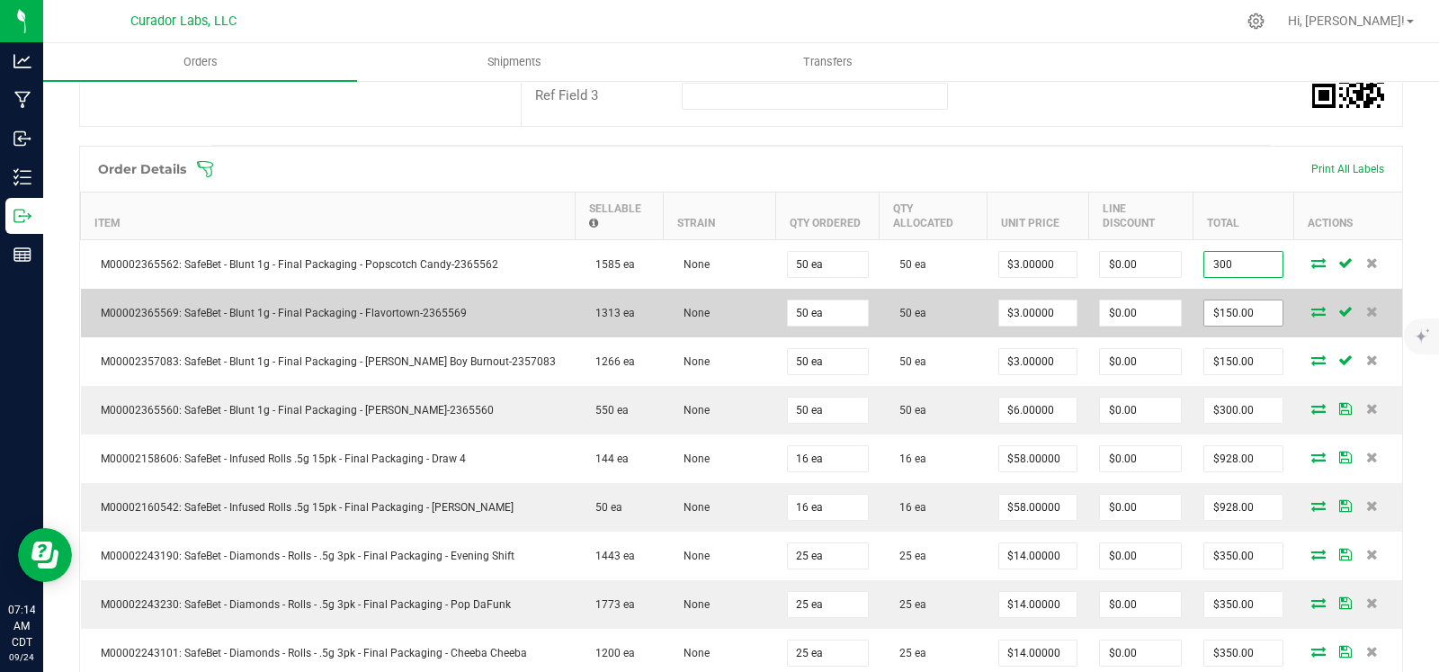
type input "300"
type input "$6.00000"
type input "$300.00"
click at [1230, 303] on input "150" at bounding box center [1243, 312] width 78 height 25
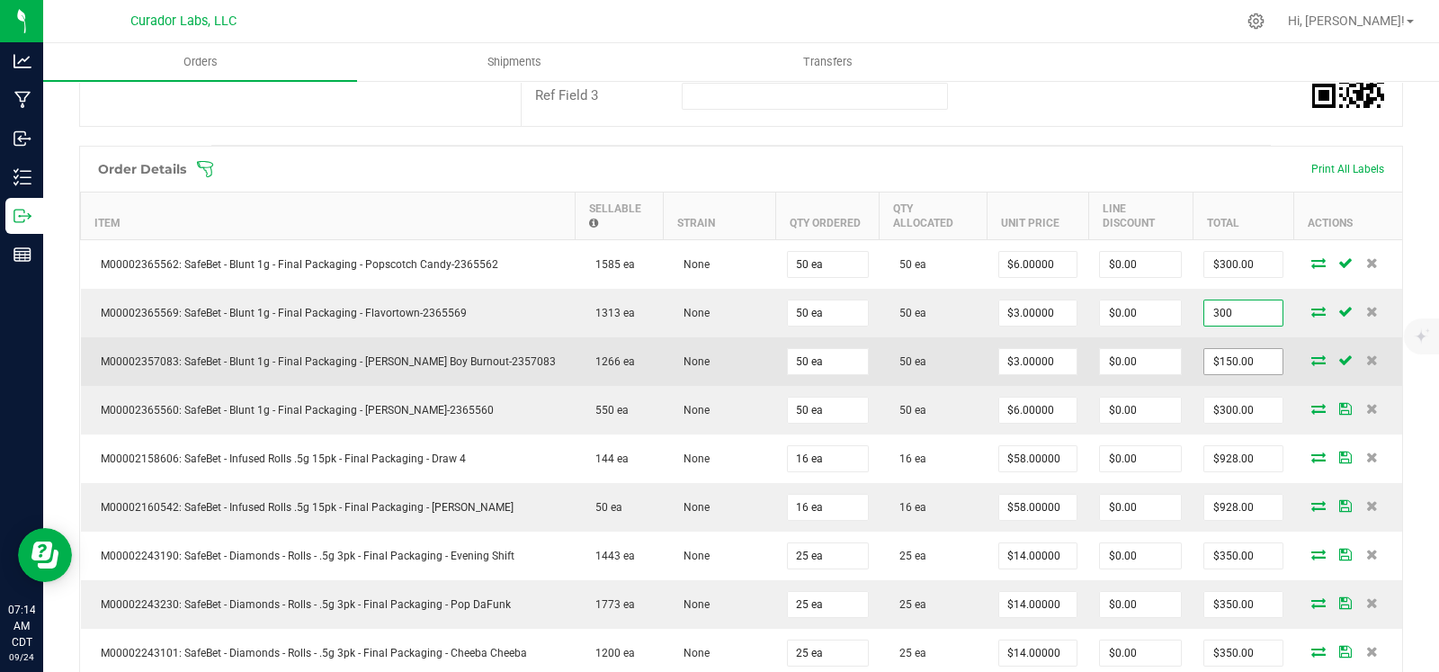
type input "300"
type input "$6.00000"
type input "$300.00"
click at [1234, 349] on input "150" at bounding box center [1243, 361] width 78 height 25
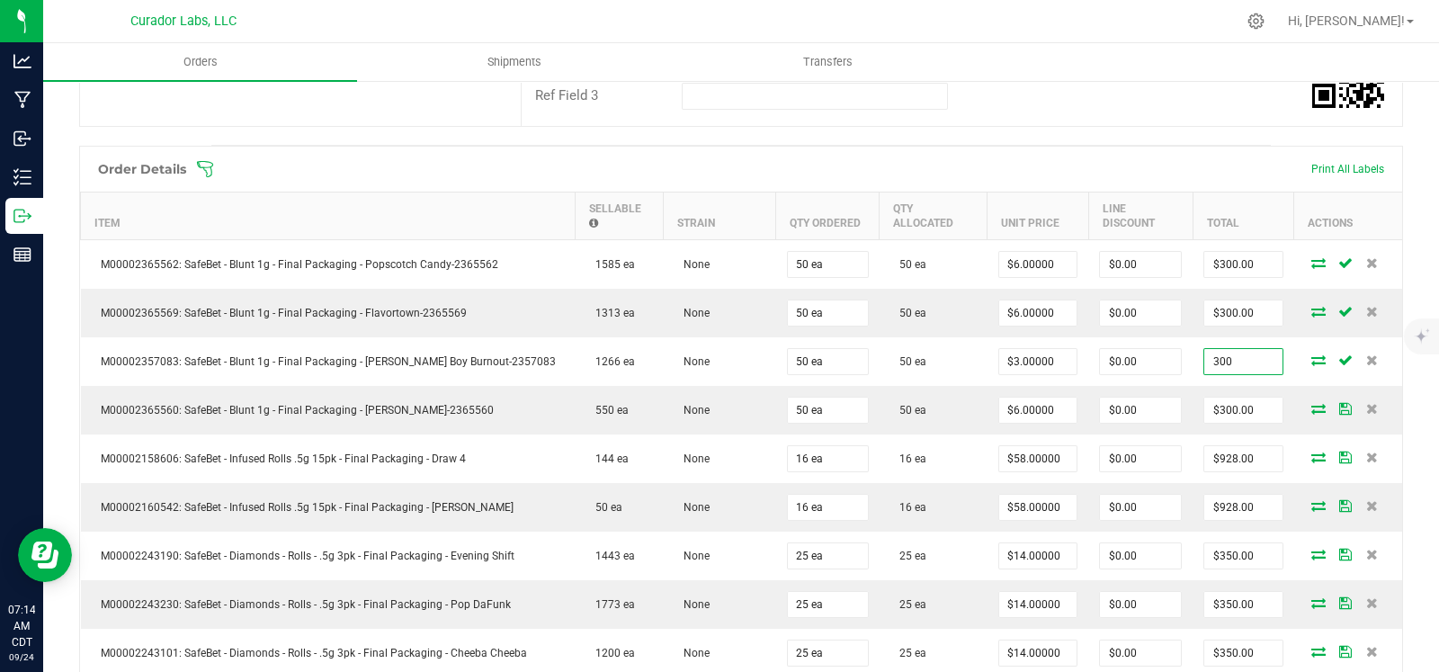
type input "300"
type input "$6.00000"
type input "$300.00"
click at [995, 106] on div "Ref Field 3" at bounding box center [962, 96] width 880 height 34
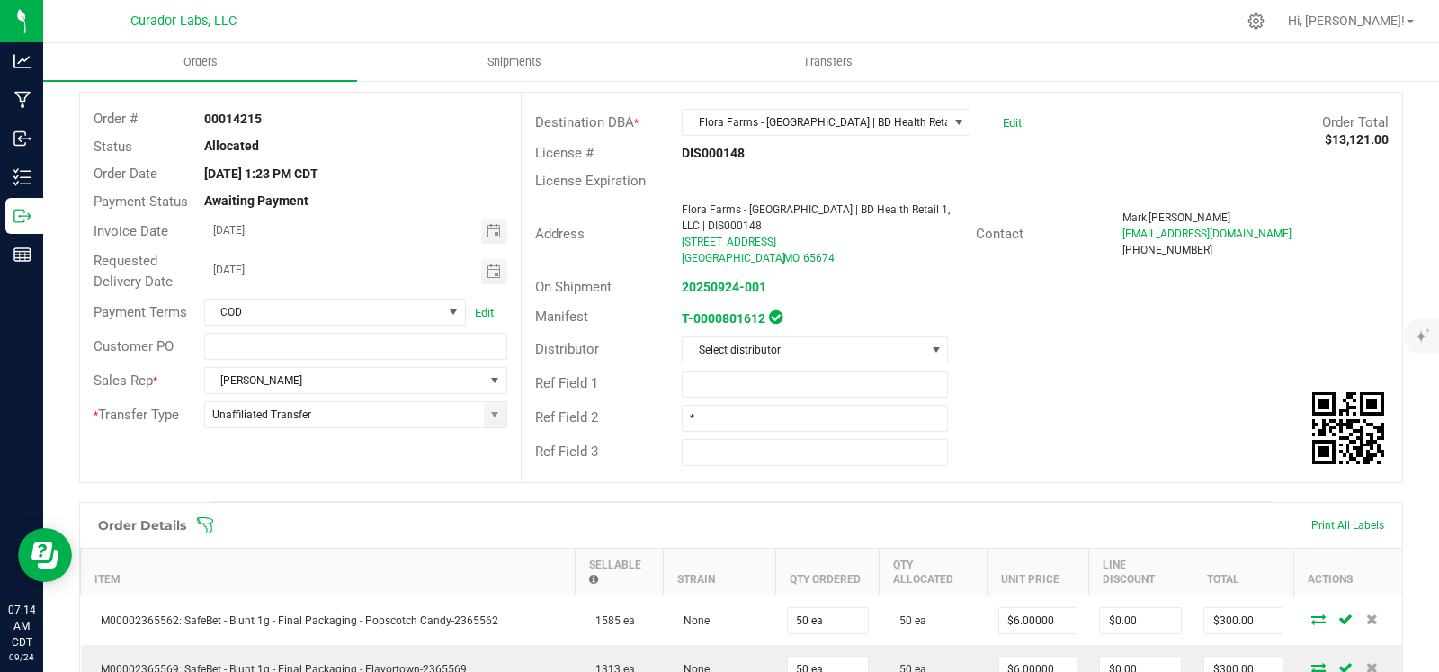
scroll to position [0, 0]
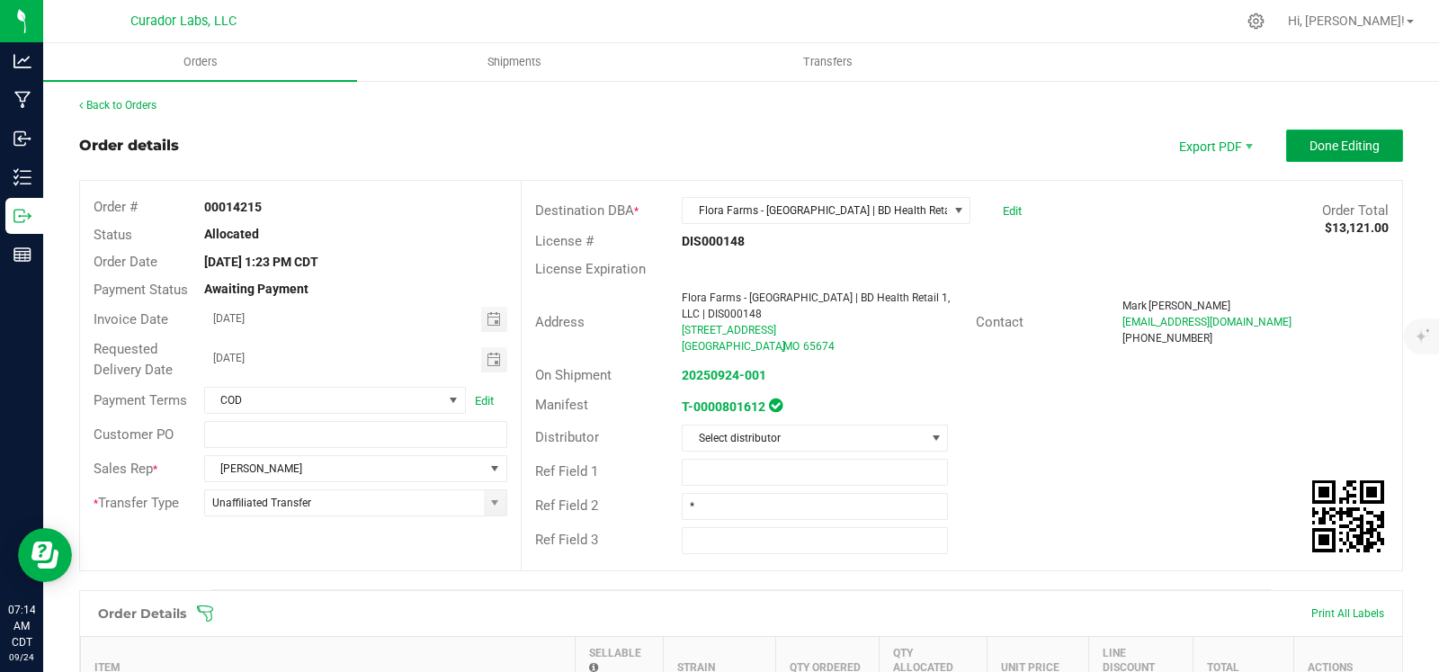
click at [1315, 152] on span "Done Editing" at bounding box center [1344, 146] width 70 height 14
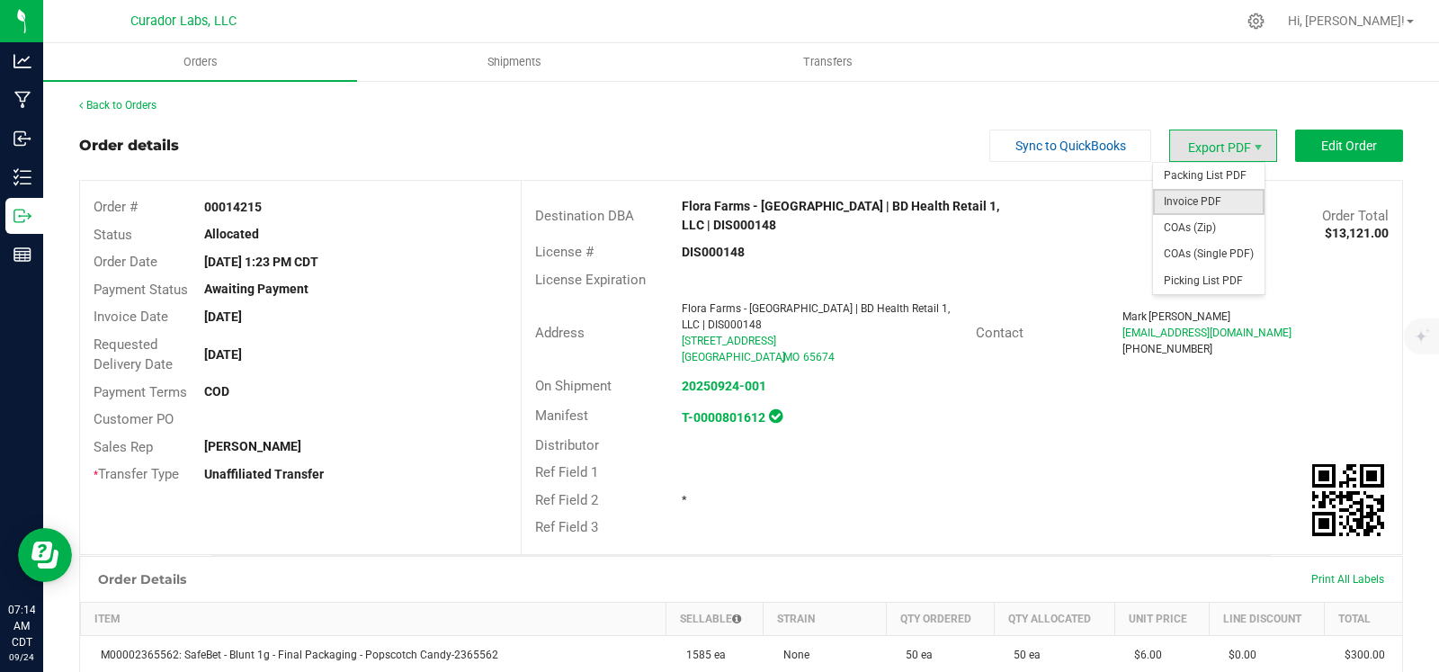
click at [1213, 205] on span "Invoice PDF" at bounding box center [1209, 202] width 112 height 26
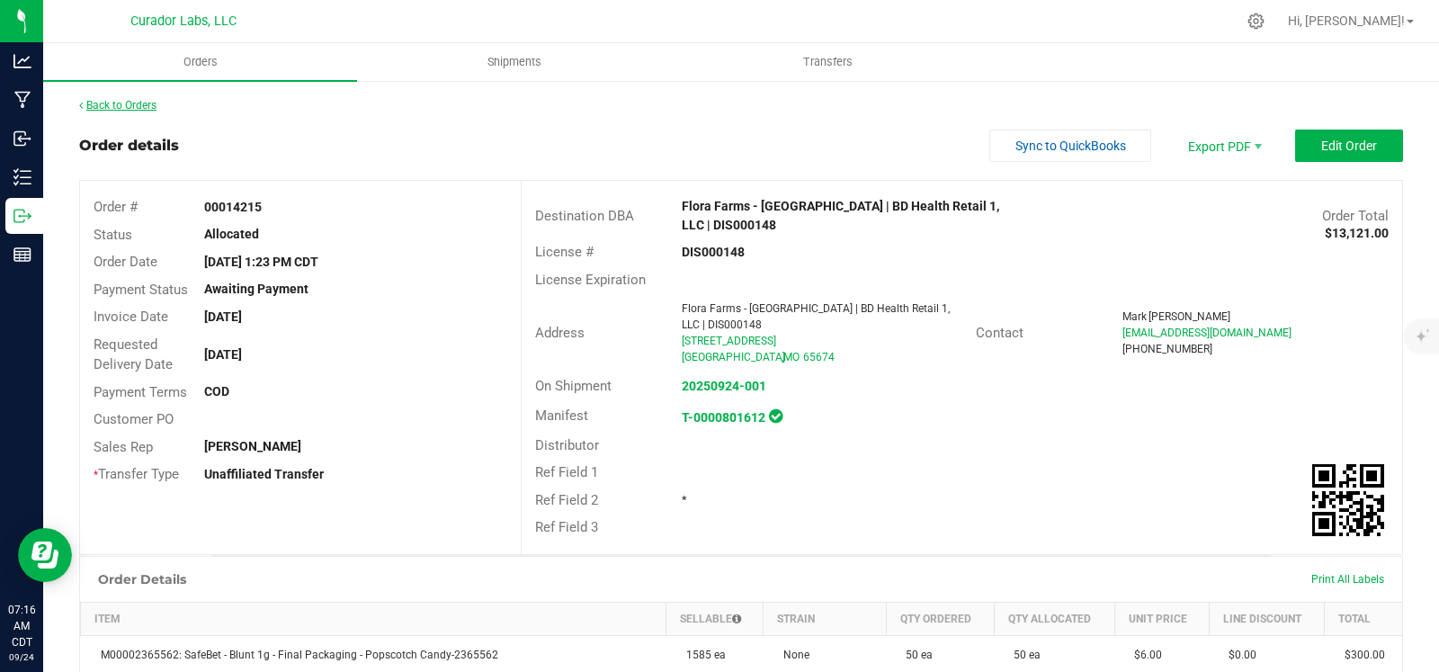
click at [127, 105] on link "Back to Orders" at bounding box center [117, 105] width 77 height 13
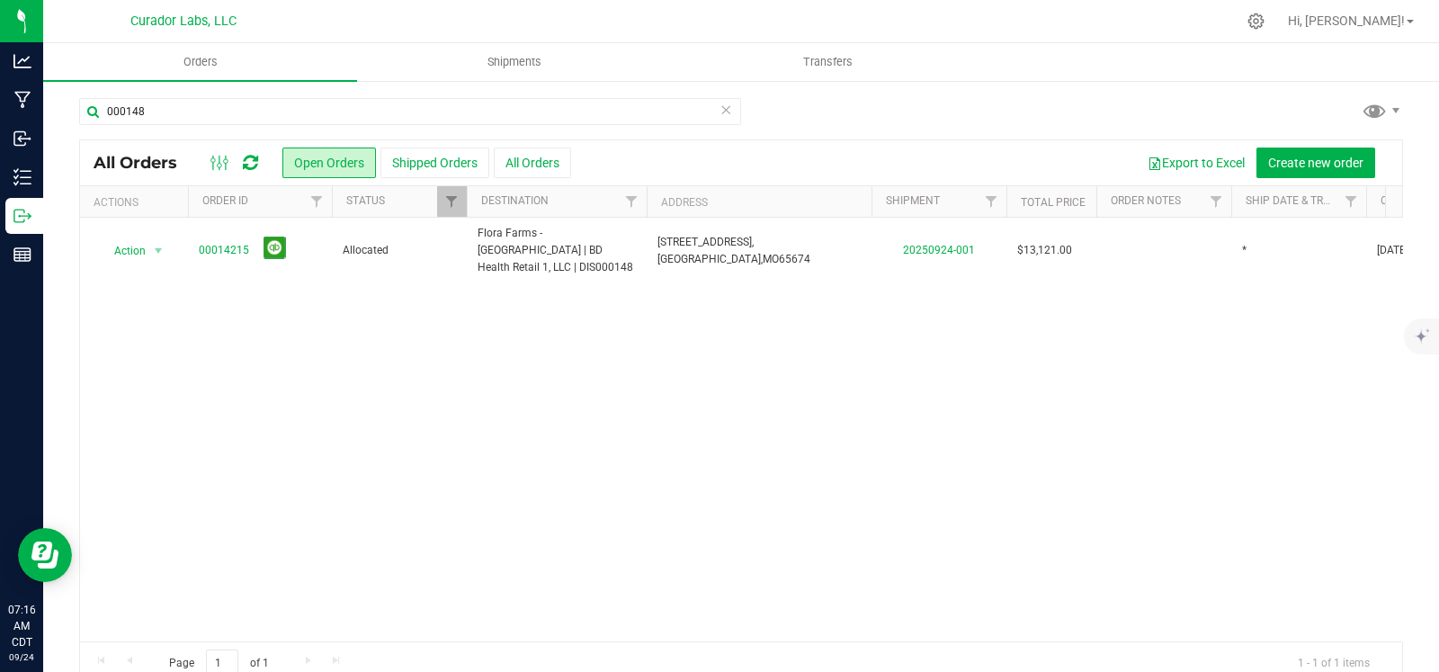
click at [719, 109] on icon at bounding box center [725, 109] width 13 height 22
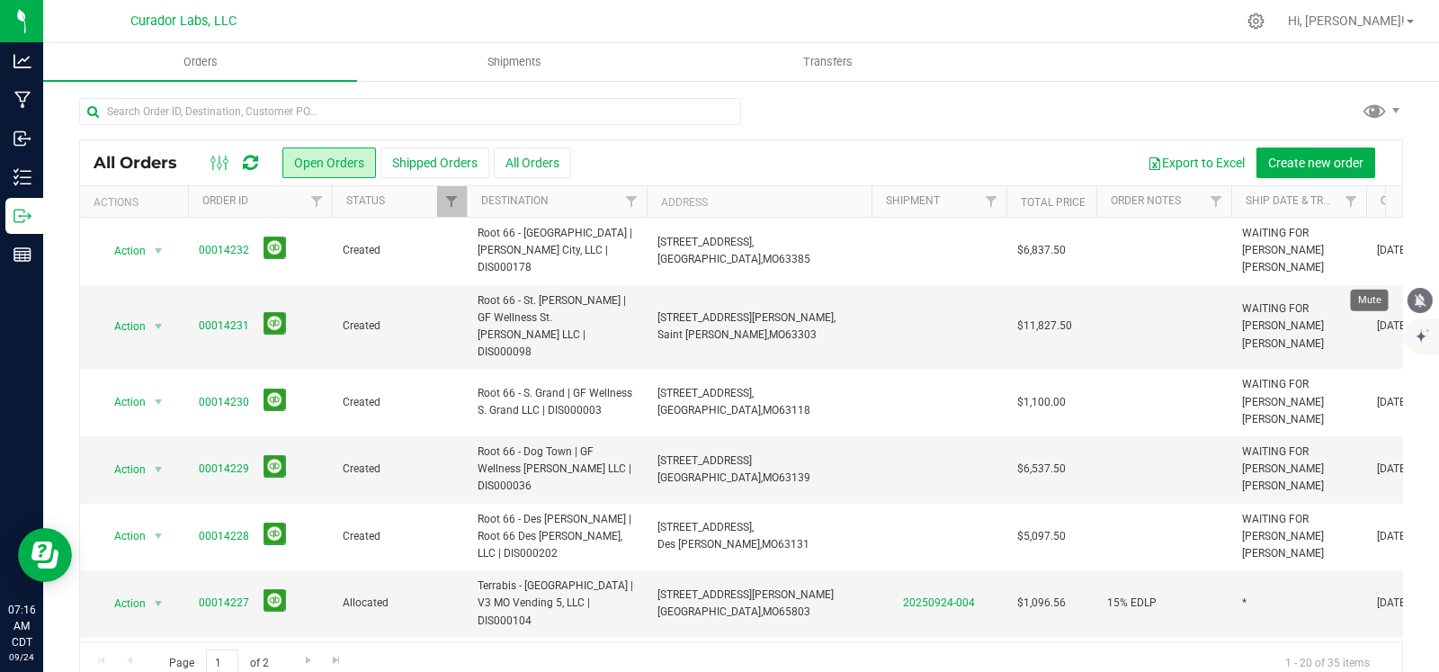
click at [1417, 299] on icon "mute" at bounding box center [1421, 299] width 12 height 13
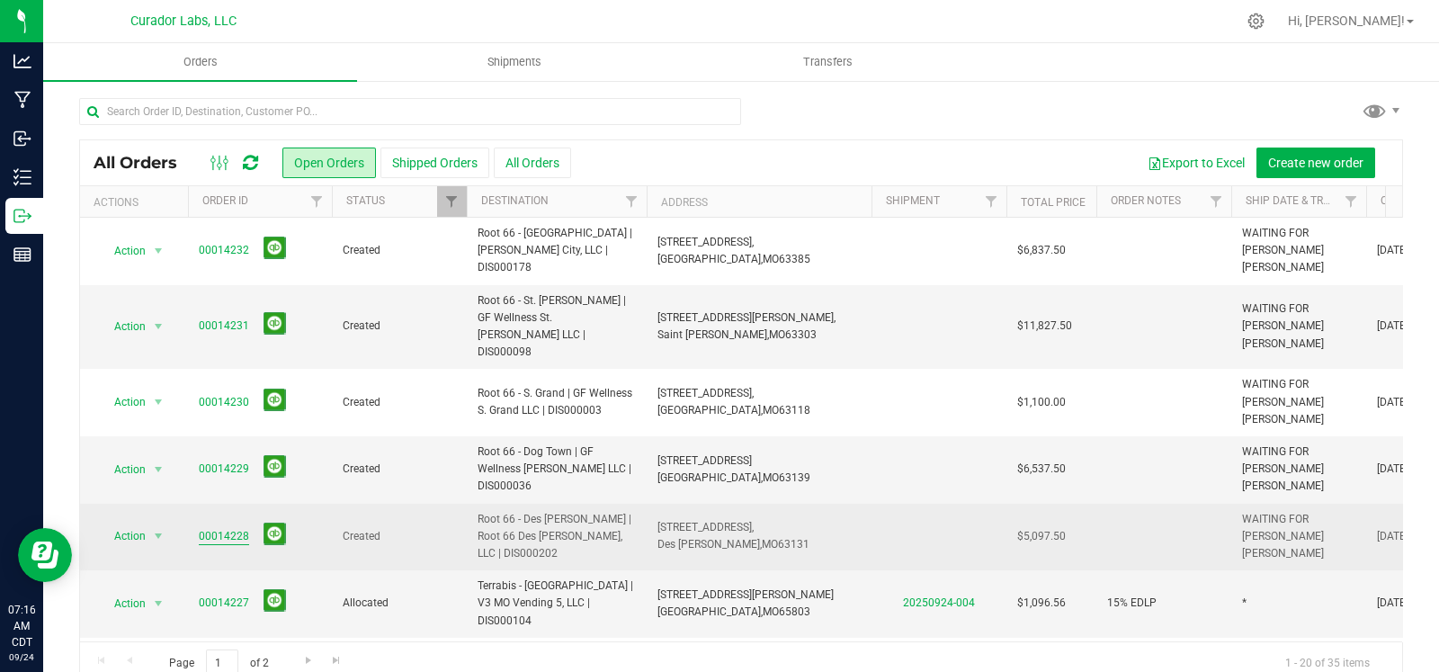
click at [235, 528] on link "00014228" at bounding box center [224, 536] width 50 height 17
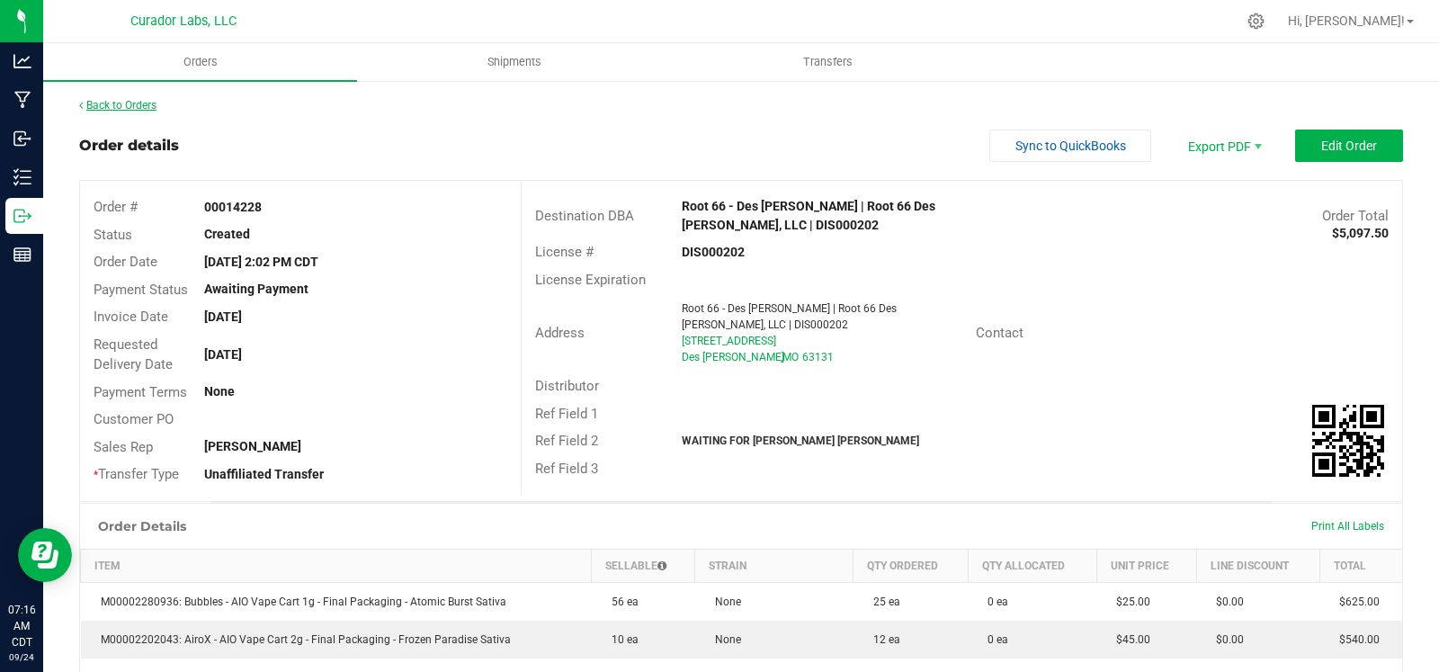
click at [136, 102] on link "Back to Orders" at bounding box center [117, 105] width 77 height 13
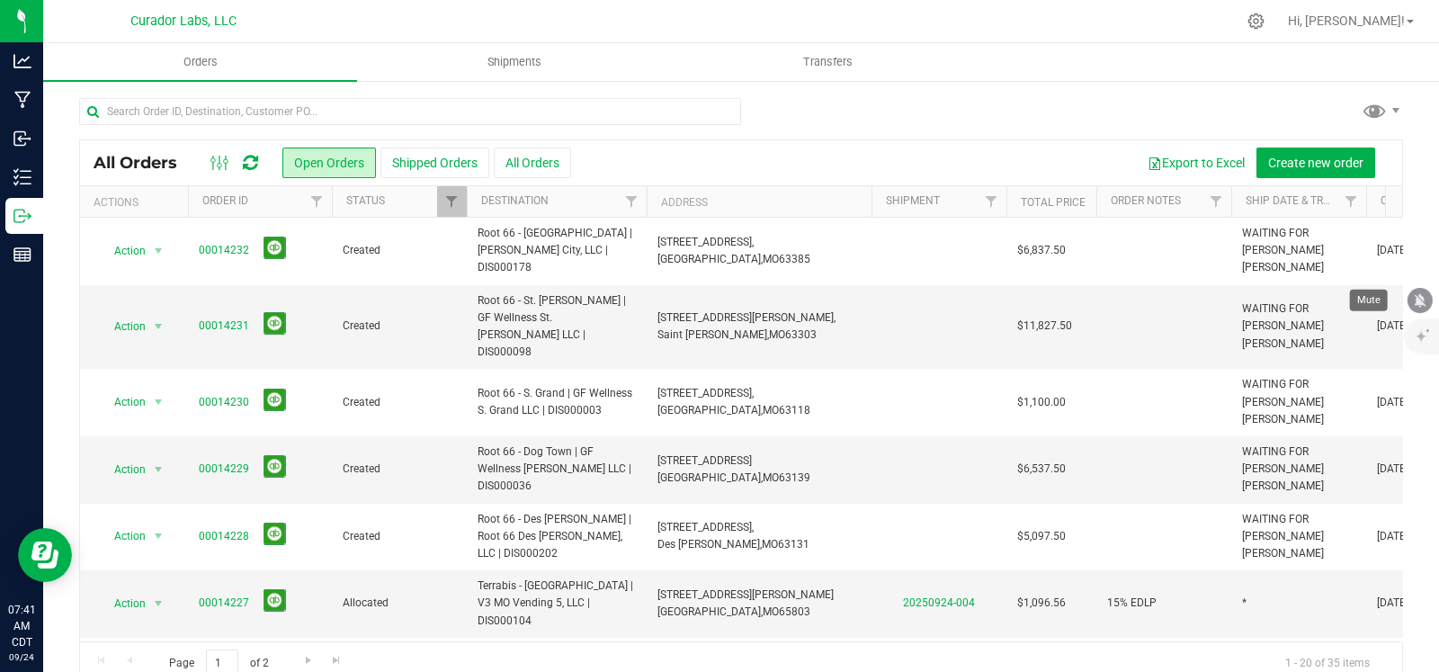
drag, startPoint x: 1422, startPoint y: 317, endPoint x: 1420, endPoint y: 299, distance: 18.1
click at [1421, 299] on icon "mute" at bounding box center [1420, 300] width 16 height 16
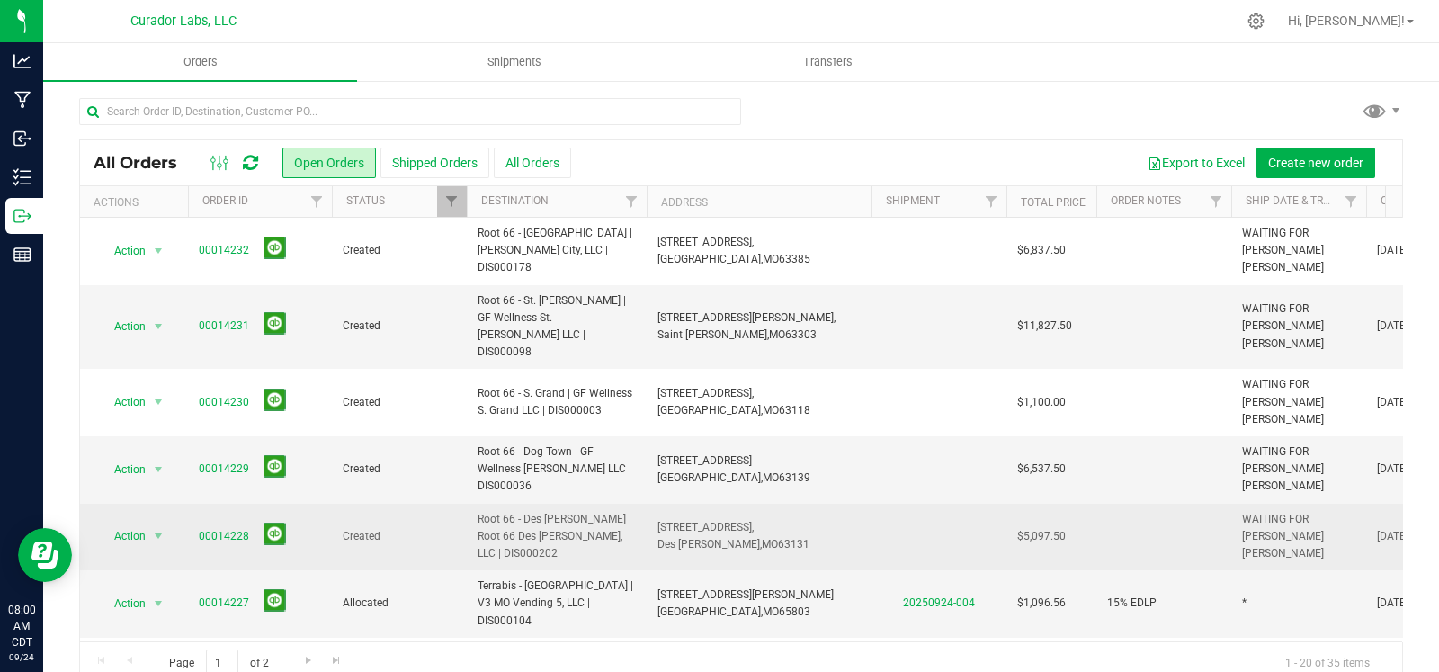
click at [591, 511] on span "Root 66 - Des [PERSON_NAME] | Root 66 Des [PERSON_NAME], LLC | DIS000202" at bounding box center [557, 537] width 158 height 52
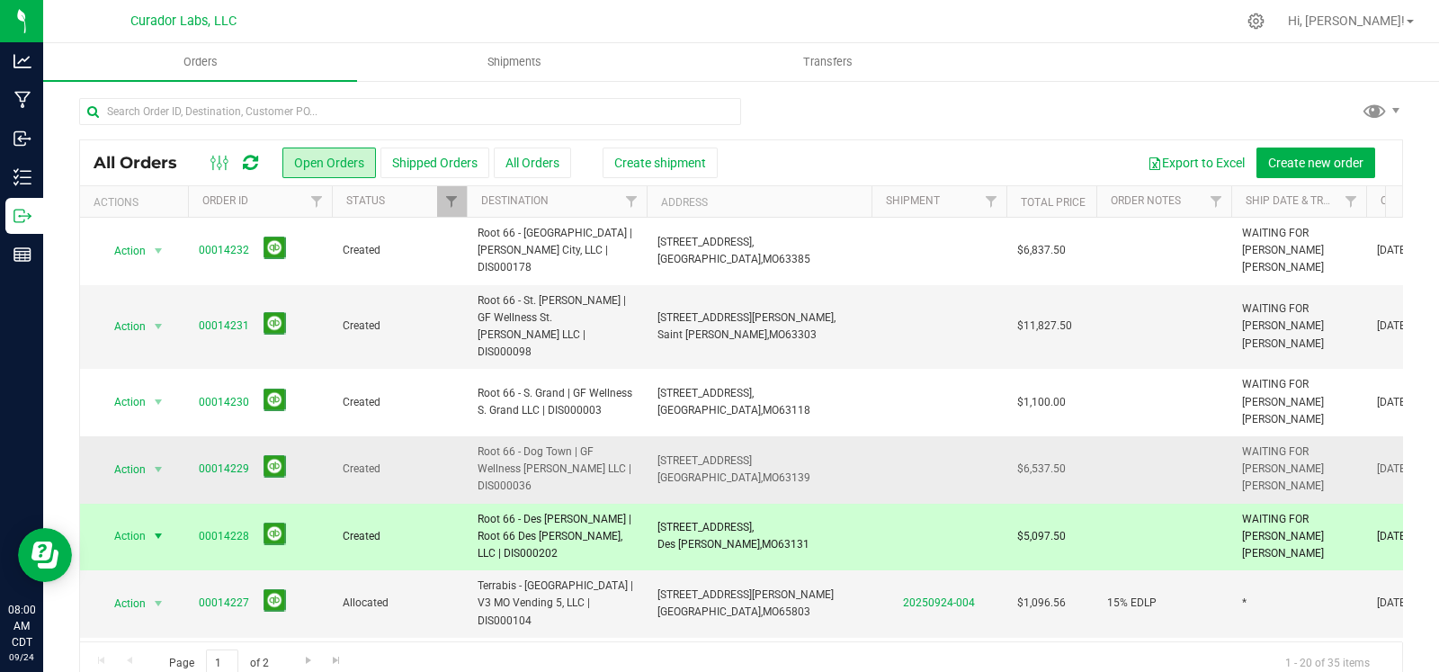
click at [573, 443] on span "Root 66 - Dog Town | GF Wellness [PERSON_NAME] LLC | DIS000036" at bounding box center [557, 469] width 158 height 52
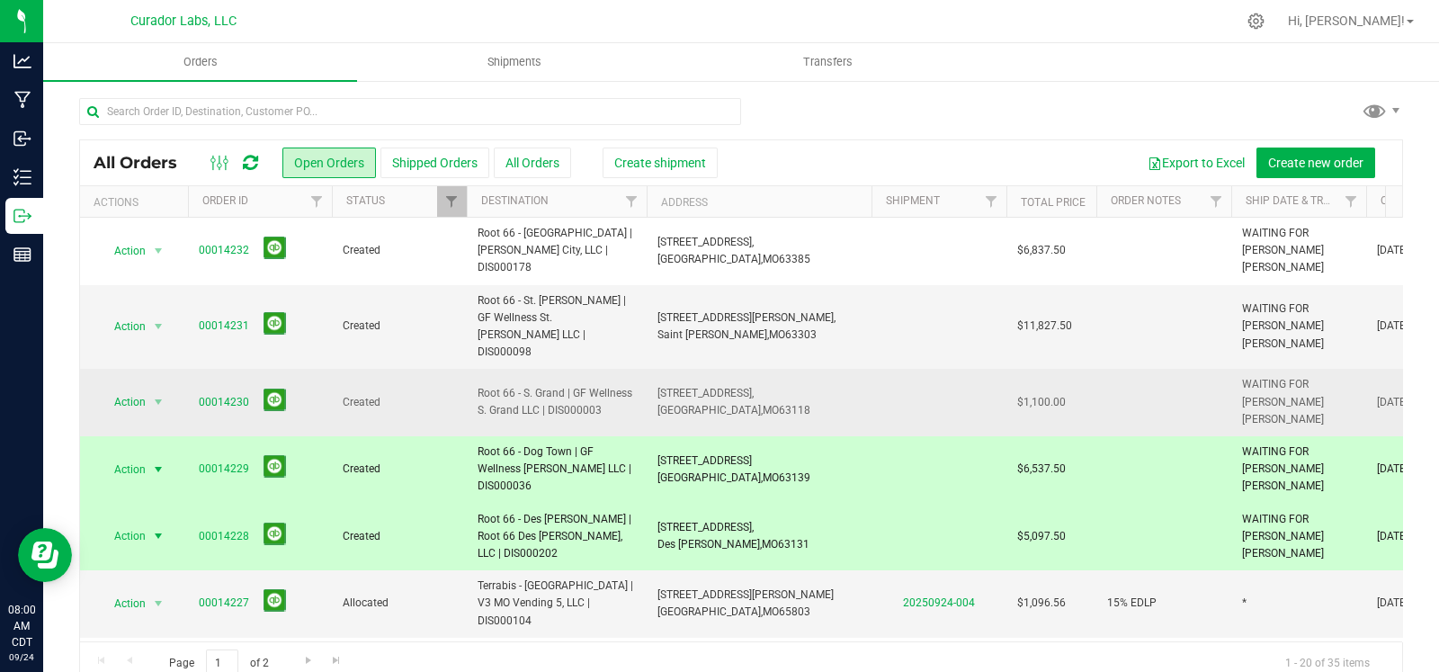
click at [570, 385] on span "Root 66 - S. Grand | GF Wellness S. Grand LLC | DIS000003" at bounding box center [557, 402] width 158 height 34
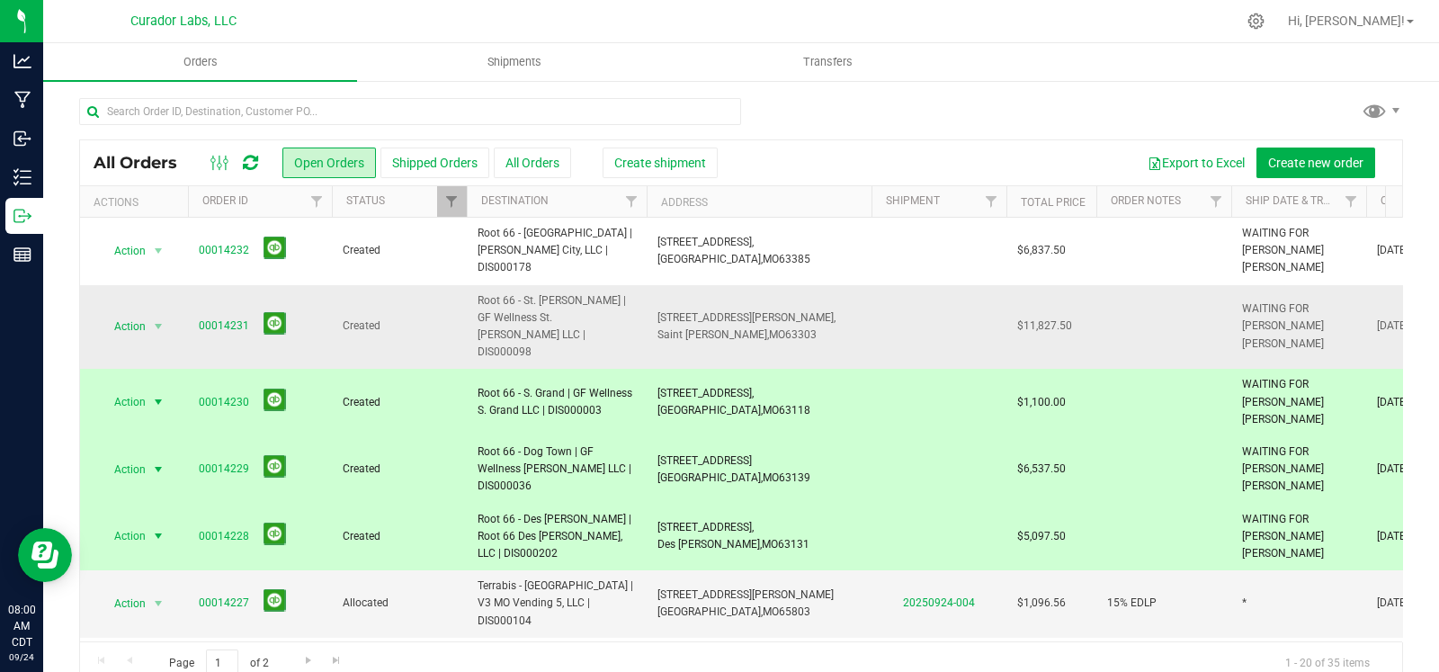
click at [571, 295] on span "Root 66 - St. [PERSON_NAME] | GF Wellness St. [PERSON_NAME] LLC | DIS000098" at bounding box center [557, 326] width 158 height 69
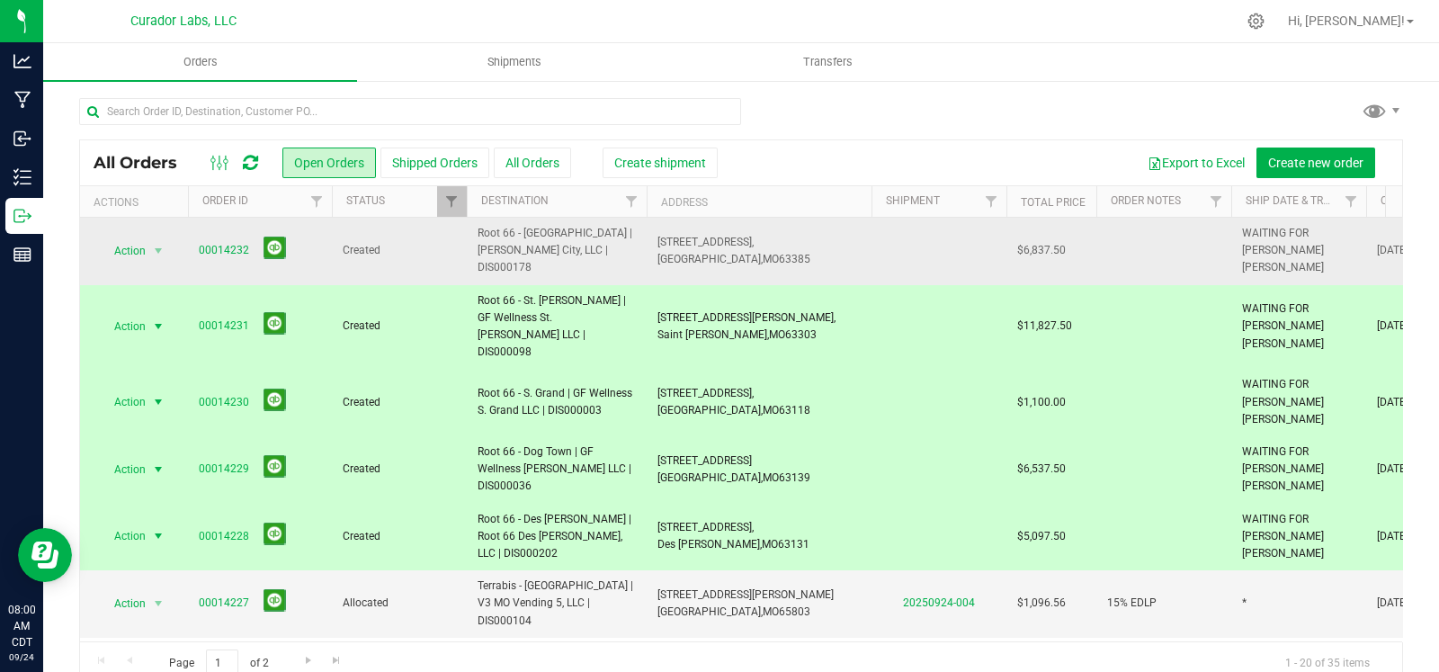
click at [571, 260] on td "Root 66 - [GEOGRAPHIC_DATA] | [PERSON_NAME] City, LLC | DIS000178" at bounding box center [557, 251] width 180 height 67
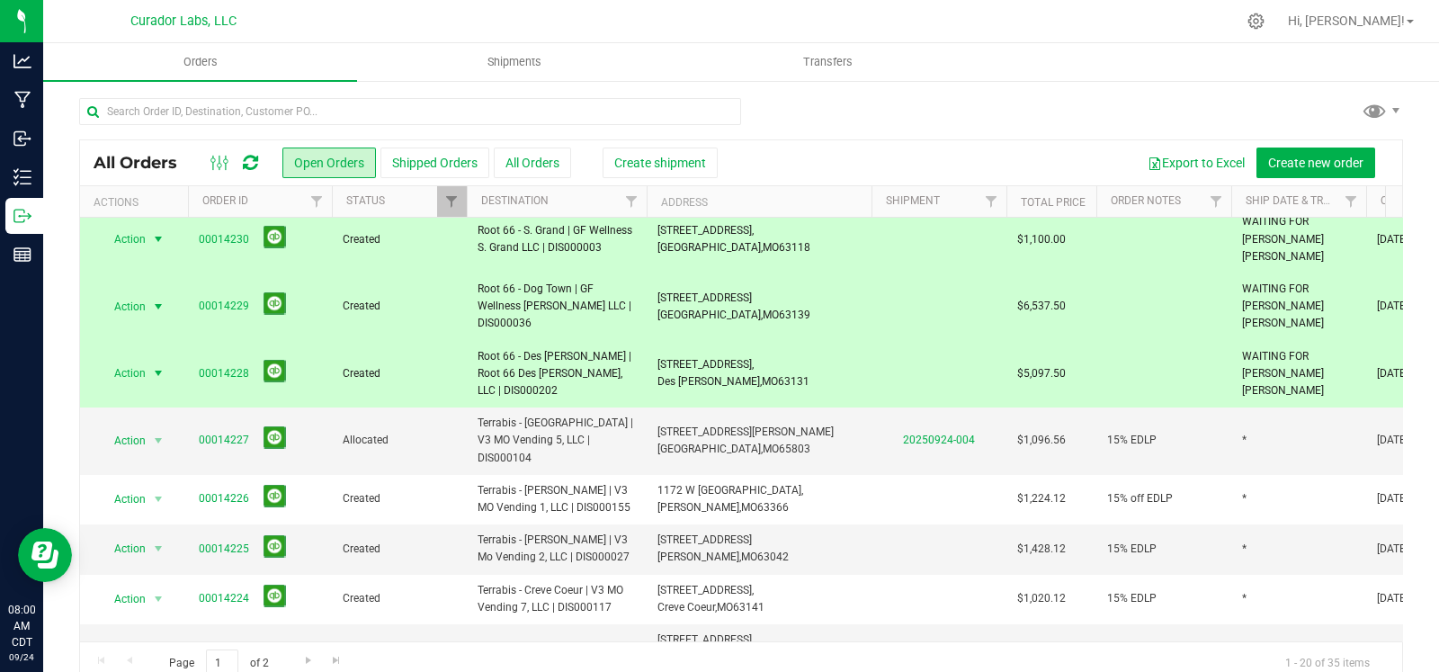
scroll to position [166, 0]
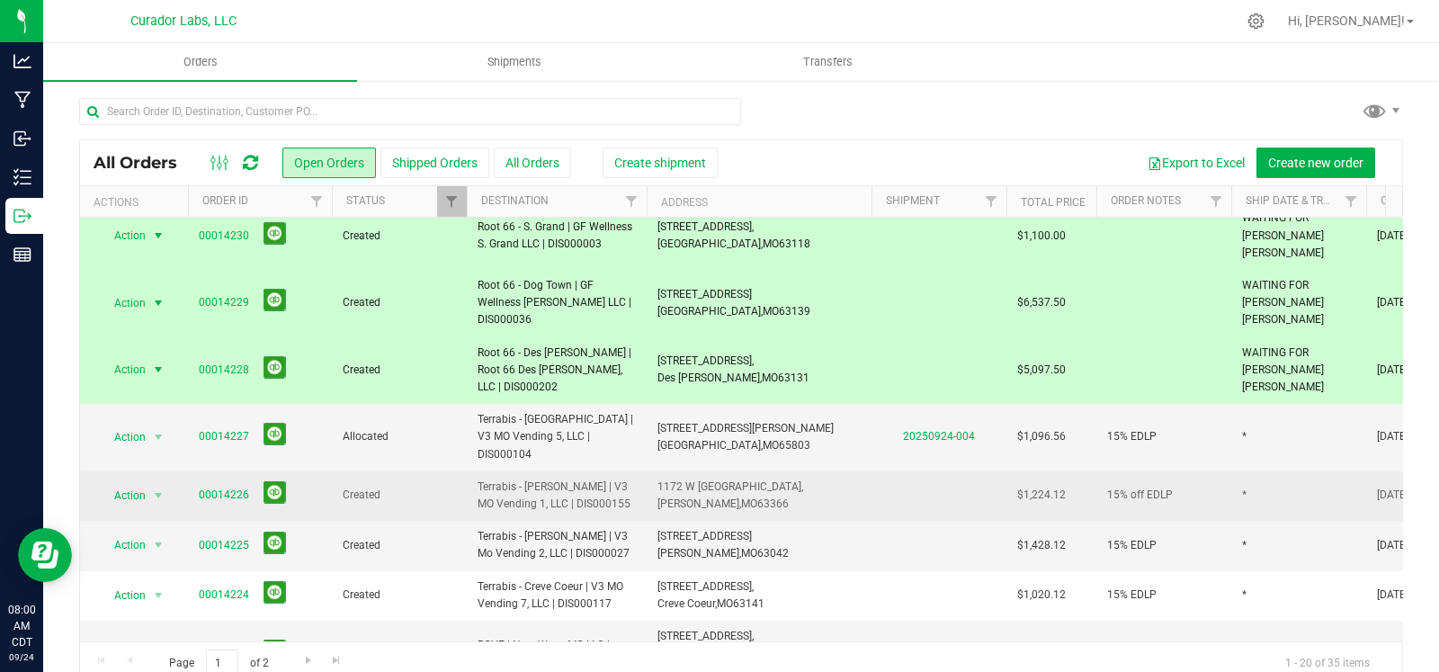
click at [563, 478] on span "Terrabis - [PERSON_NAME] | V3 MO Vending 1, LLC | DIS000155" at bounding box center [557, 495] width 158 height 34
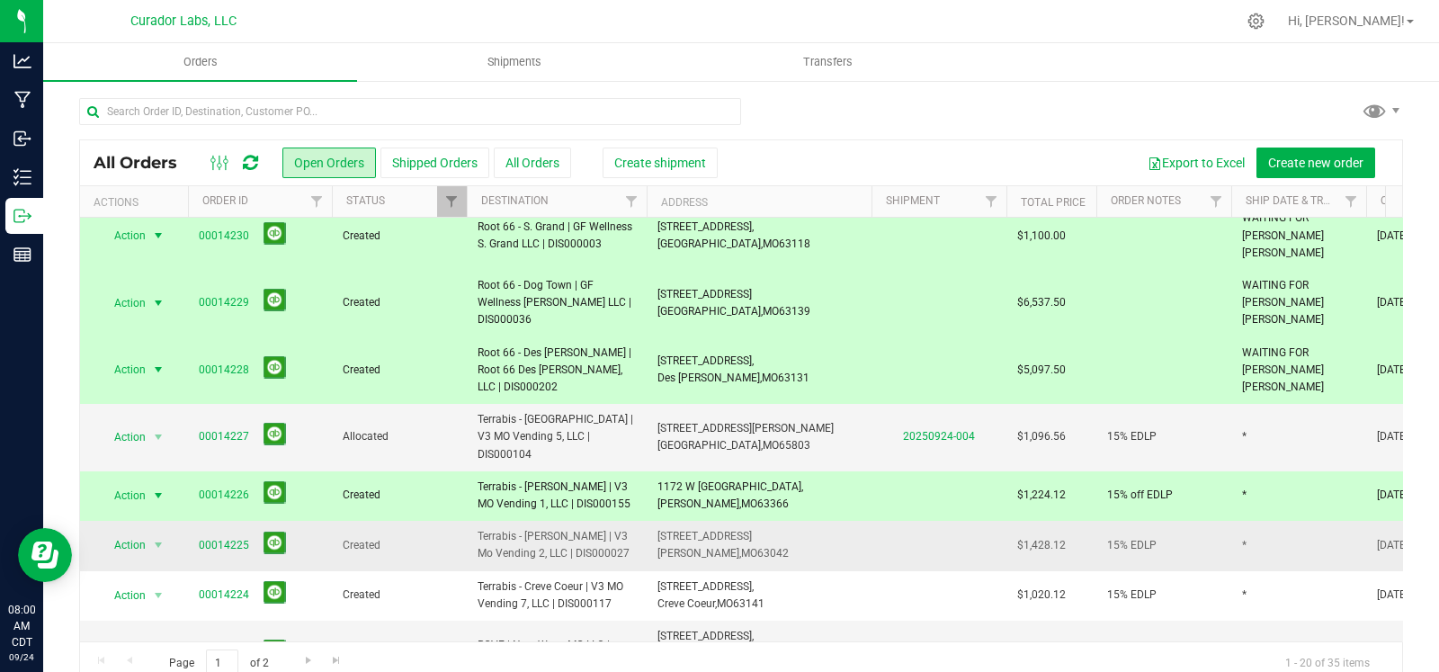
click at [551, 528] on span "Terrabis - [PERSON_NAME] | V3 Mo Vending 2, LLC | DIS000027" at bounding box center [557, 545] width 158 height 34
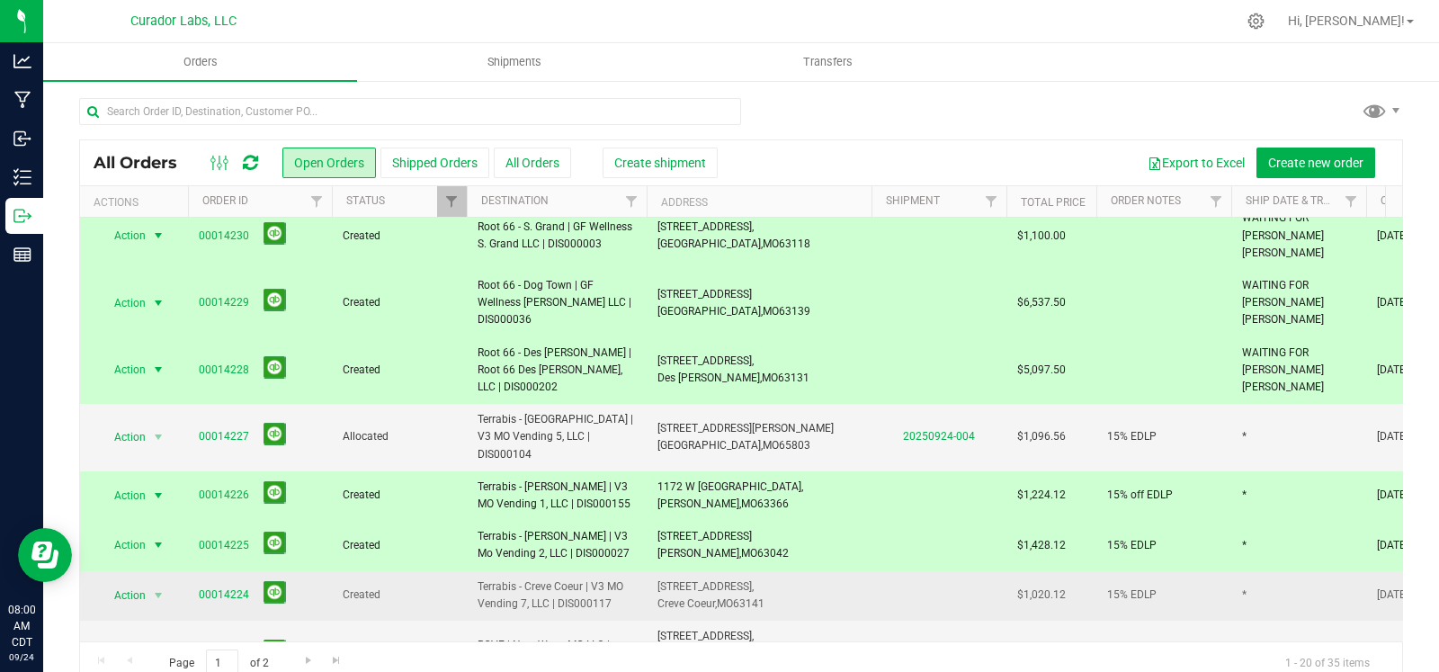
click at [549, 578] on span "Terrabis - Creve Coeur | V3 MO Vending 7, LLC | DIS000117" at bounding box center [557, 595] width 158 height 34
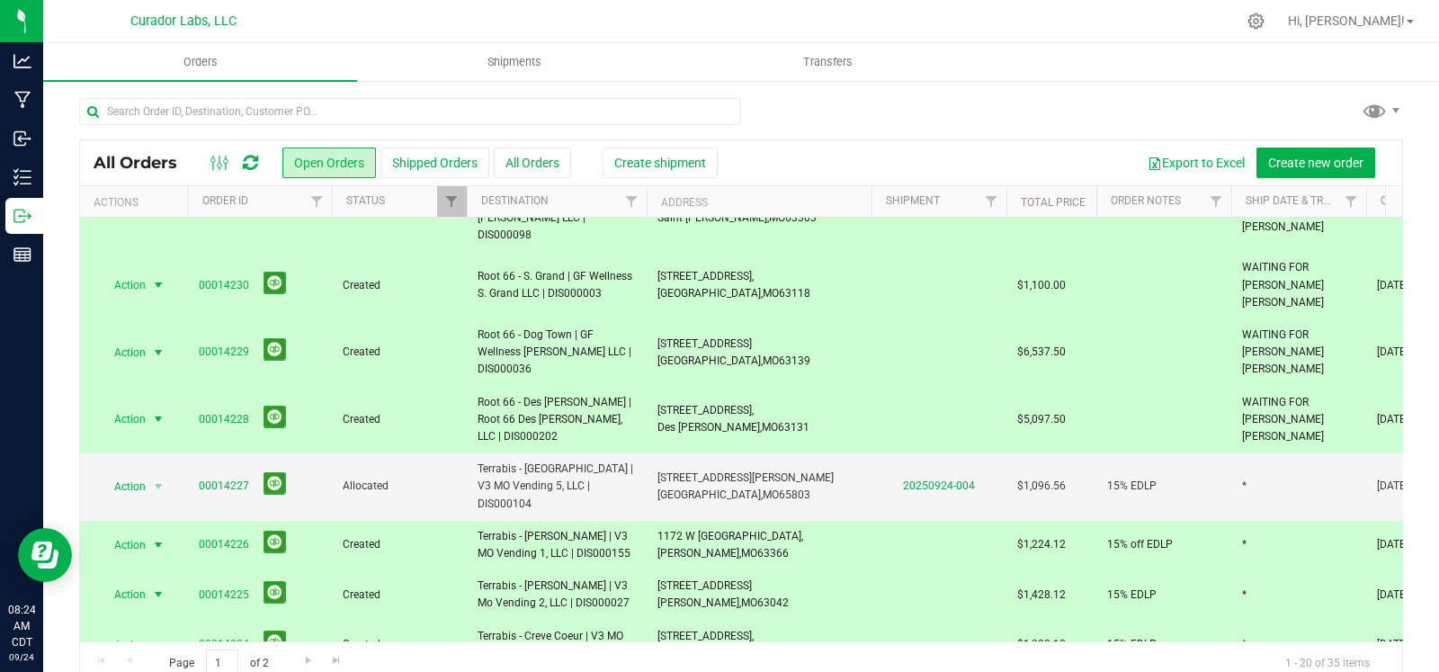
scroll to position [179, 0]
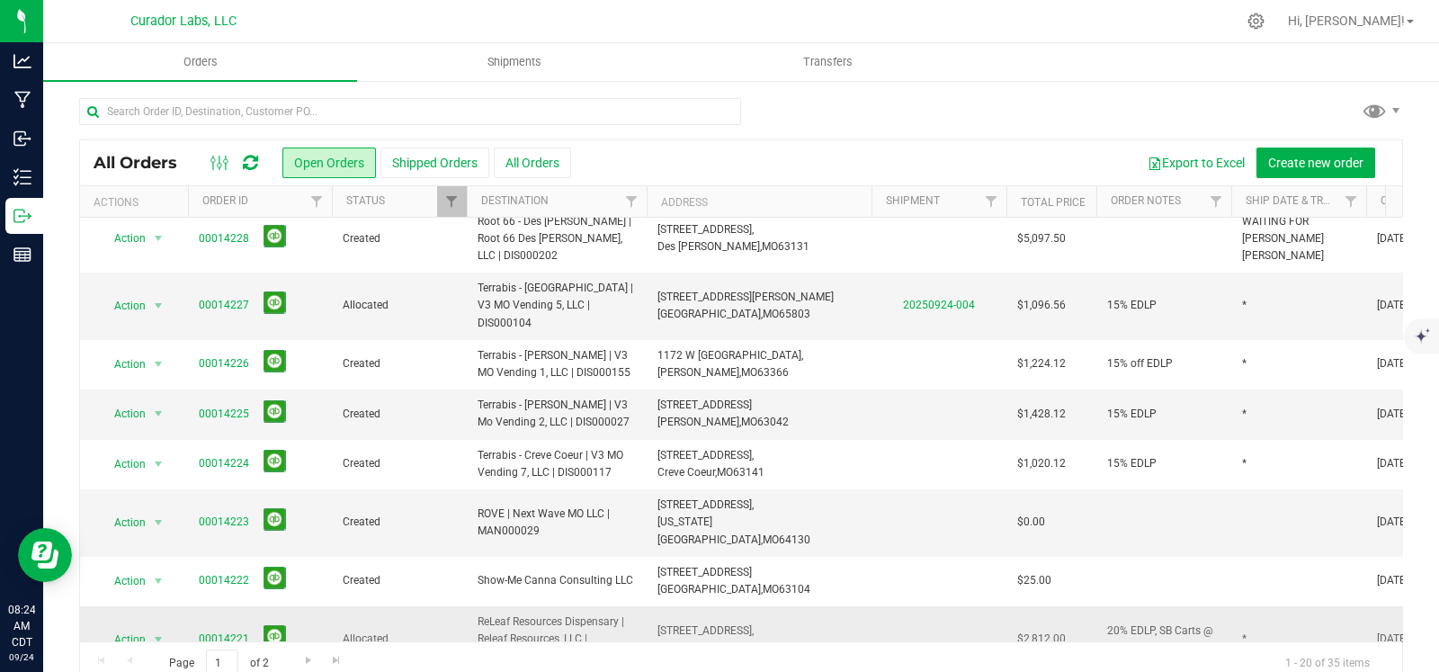
scroll to position [273, 0]
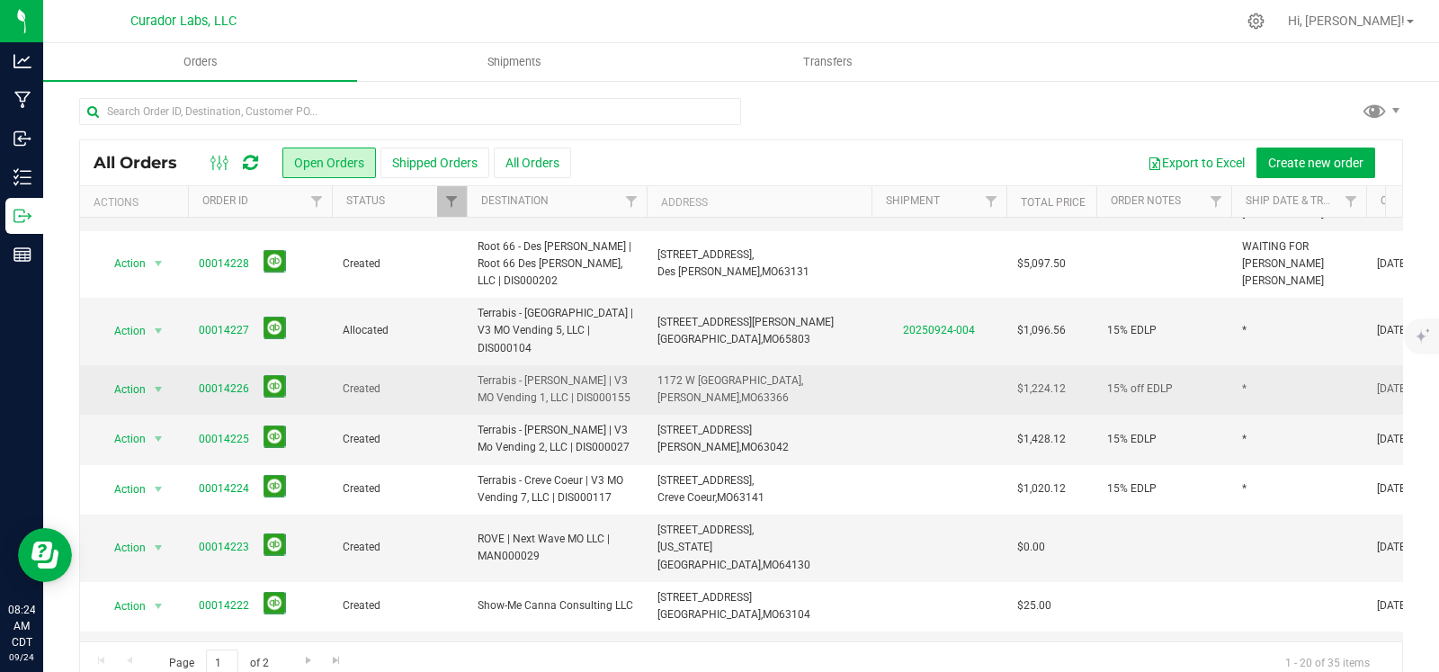
click at [1043, 380] on span "$1,224.12" at bounding box center [1041, 388] width 49 height 17
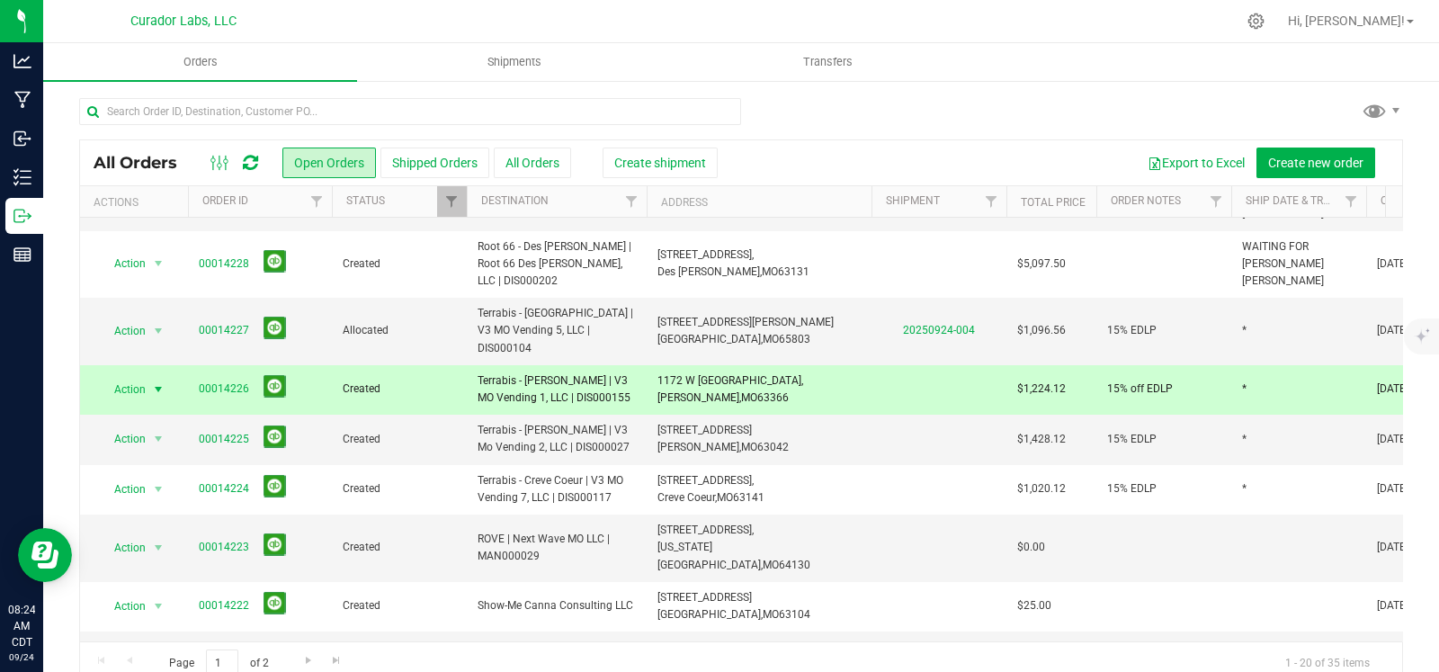
click at [1043, 380] on span "$1,224.12" at bounding box center [1041, 388] width 49 height 17
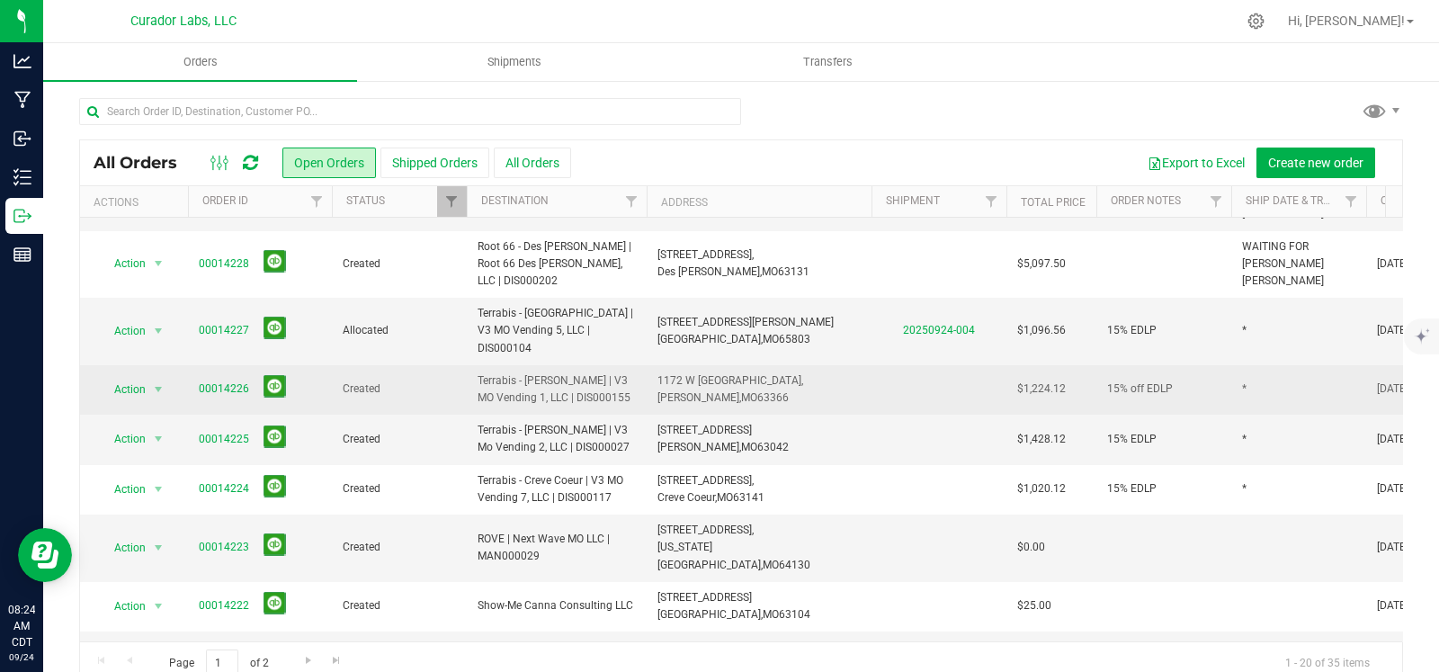
click at [1043, 380] on span "$1,224.12" at bounding box center [1041, 388] width 49 height 17
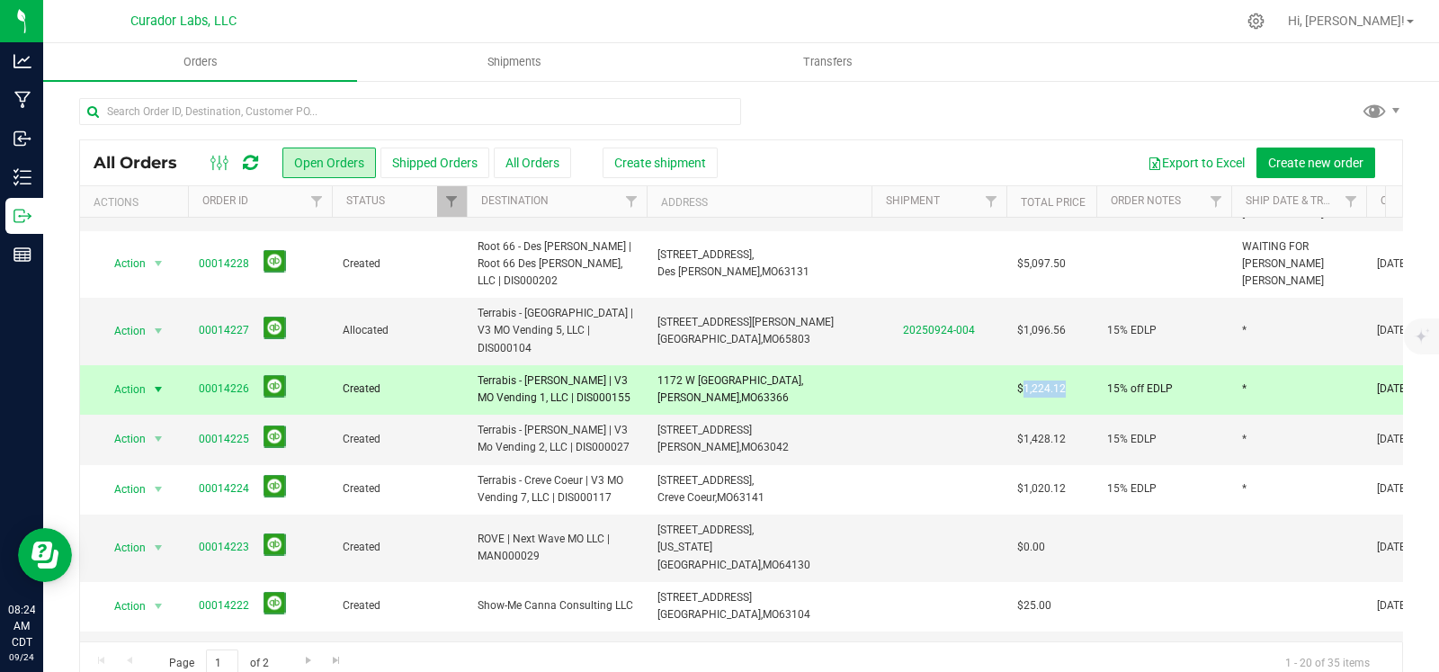
copy span "1,224.12"
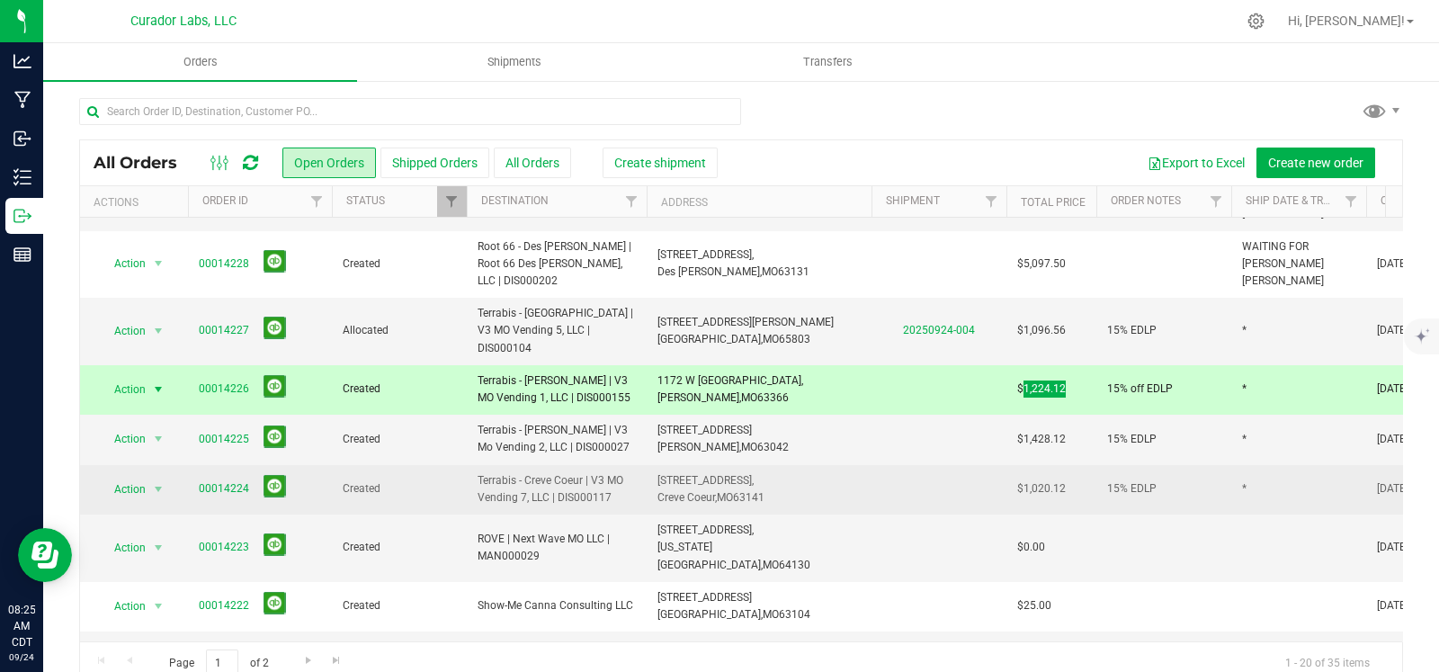
scroll to position [0, 0]
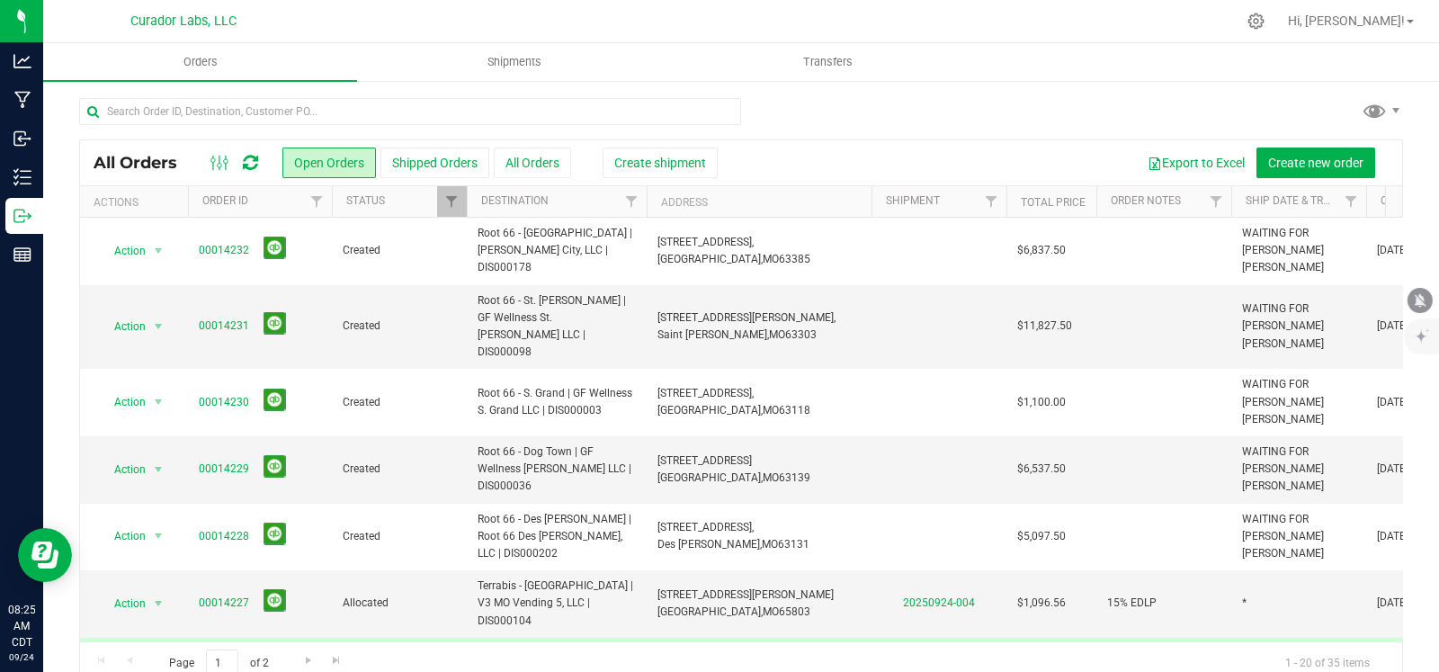
drag, startPoint x: 1414, startPoint y: 300, endPoint x: 1432, endPoint y: 302, distance: 18.1
click at [1415, 299] on icon "mute" at bounding box center [1420, 300] width 16 height 16
click at [878, 139] on div "All Orders Open Orders Shipped Orders All Orders Create shipment Export to Exce…" at bounding box center [741, 412] width 1324 height 546
click at [917, 113] on div at bounding box center [741, 118] width 1324 height 41
click at [217, 317] on link "00014231" at bounding box center [224, 325] width 50 height 17
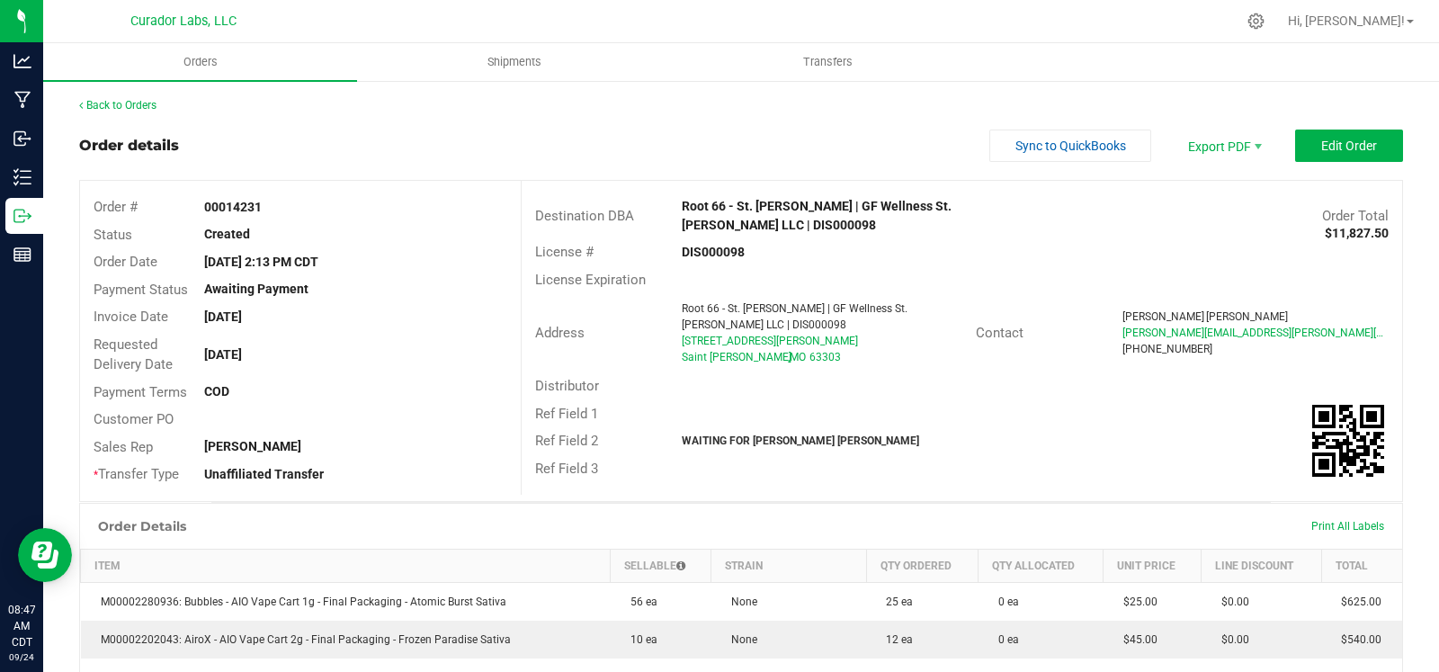
drag, startPoint x: 132, startPoint y: 133, endPoint x: 133, endPoint y: 119, distance: 14.4
click at [132, 133] on div "Order details Sync to QuickBooks Export PDF Edit Order" at bounding box center [741, 146] width 1324 height 32
click at [133, 105] on link "Back to Orders" at bounding box center [117, 105] width 77 height 13
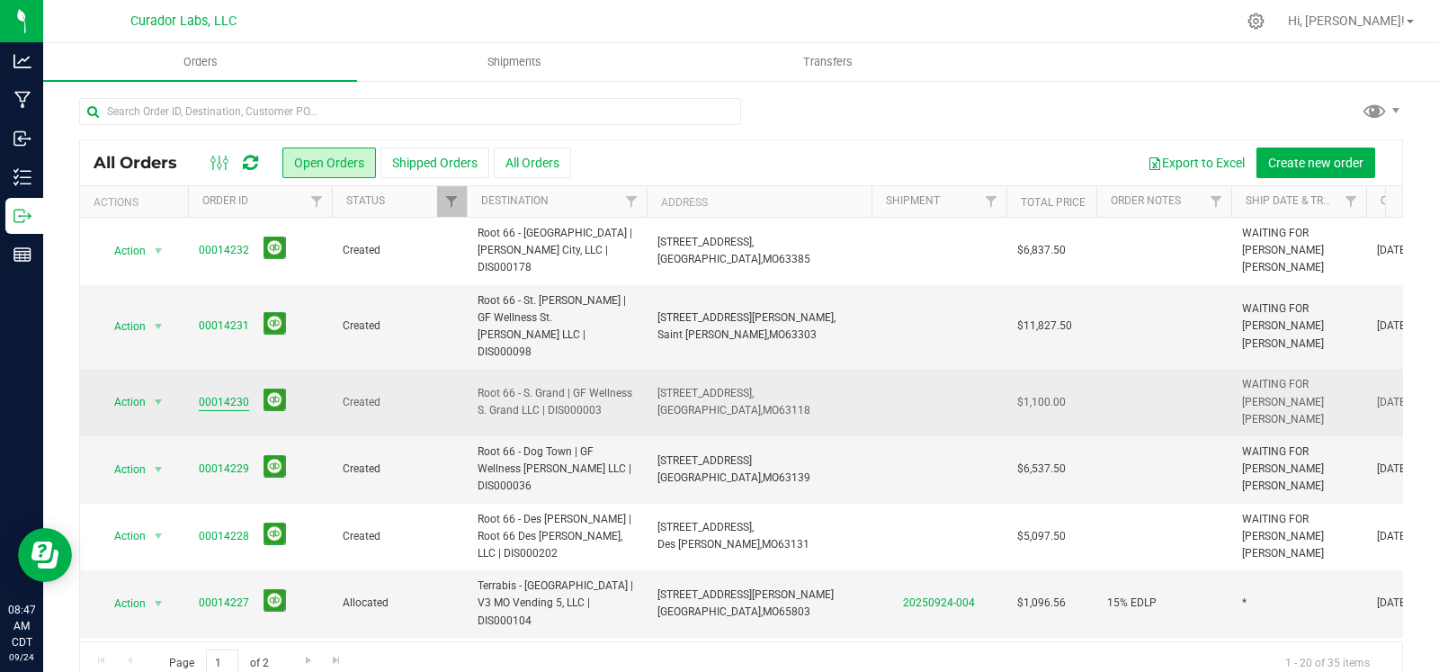
click at [220, 394] on link "00014230" at bounding box center [224, 402] width 50 height 17
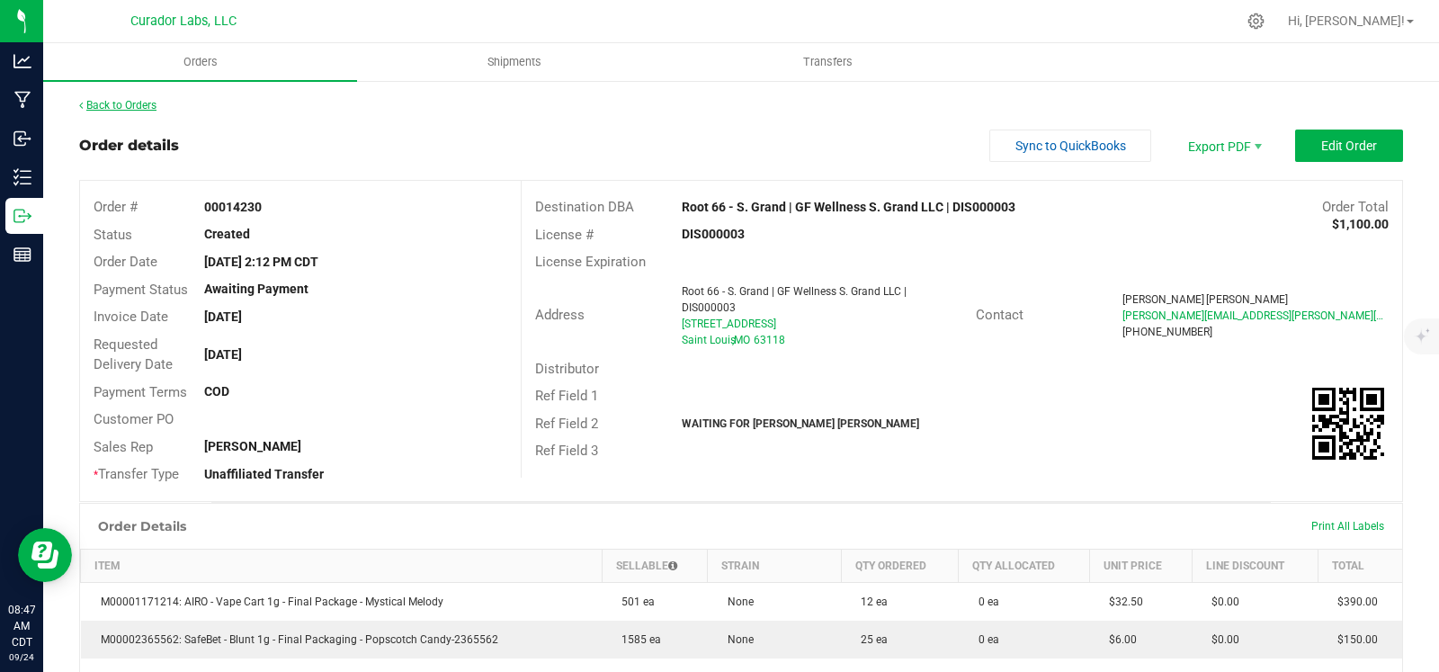
click at [131, 103] on link "Back to Orders" at bounding box center [117, 105] width 77 height 13
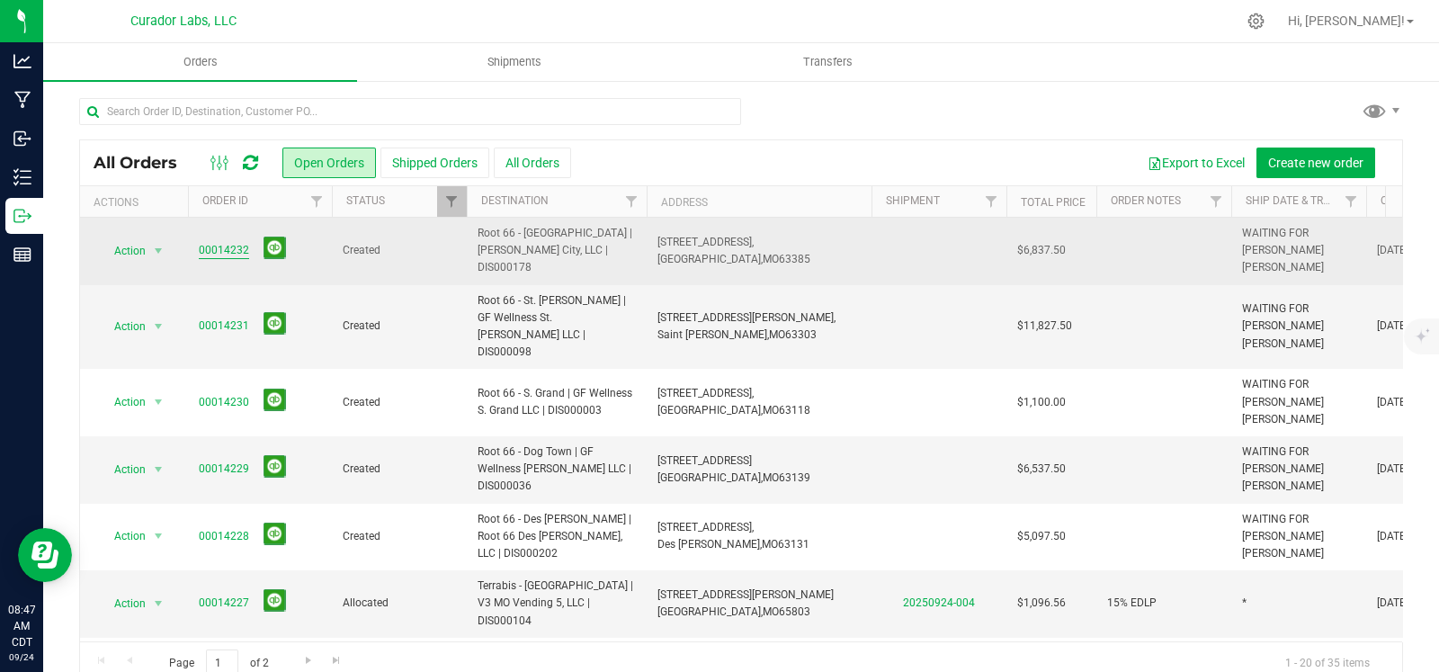
click at [206, 242] on link "00014232" at bounding box center [224, 250] width 50 height 17
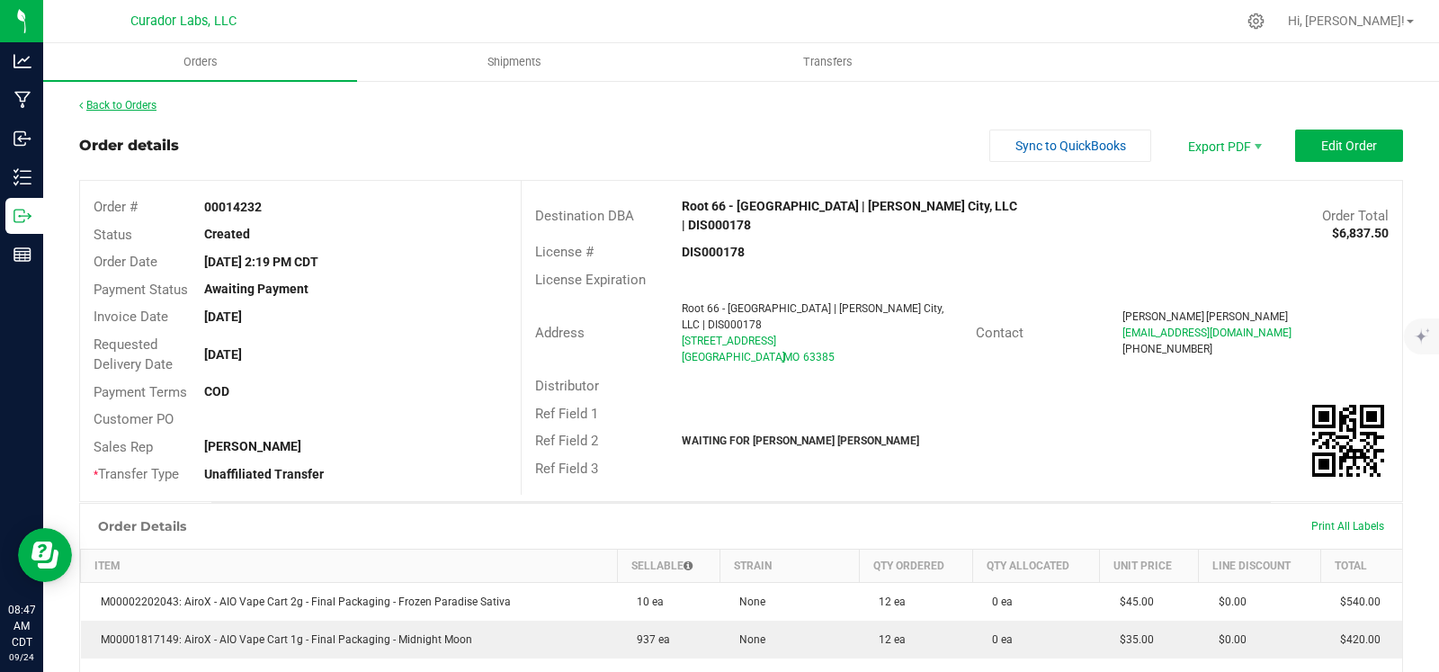
click at [121, 110] on link "Back to Orders" at bounding box center [117, 105] width 77 height 13
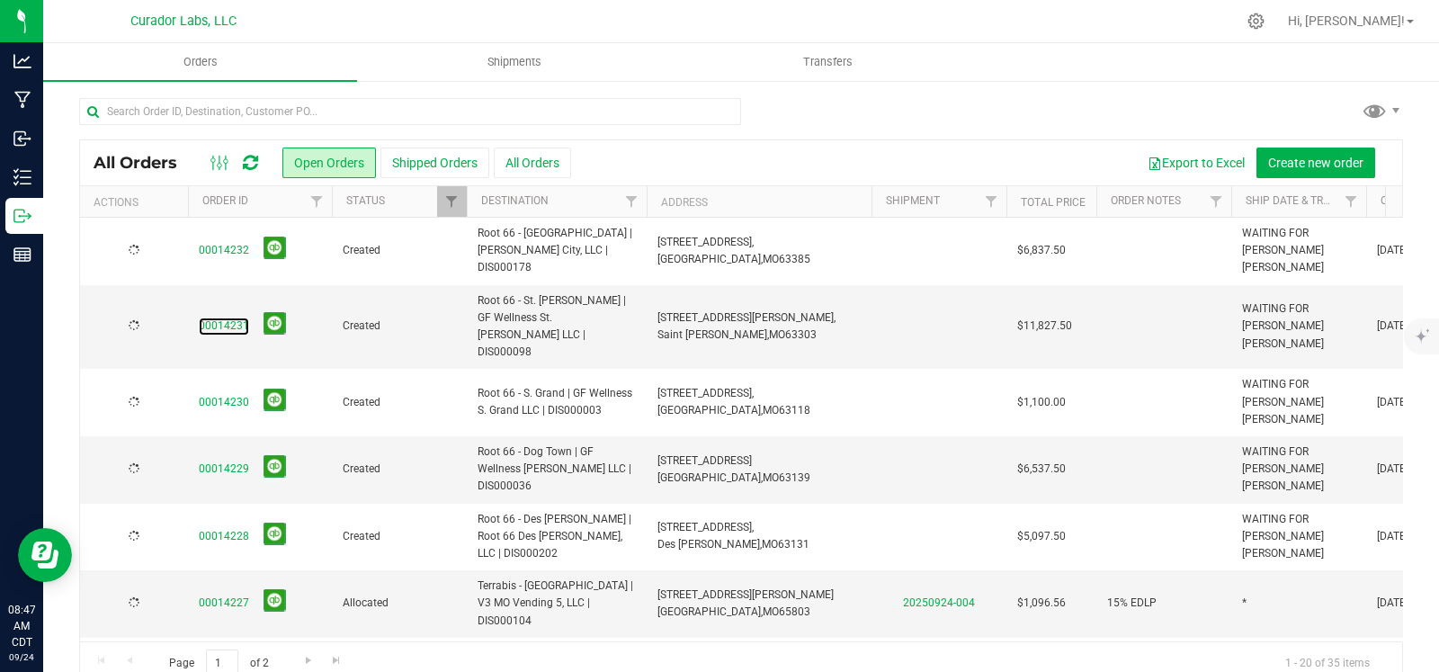
click at [227, 317] on link "00014231" at bounding box center [224, 325] width 50 height 17
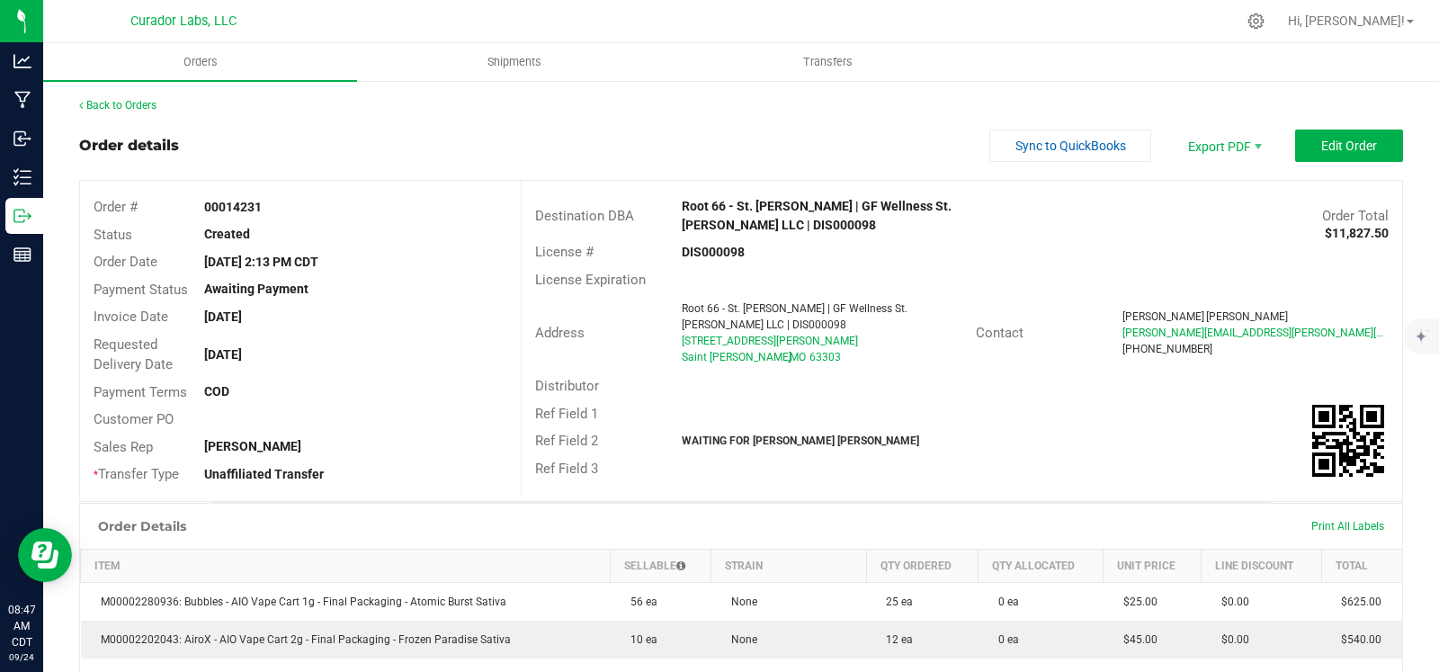
click at [133, 99] on link "Back to Orders" at bounding box center [117, 105] width 77 height 13
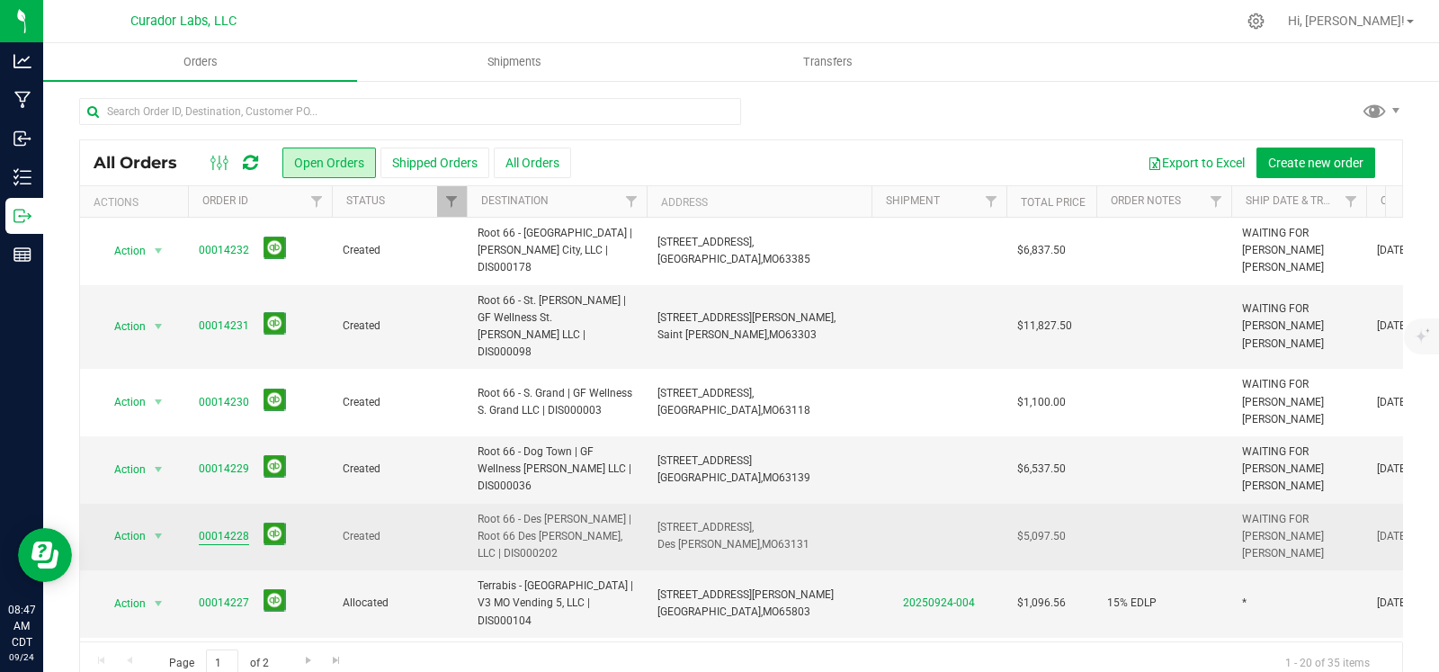
click at [207, 528] on link "00014228" at bounding box center [224, 536] width 50 height 17
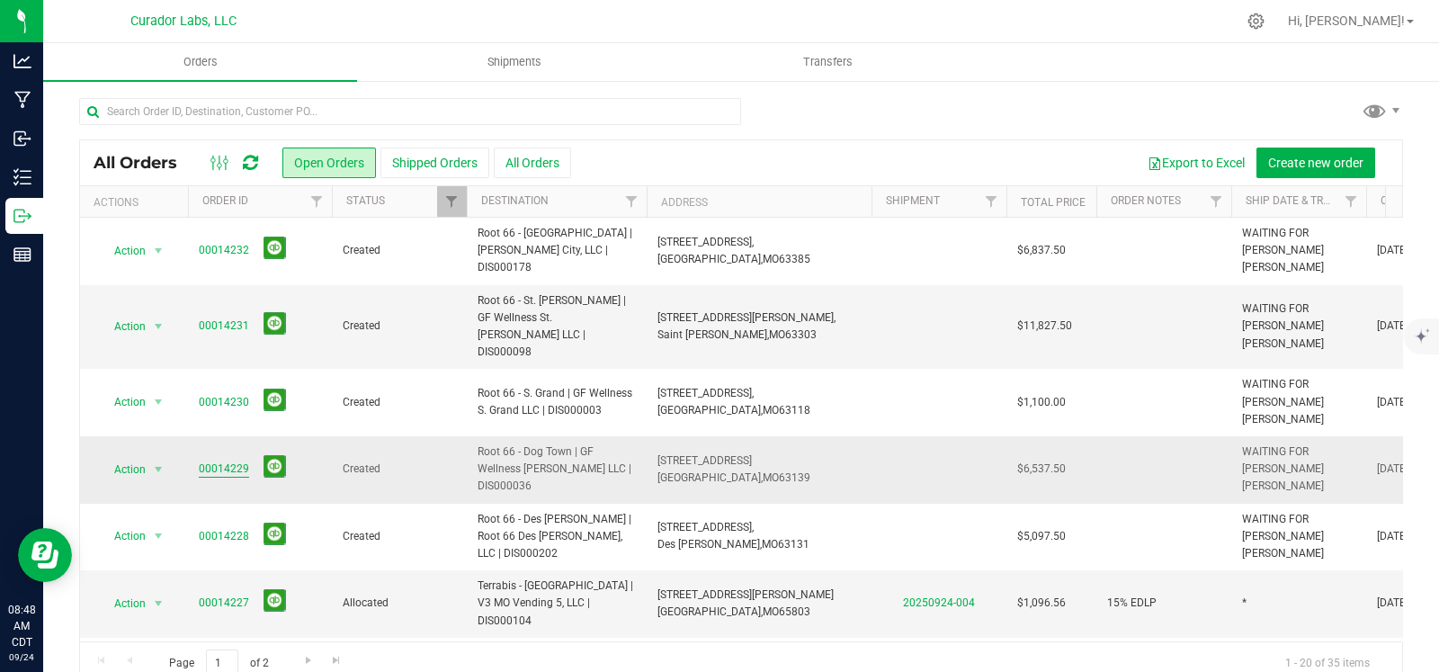
click at [229, 460] on link "00014229" at bounding box center [224, 468] width 50 height 17
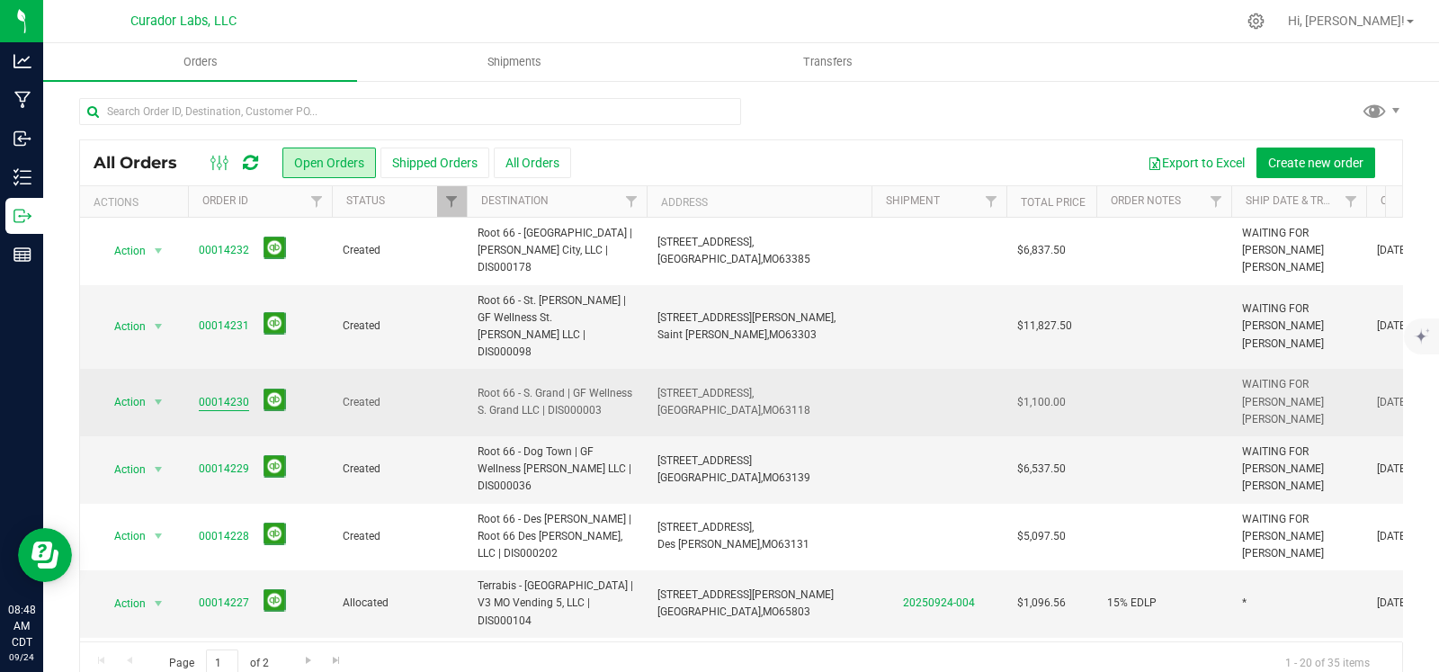
click at [226, 394] on link "00014230" at bounding box center [224, 402] width 50 height 17
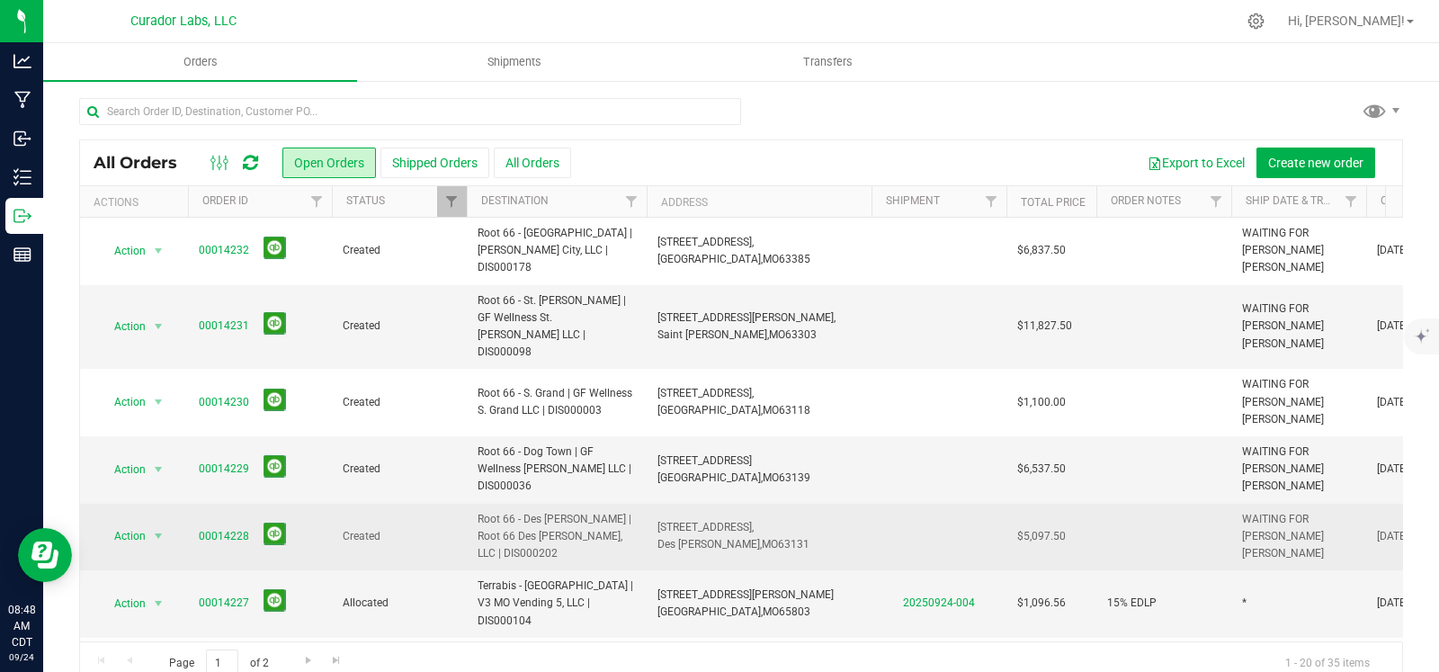
click at [1247, 511] on span "WAITING FOR BERRY BLISS" at bounding box center [1298, 537] width 113 height 52
click at [1247, 523] on input "WAITING FOR BERRY BLISS" at bounding box center [1294, 537] width 129 height 28
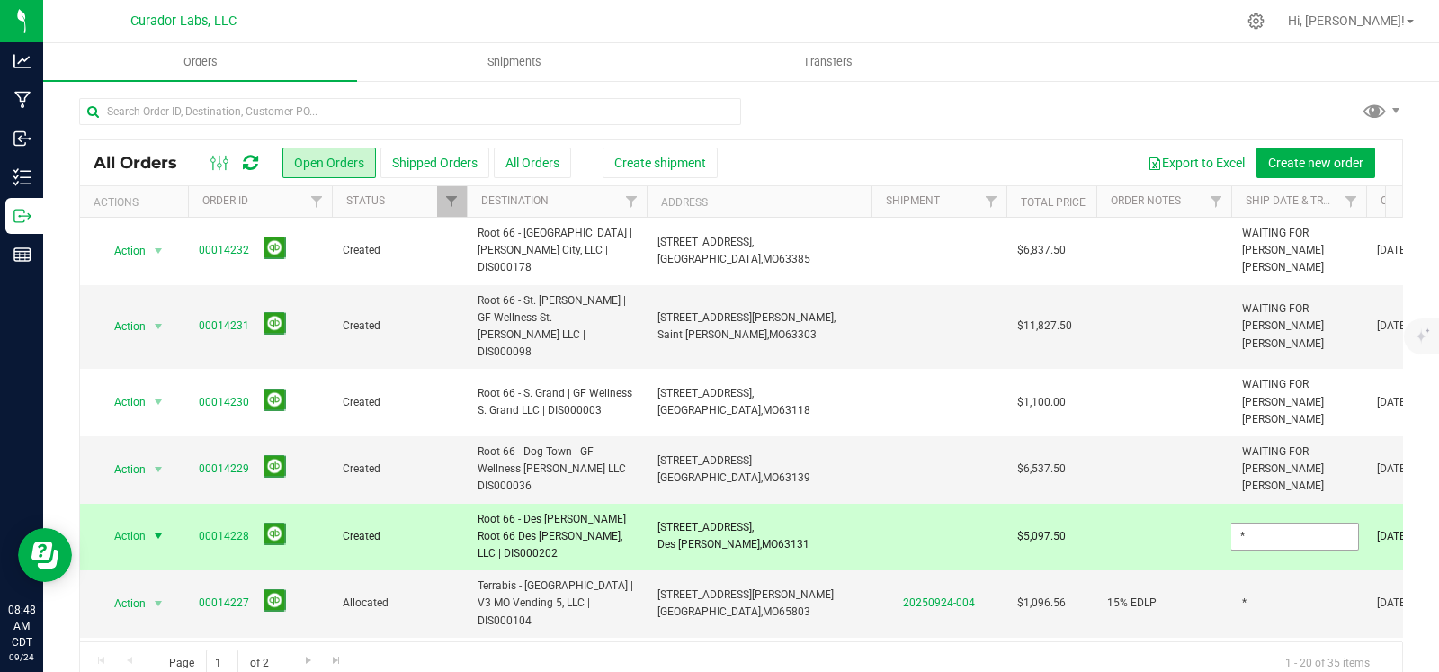
type input "*"
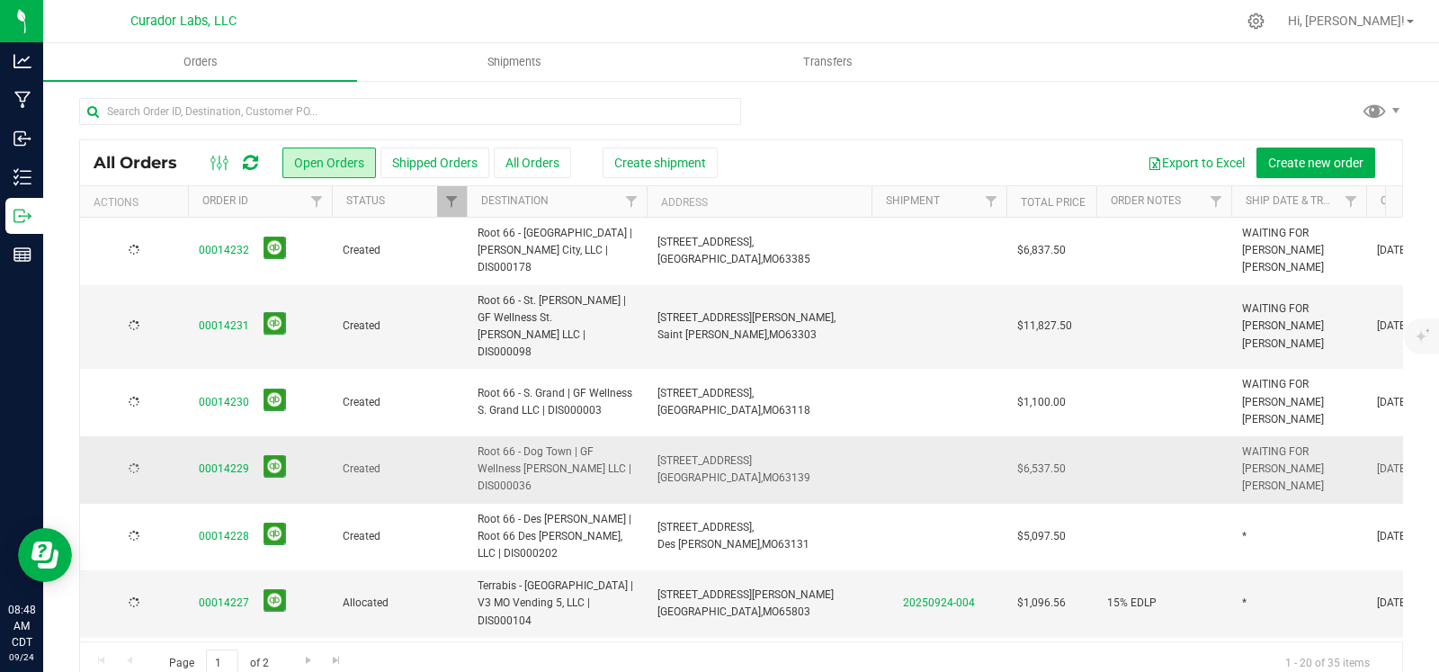
click at [1248, 443] on span "WAITING FOR BERRY BLISS" at bounding box center [1298, 469] width 113 height 52
click at [1248, 455] on input "WAITING FOR BERRY BLISS" at bounding box center [1294, 469] width 129 height 28
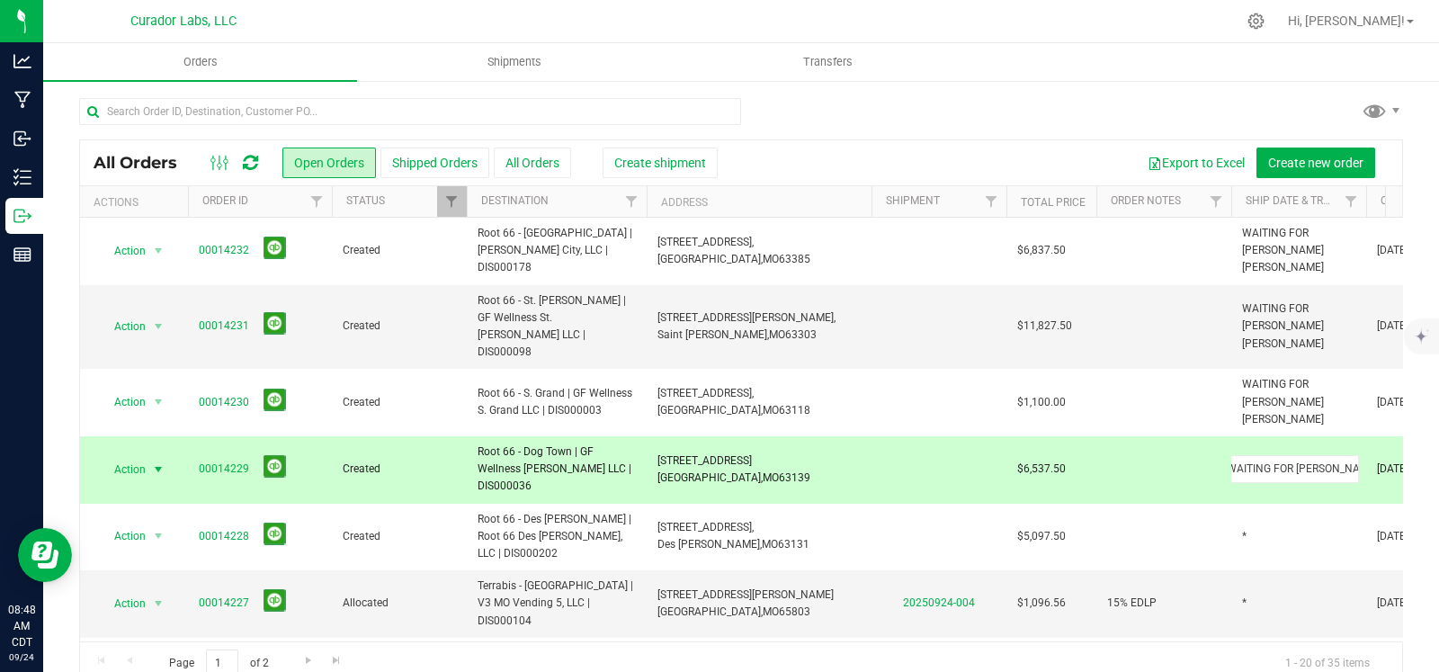
click at [1248, 455] on input "WAITING FOR BERRY BLISS" at bounding box center [1294, 469] width 129 height 28
type input "*"
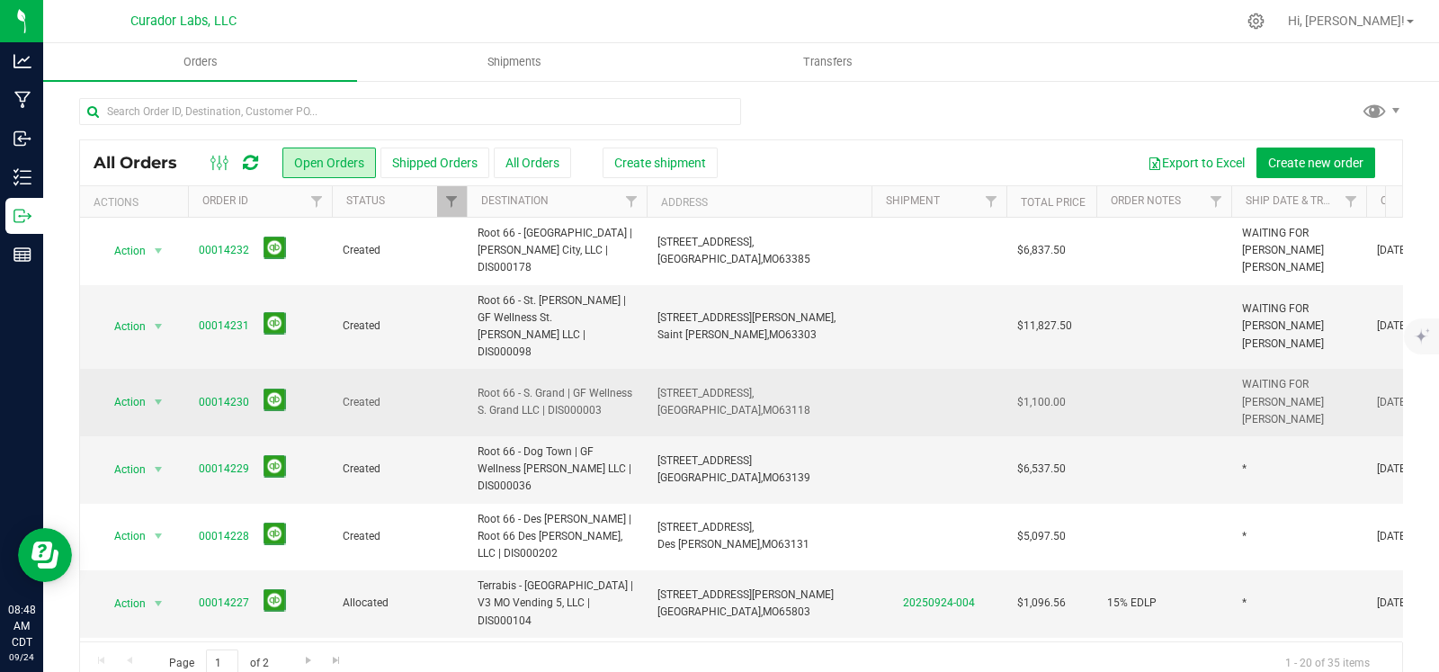
click at [1242, 376] on span "WAITING FOR BERRY BLISS" at bounding box center [1298, 402] width 113 height 52
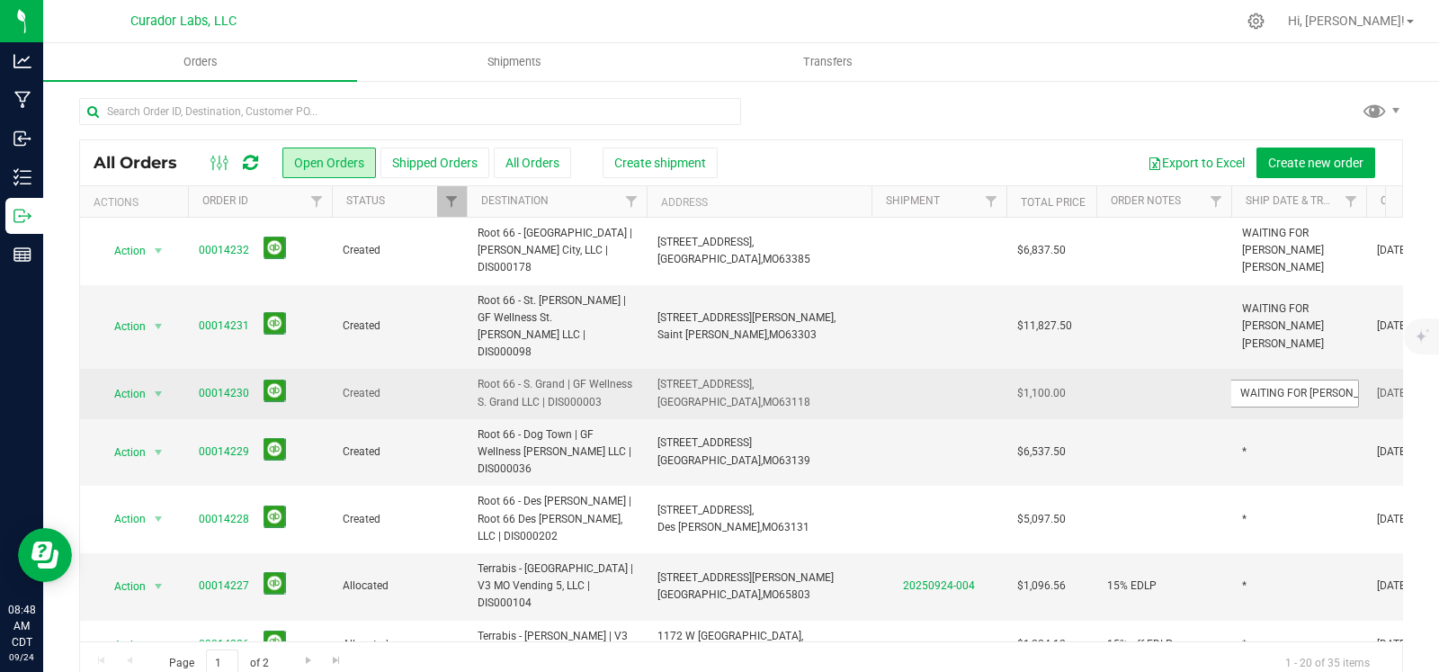
scroll to position [0, 13]
click at [1246, 380] on input "WAITING FOR BERRY BLISS" at bounding box center [1294, 394] width 129 height 28
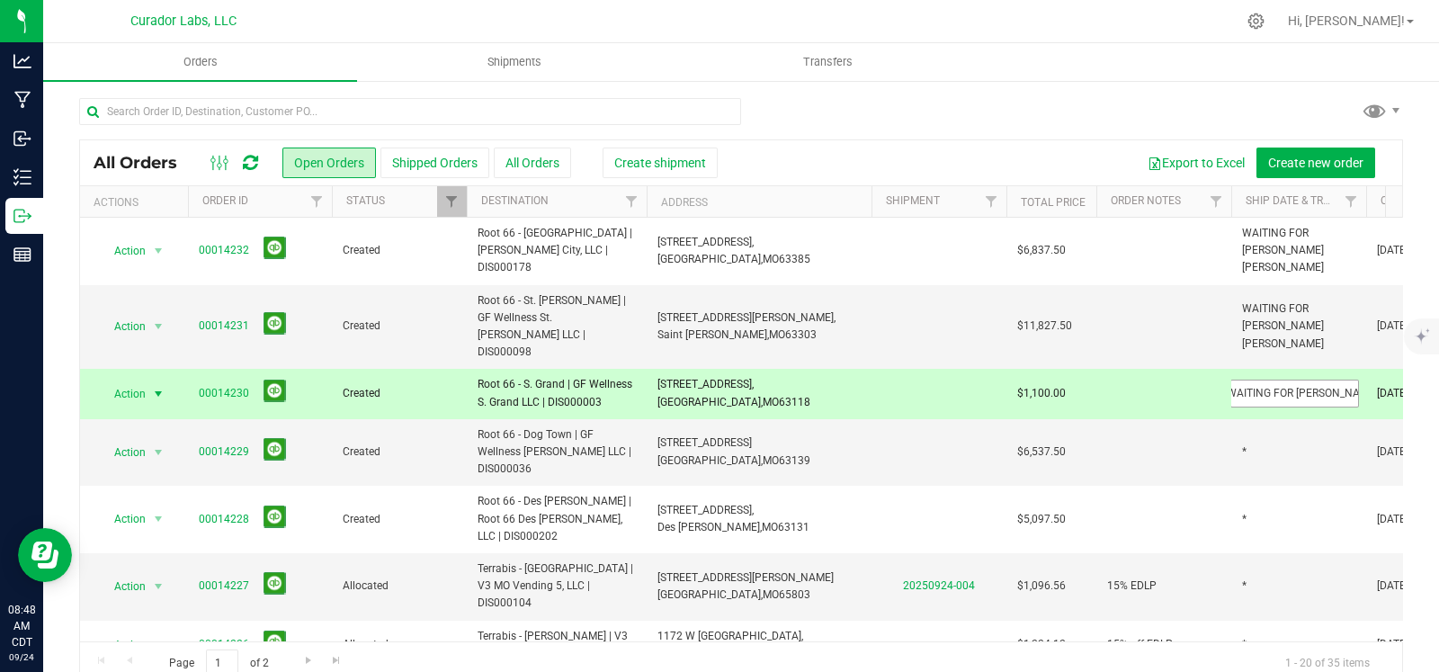
click at [1246, 380] on input "WAITING FOR BERRY BLISS" at bounding box center [1294, 394] width 129 height 28
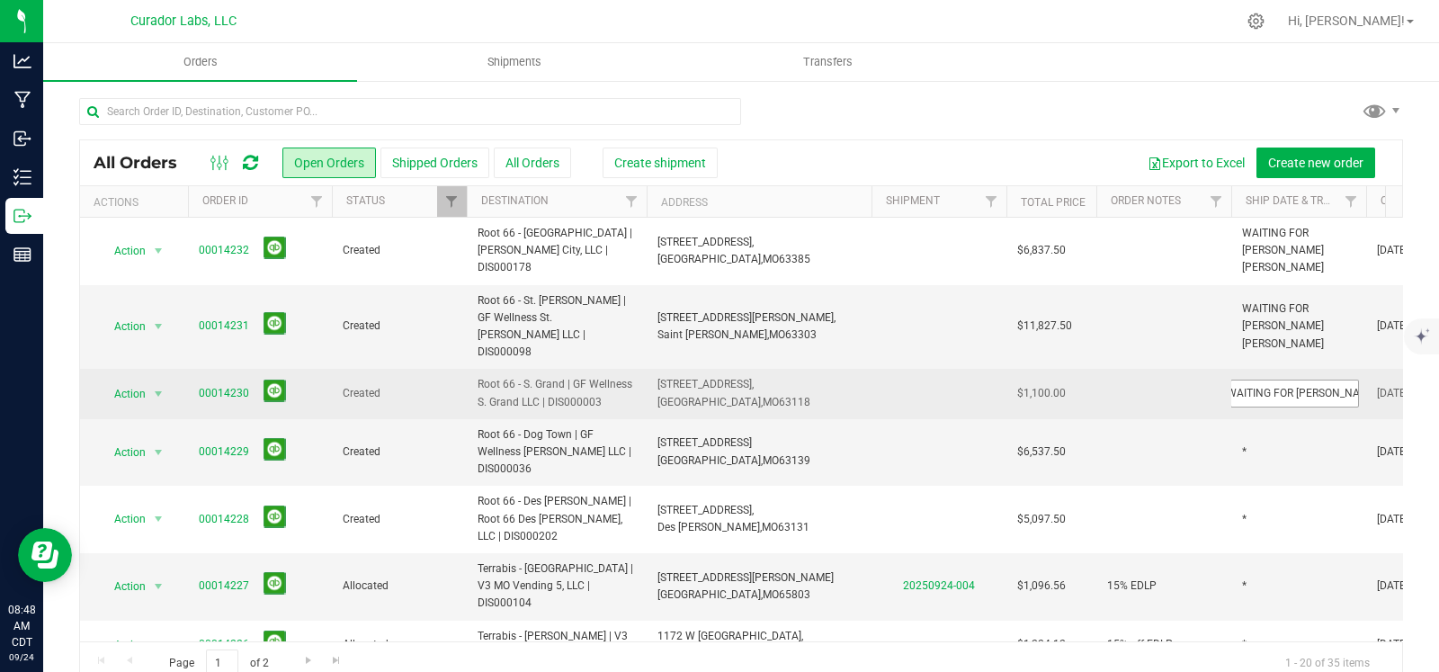
click at [1246, 380] on input "WAITING FOR BERRY BLISS" at bounding box center [1294, 394] width 129 height 28
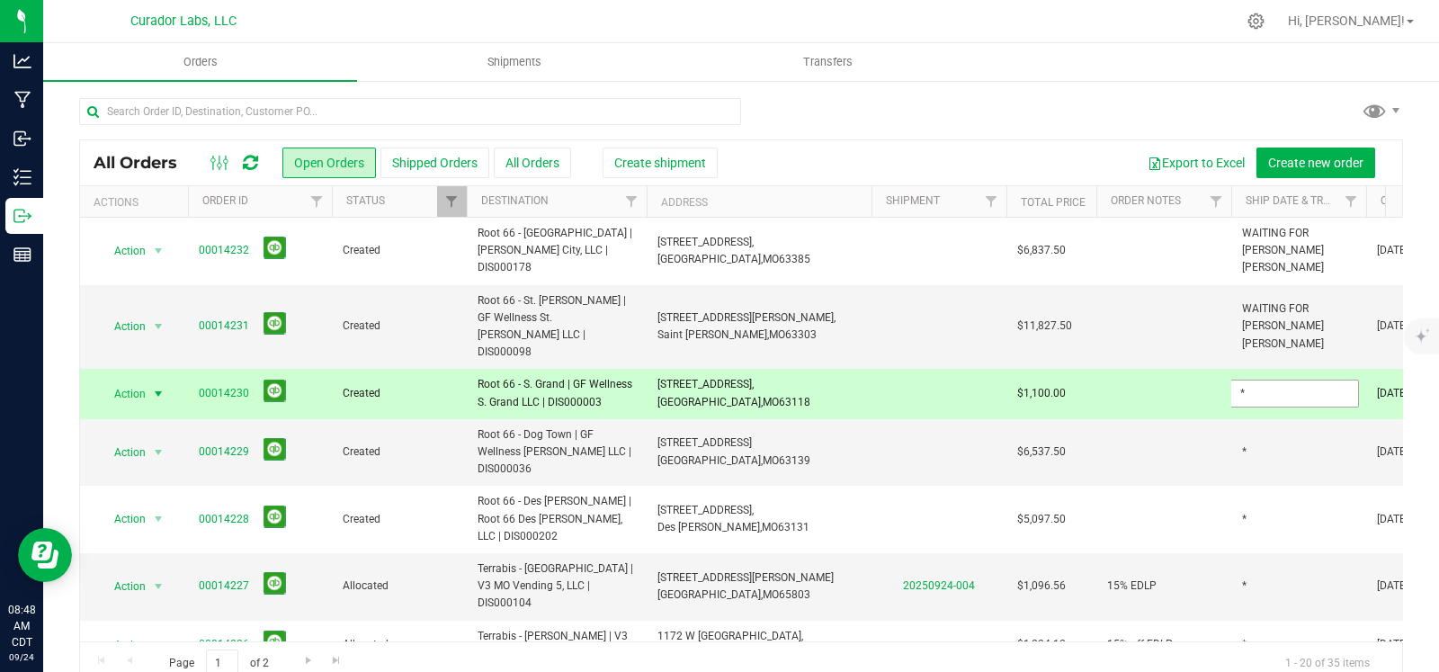
type input "*"
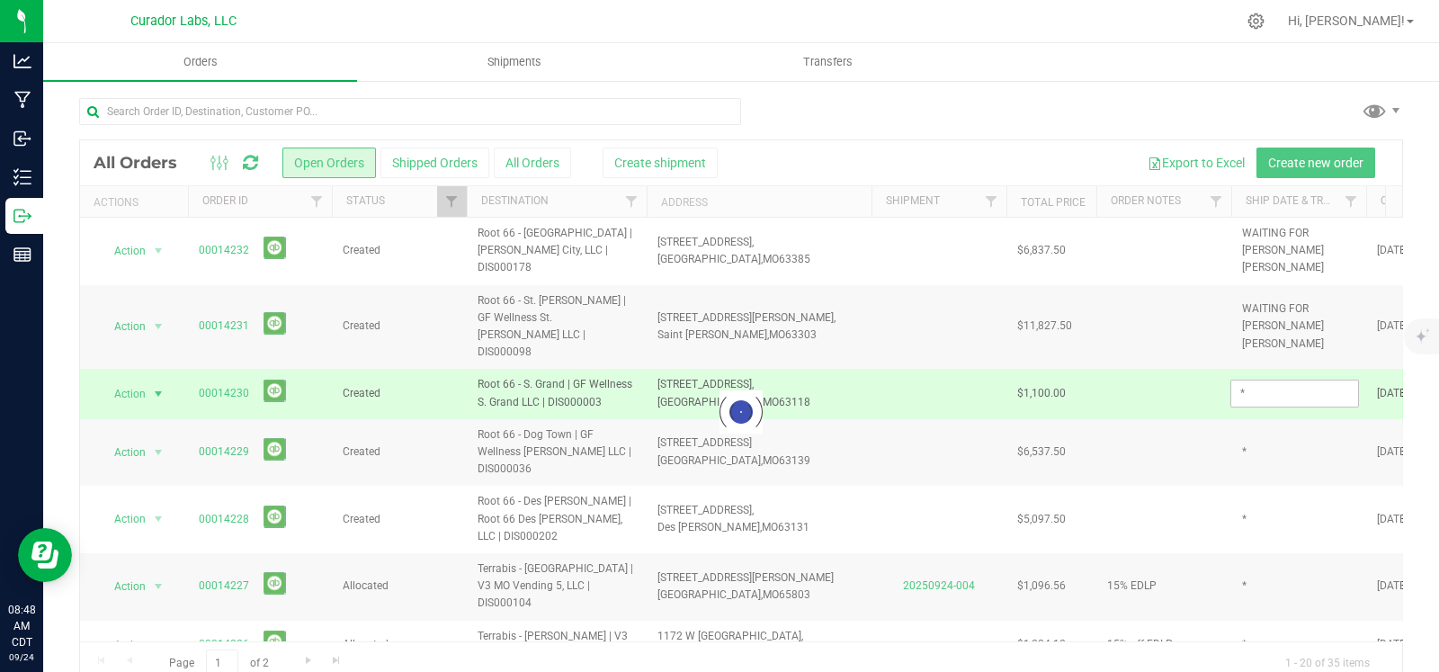
scroll to position [0, 0]
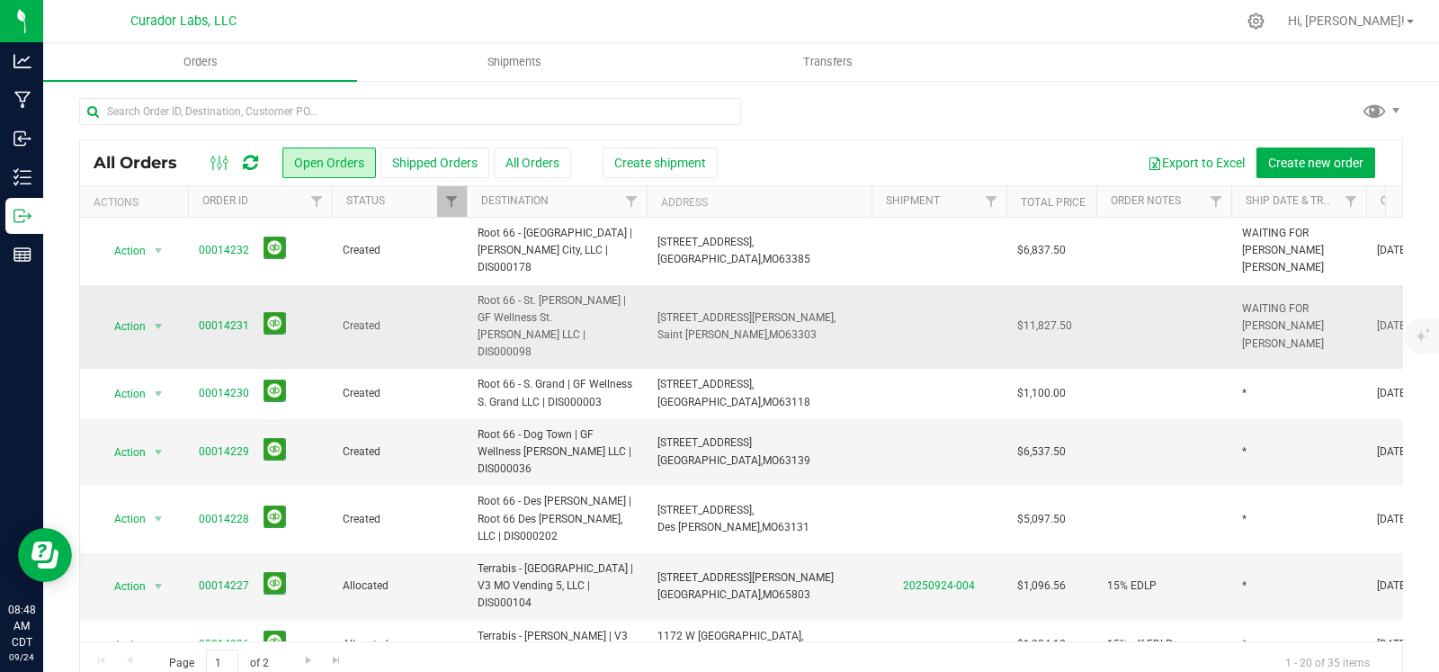
click at [1254, 300] on span "WAITING FOR BERRY BLISS" at bounding box center [1298, 326] width 113 height 52
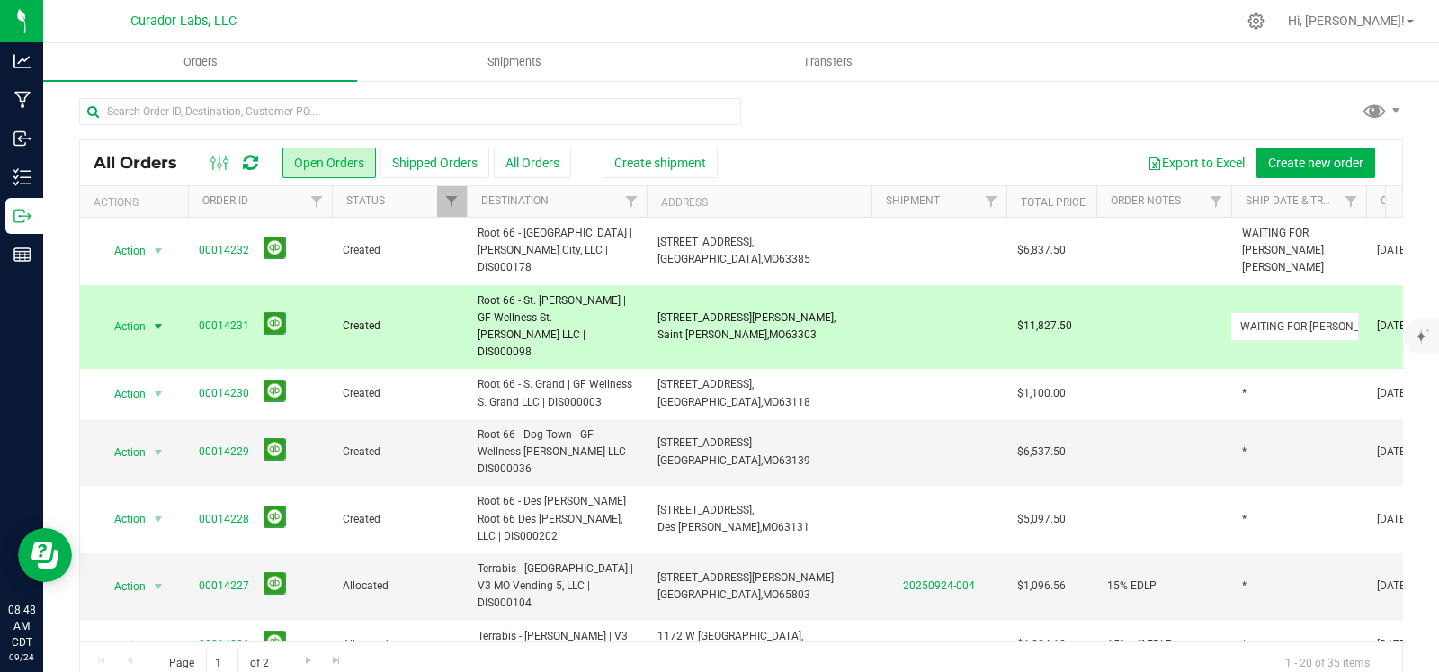
click at [1254, 312] on input "WAITING FOR BERRY BLISS" at bounding box center [1294, 326] width 129 height 28
type input "*"
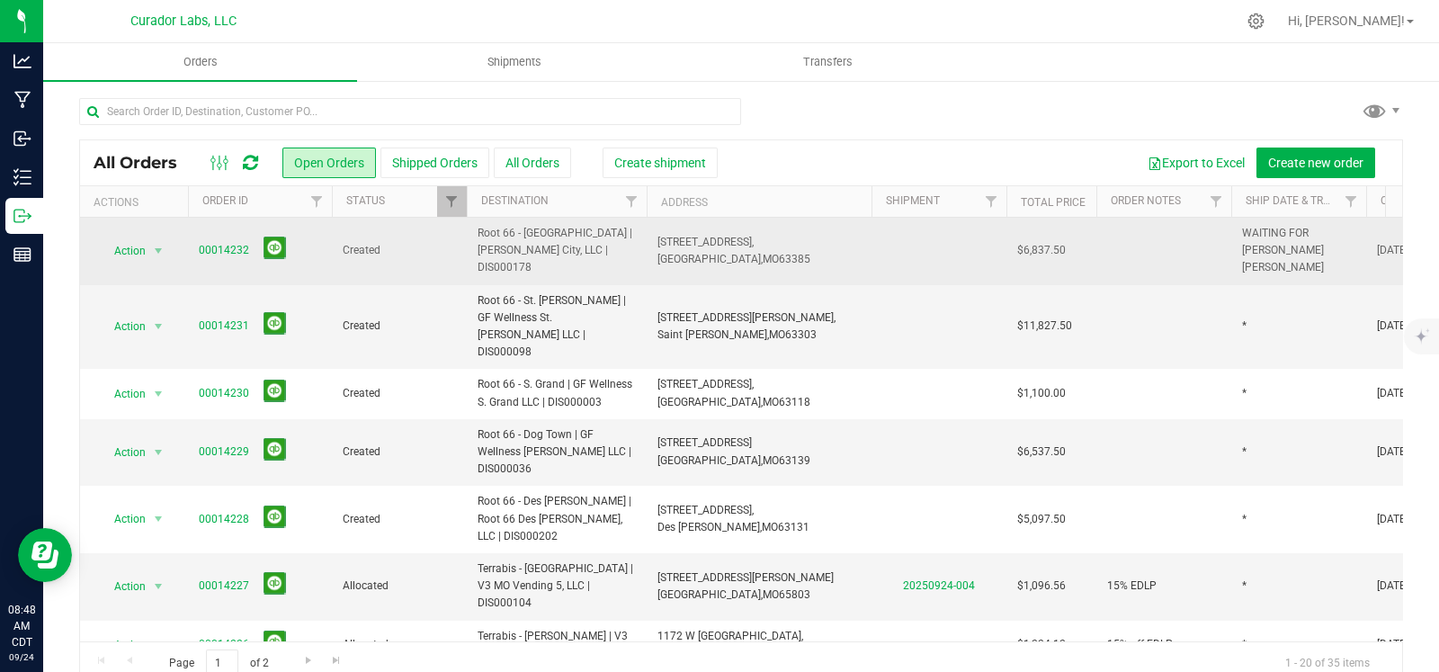
click at [1271, 228] on span "WAITING FOR BERRY BLISS" at bounding box center [1298, 251] width 113 height 52
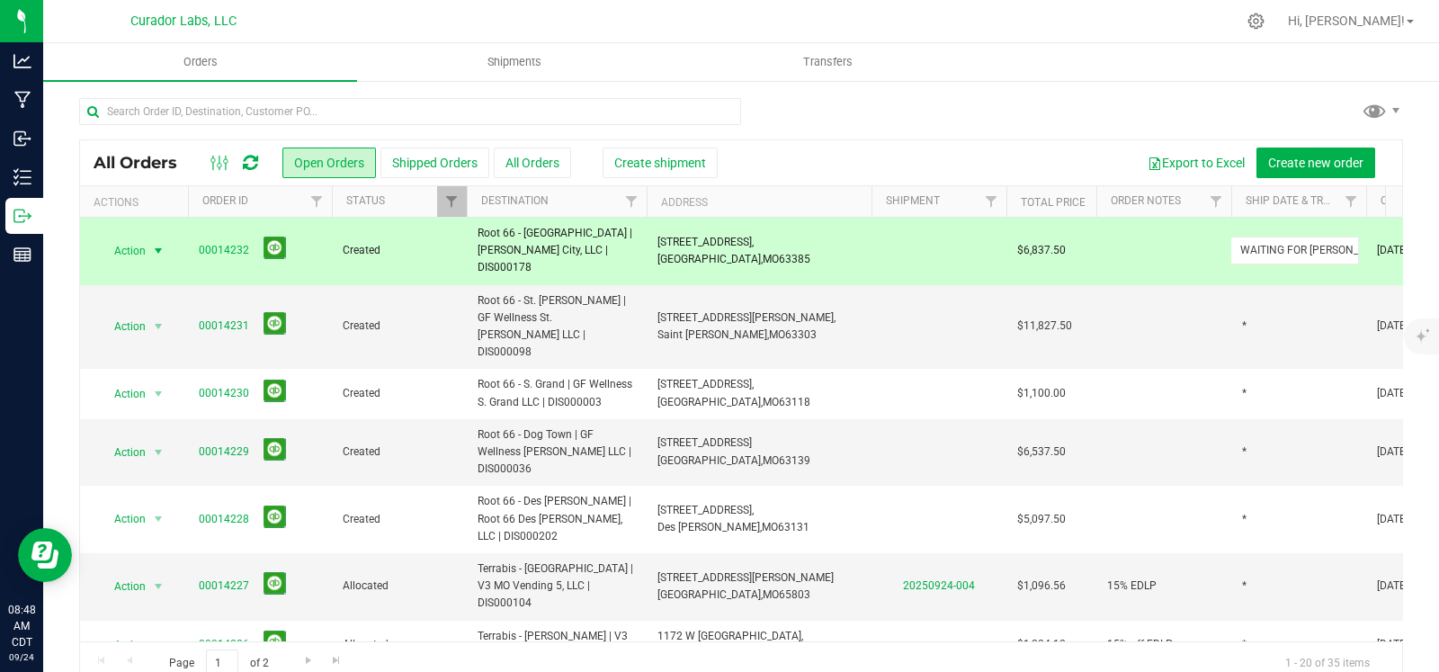
click at [1271, 237] on input "WAITING FOR BERRY BLISS" at bounding box center [1294, 251] width 129 height 28
type input "*"
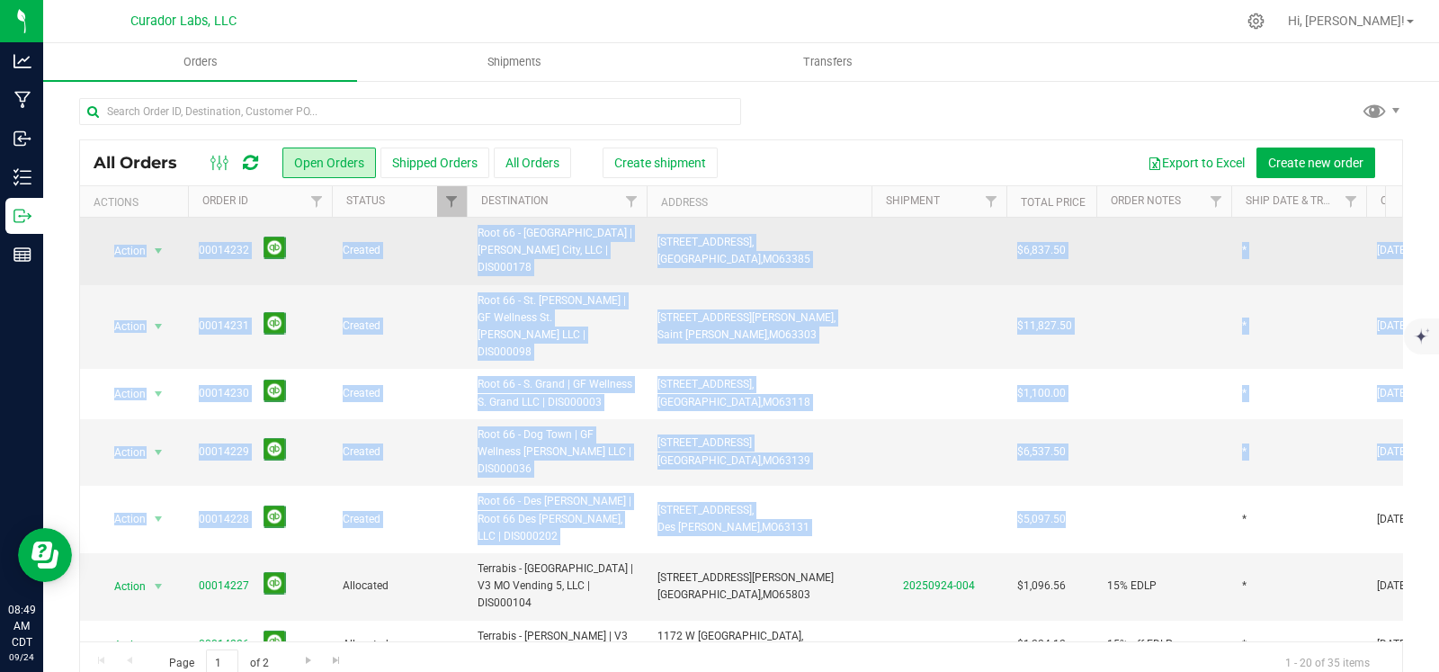
drag, startPoint x: 1084, startPoint y: 474, endPoint x: 81, endPoint y: 222, distance: 1033.9
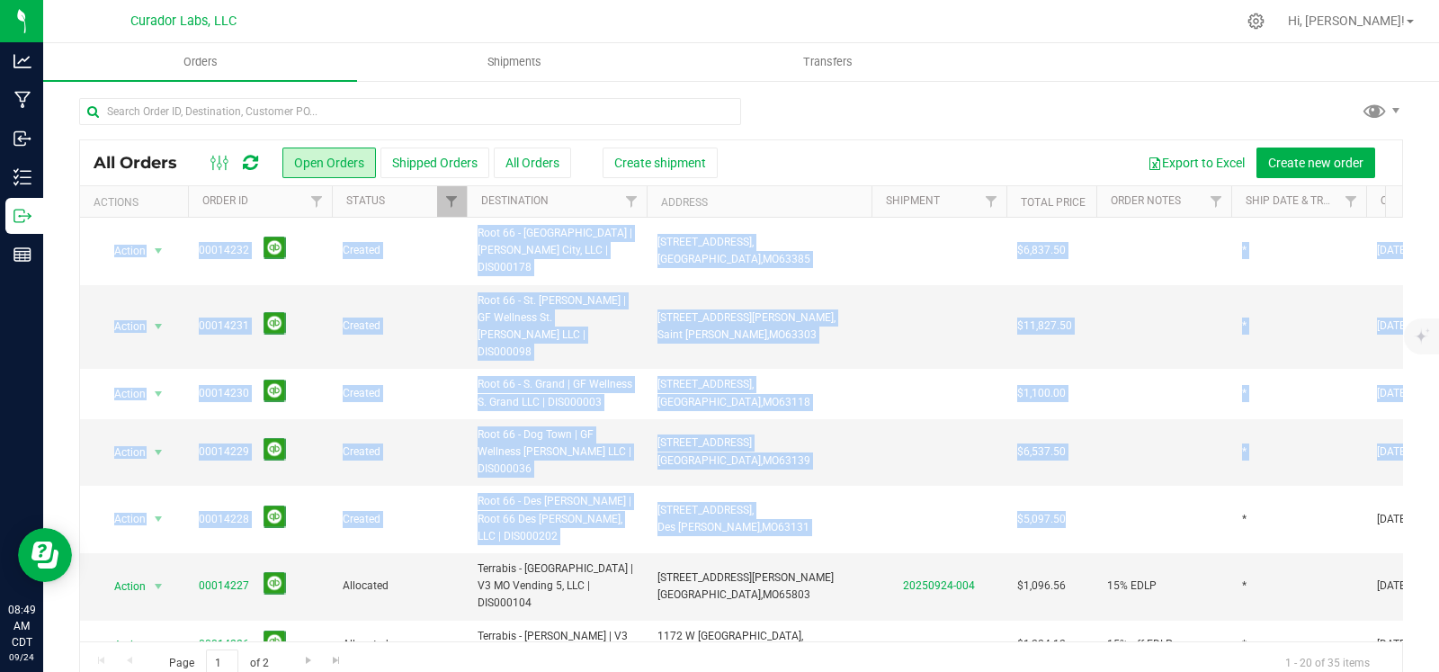
copy tbody "Action Action Cancel order Change facility Clone order Edit order Mark as fully…"
drag, startPoint x: 1424, startPoint y: 303, endPoint x: 1318, endPoint y: 292, distance: 106.7
click at [1424, 303] on icon "mute" at bounding box center [1420, 300] width 16 height 16
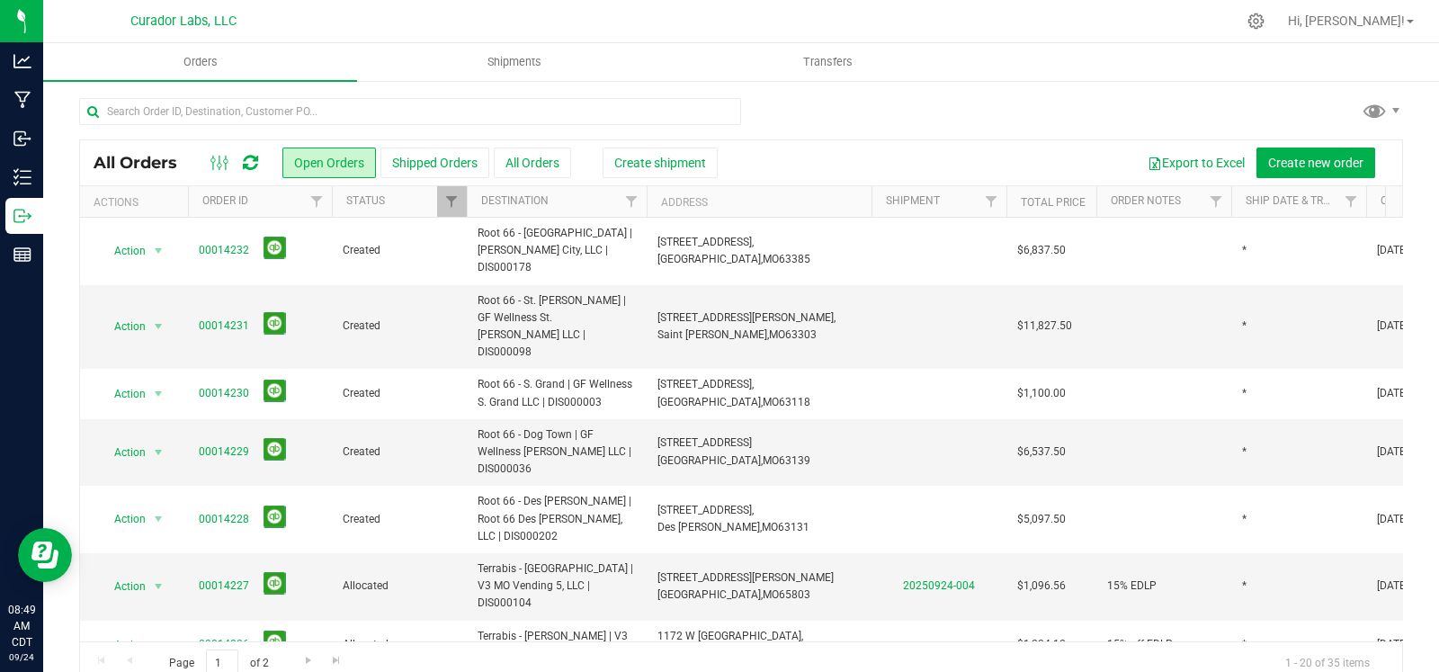
click at [953, 155] on div "Export to Excel Create new order" at bounding box center [1046, 162] width 684 height 31
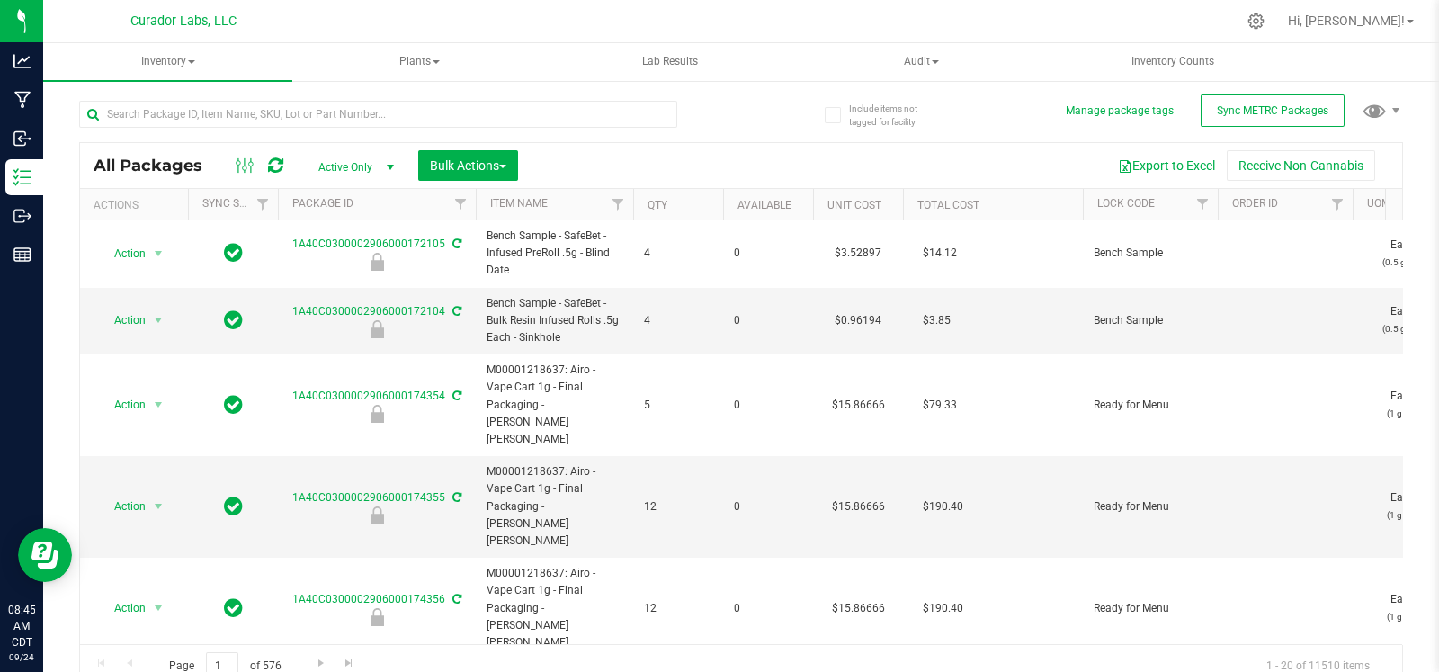
scroll to position [371, 0]
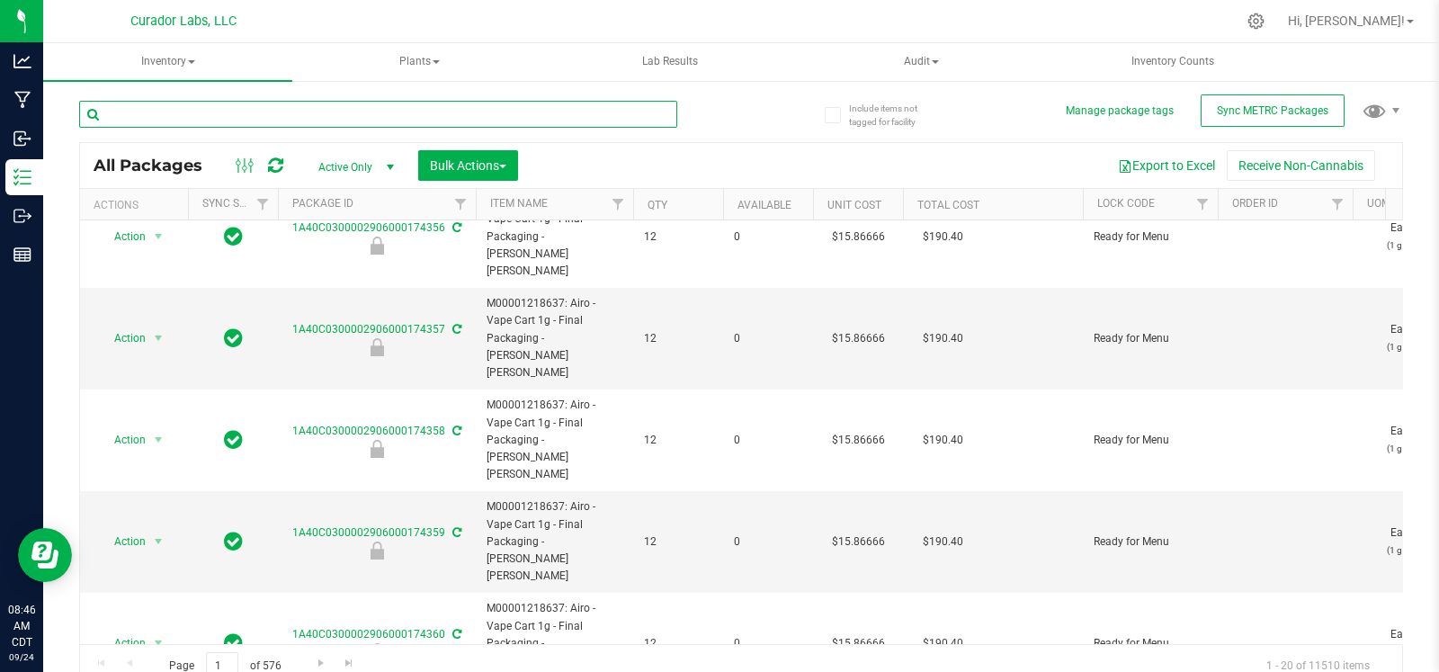
click at [198, 115] on input "text" at bounding box center [378, 114] width 598 height 27
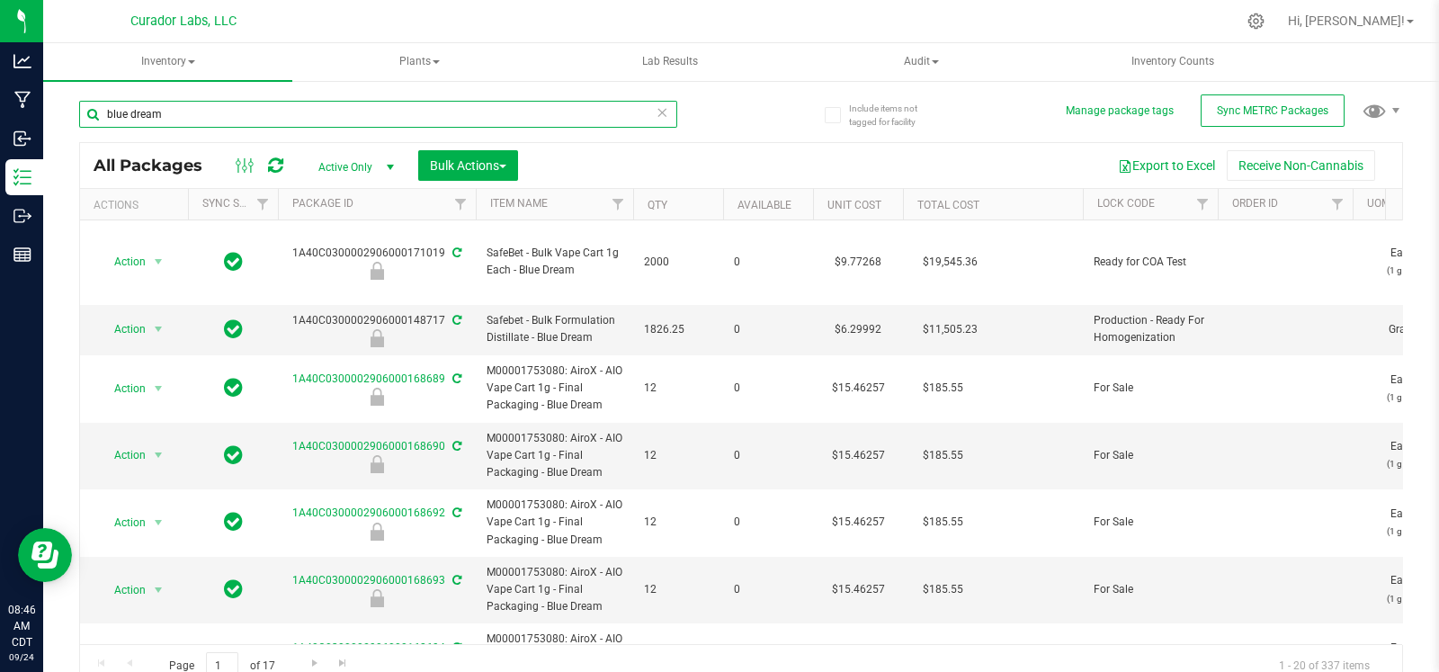
type input "blue dream"
click at [712, 150] on div "Export to Excel Receive Non-Cannabis" at bounding box center [960, 165] width 857 height 31
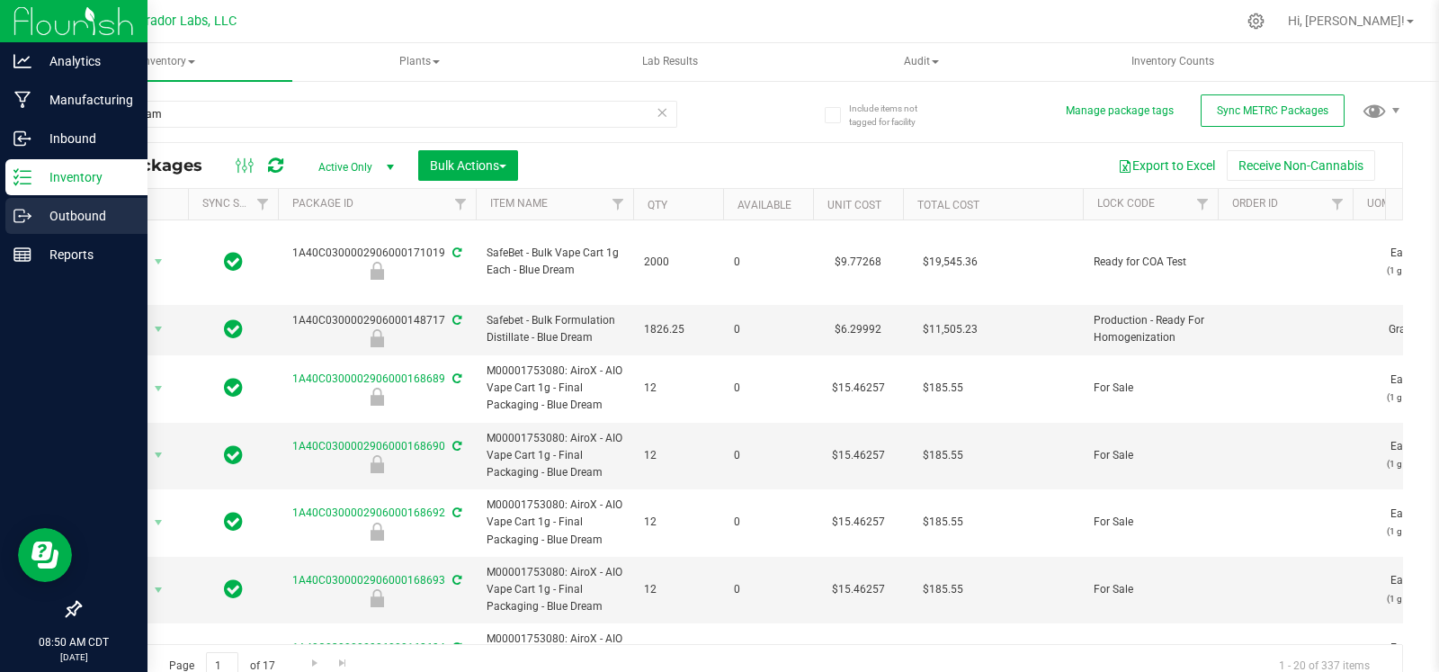
click at [26, 216] on line at bounding box center [26, 216] width 10 height 0
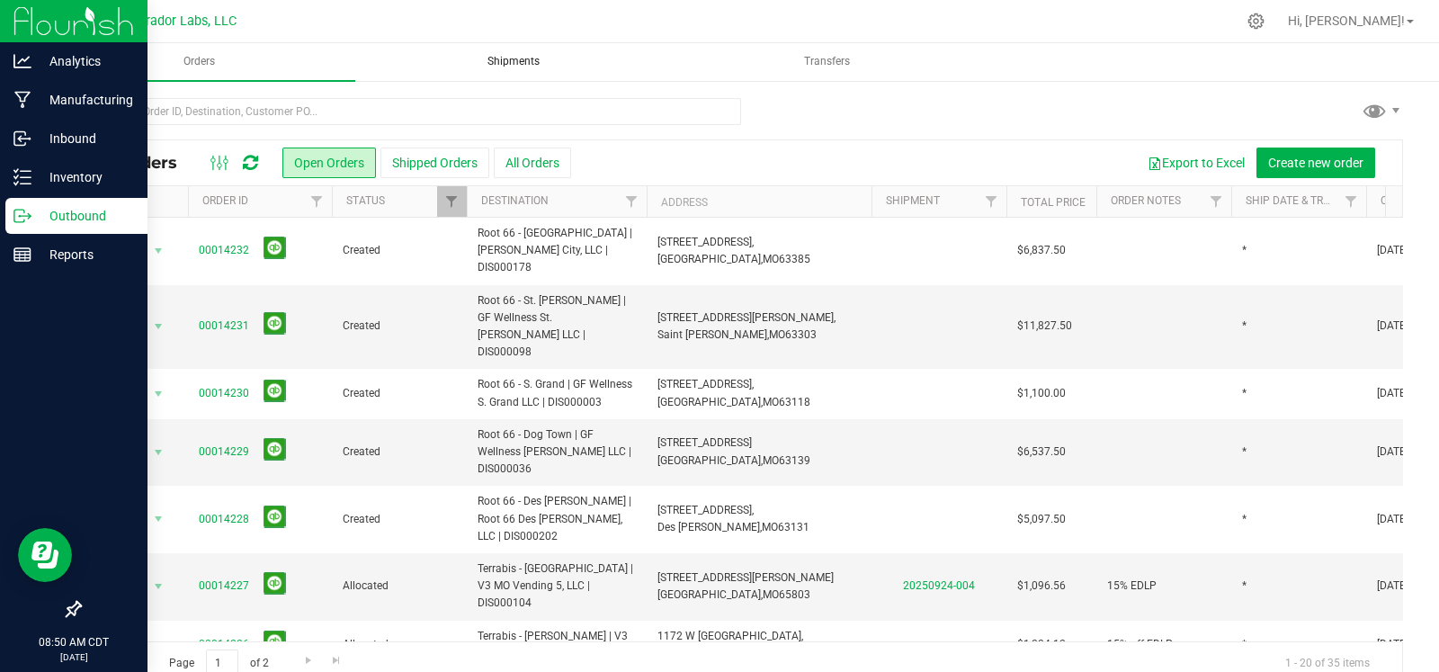
click at [505, 62] on span "Shipments" at bounding box center [513, 61] width 101 height 15
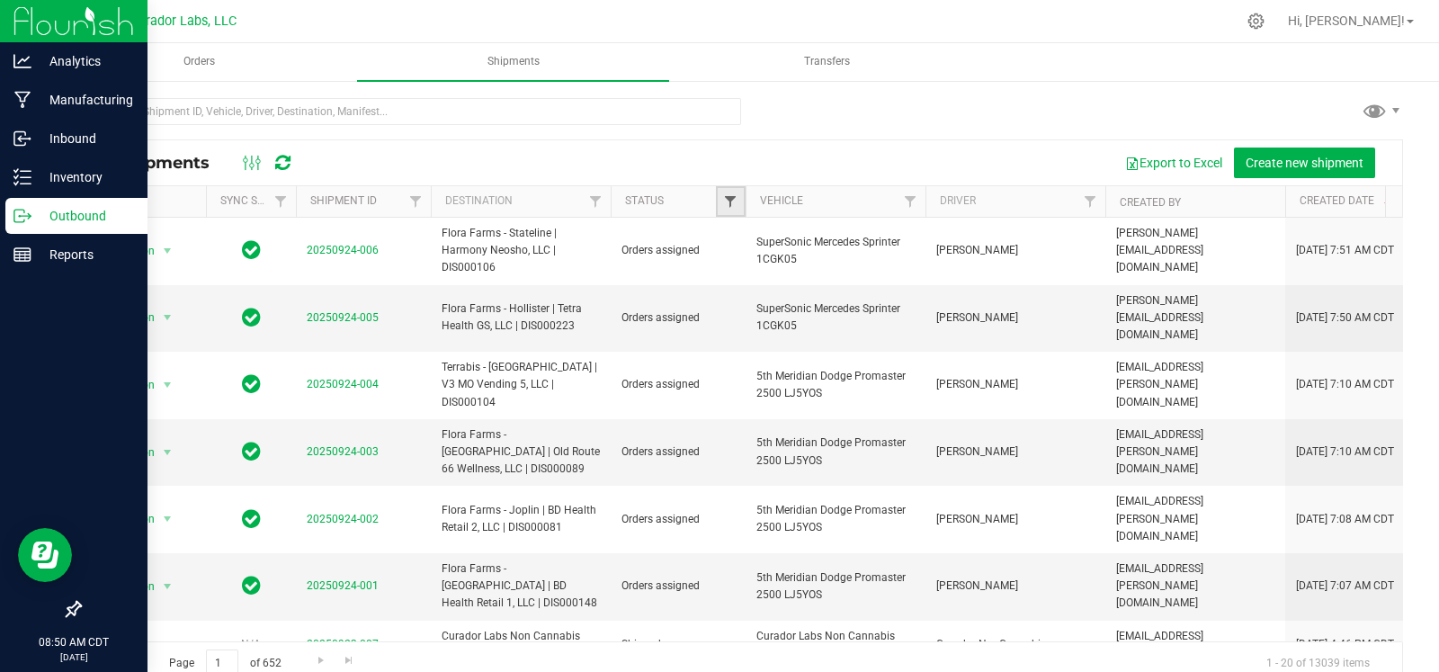
click at [724, 194] on span "Filter" at bounding box center [730, 201] width 14 height 14
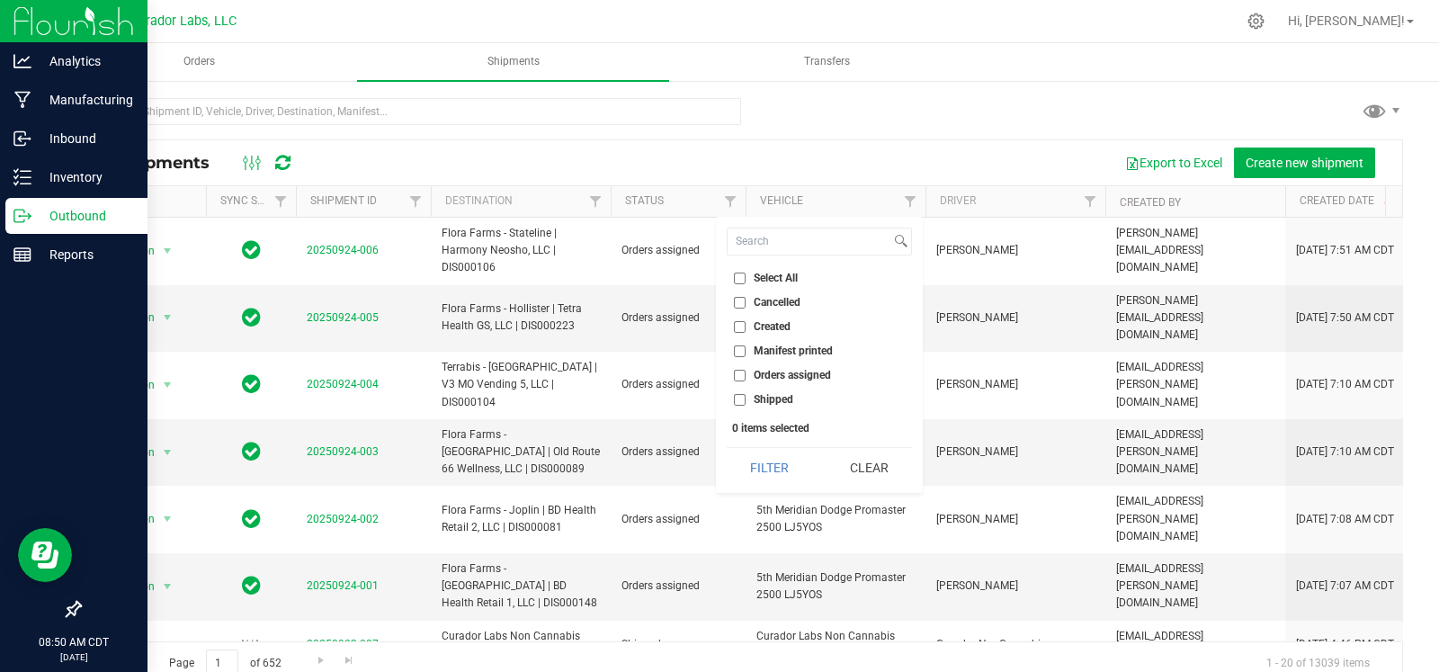
click at [755, 375] on span "Orders assigned" at bounding box center [792, 375] width 77 height 11
click at [746, 375] on input "Orders assigned" at bounding box center [740, 376] width 12 height 12
checkbox input "true"
click at [769, 456] on button "Filter" at bounding box center [770, 468] width 86 height 40
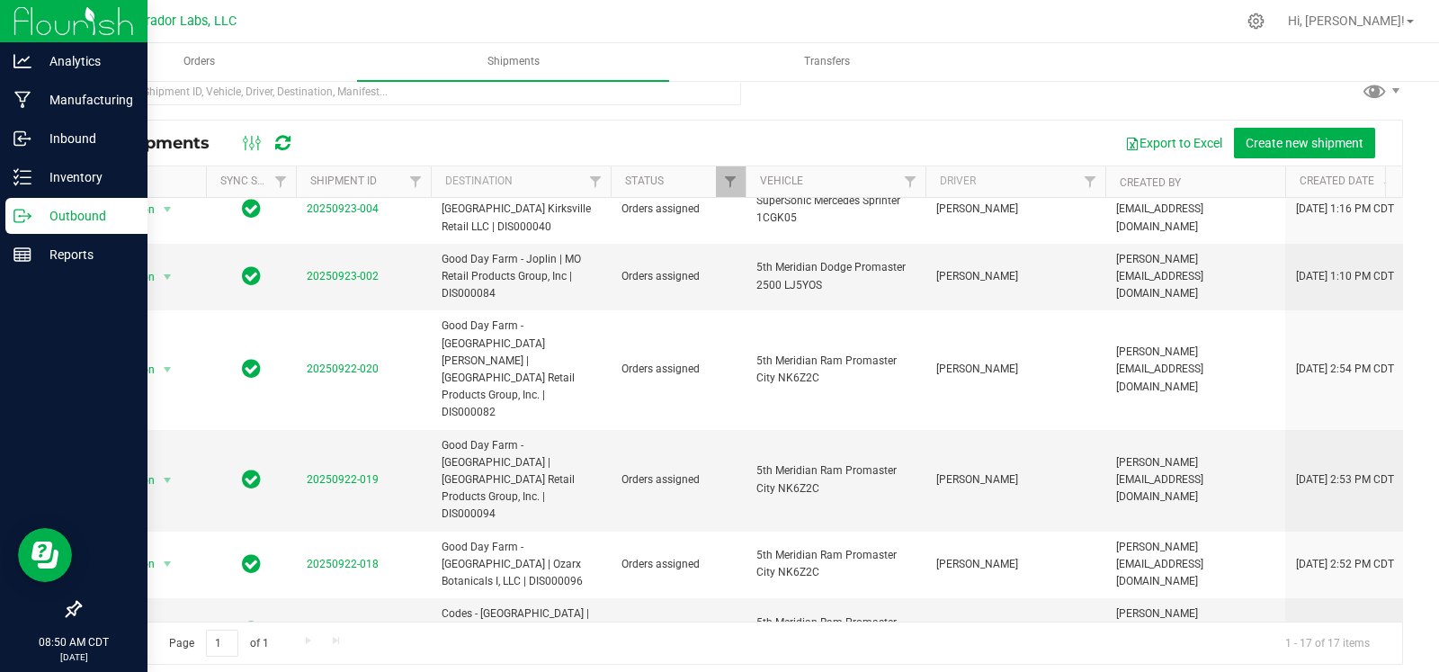
scroll to position [30, 0]
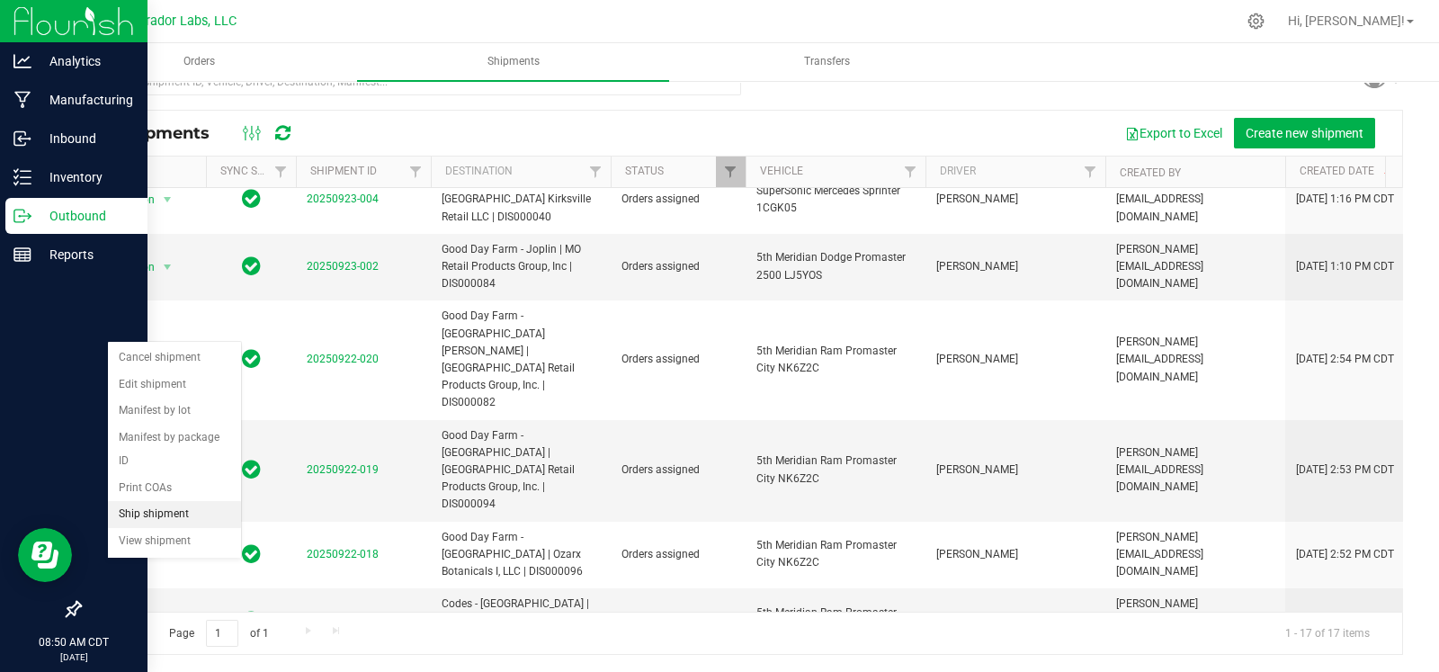
click at [164, 515] on li "Ship shipment" at bounding box center [174, 514] width 133 height 27
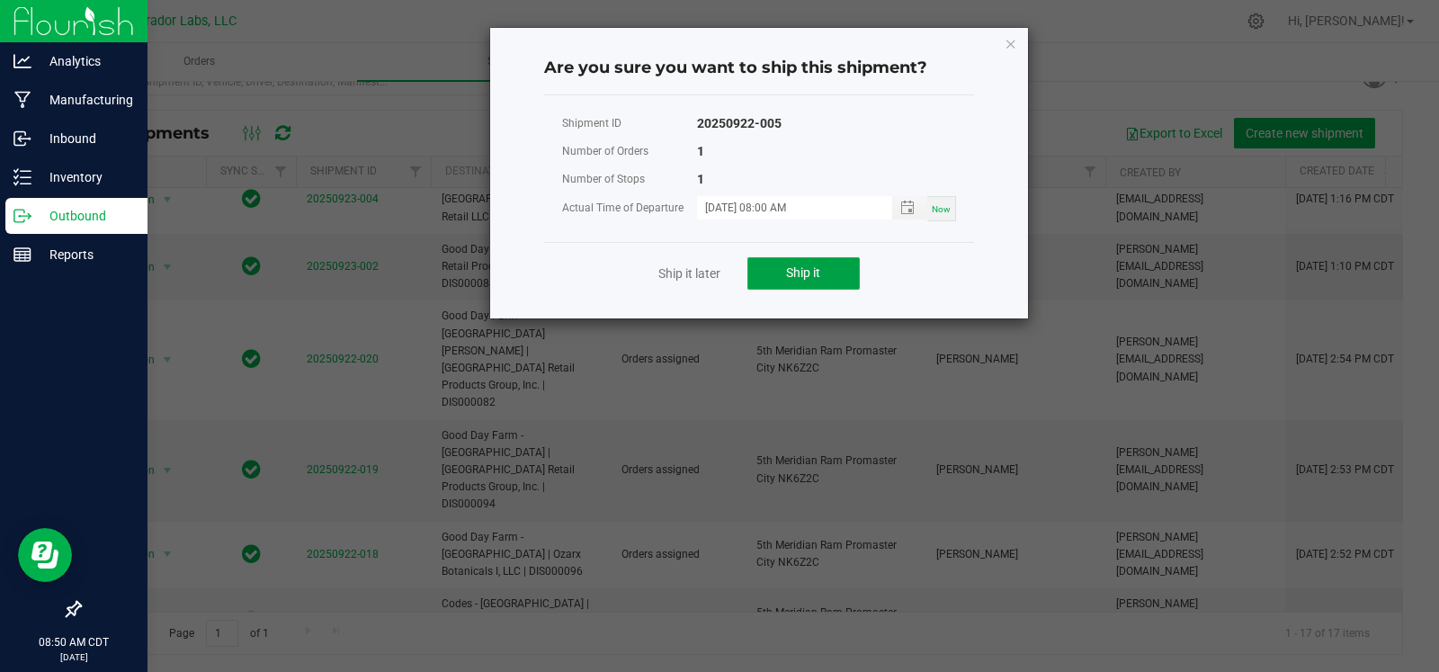
click at [778, 272] on button "Ship it" at bounding box center [803, 273] width 112 height 32
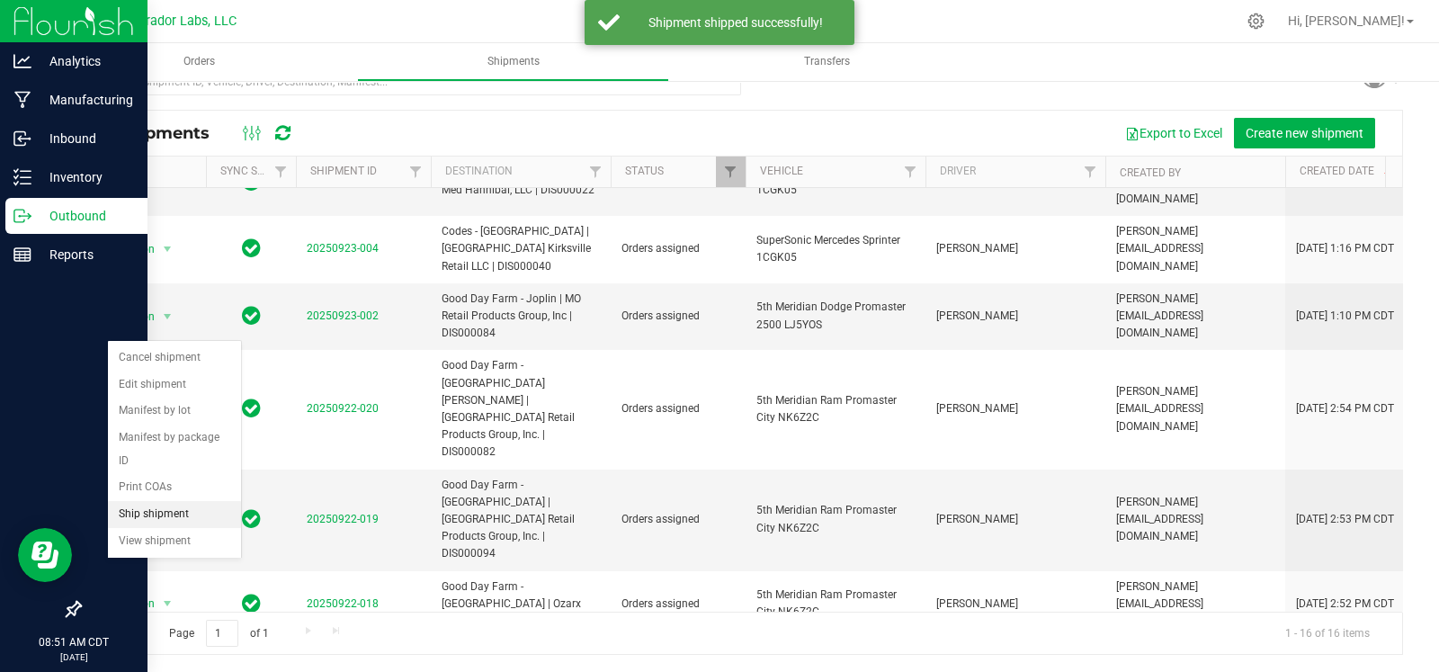
click at [160, 512] on li "Ship shipment" at bounding box center [174, 514] width 133 height 27
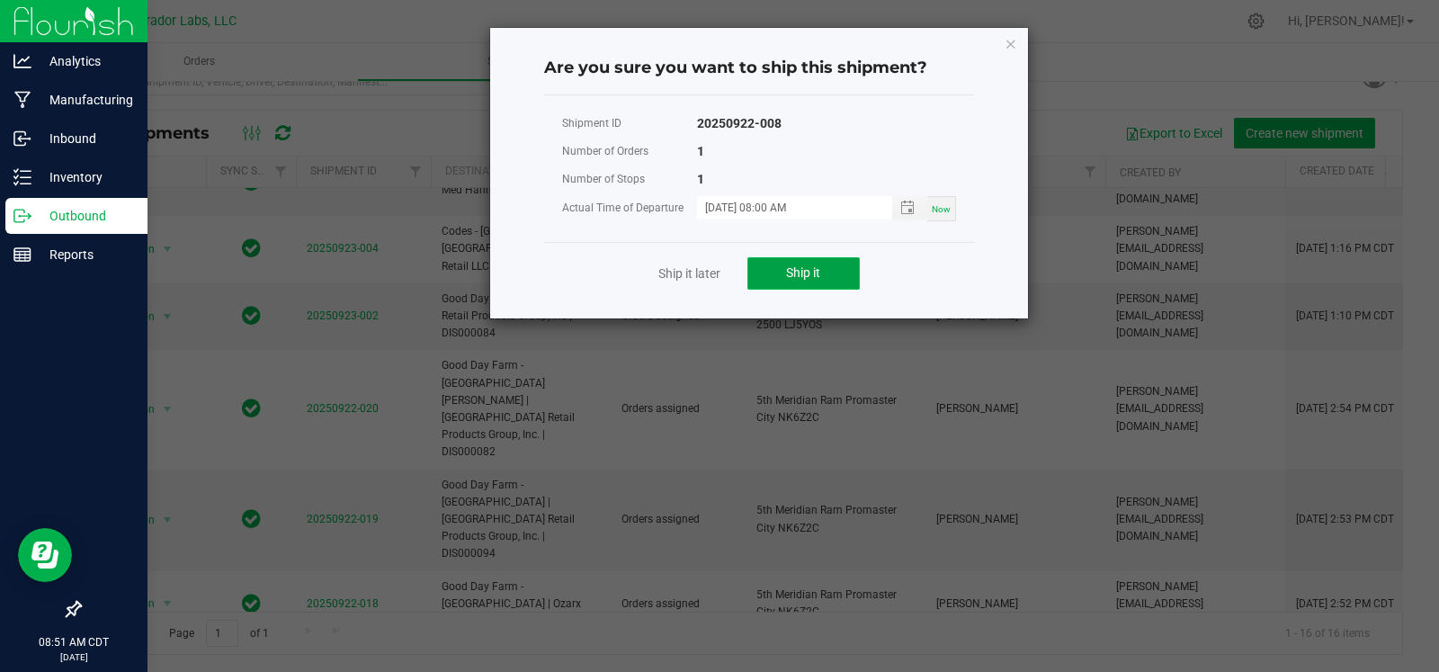
click at [792, 271] on span "Ship it" at bounding box center [803, 272] width 34 height 14
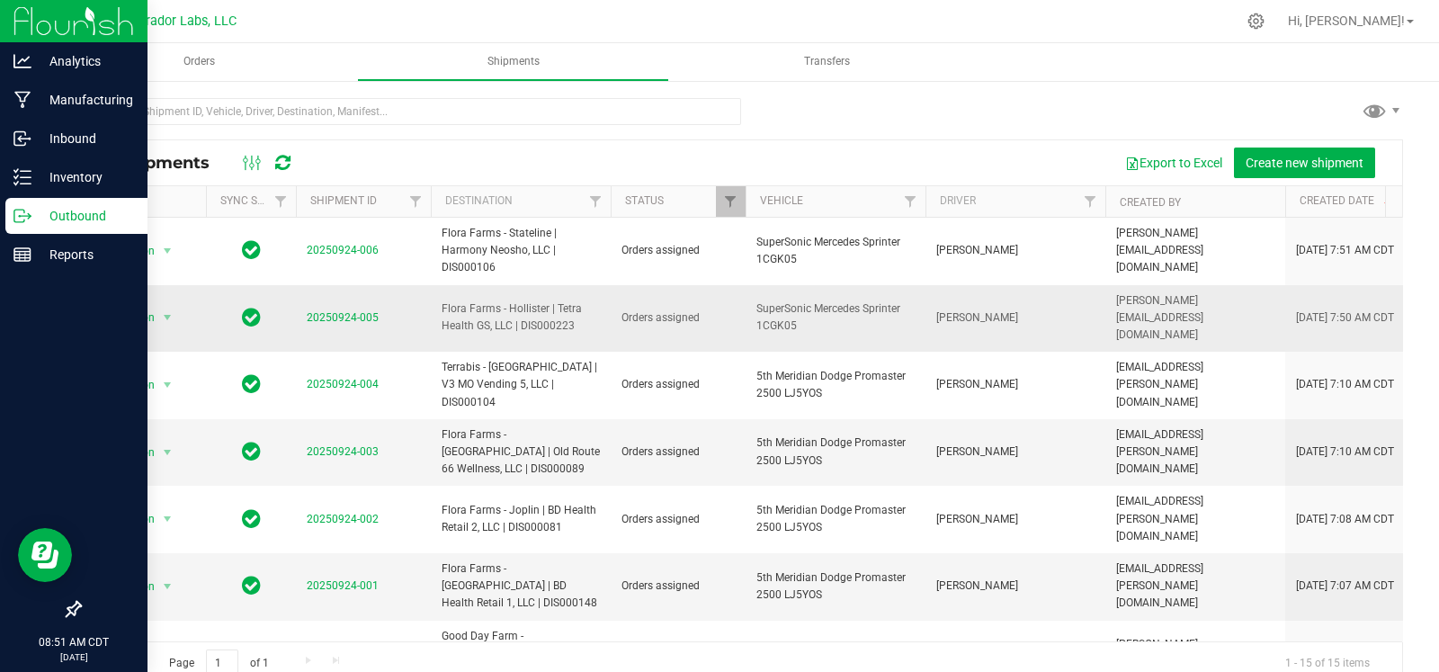
scroll to position [476, 0]
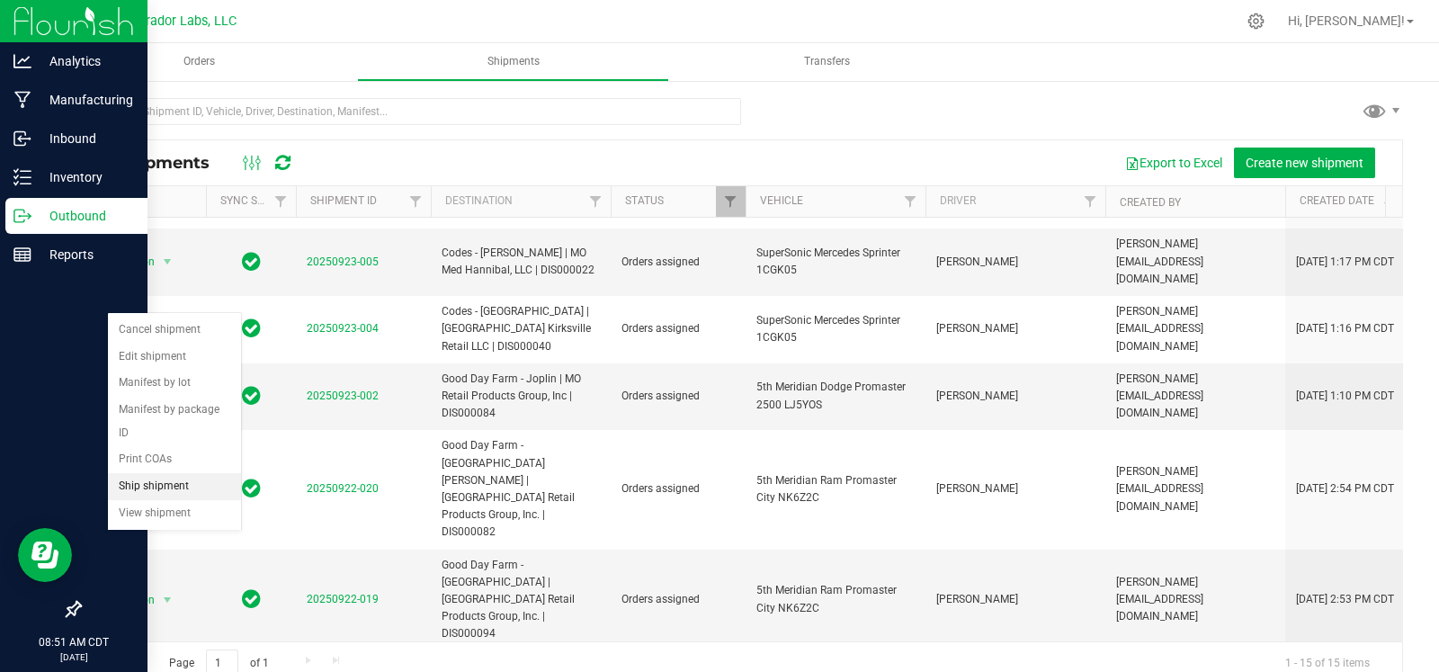
click at [160, 487] on li "Ship shipment" at bounding box center [174, 486] width 133 height 27
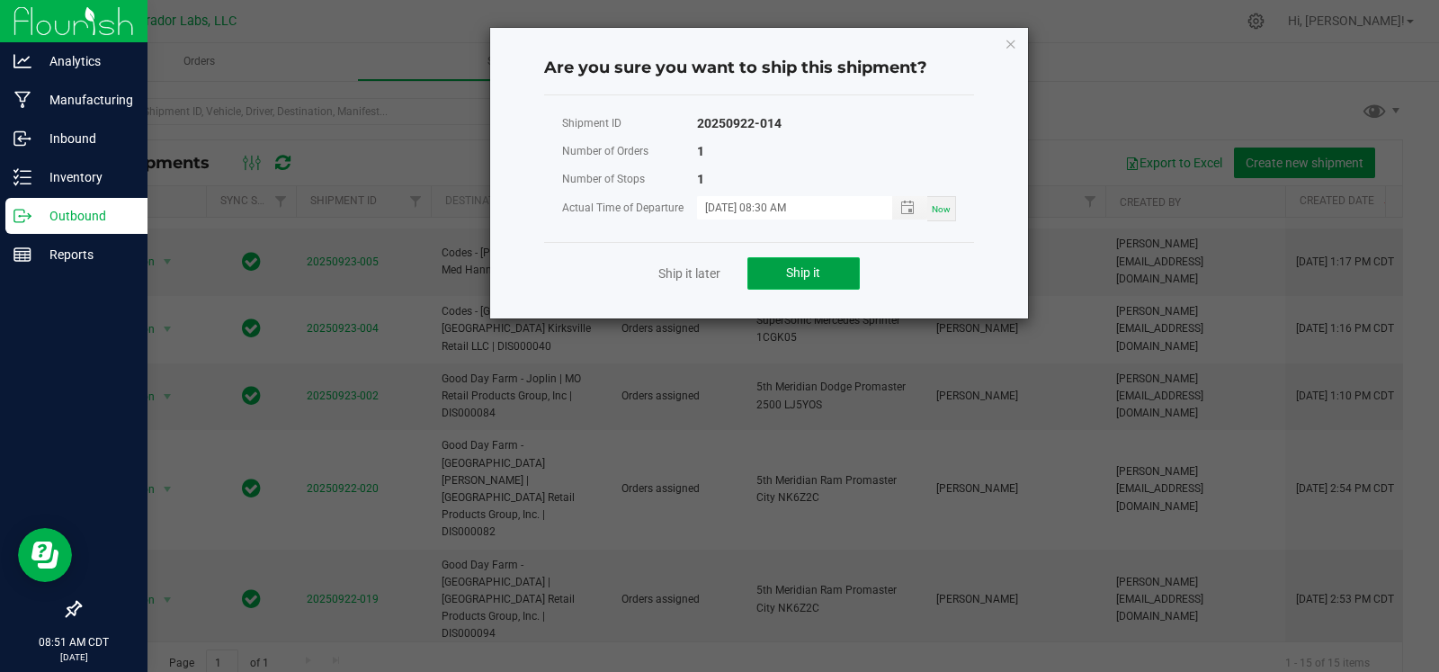
click at [809, 269] on span "Ship it" at bounding box center [803, 272] width 34 height 14
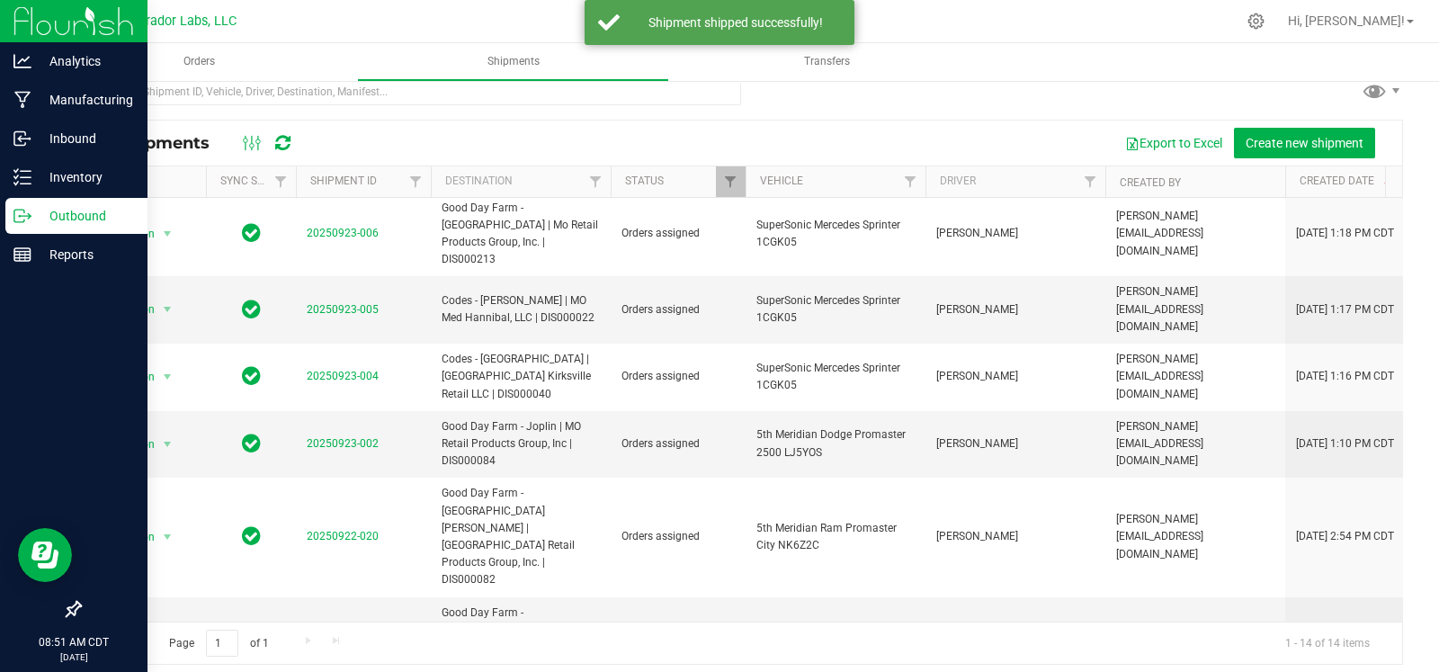
scroll to position [30, 0]
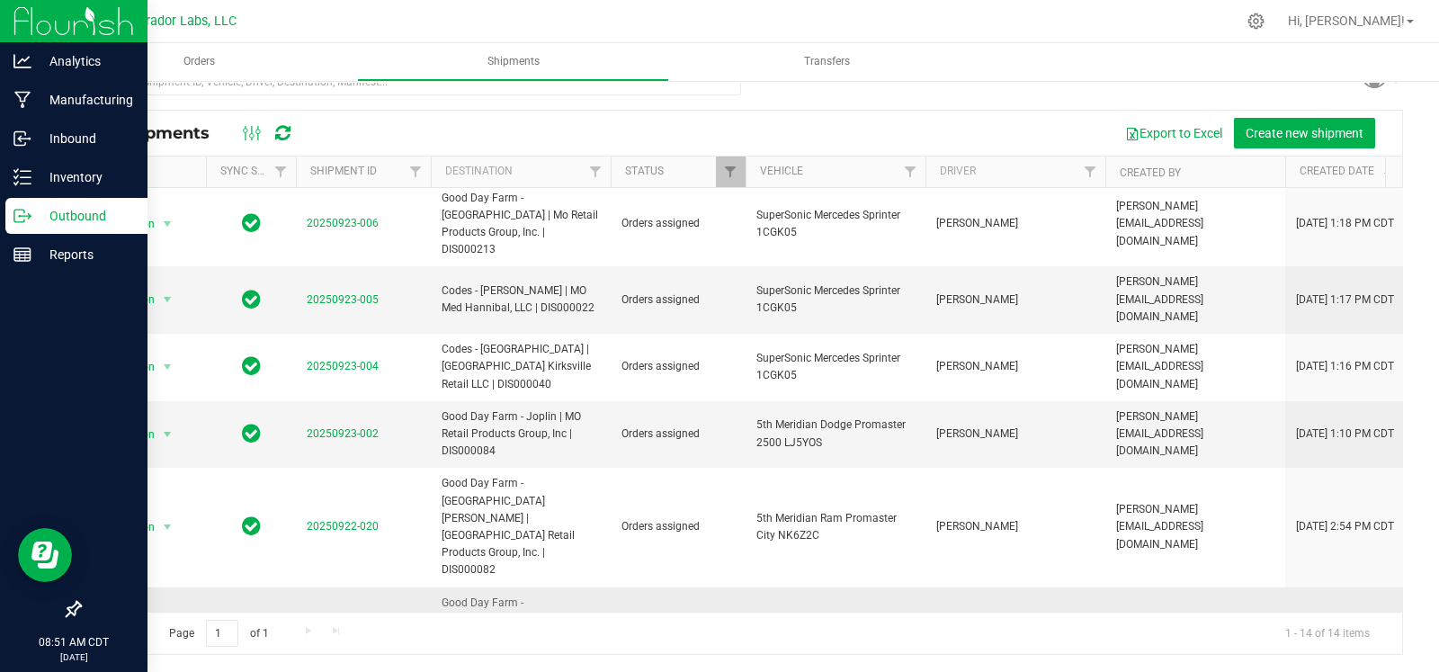
click at [165, 630] on span "select" at bounding box center [167, 637] width 14 height 14
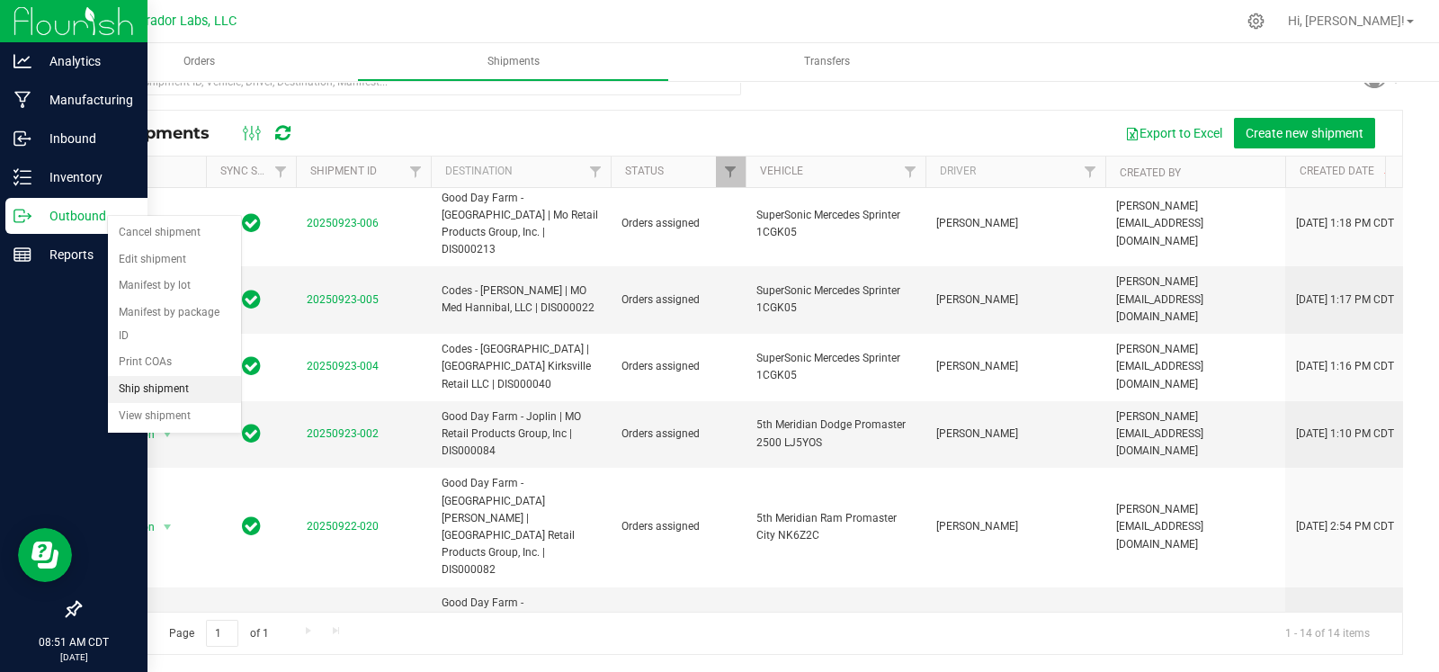
click at [166, 393] on li "Ship shipment" at bounding box center [174, 389] width 133 height 27
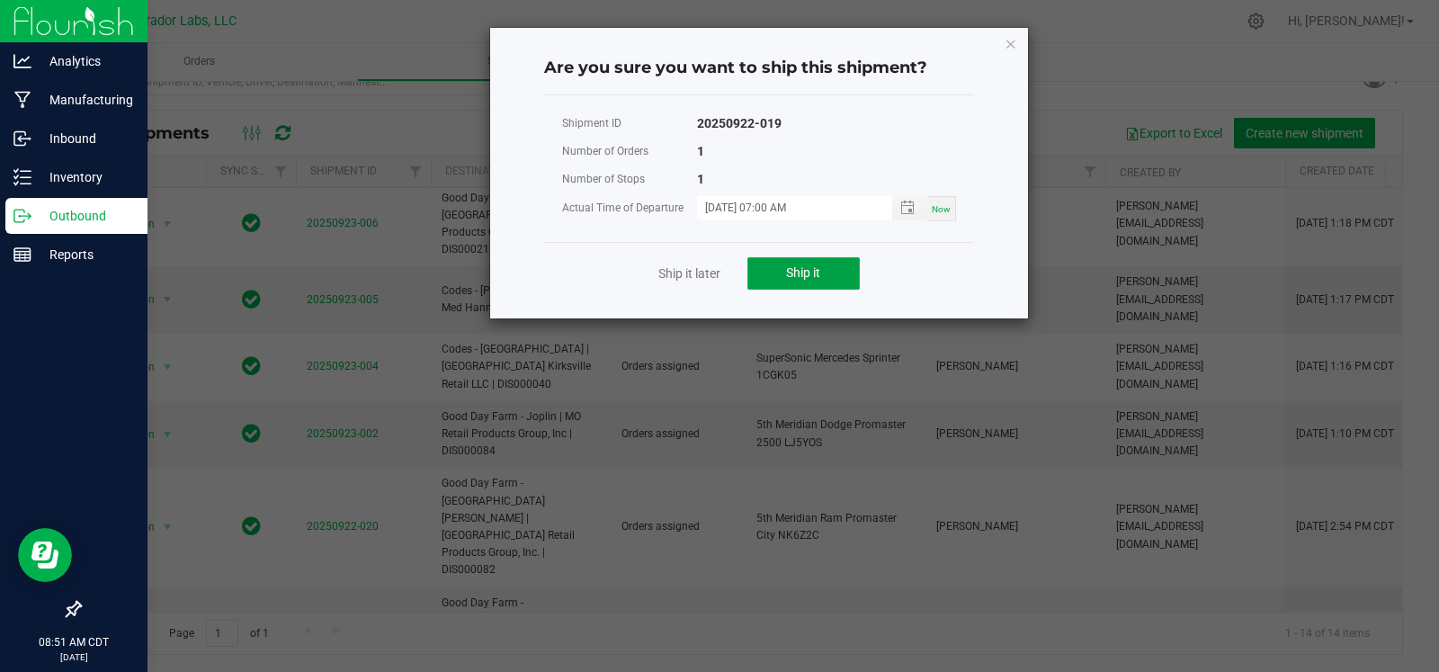
click at [810, 265] on span "Ship it" at bounding box center [803, 272] width 34 height 14
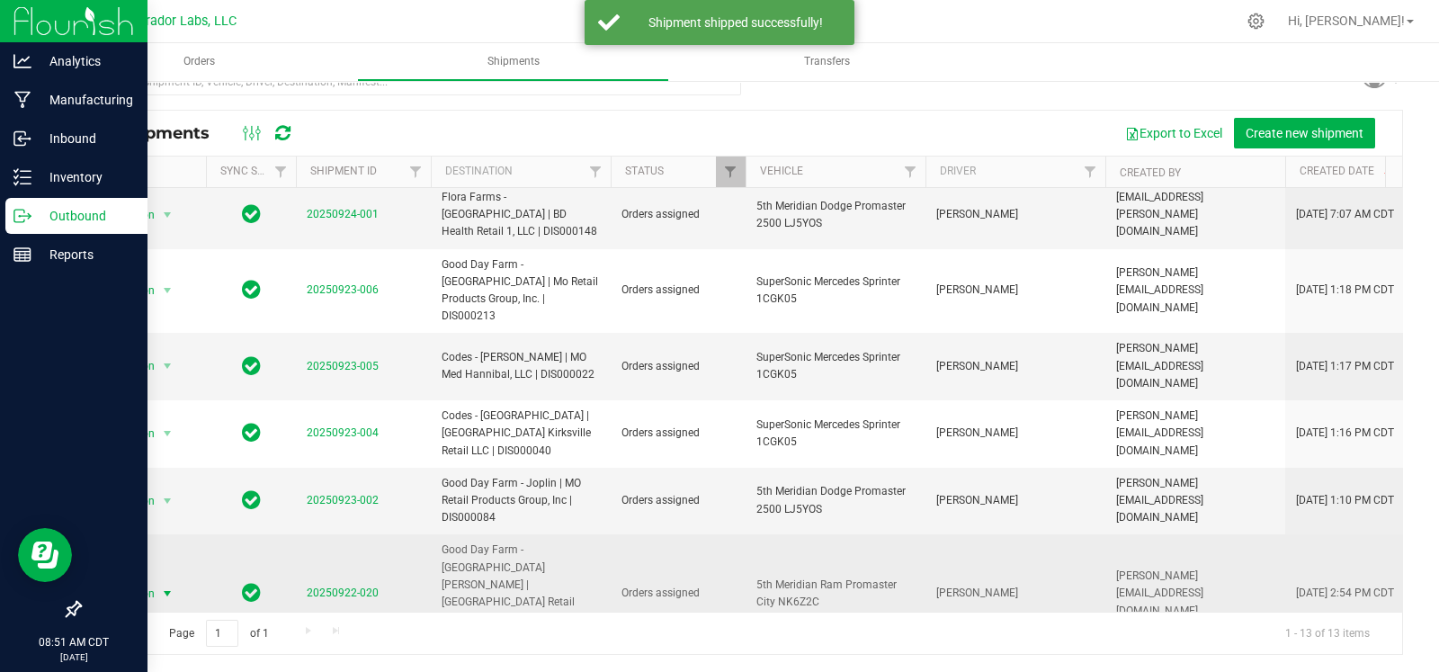
click at [164, 586] on span "select" at bounding box center [167, 593] width 14 height 14
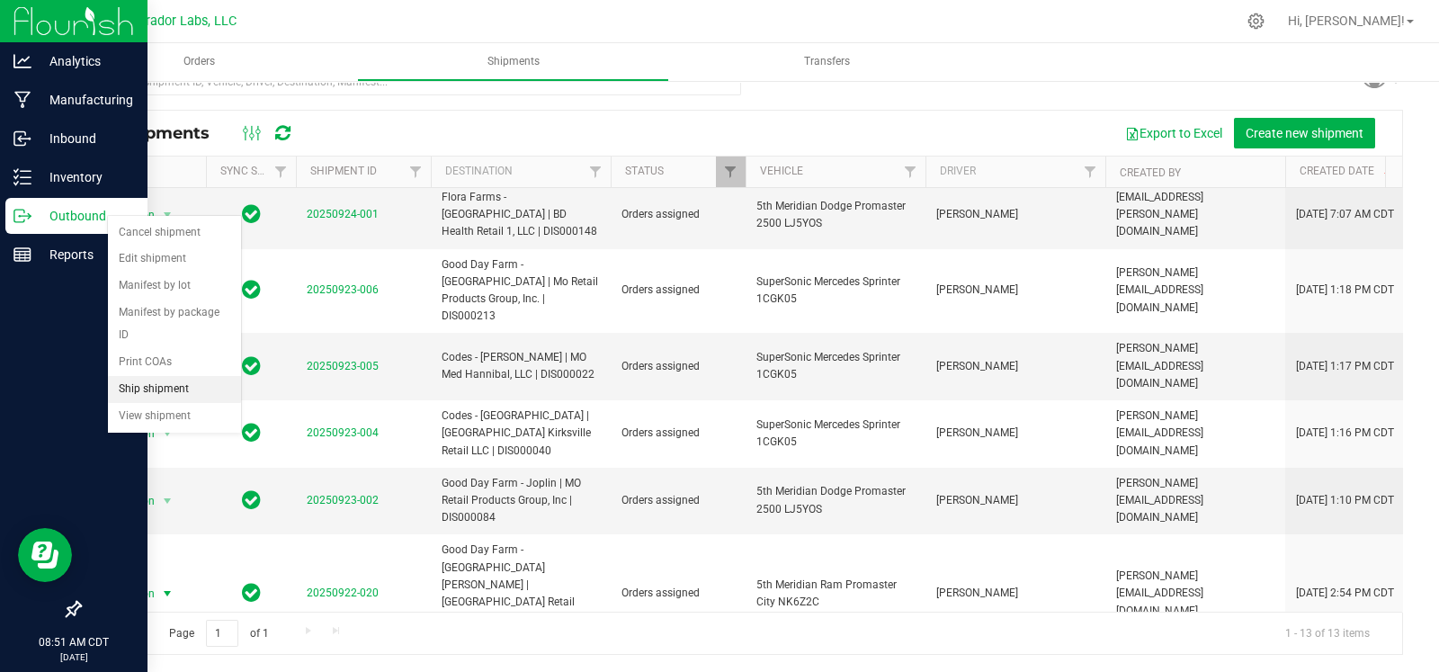
click at [163, 391] on li "Ship shipment" at bounding box center [174, 389] width 133 height 27
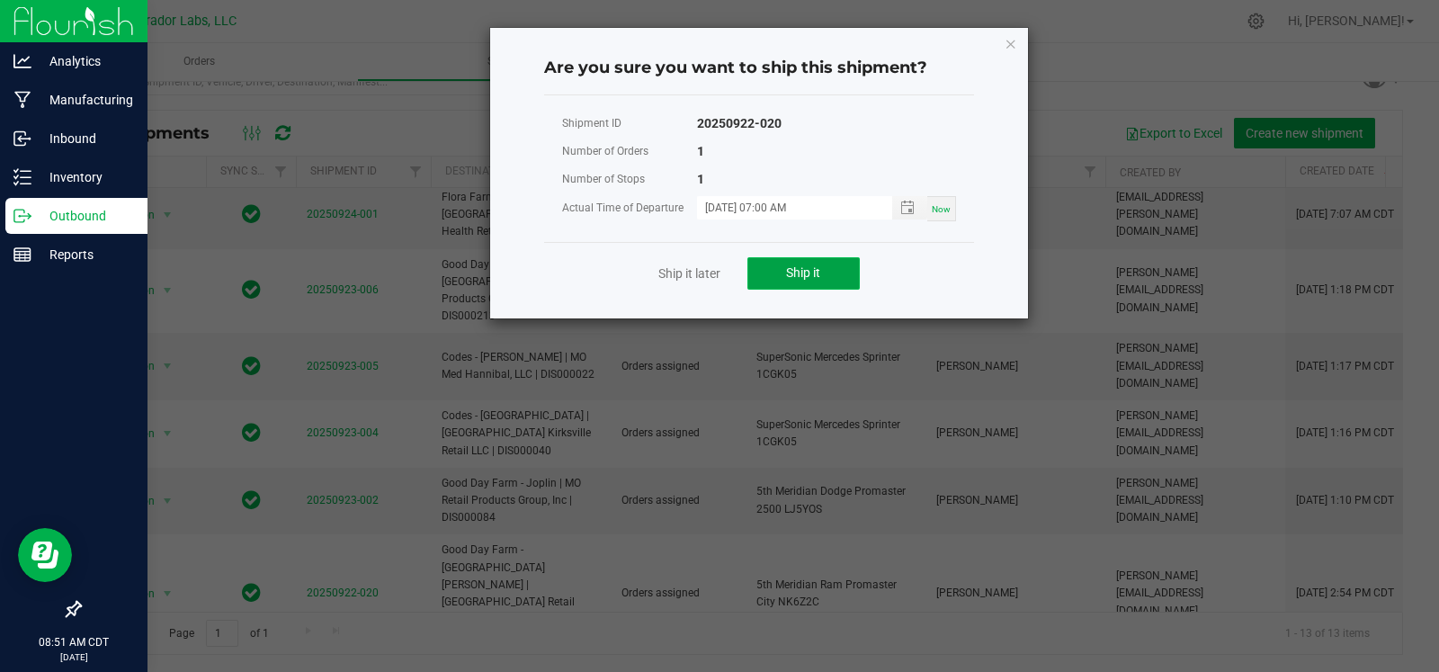
click at [800, 258] on button "Ship it" at bounding box center [803, 273] width 112 height 32
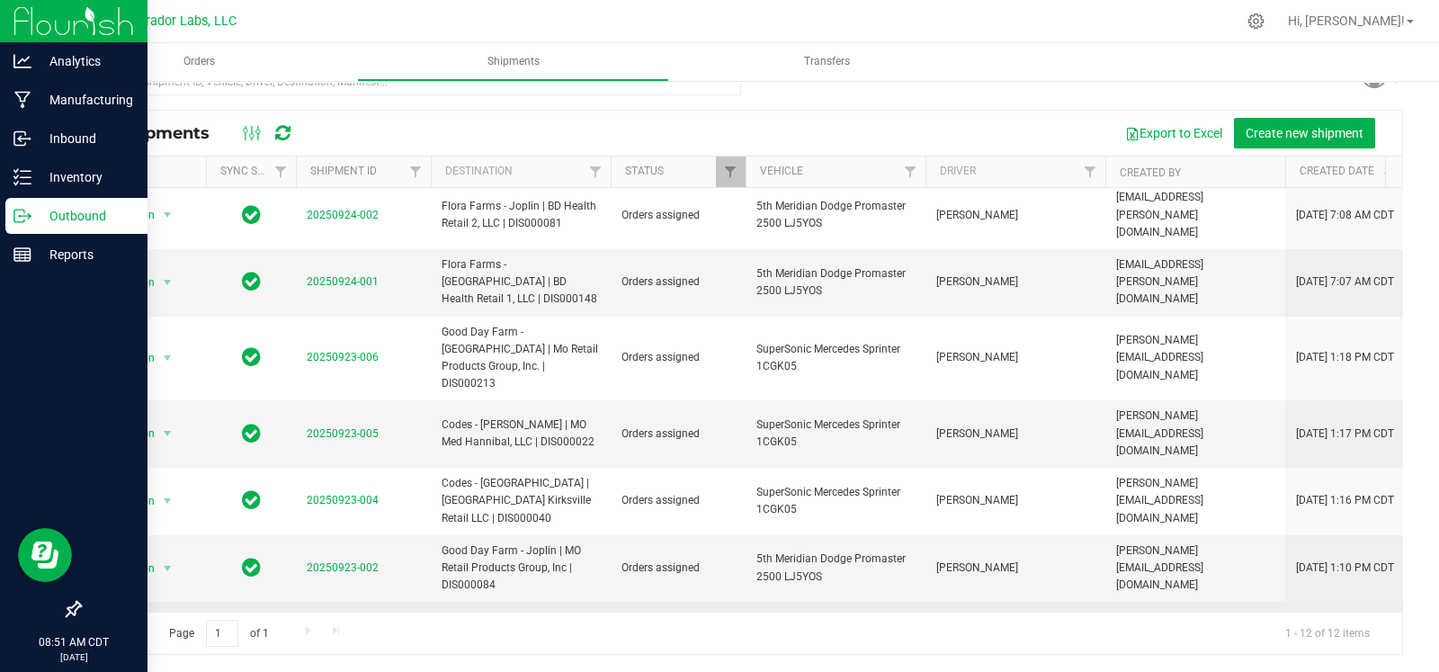
click at [158, 622] on span "select" at bounding box center [167, 634] width 22 height 25
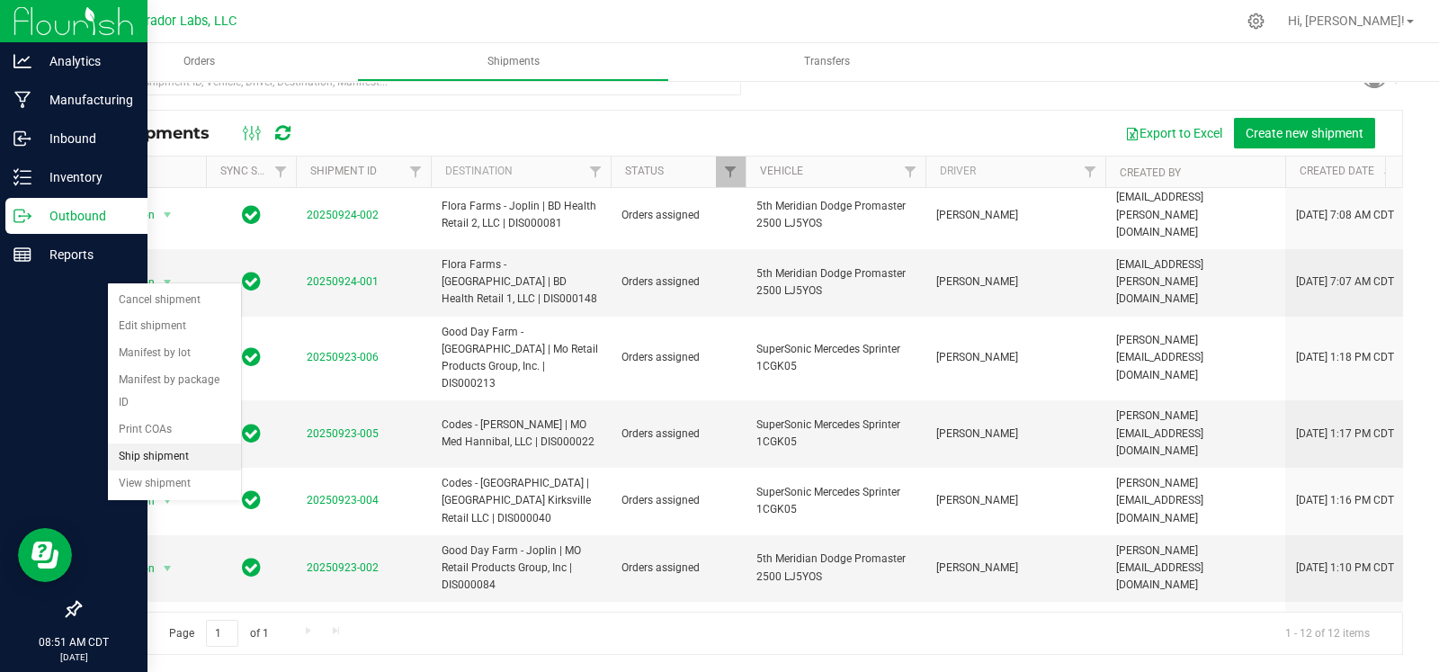
click at [151, 457] on li "Ship shipment" at bounding box center [174, 456] width 133 height 27
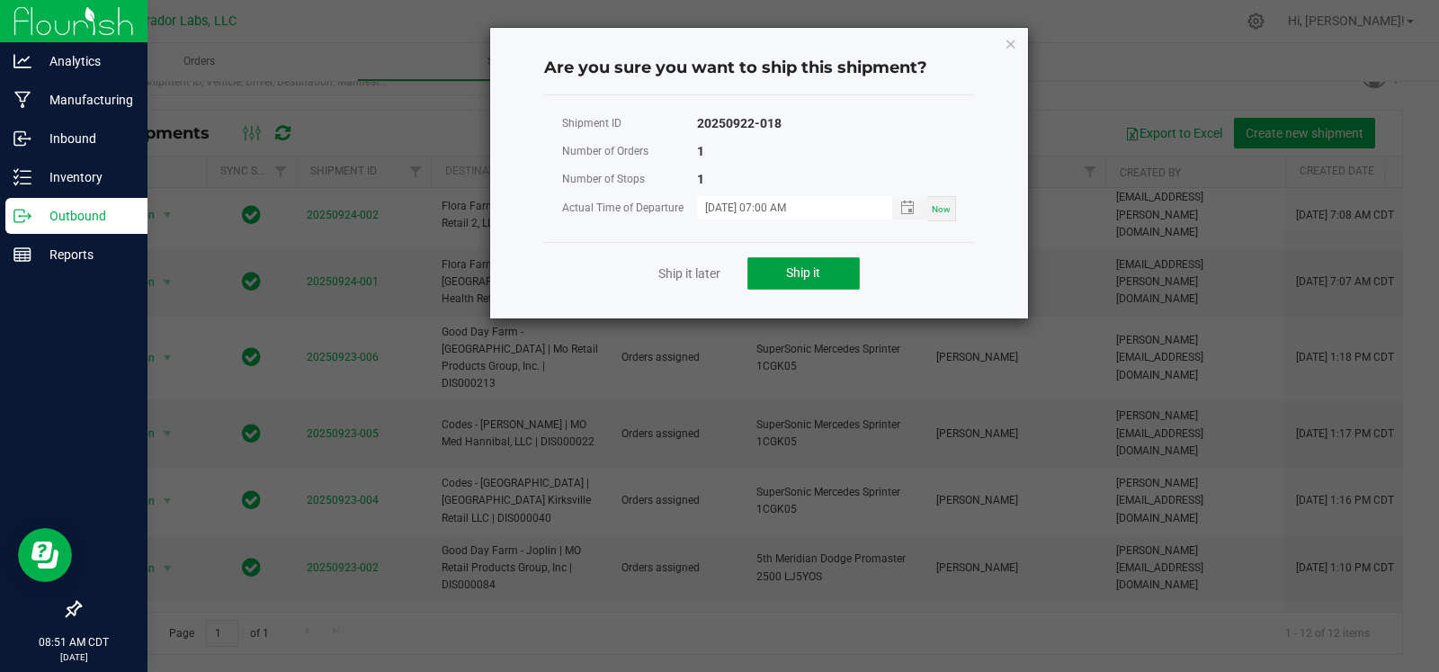
click at [800, 267] on span "Ship it" at bounding box center [803, 272] width 34 height 14
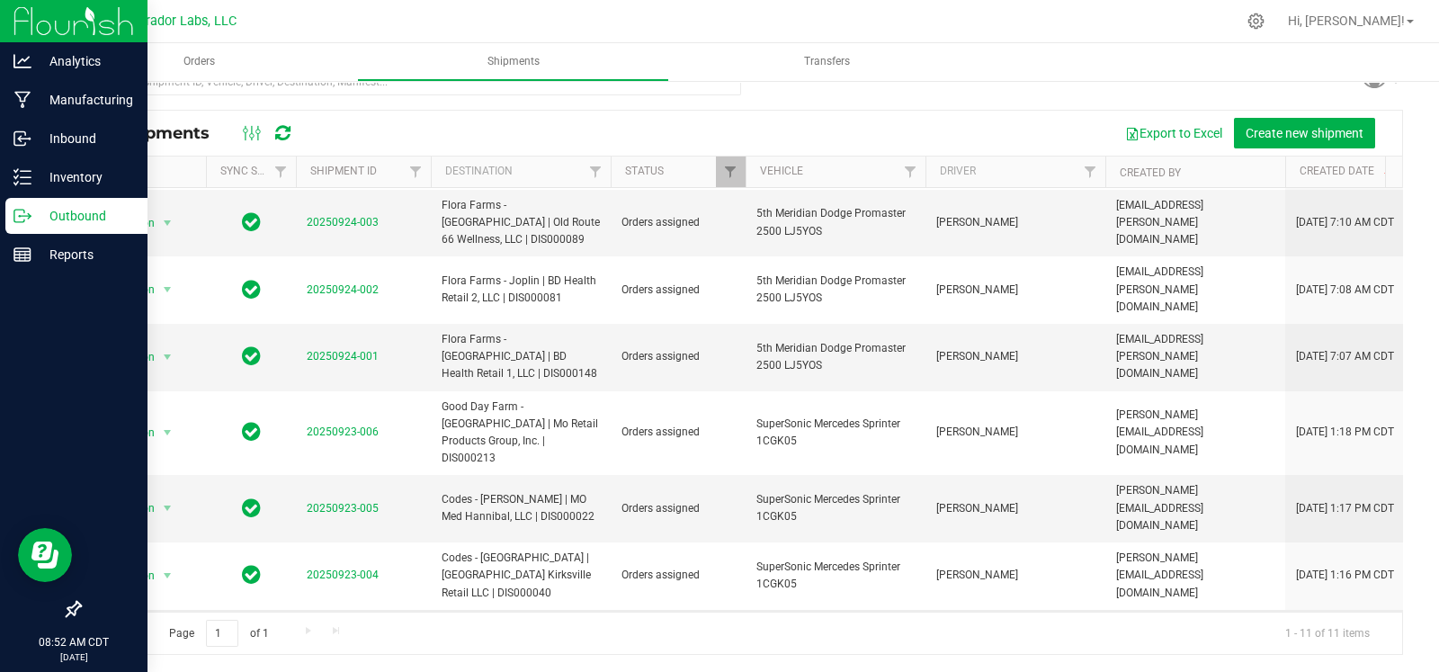
scroll to position [208, 0]
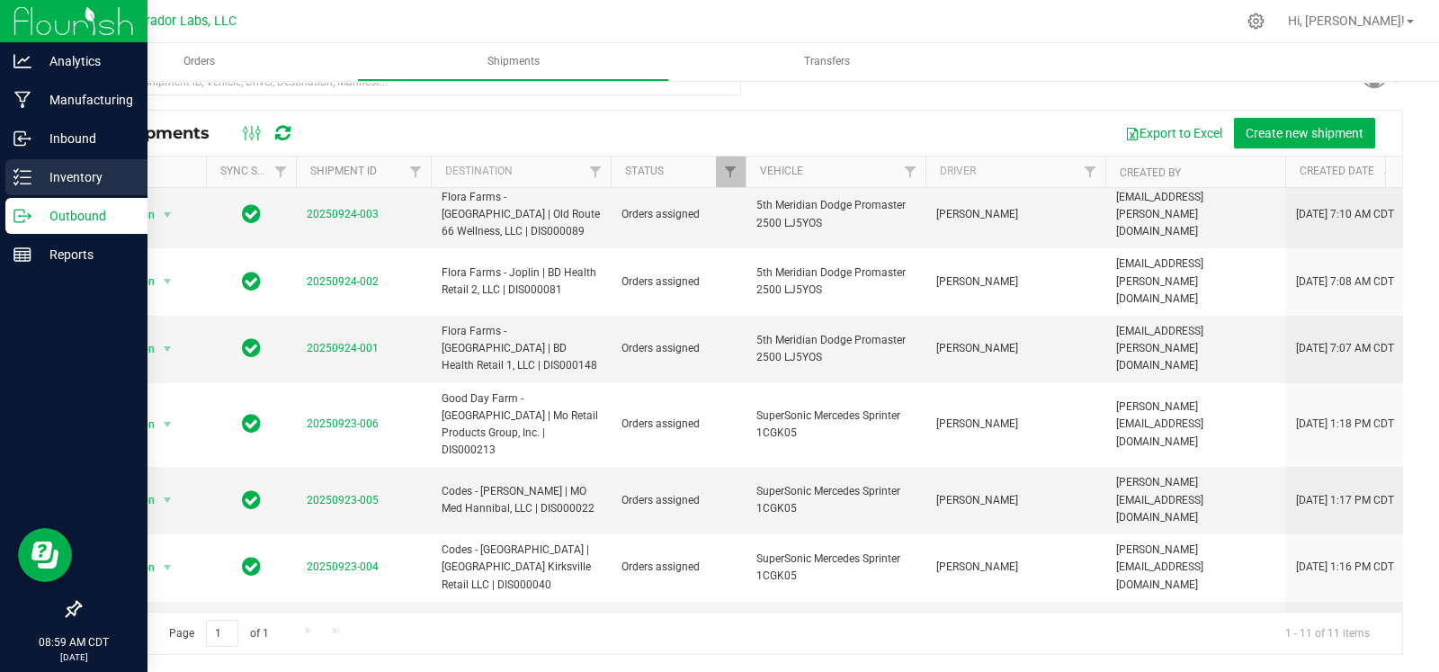
click at [22, 168] on icon at bounding box center [22, 177] width 18 height 18
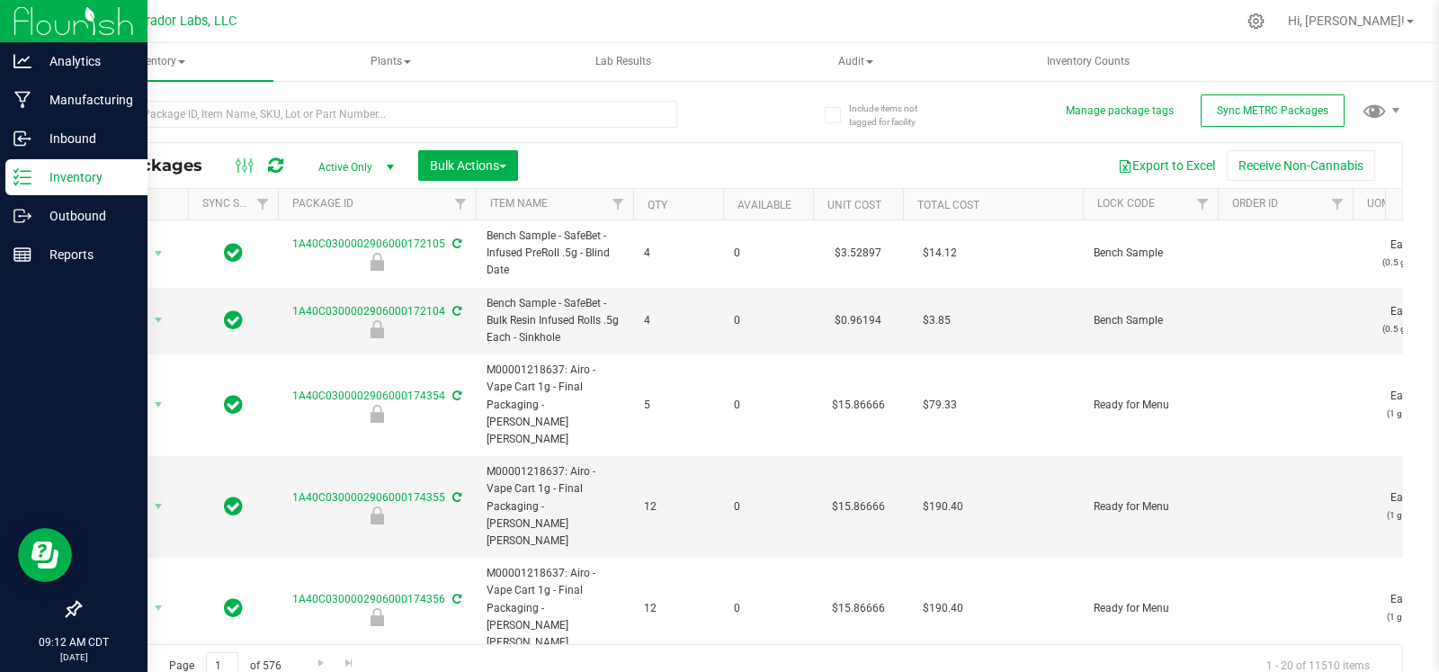
click at [40, 183] on p "Inventory" at bounding box center [85, 177] width 108 height 22
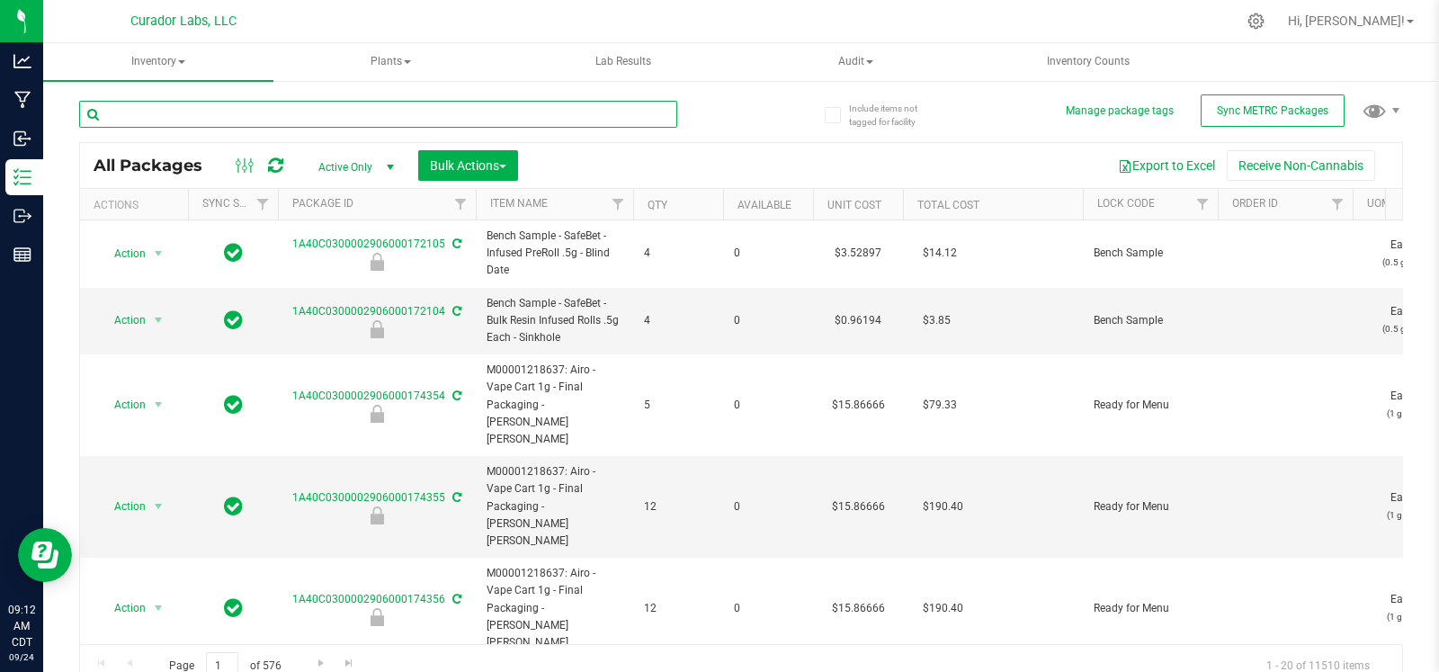
click at [220, 102] on input "text" at bounding box center [378, 114] width 598 height 27
type input "atomic burst"
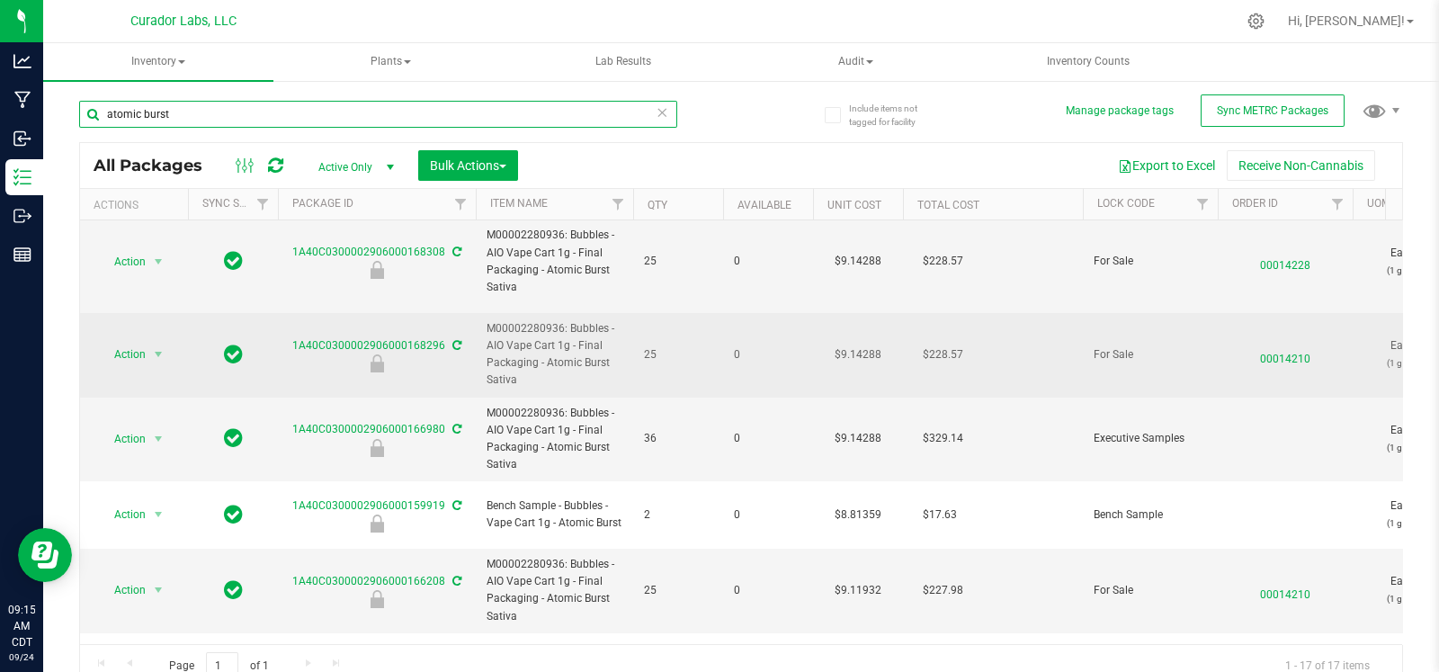
scroll to position [923, 0]
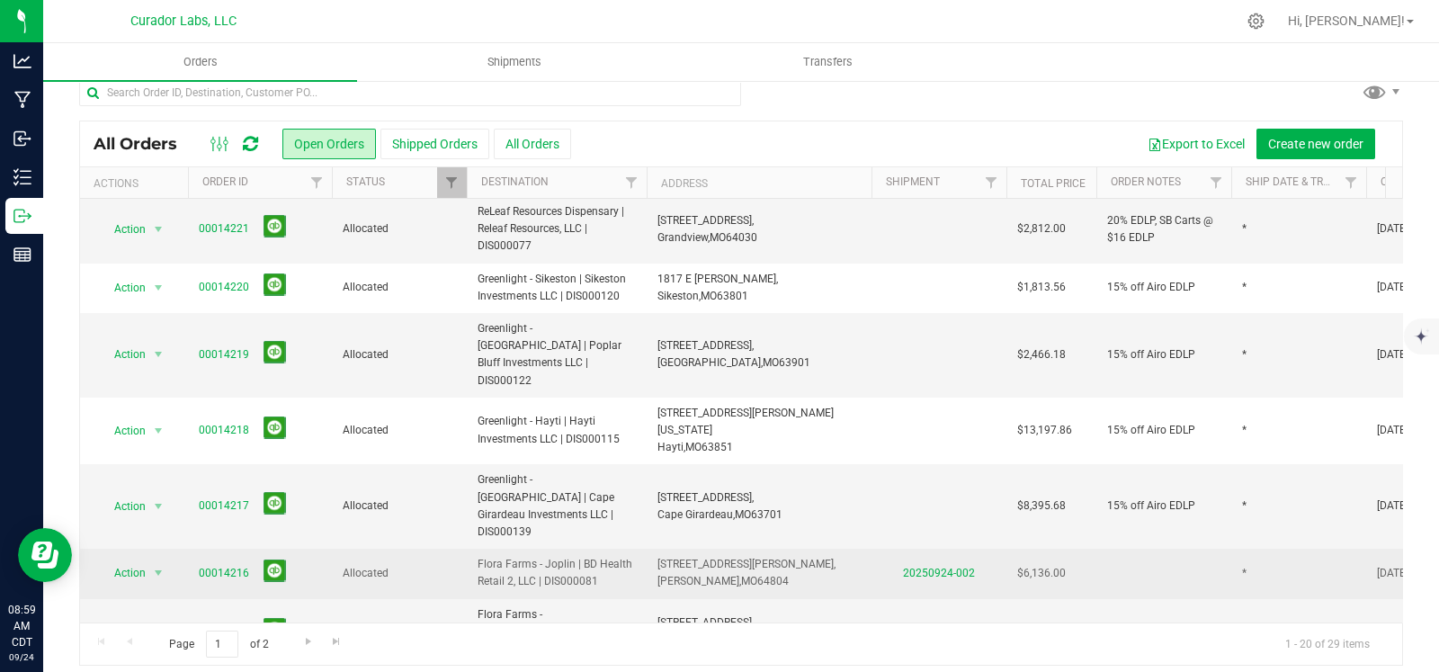
scroll to position [30, 0]
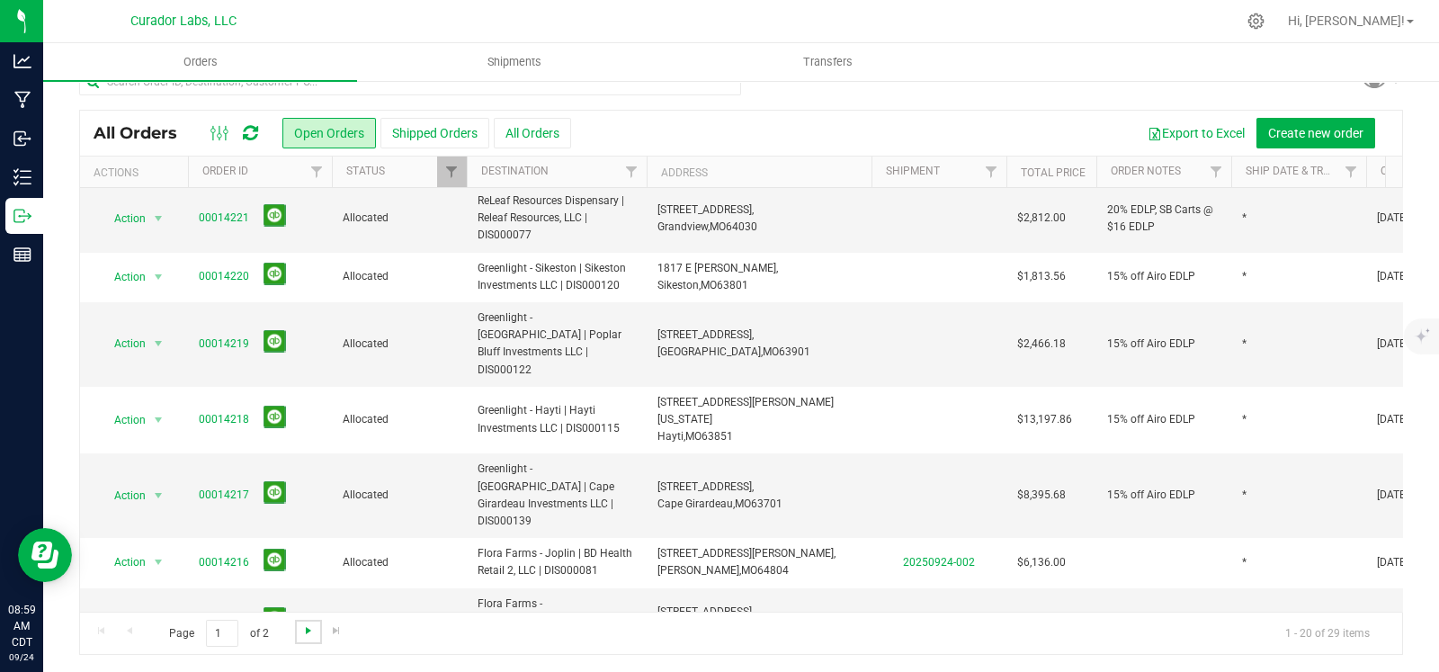
click at [311, 627] on span "Go to the next page" at bounding box center [308, 630] width 14 height 14
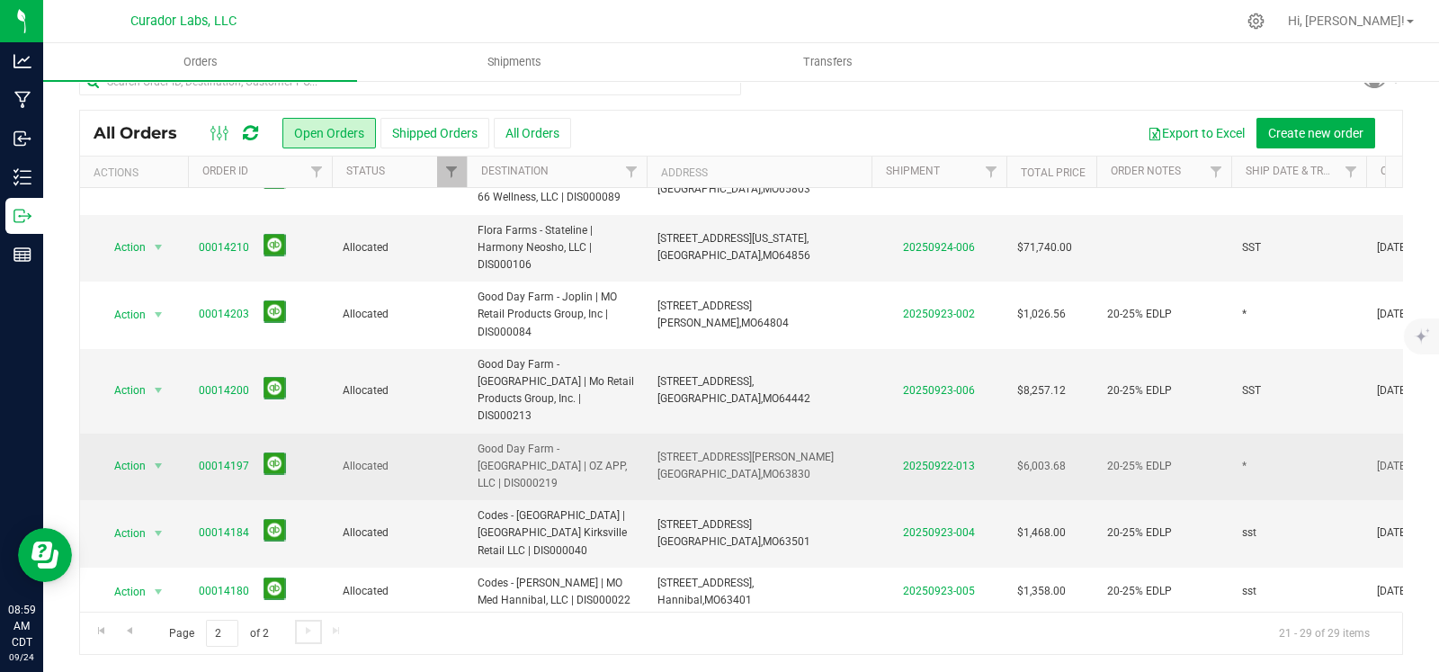
scroll to position [108, 0]
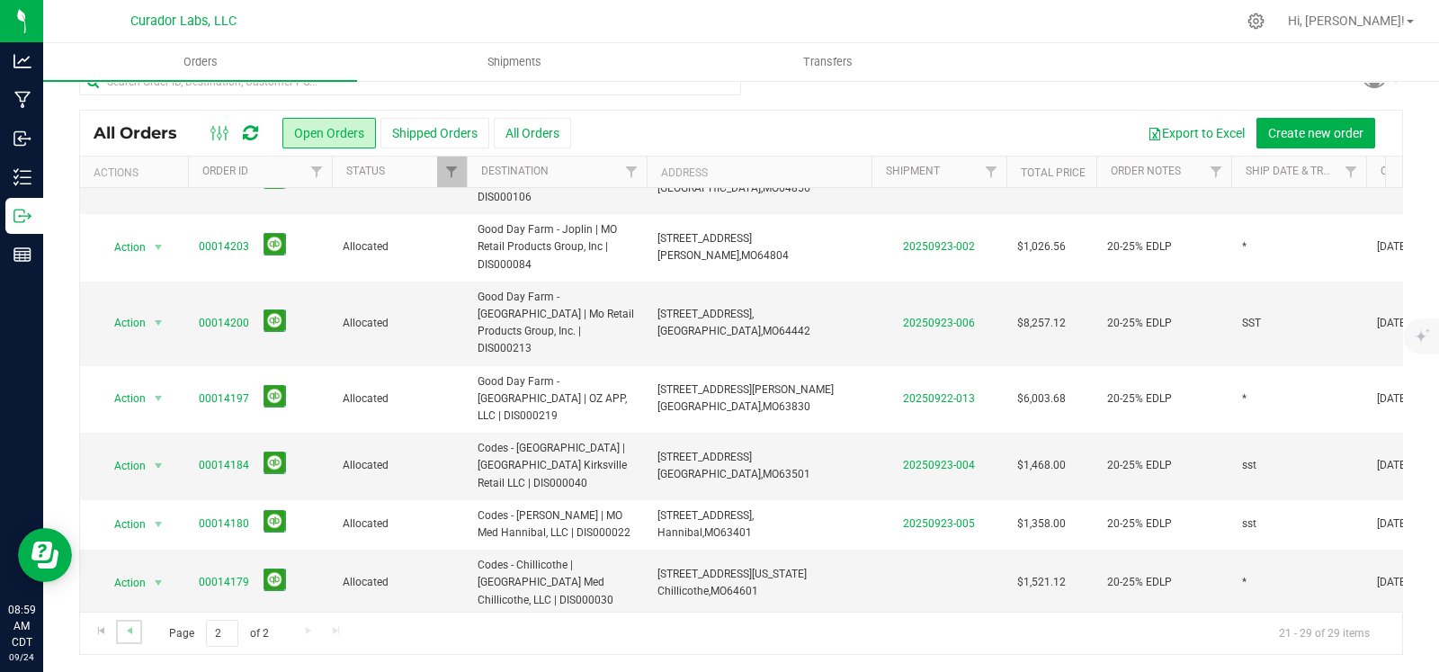
click at [138, 627] on link "Go to the previous page" at bounding box center [129, 632] width 26 height 24
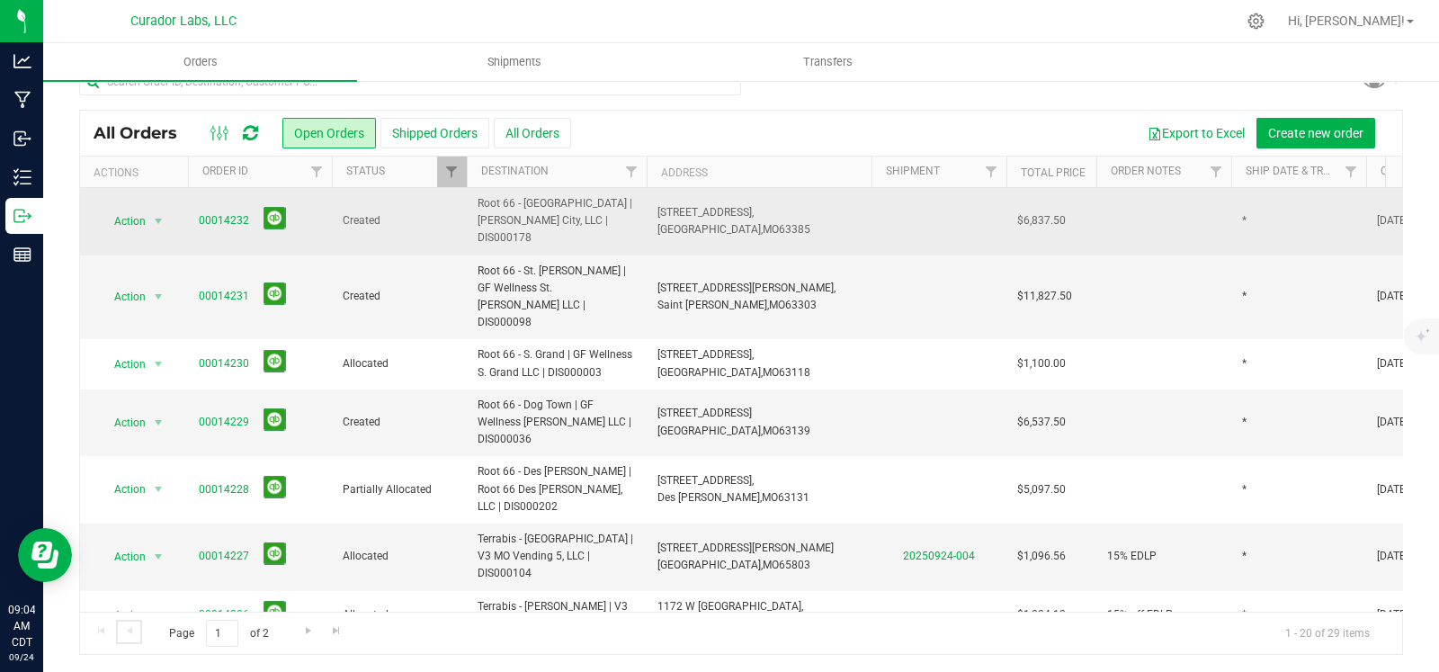
scroll to position [0, 0]
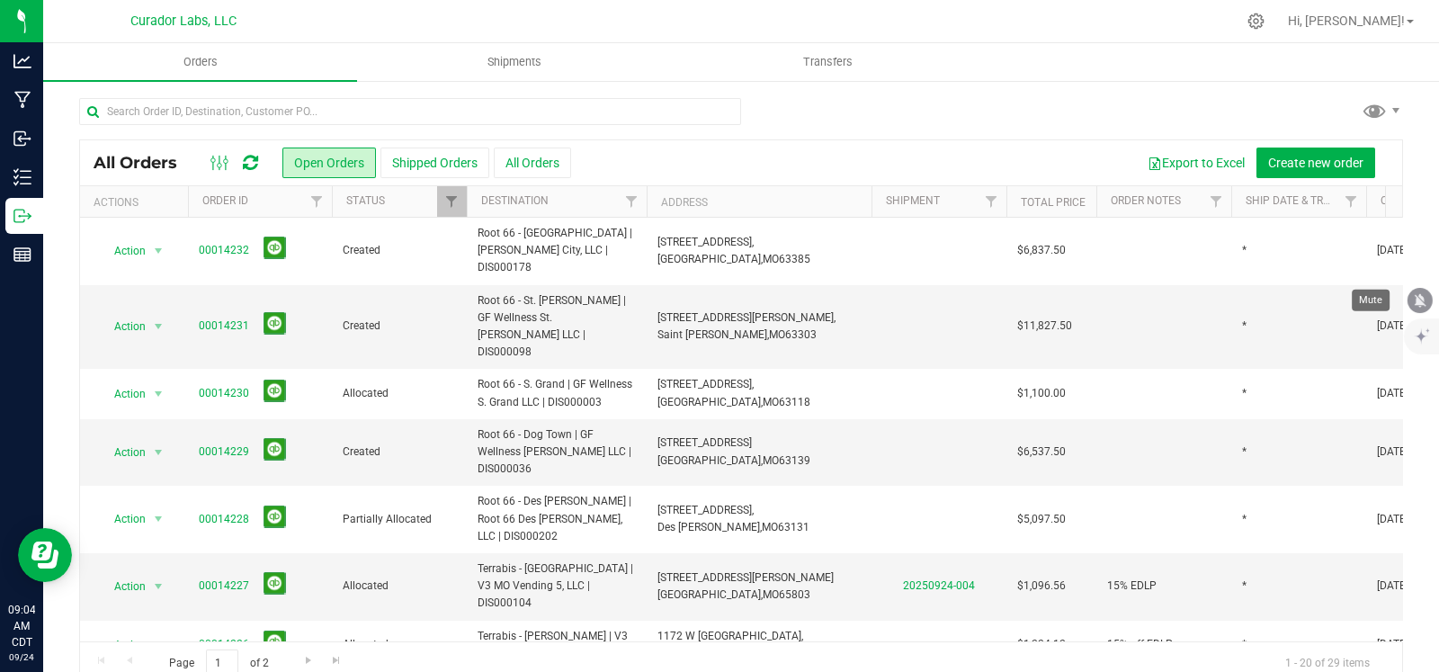
drag, startPoint x: 1425, startPoint y: 299, endPoint x: 1401, endPoint y: 296, distance: 23.5
click at [1425, 299] on icon "mute" at bounding box center [1420, 300] width 16 height 16
click at [1415, 300] on icon "mute" at bounding box center [1420, 300] width 16 height 16
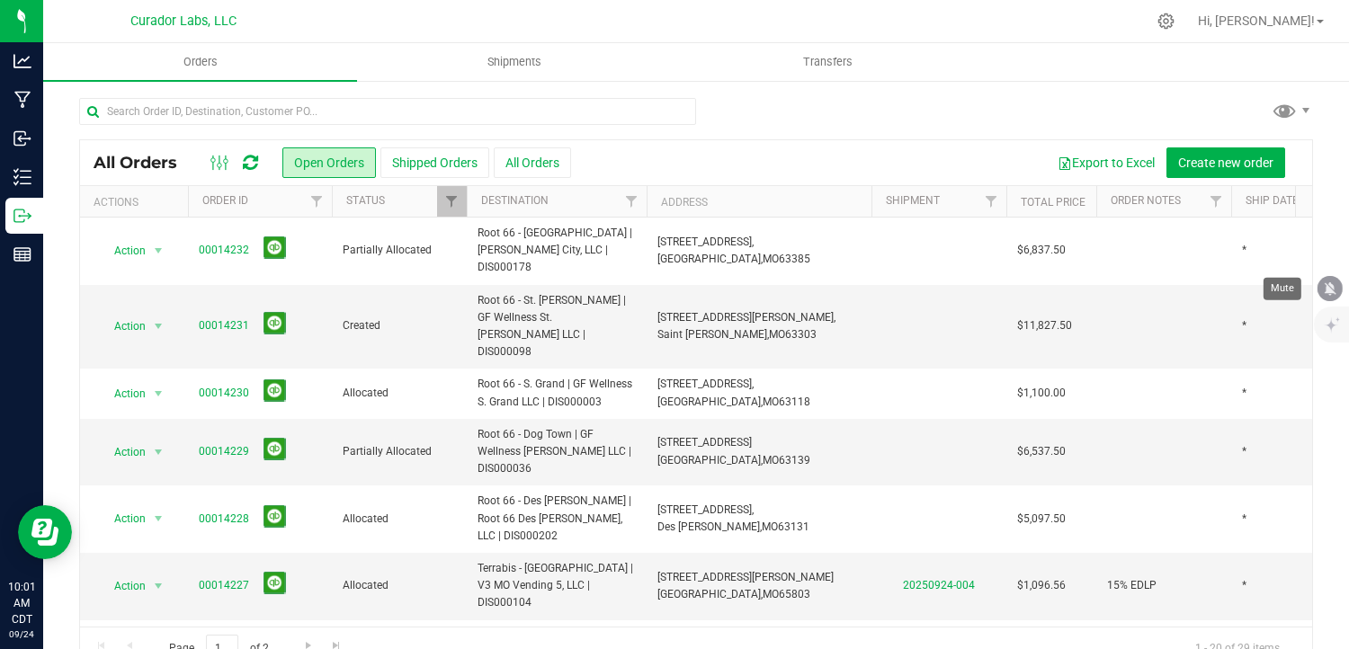
click at [1330, 288] on icon "mute" at bounding box center [1330, 289] width 16 height 16
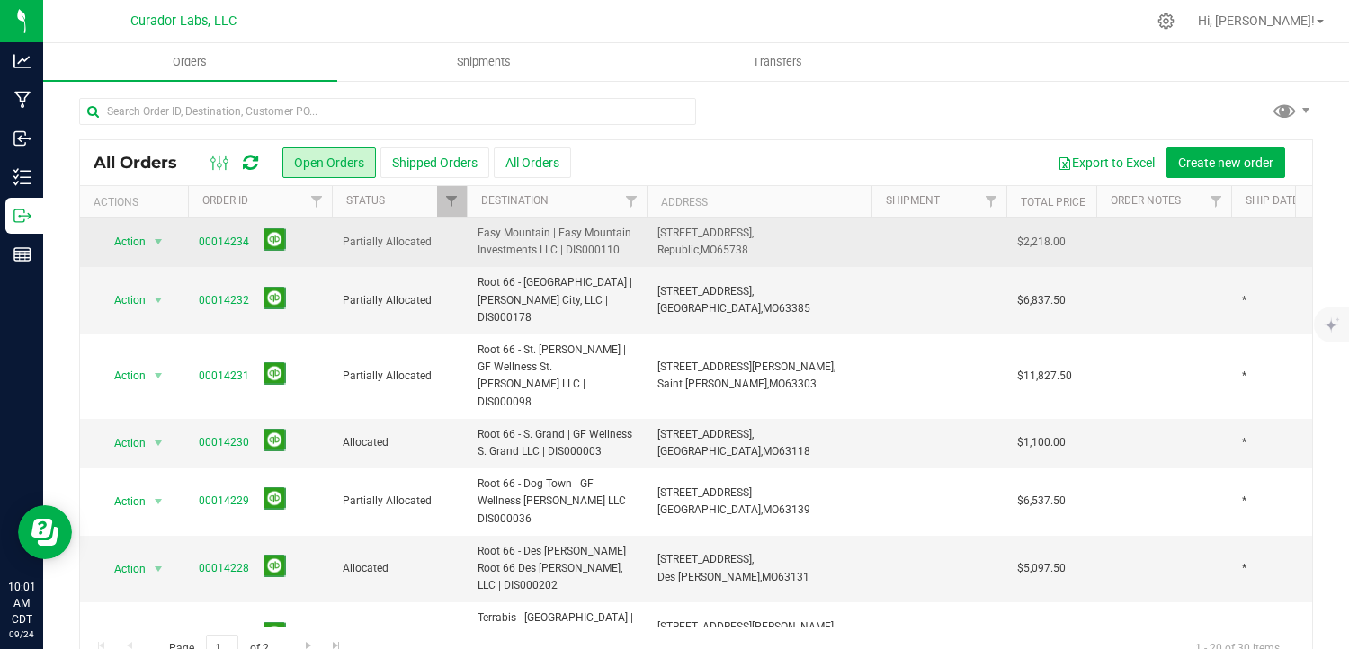
click at [1250, 236] on td at bounding box center [1298, 242] width 135 height 49
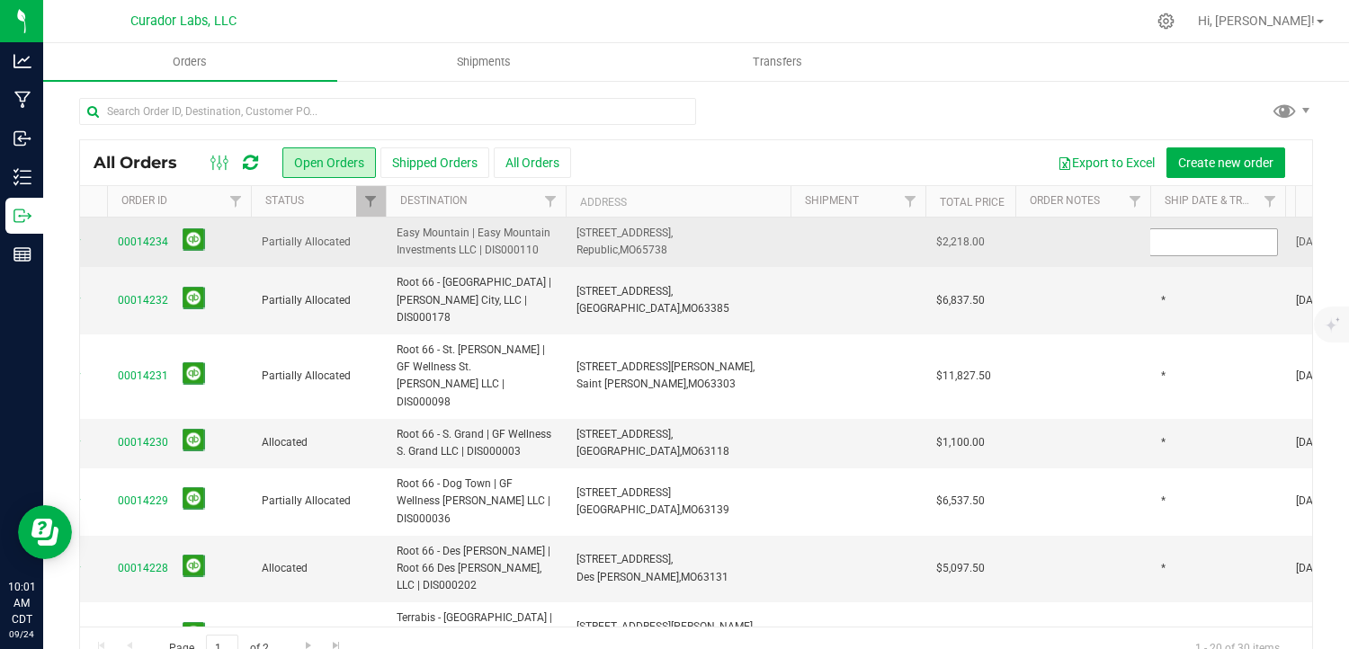
click at [1250, 236] on input "text" at bounding box center [1213, 242] width 129 height 28
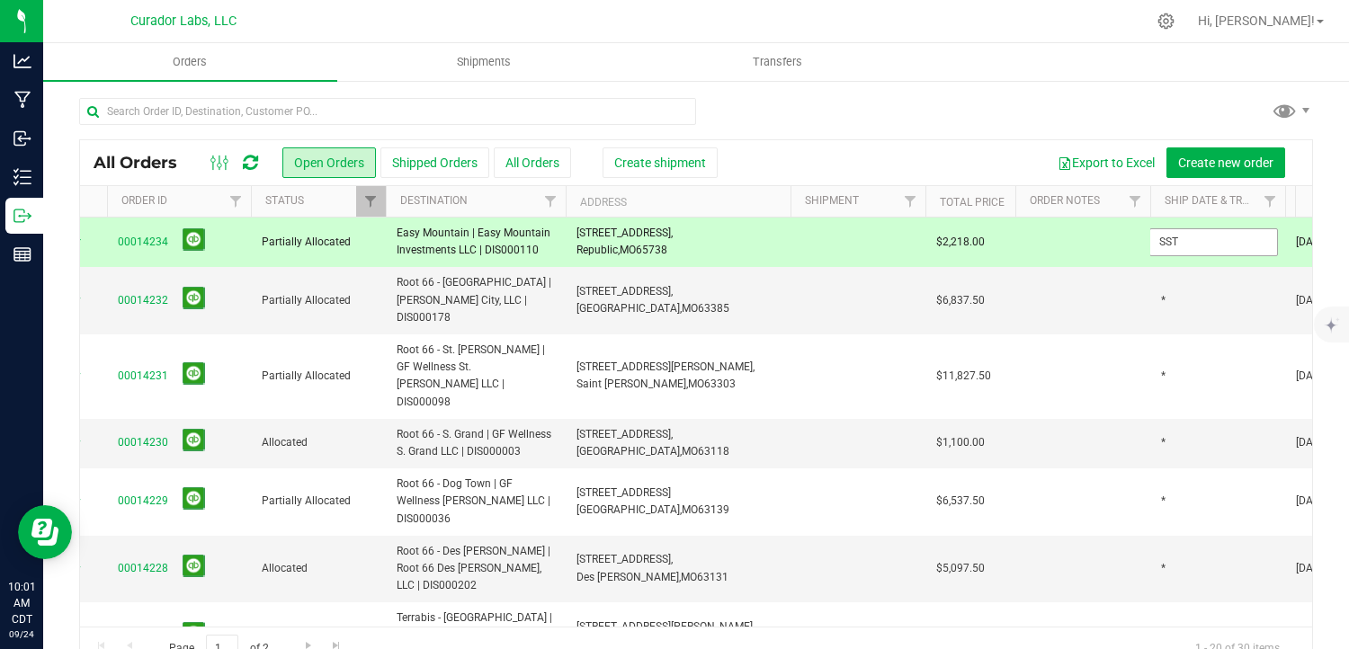
type input "SST"
